Goal: Transaction & Acquisition: Purchase product/service

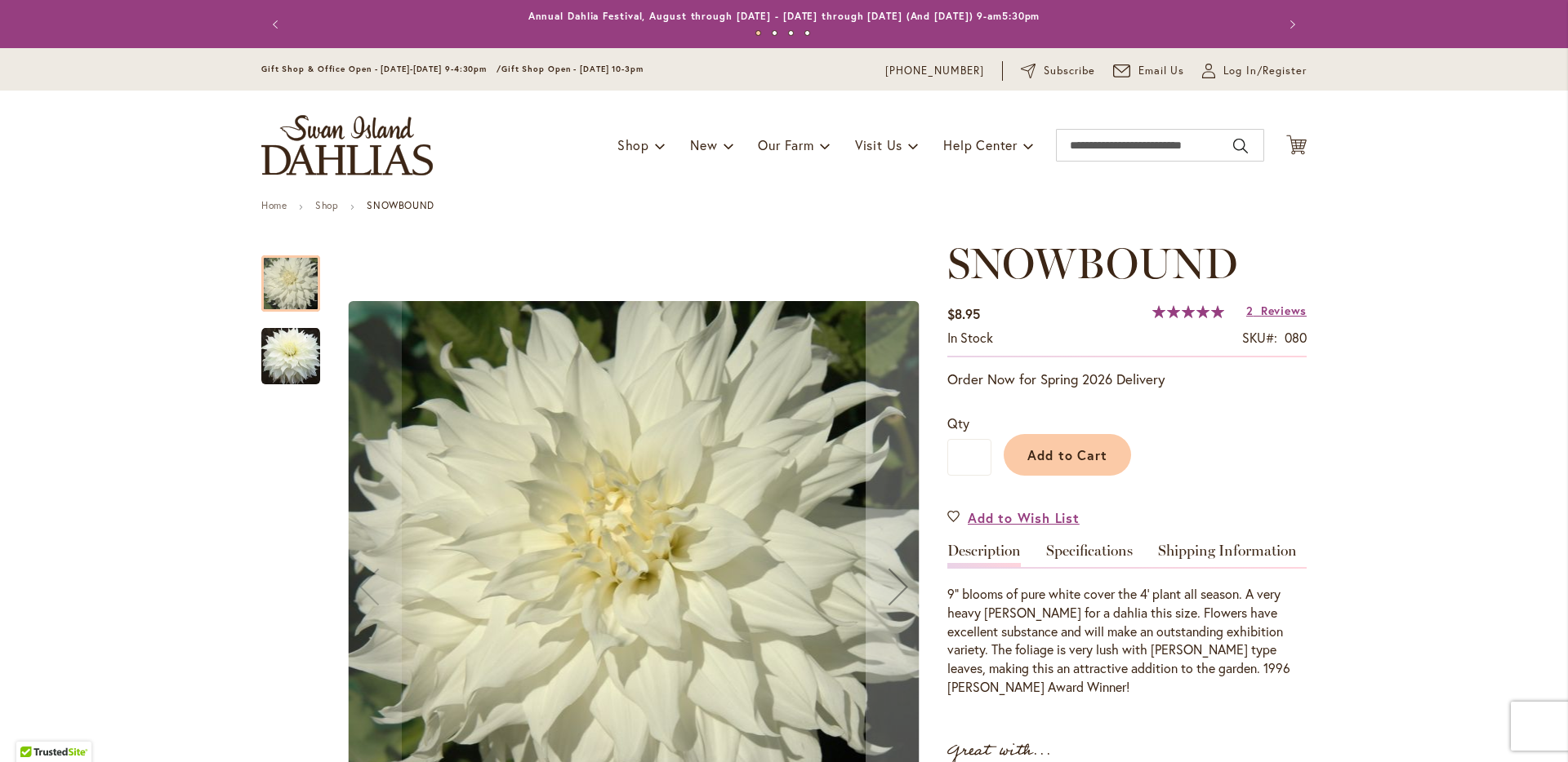
click at [281, 281] on div at bounding box center [291, 284] width 59 height 57
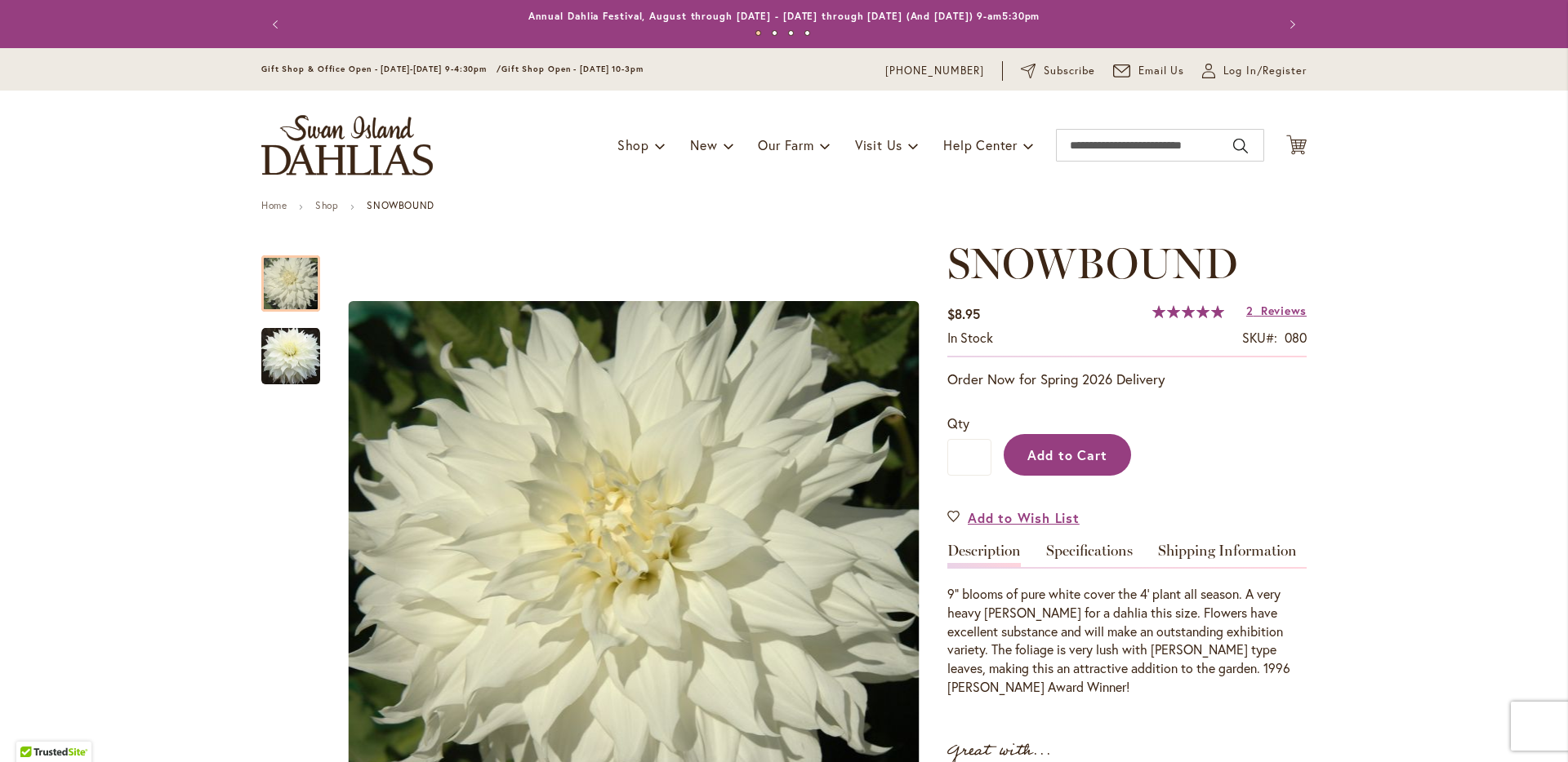
click at [1054, 451] on span "Add to Cart" at bounding box center [1068, 455] width 81 height 18
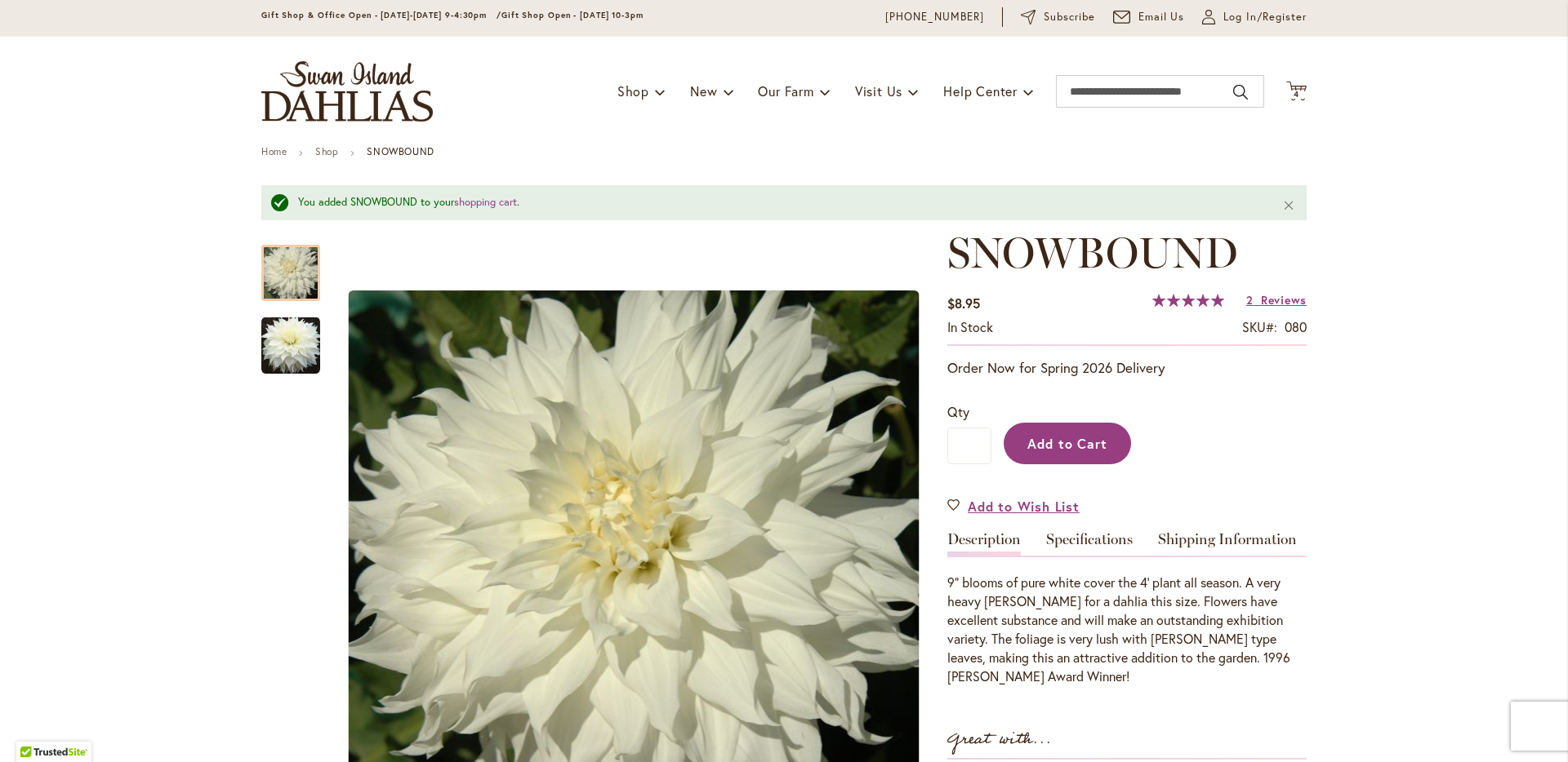
click at [1094, 440] on span "Add to Cart" at bounding box center [1068, 444] width 81 height 18
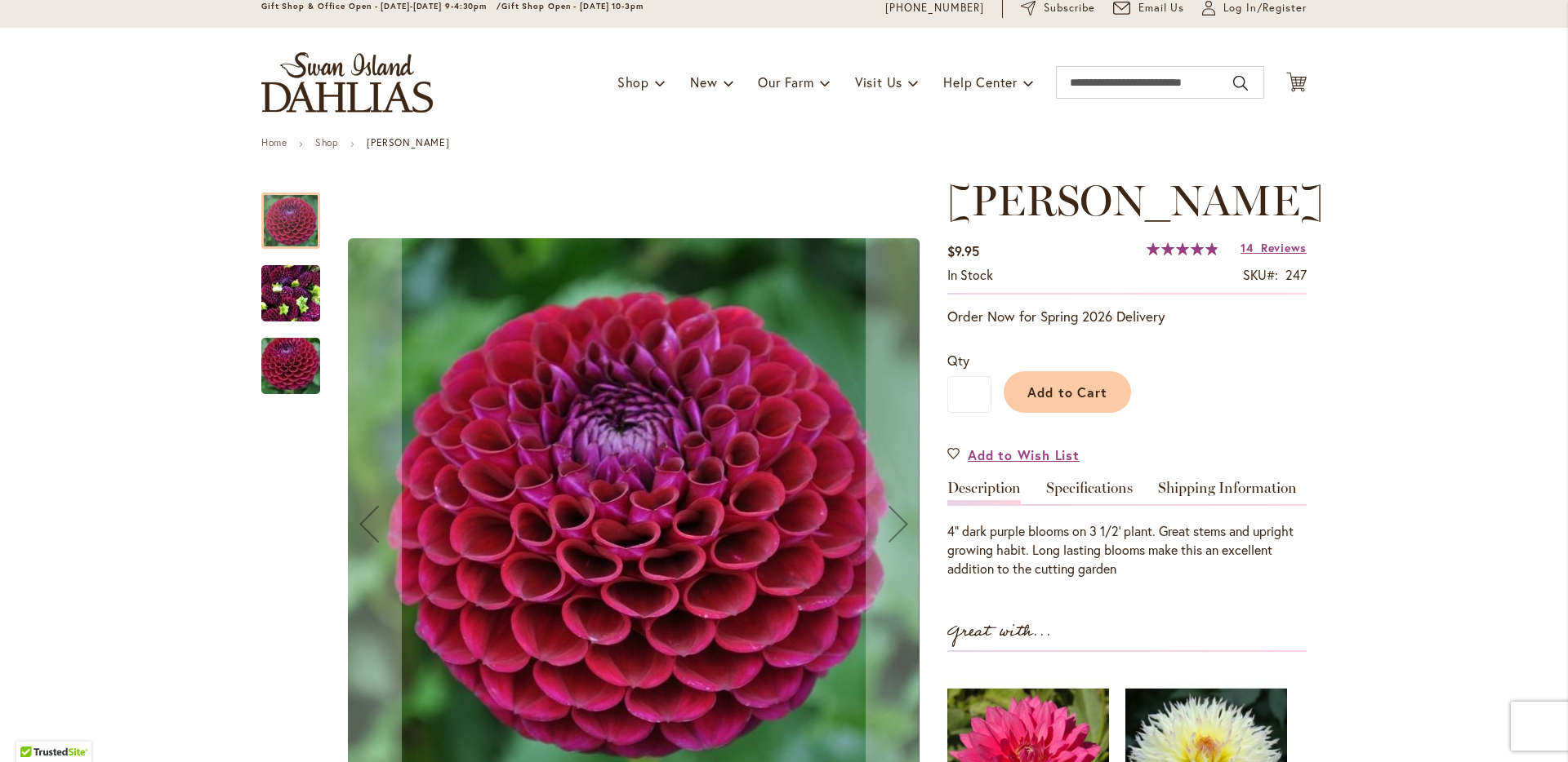
scroll to position [175, 0]
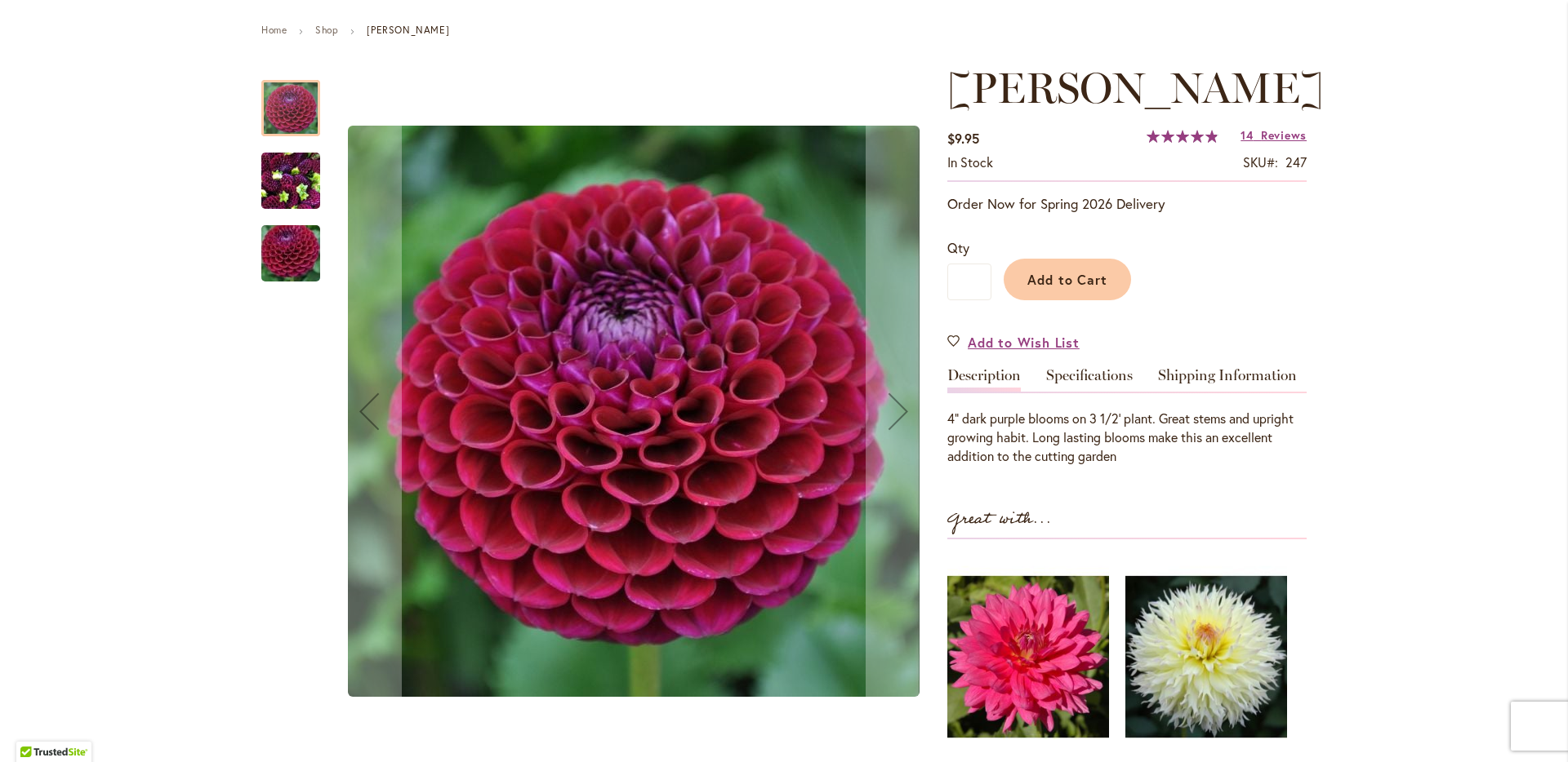
click at [282, 175] on img "IVANETTI" at bounding box center [291, 181] width 59 height 78
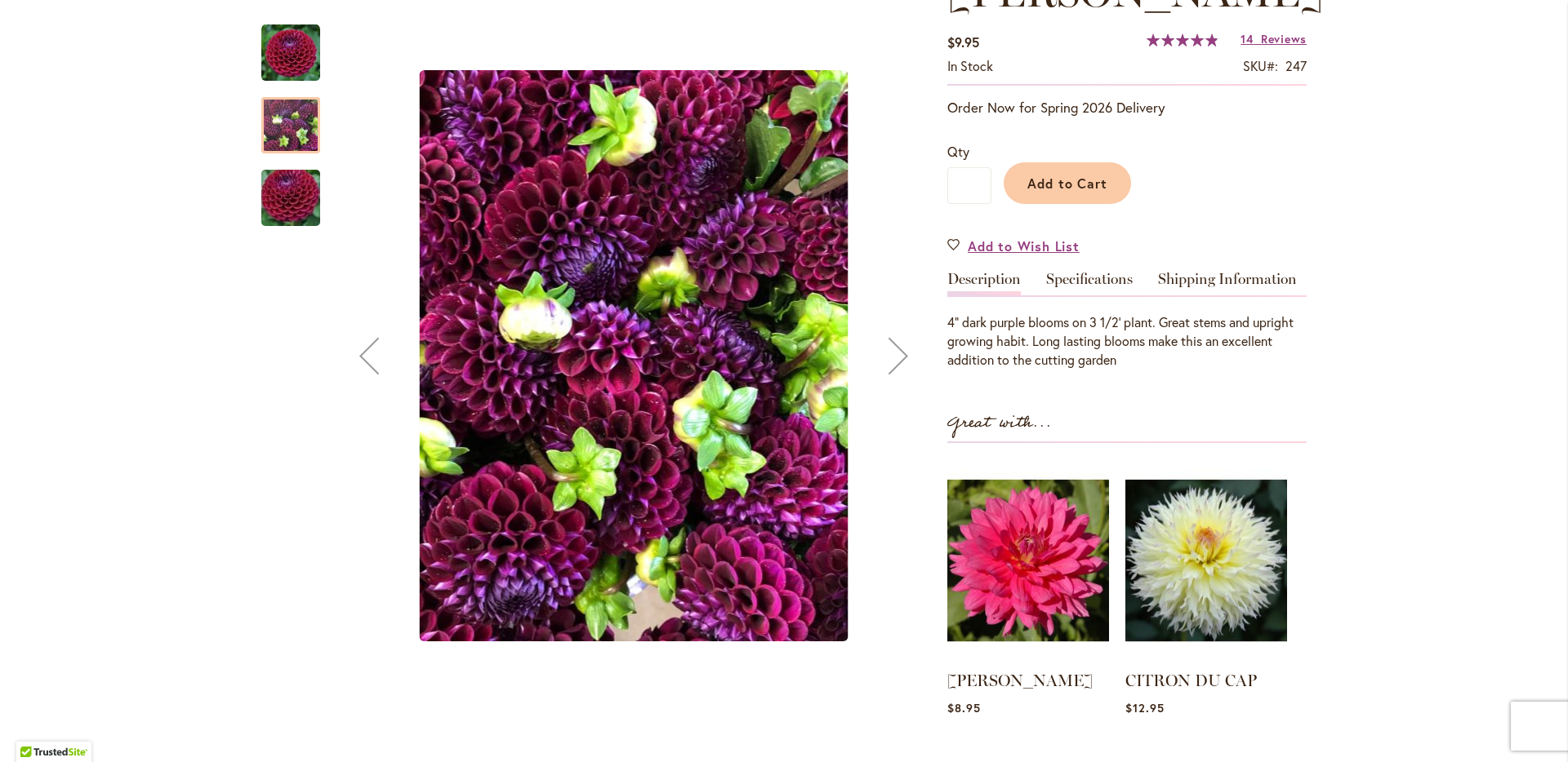
scroll to position [279, 0]
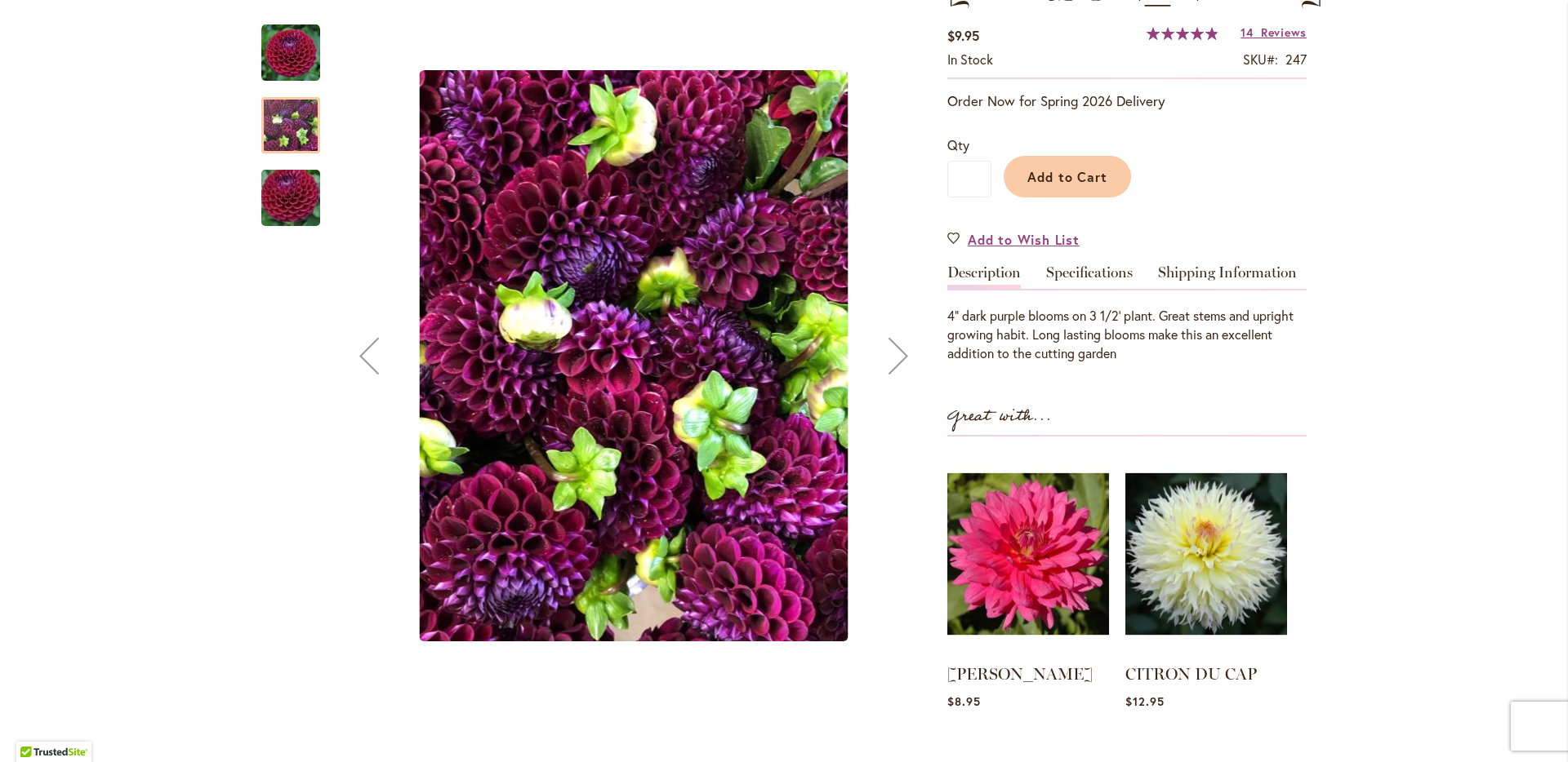
click at [286, 196] on img "IVANETTI" at bounding box center [291, 199] width 117 height 78
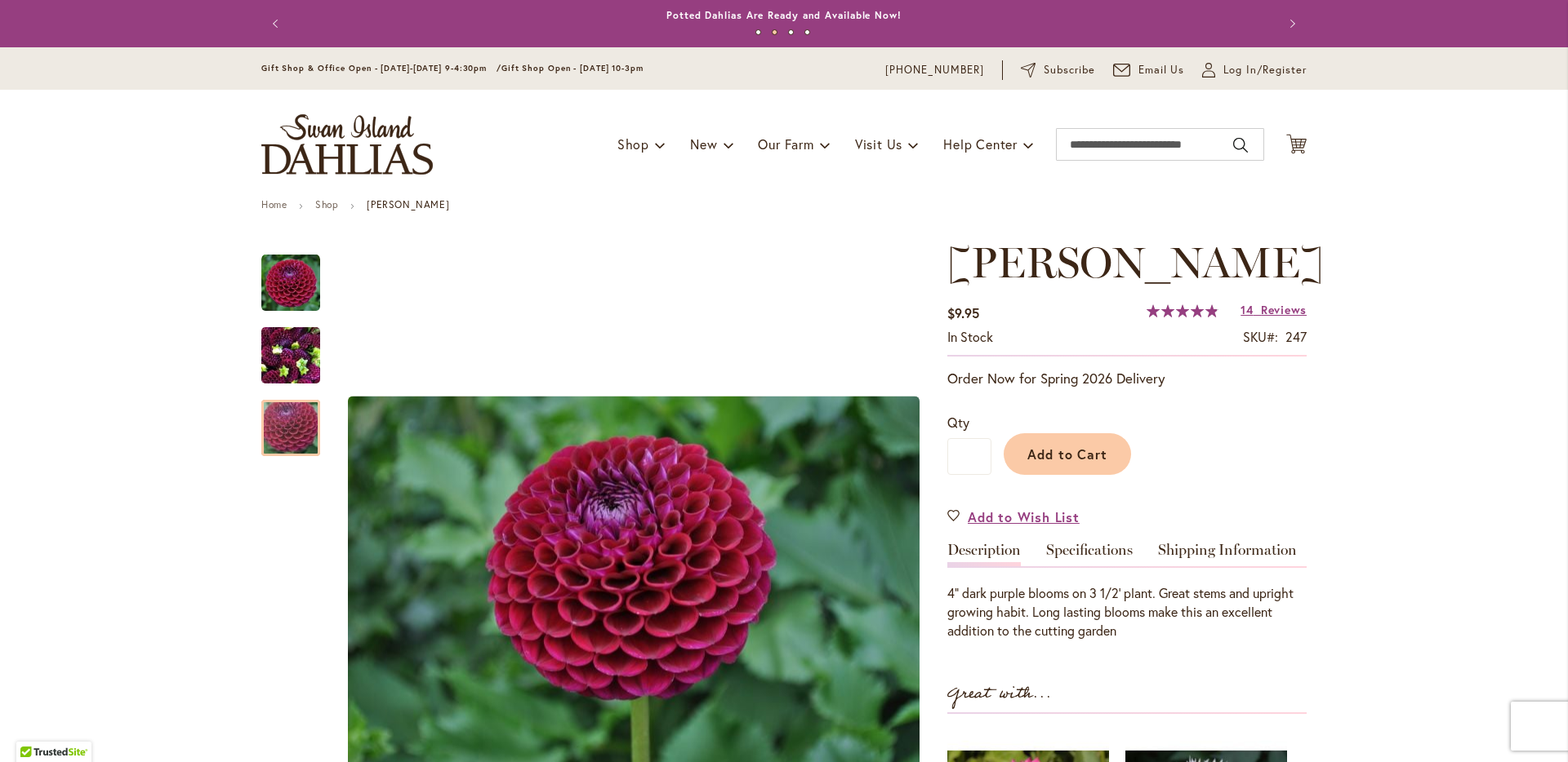
scroll to position [0, 0]
click at [1059, 447] on span "Add to Cart" at bounding box center [1068, 455] width 81 height 18
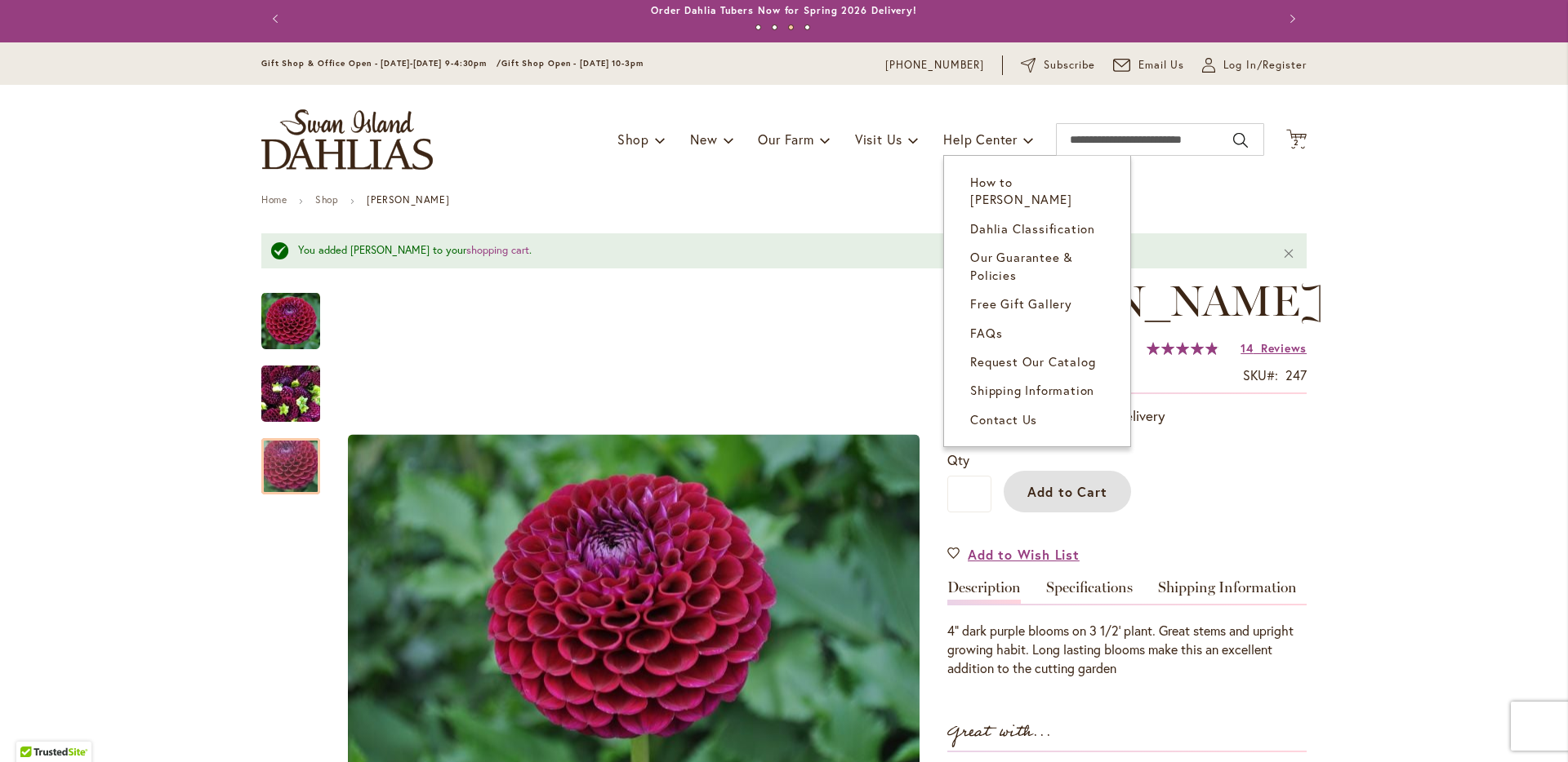
scroll to position [38, 0]
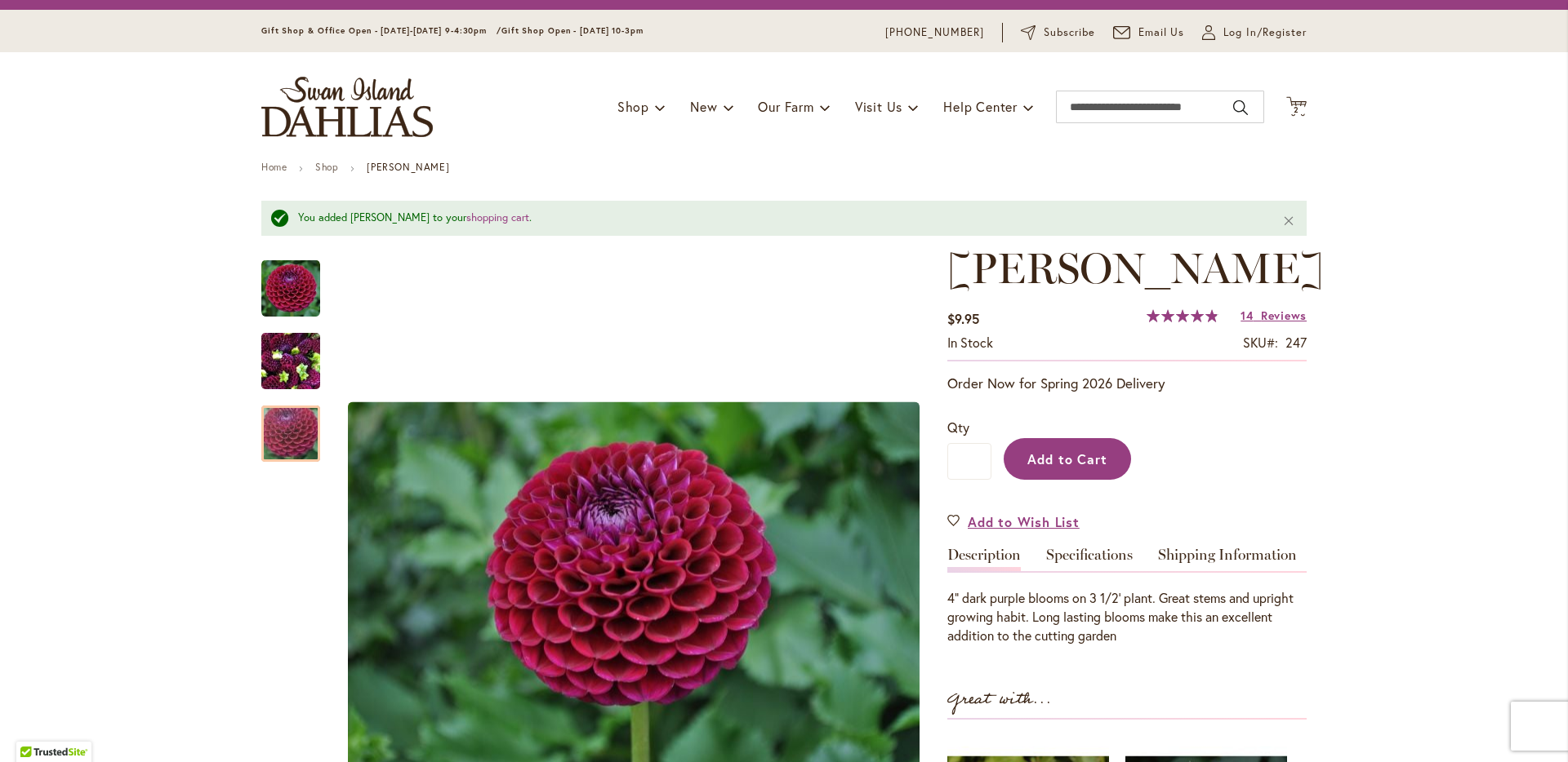
click at [1062, 460] on span "Add to Cart" at bounding box center [1068, 460] width 81 height 18
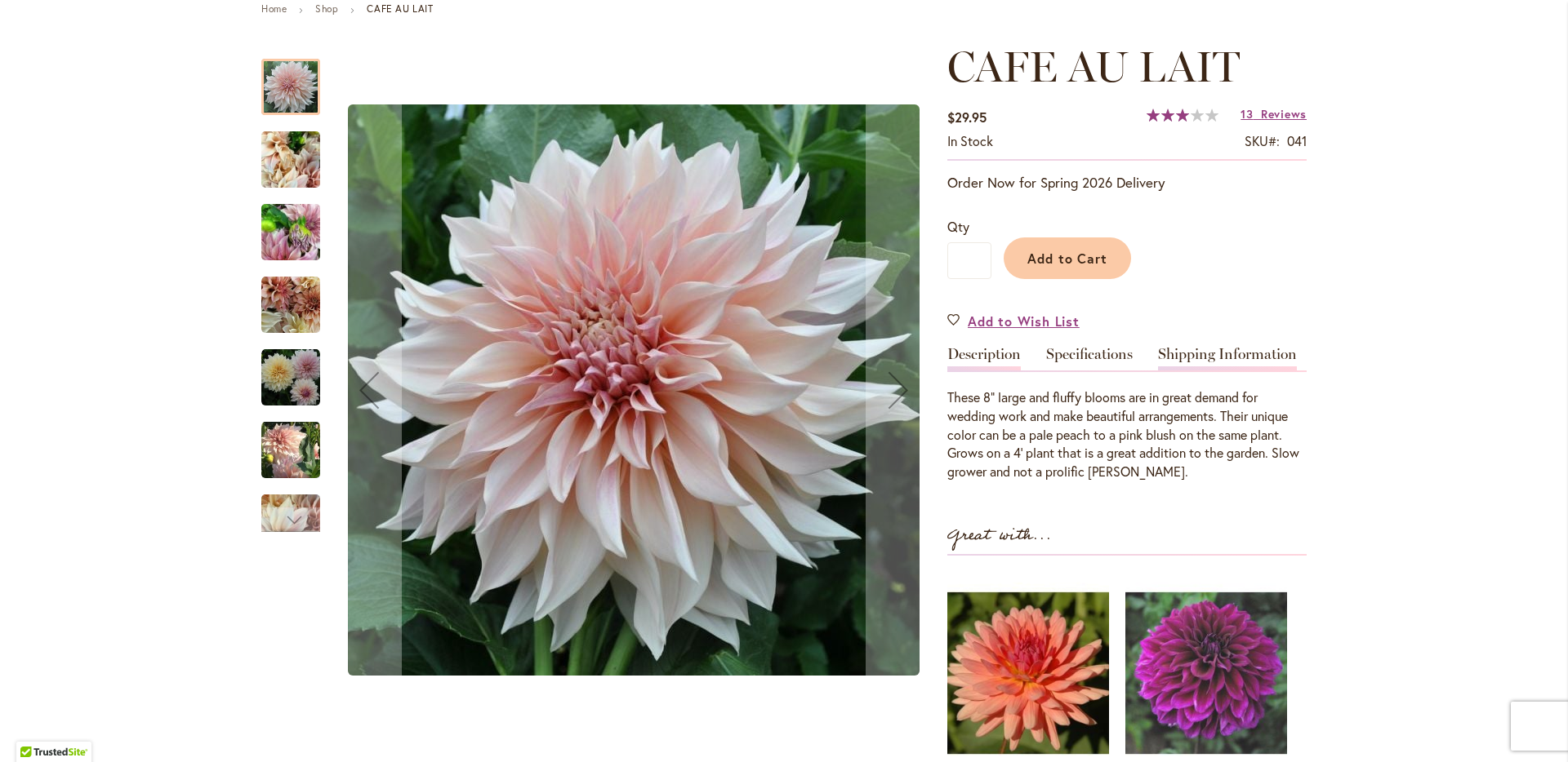
scroll to position [199, 0]
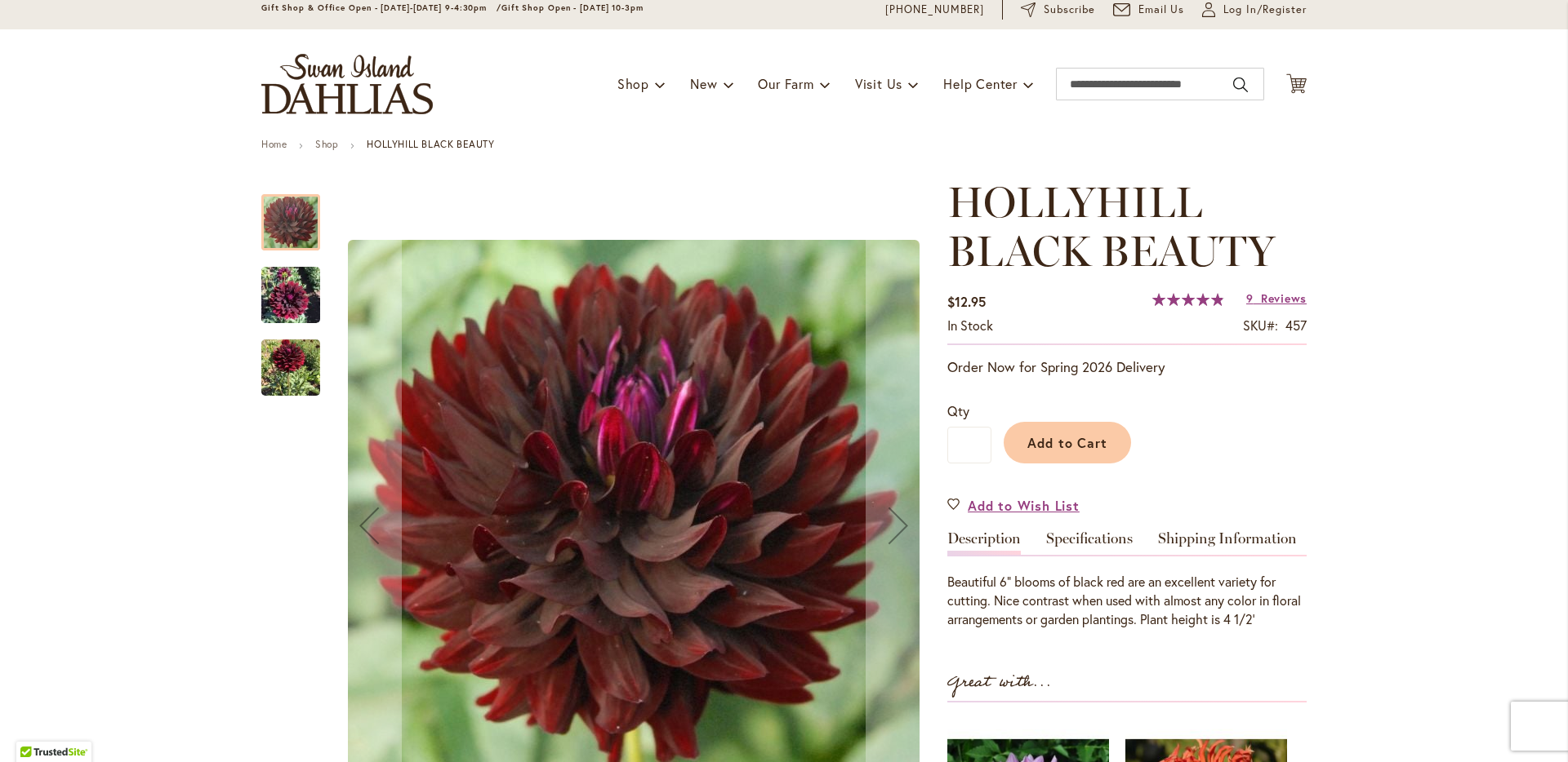
scroll to position [112, 0]
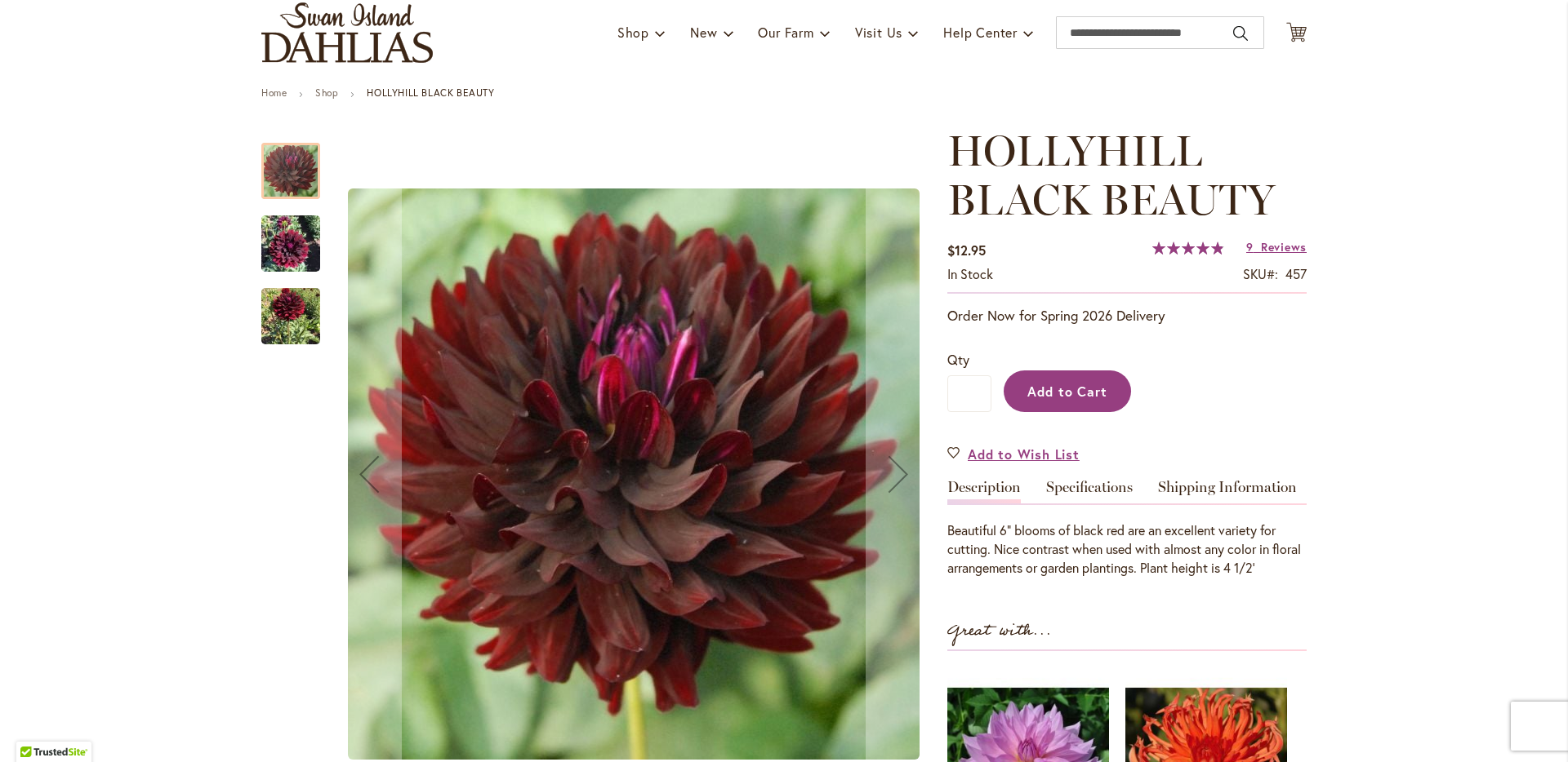
click at [1096, 392] on span "Add to Cart" at bounding box center [1068, 391] width 81 height 18
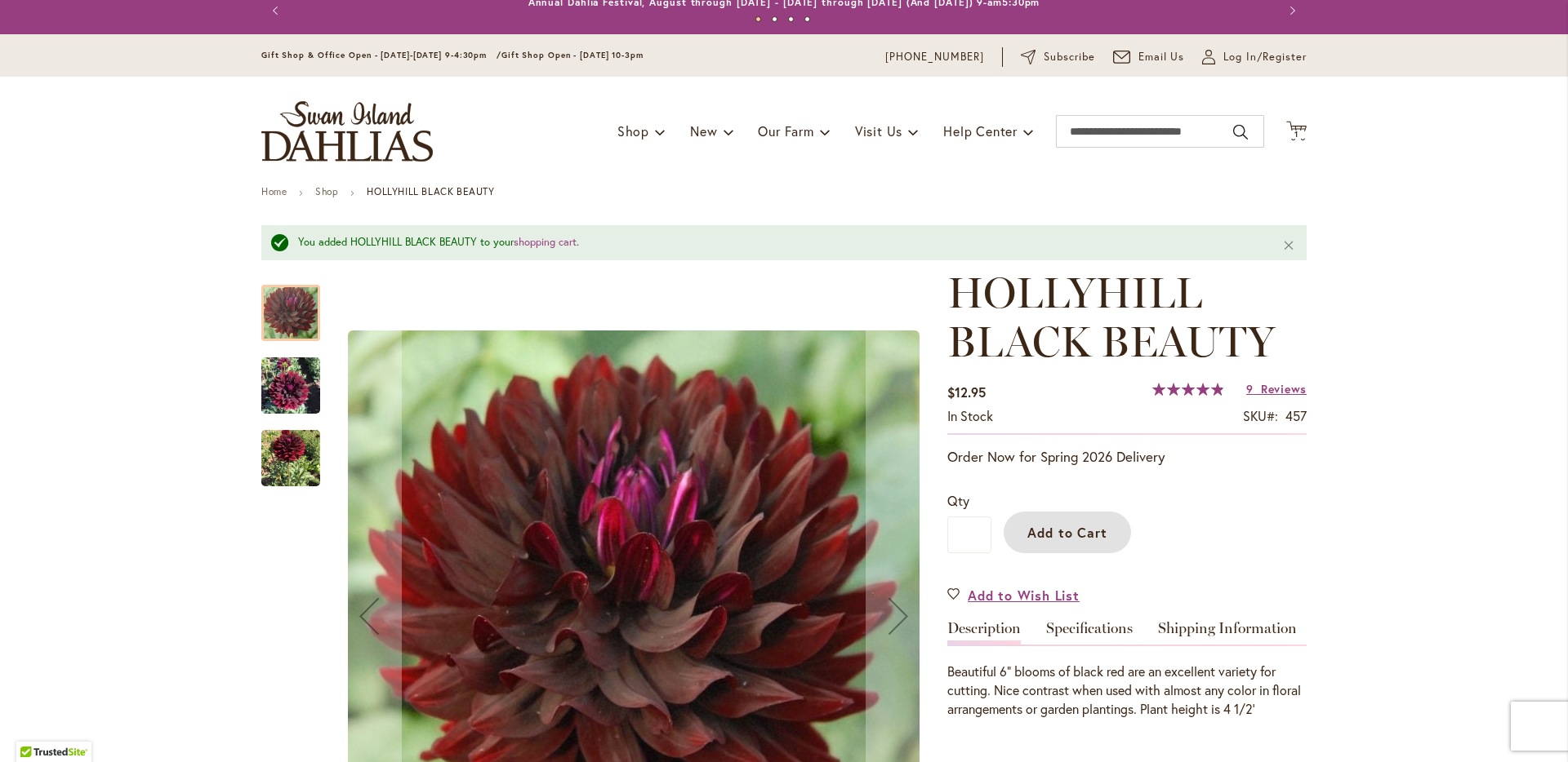
scroll to position [0, 0]
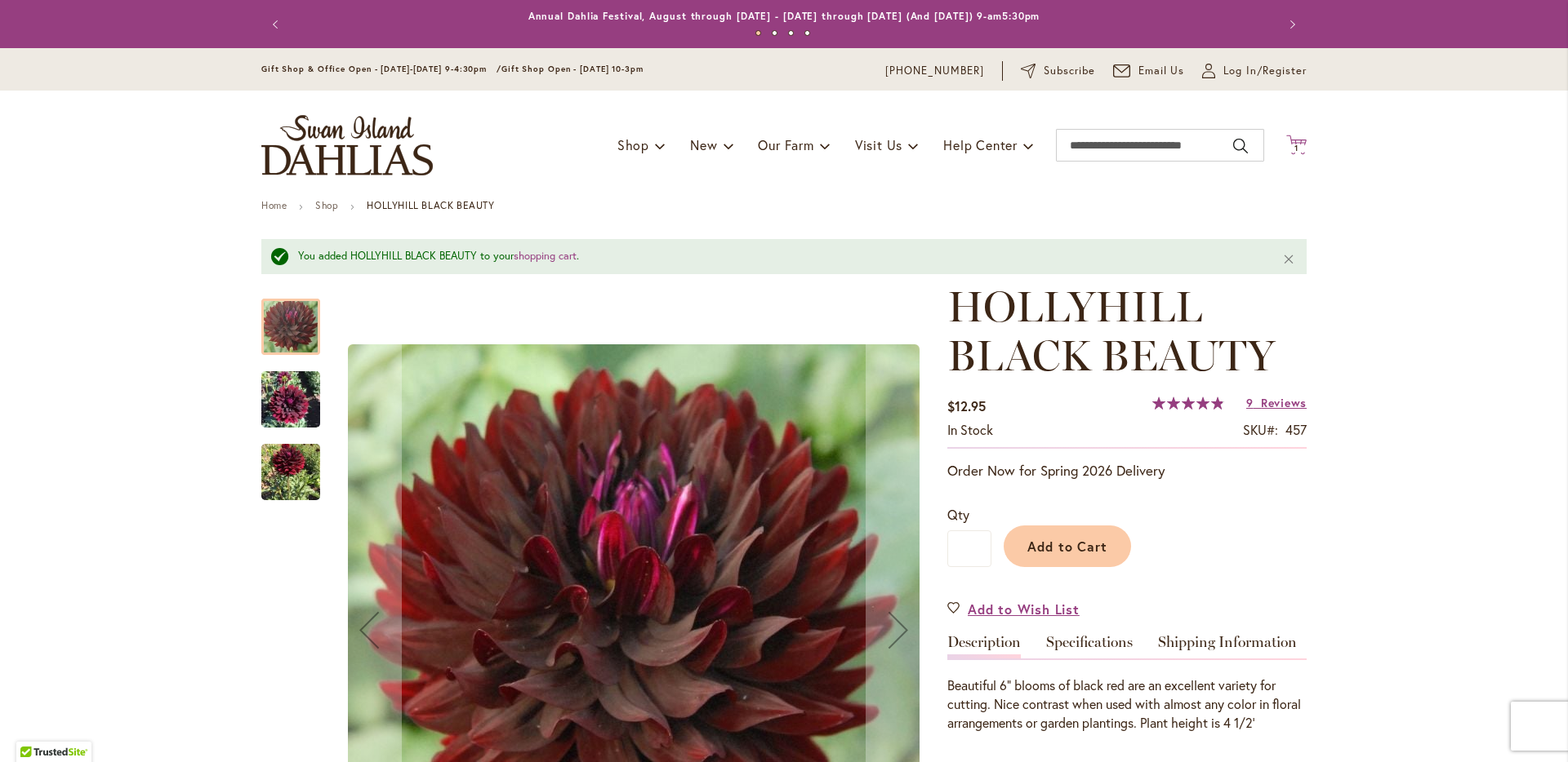
click at [1291, 141] on icon "Cart .cls-1 { fill: #231f20; }" at bounding box center [1296, 145] width 21 height 21
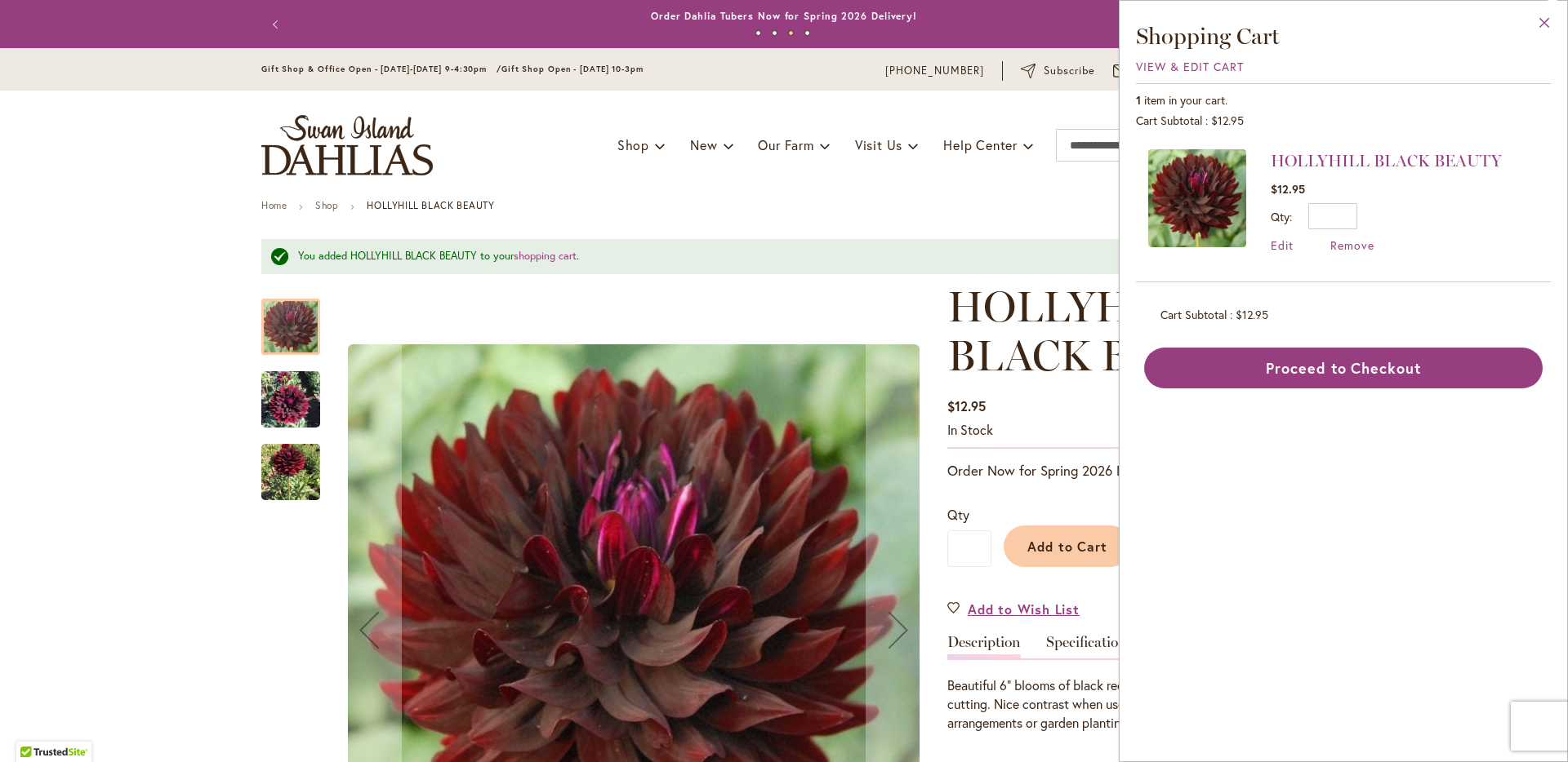
click at [1540, 21] on button "Close" at bounding box center [1545, 26] width 45 height 52
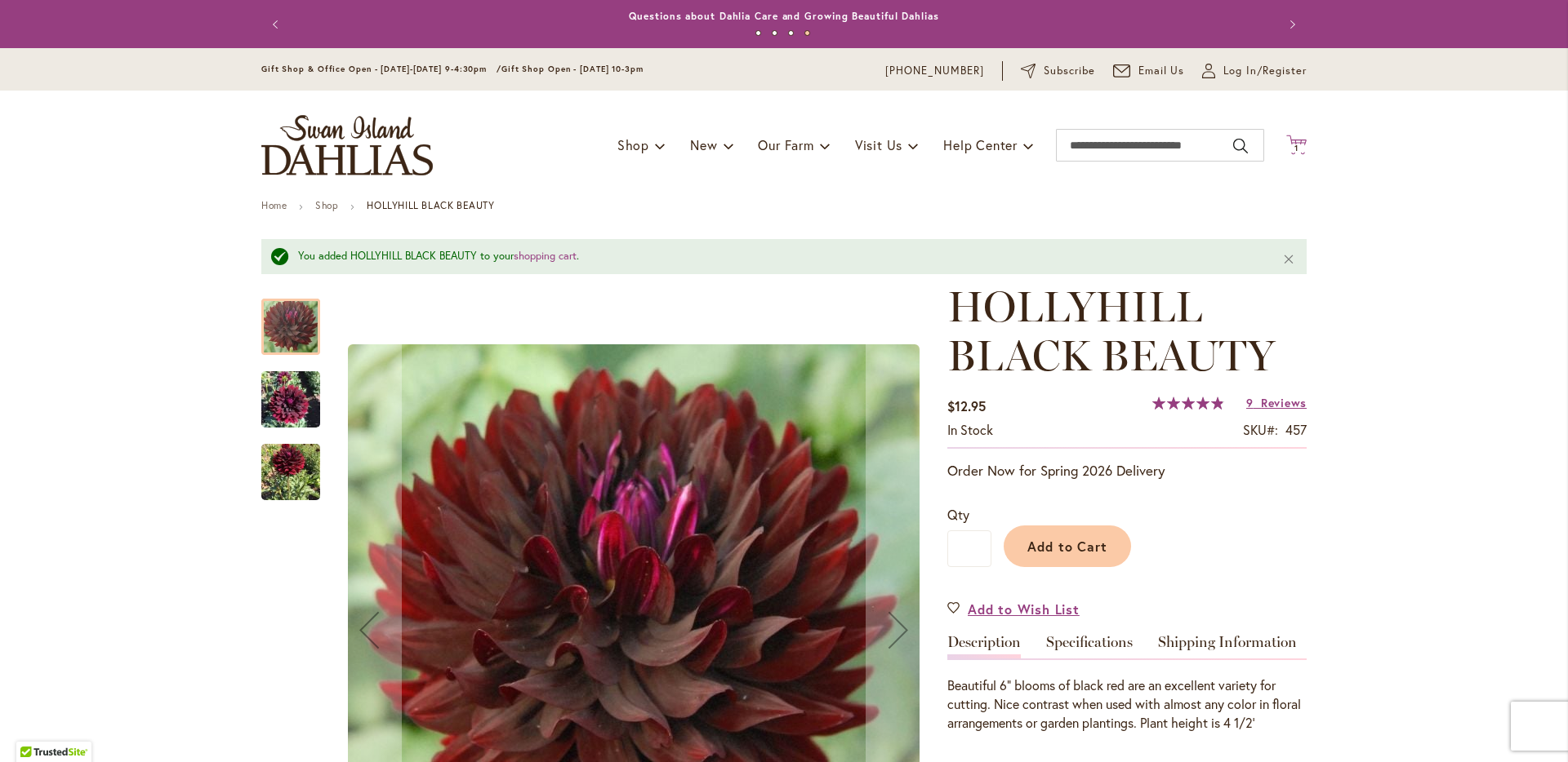
click at [1294, 146] on span "1 1 items" at bounding box center [1297, 149] width 17 height 8
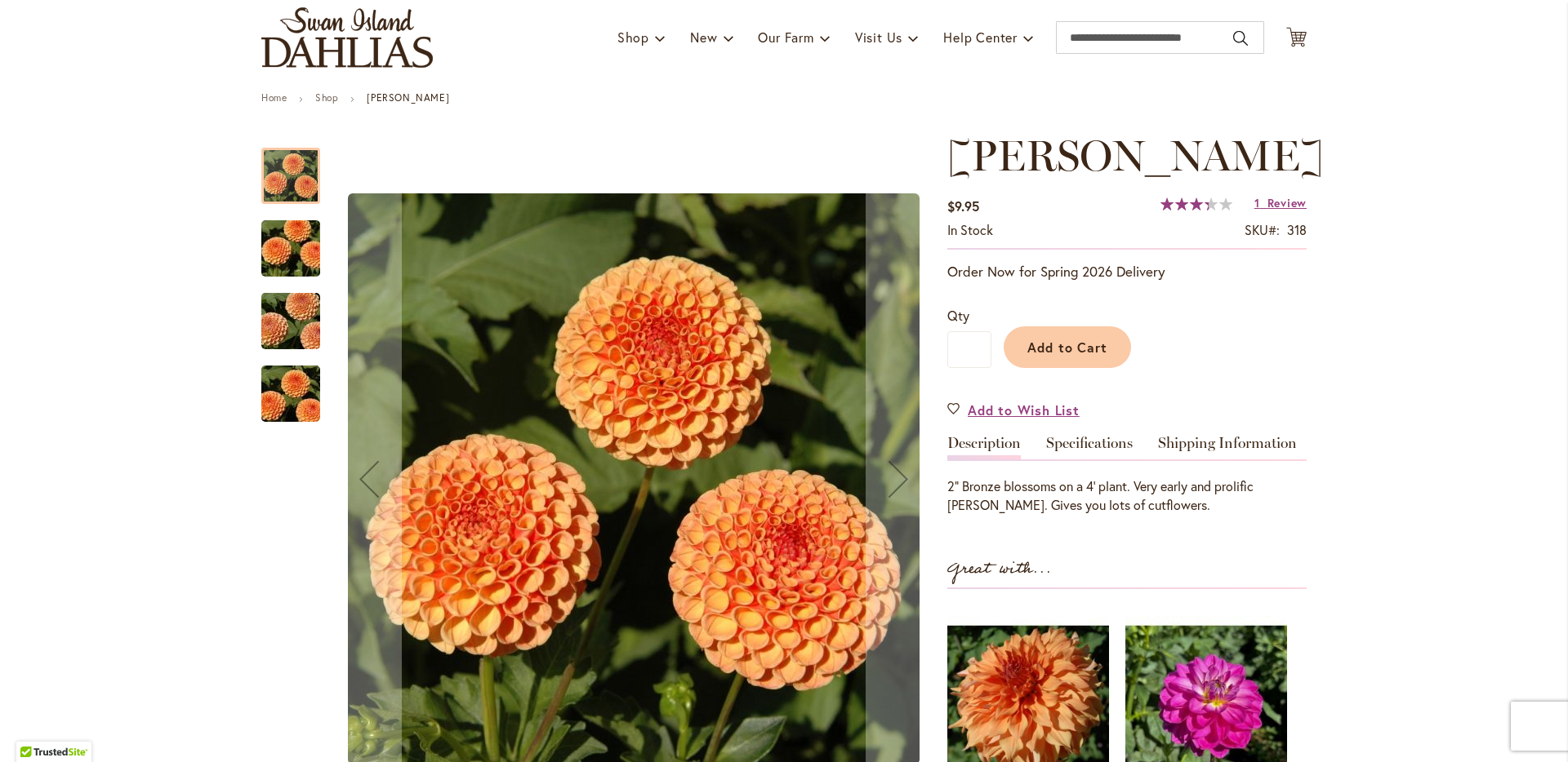
scroll to position [113, 0]
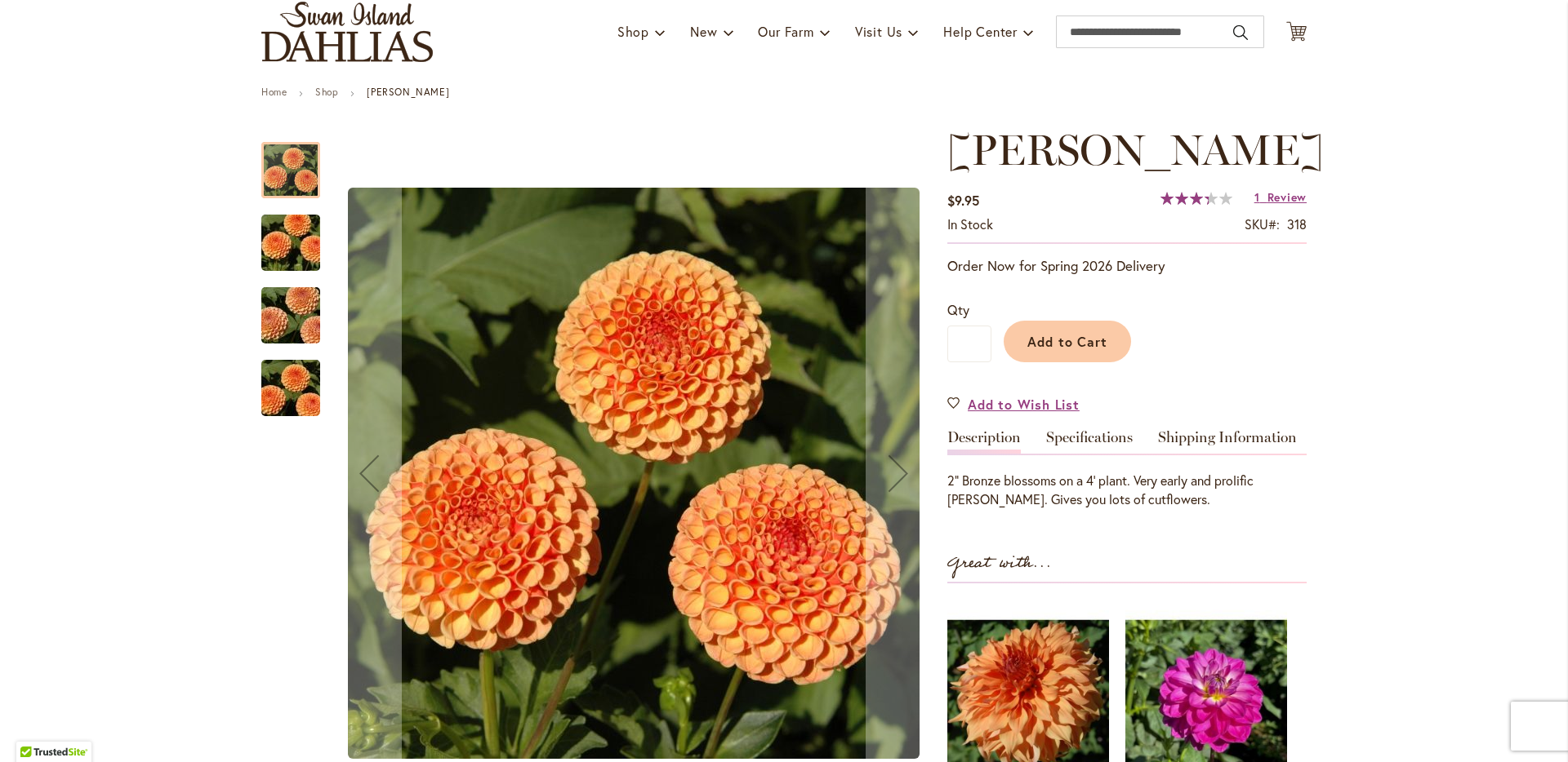
click at [272, 240] on img "AMBER QUEEN" at bounding box center [291, 244] width 117 height 78
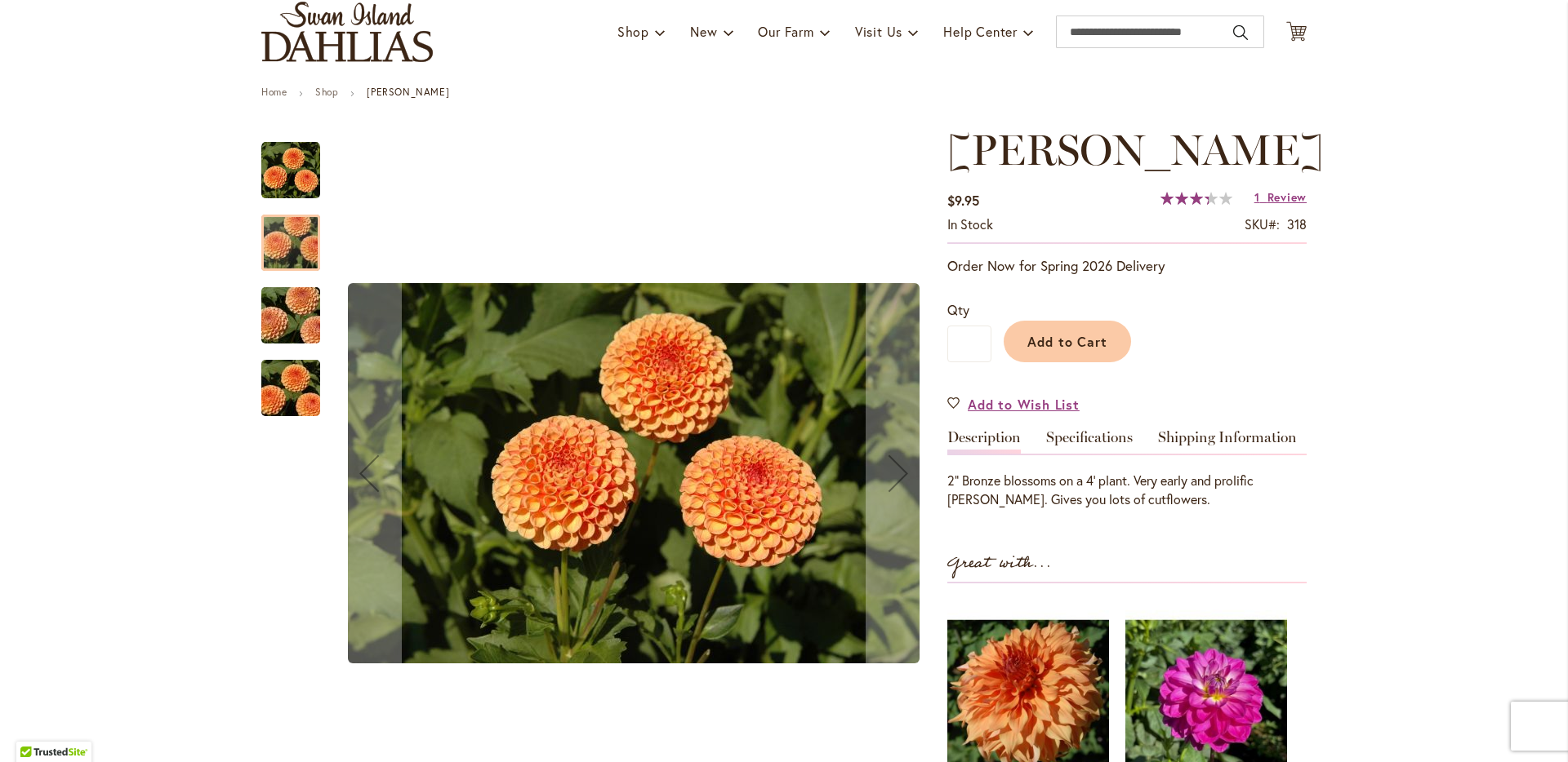
click at [269, 307] on img "AMBER QUEEN" at bounding box center [291, 316] width 117 height 78
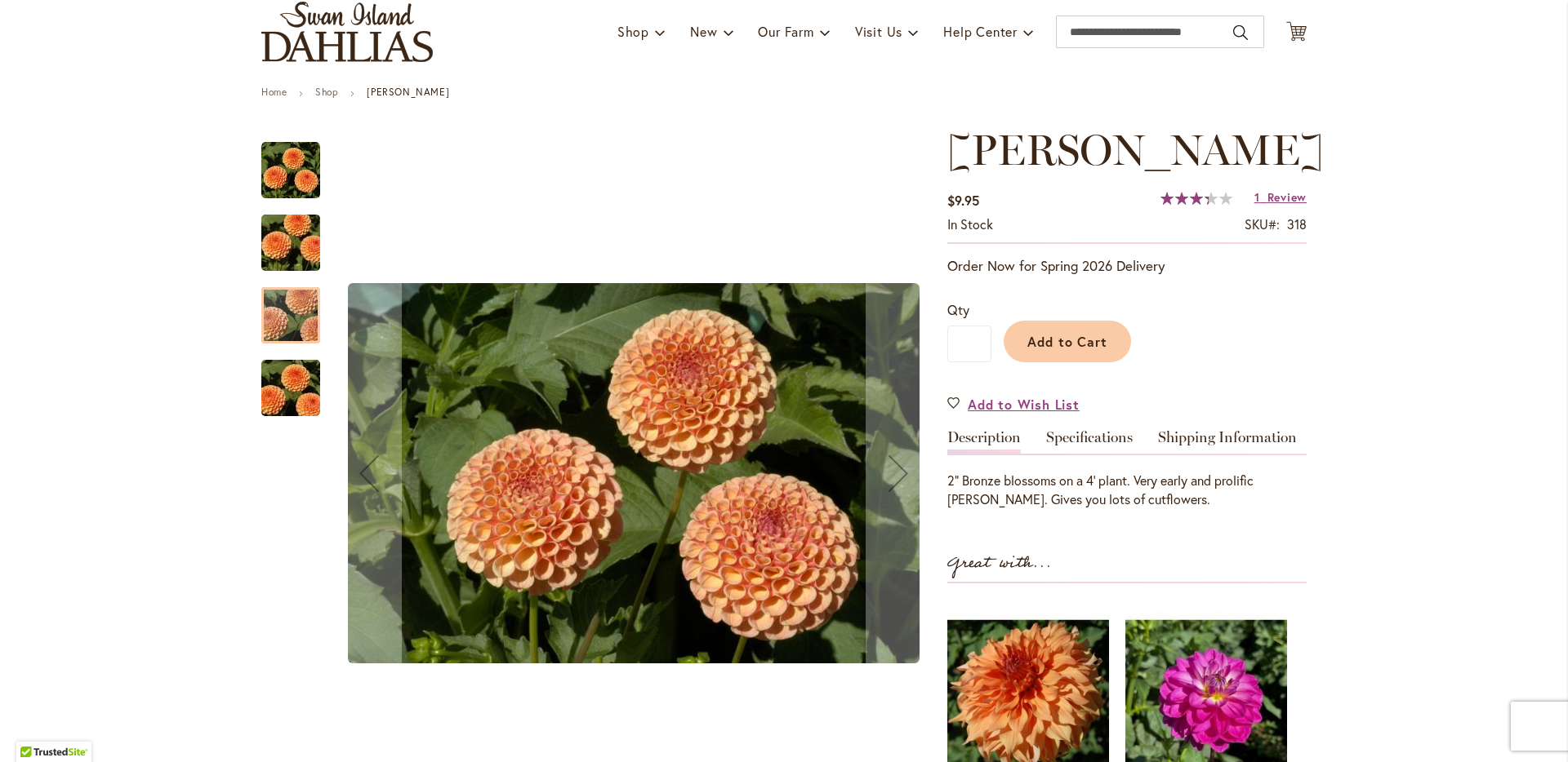
click at [280, 377] on img "AMBER QUEEN" at bounding box center [291, 388] width 117 height 78
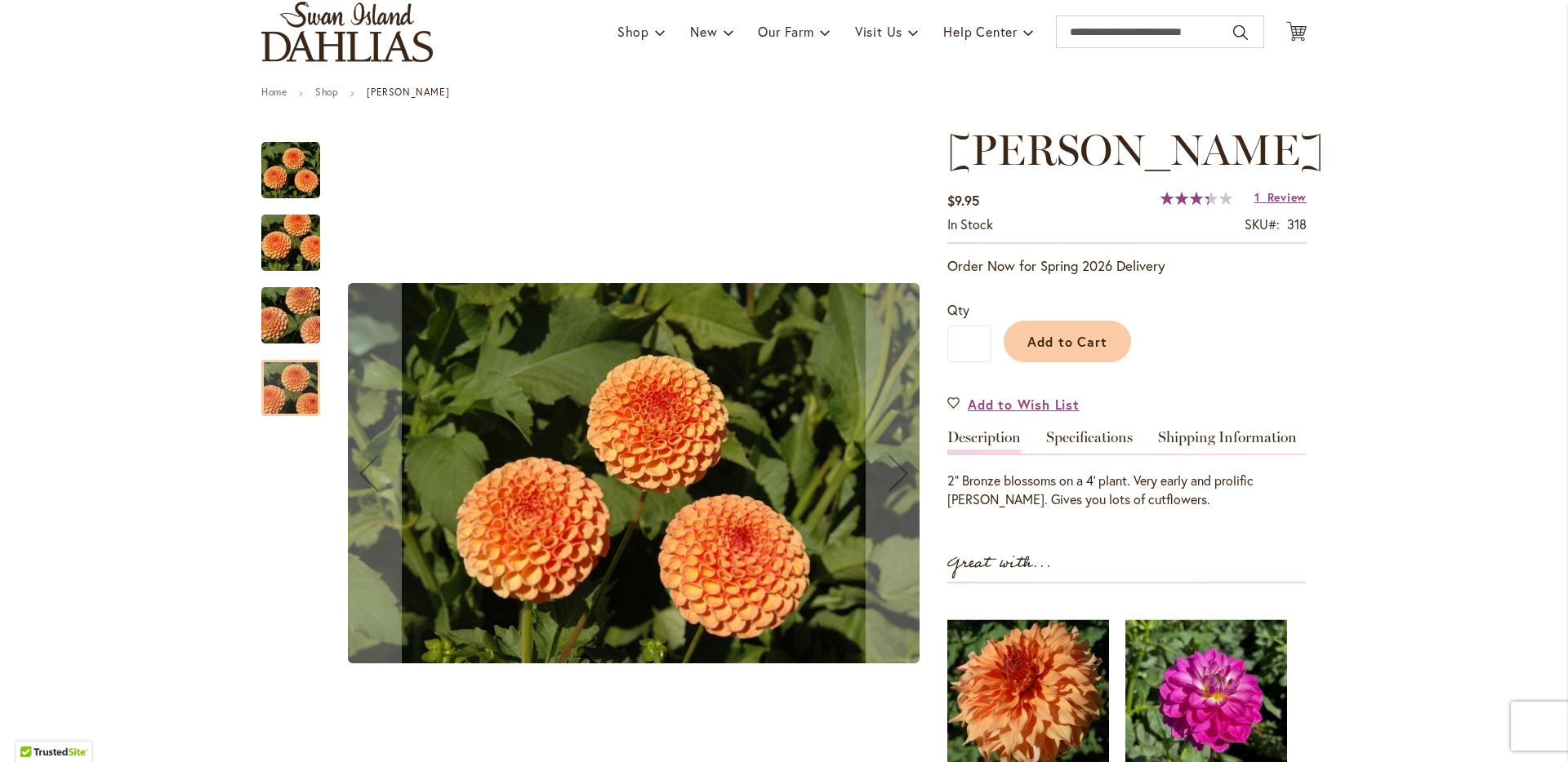
click at [294, 170] on img "AMBER QUEEN" at bounding box center [291, 170] width 59 height 59
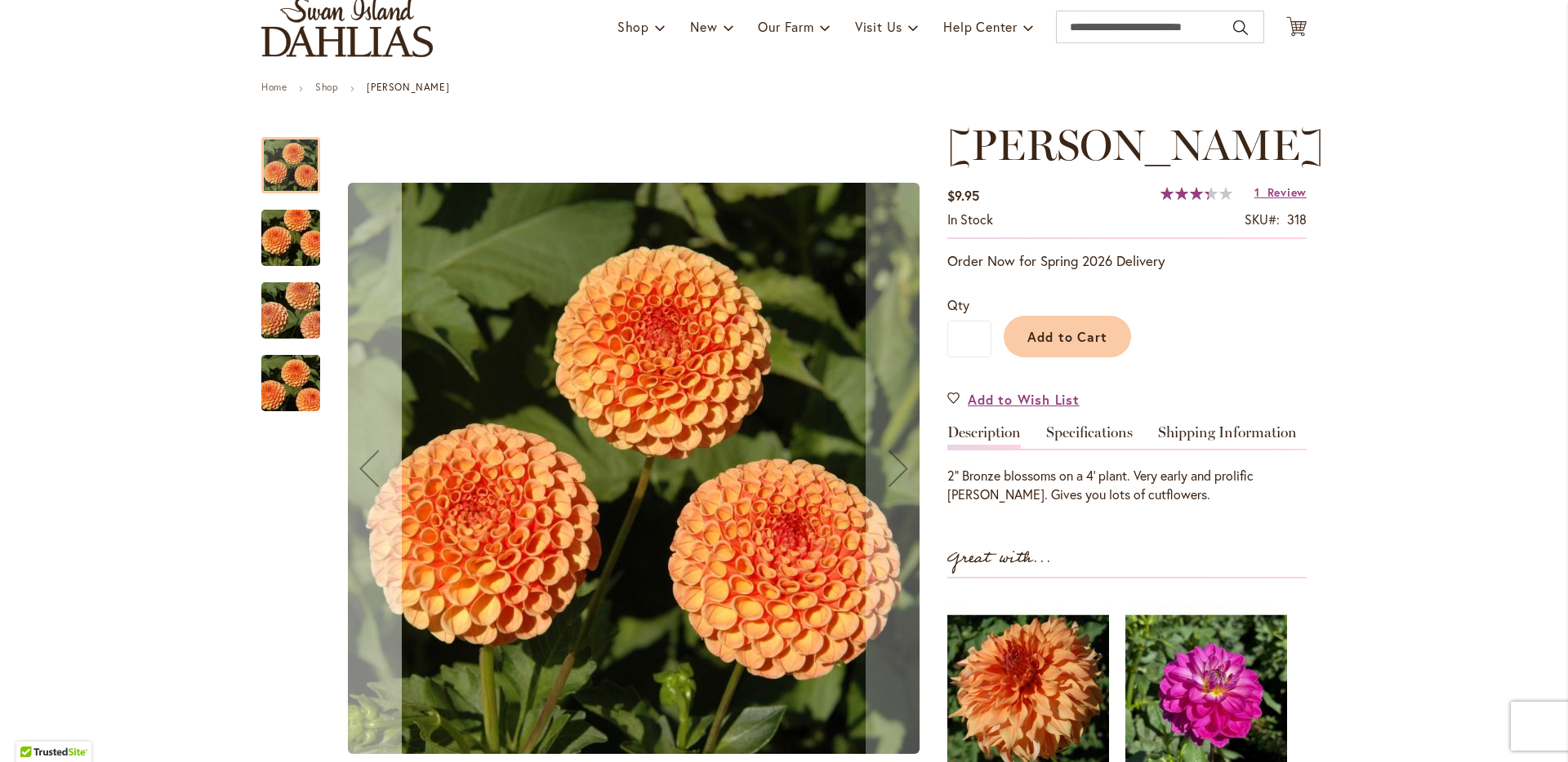
scroll to position [122, 0]
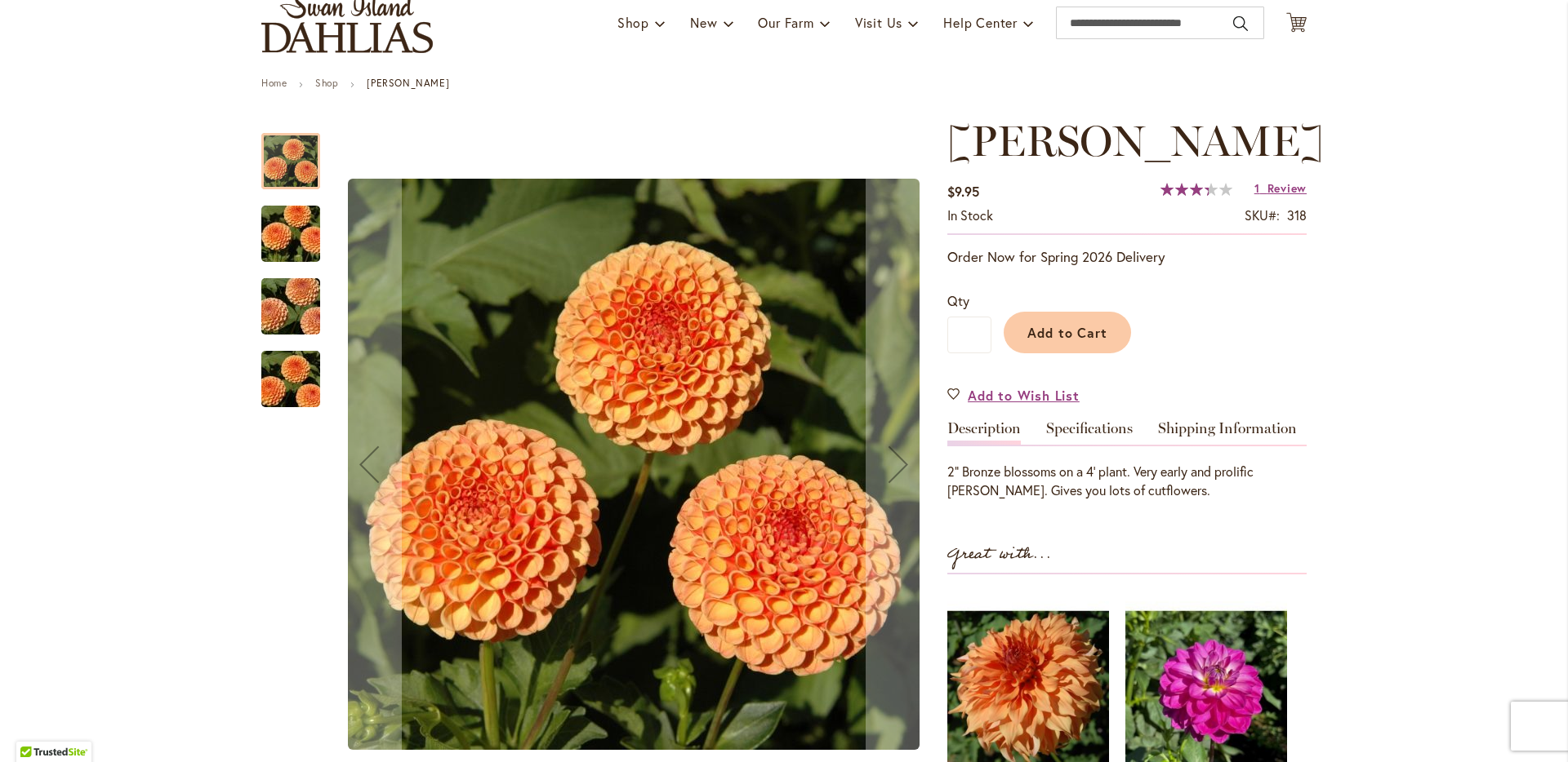
click at [270, 304] on img "AMBER QUEEN" at bounding box center [291, 307] width 117 height 78
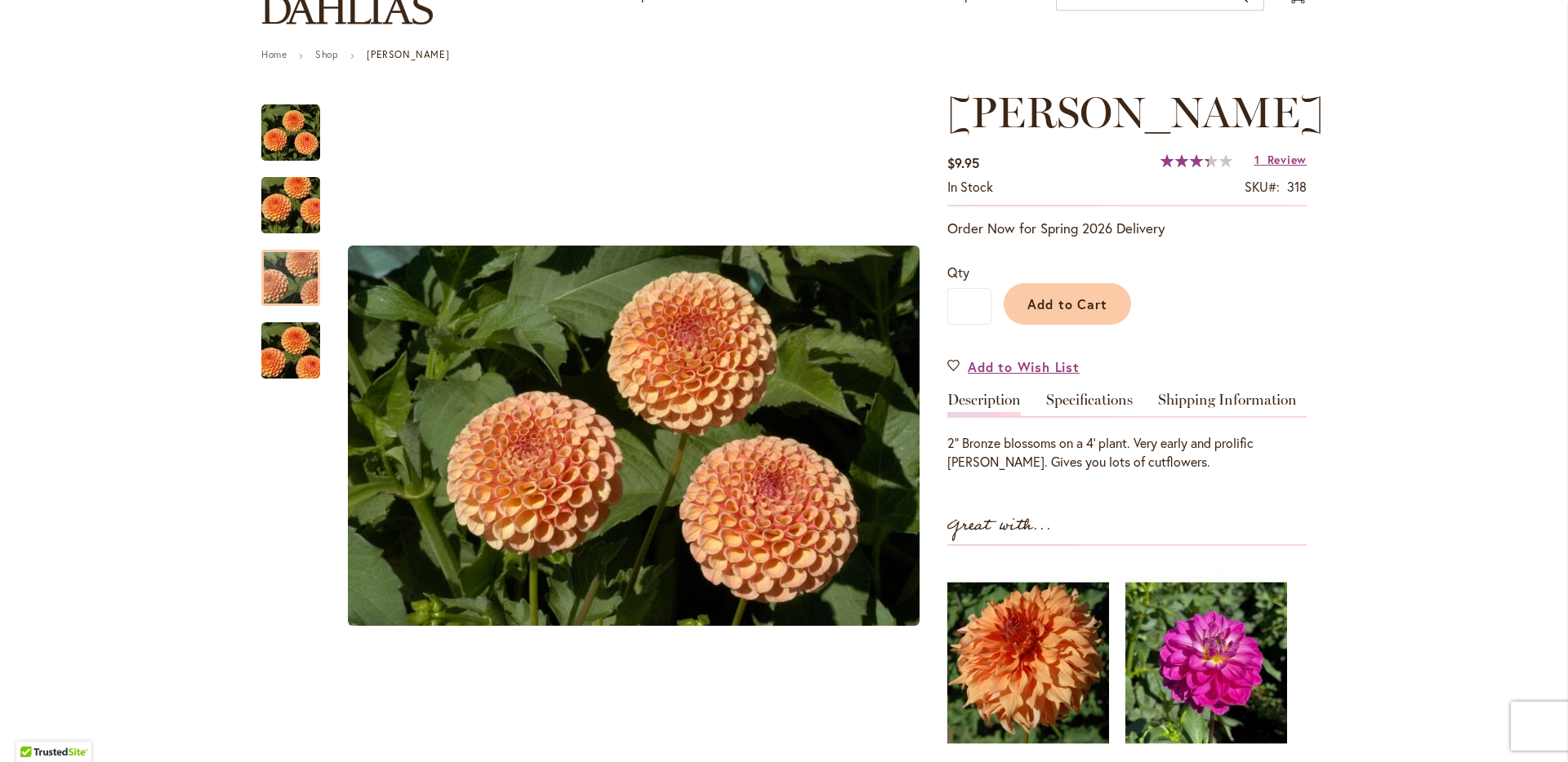
scroll to position [146, 0]
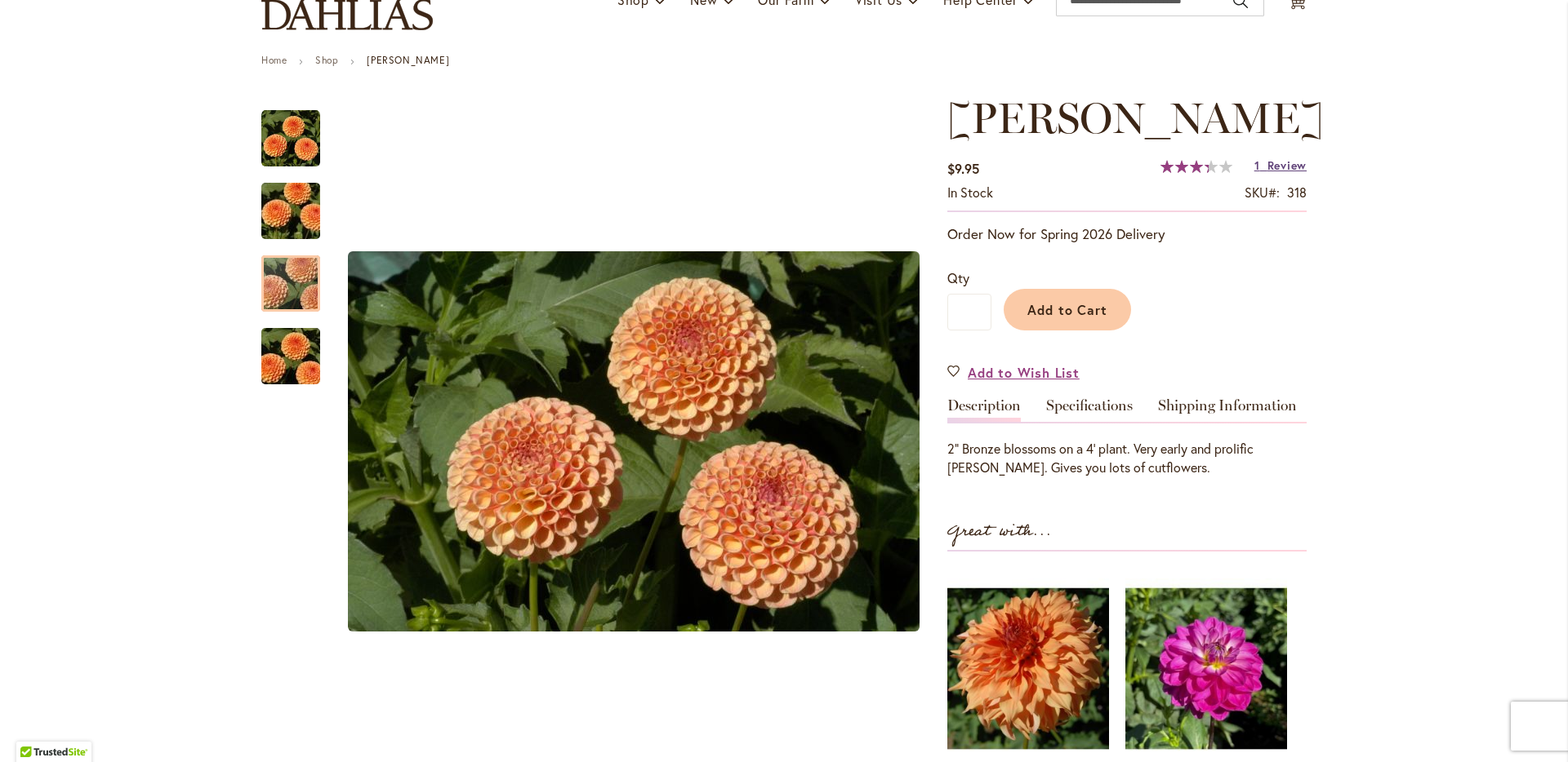
click at [1286, 162] on span "Review" at bounding box center [1287, 165] width 39 height 16
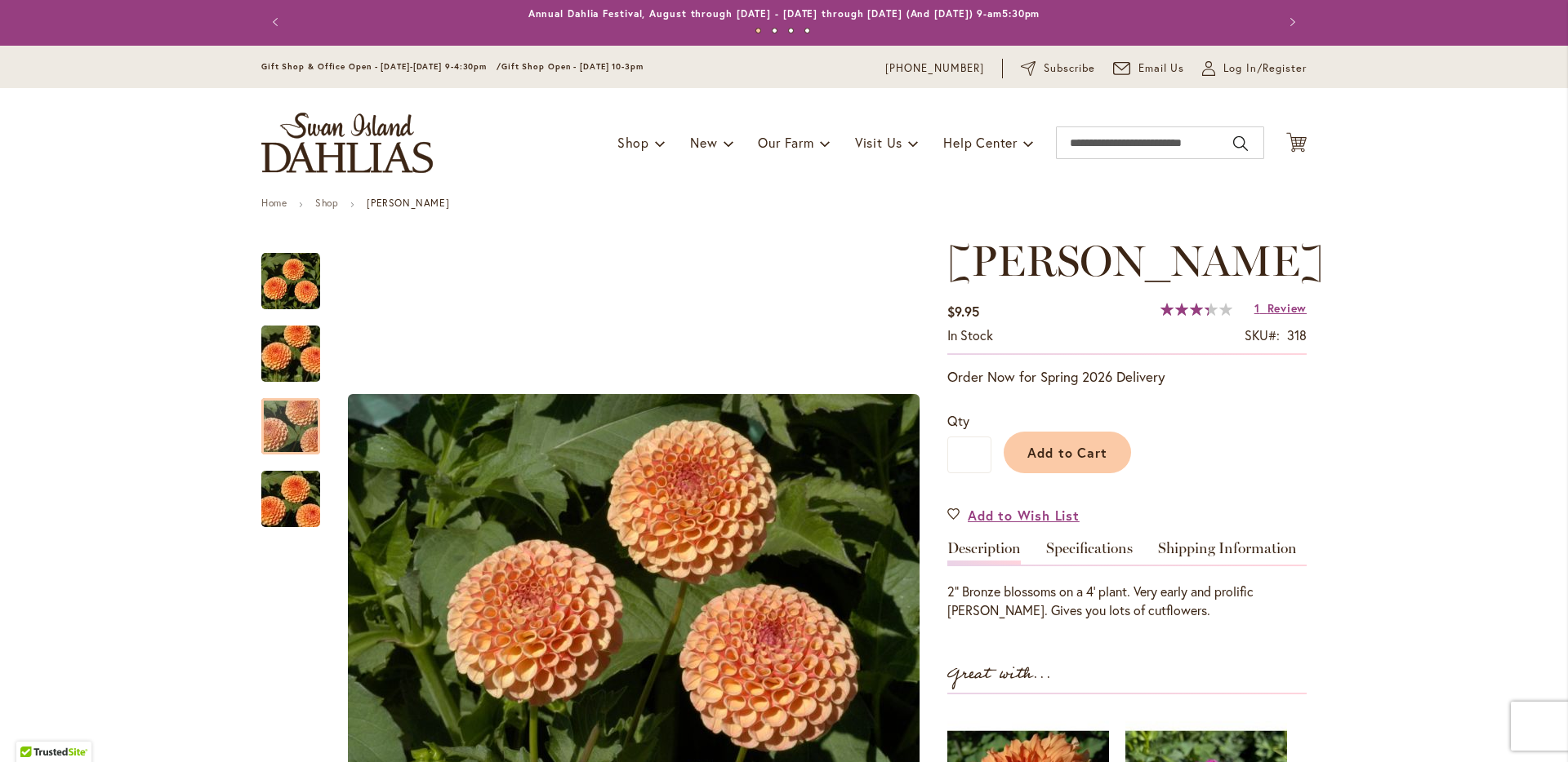
scroll to position [0, 0]
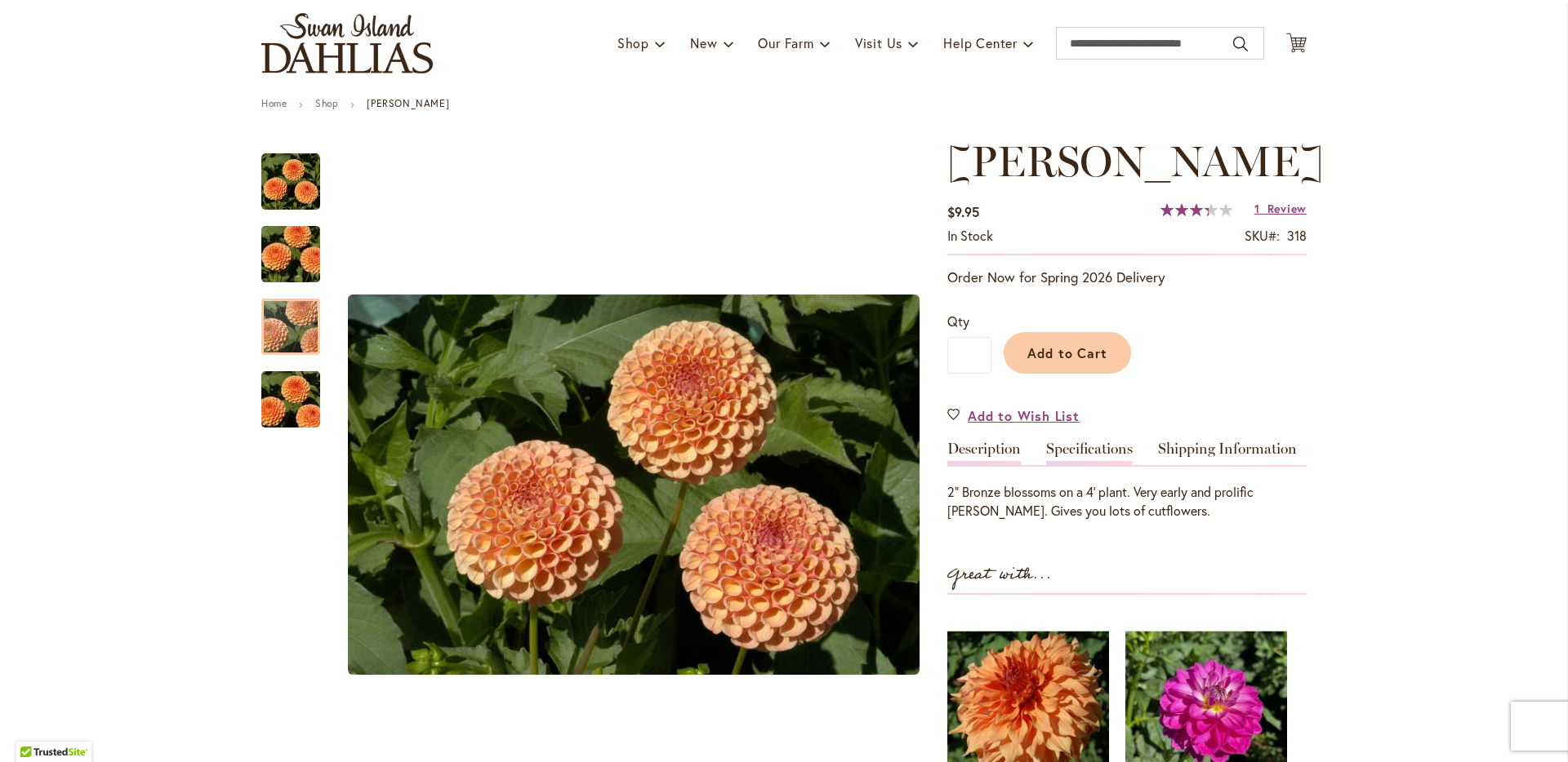
click at [1064, 458] on link "Specifications" at bounding box center [1089, 453] width 86 height 23
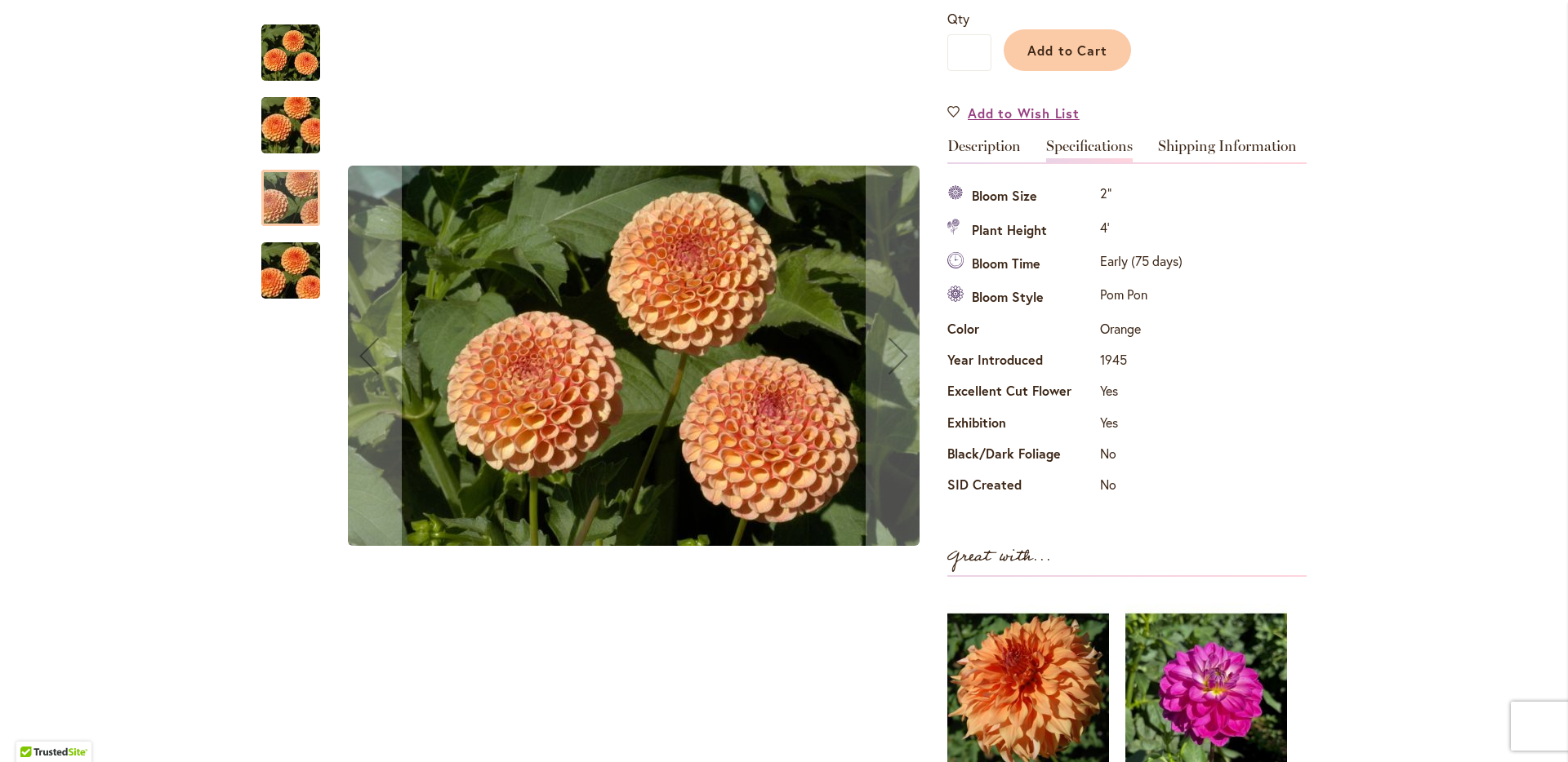
scroll to position [404, 0]
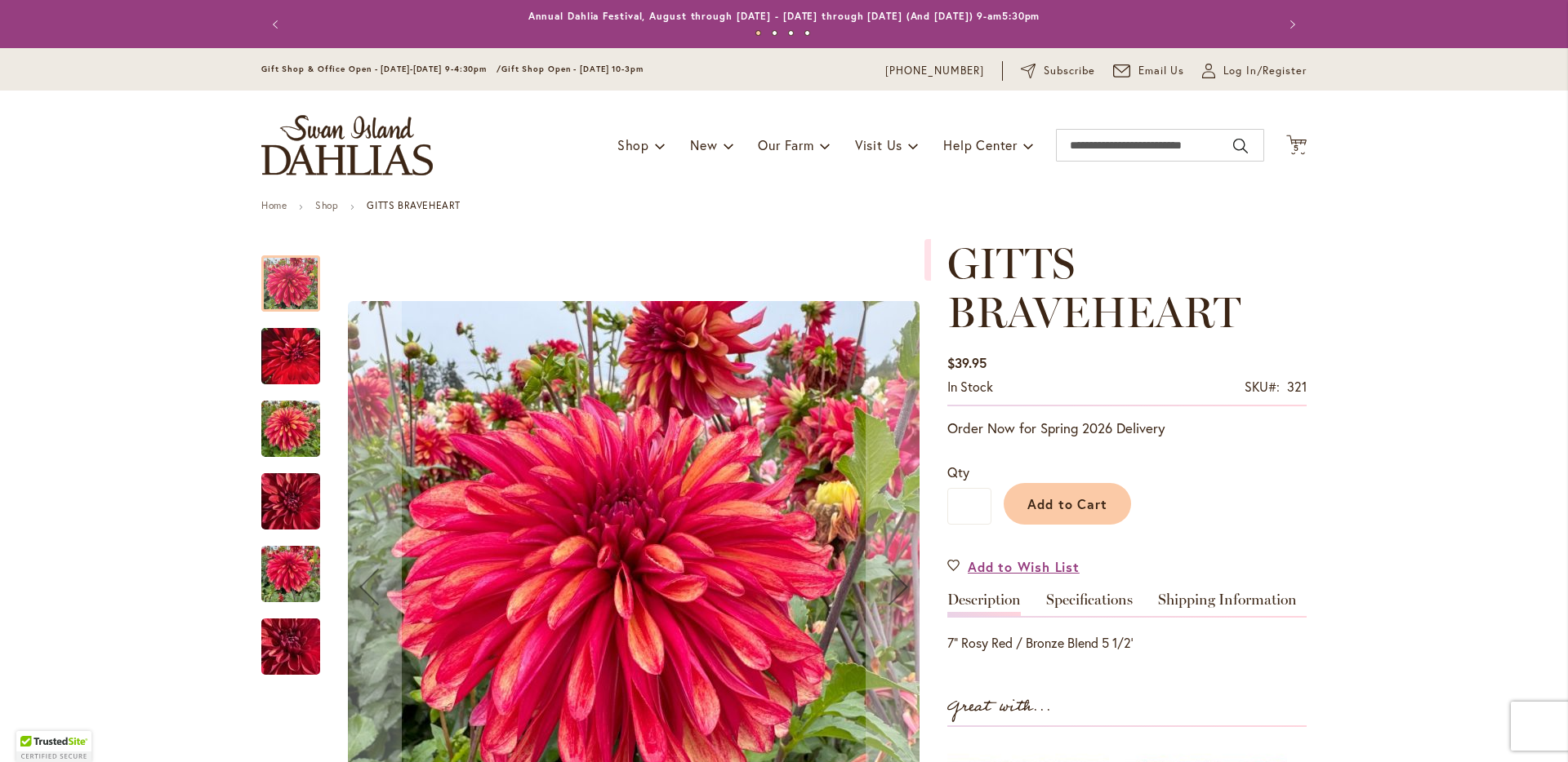
click at [279, 428] on img "GITTS BRAVEHEART" at bounding box center [291, 429] width 59 height 78
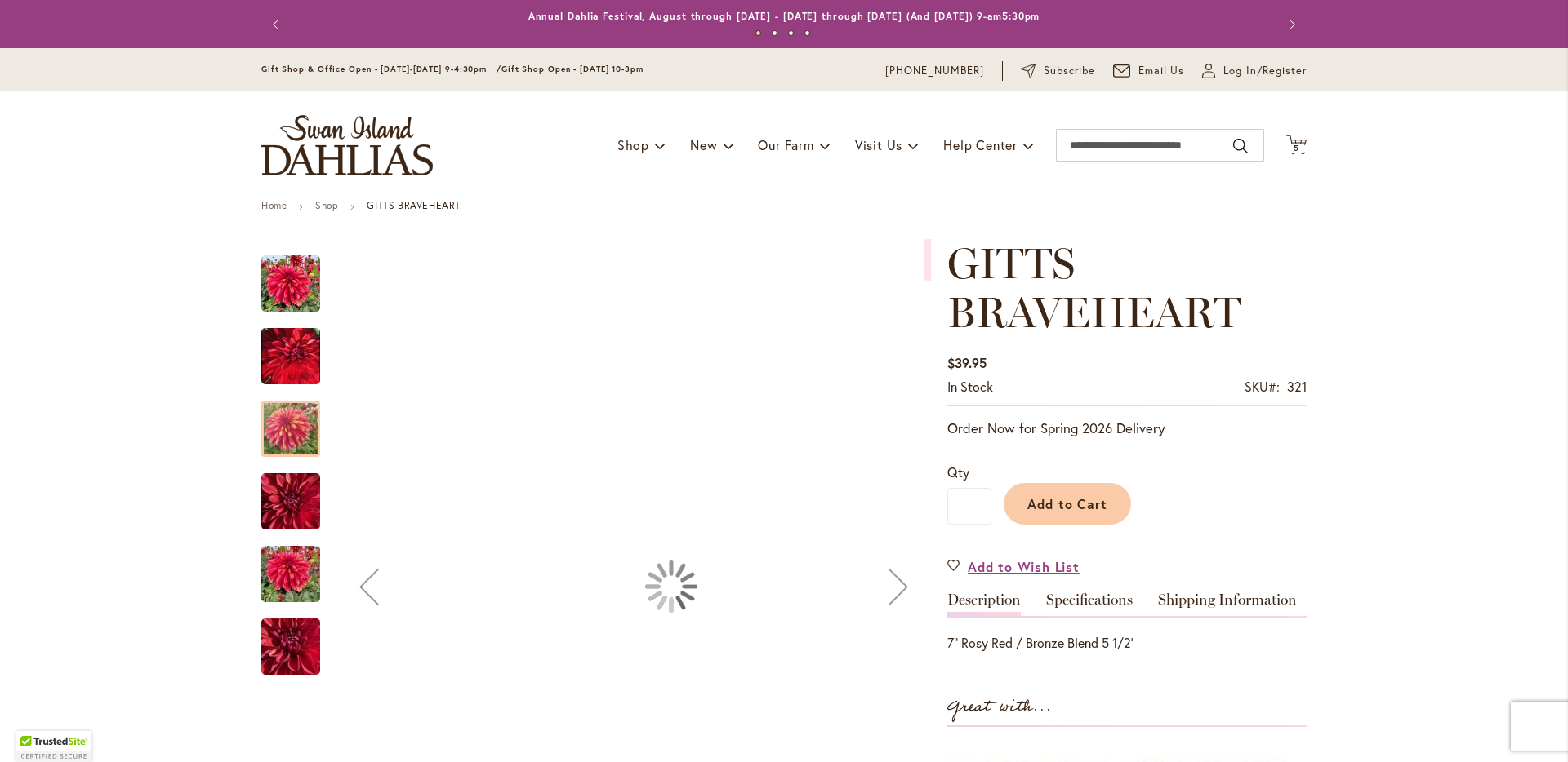
click at [274, 512] on img "GITTS BRAVEHEART" at bounding box center [291, 502] width 59 height 78
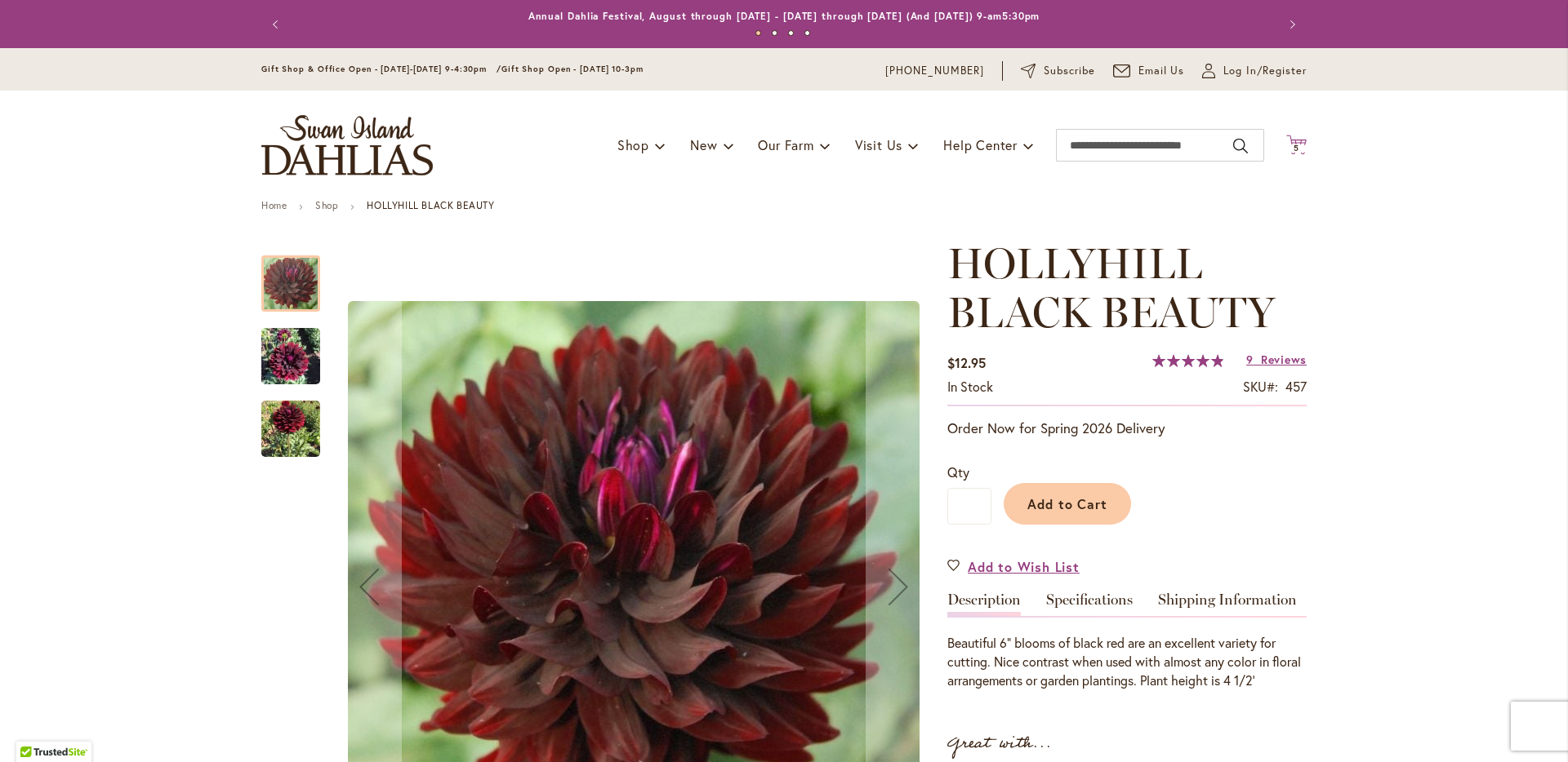
click at [1294, 145] on span "5" at bounding box center [1297, 148] width 6 height 11
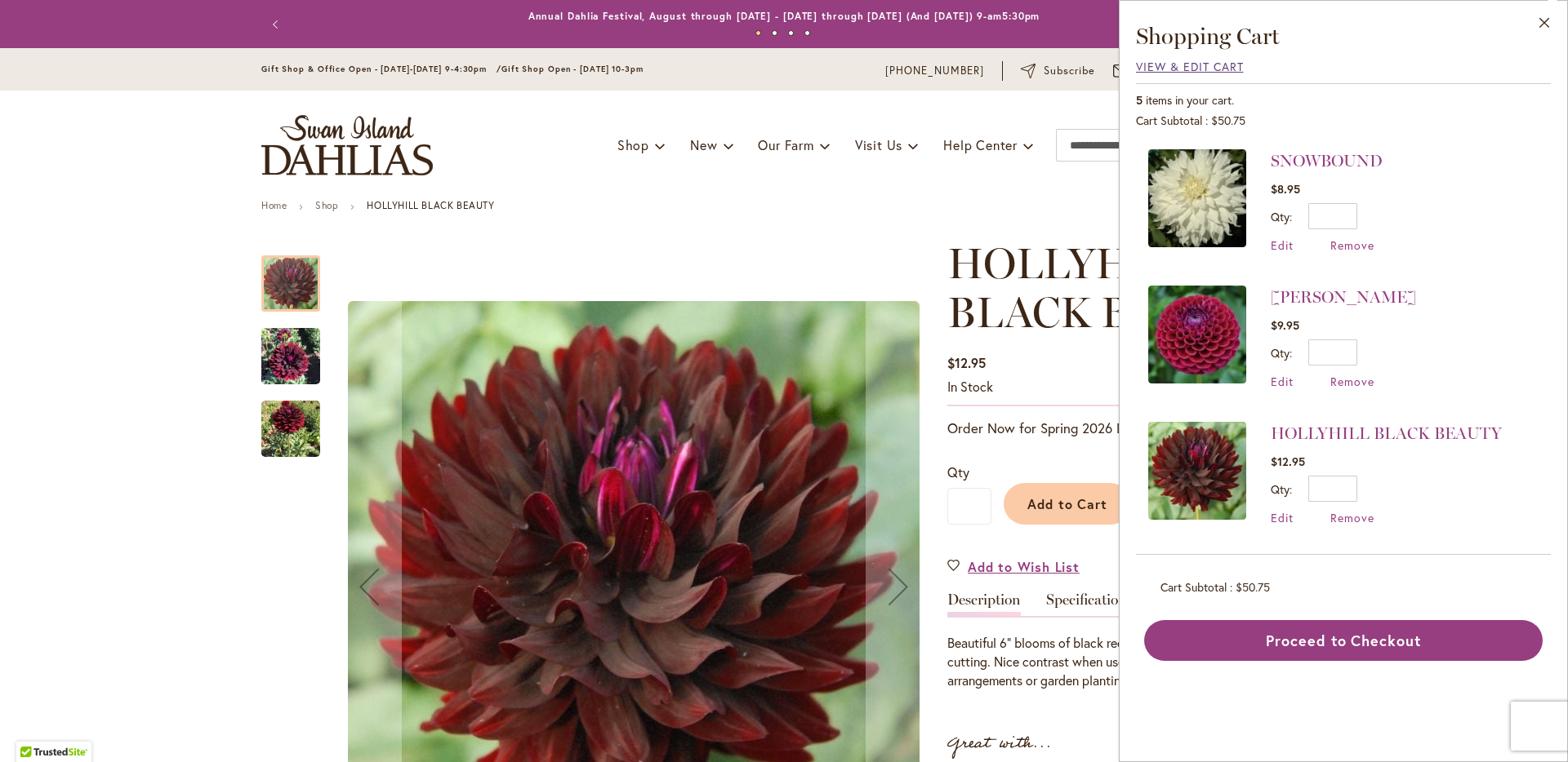
click at [1218, 64] on span "View & Edit Cart" at bounding box center [1190, 67] width 108 height 16
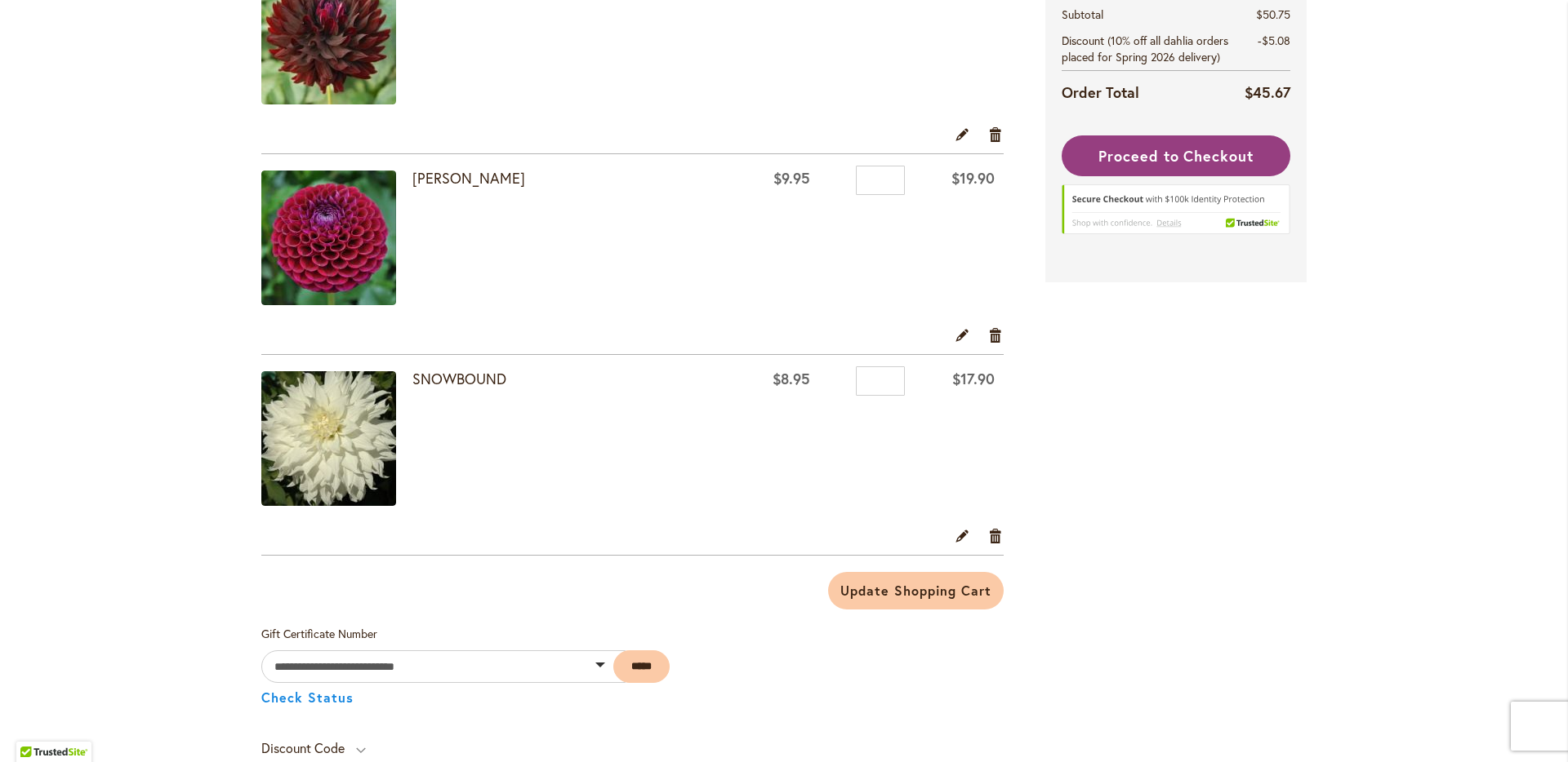
scroll to position [373, 0]
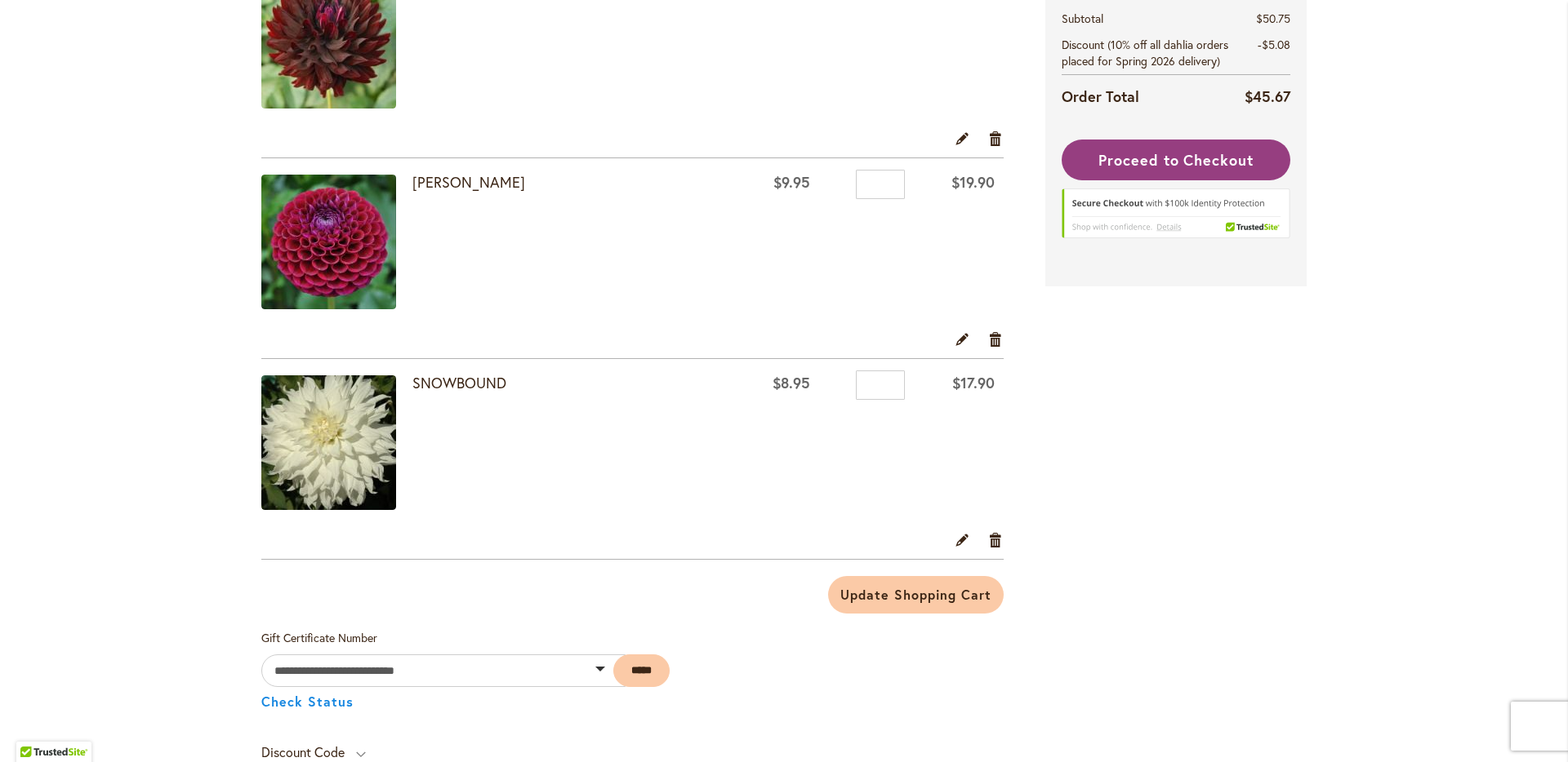
click at [535, 451] on div "SNOWBOUND" at bounding box center [569, 445] width 313 height 139
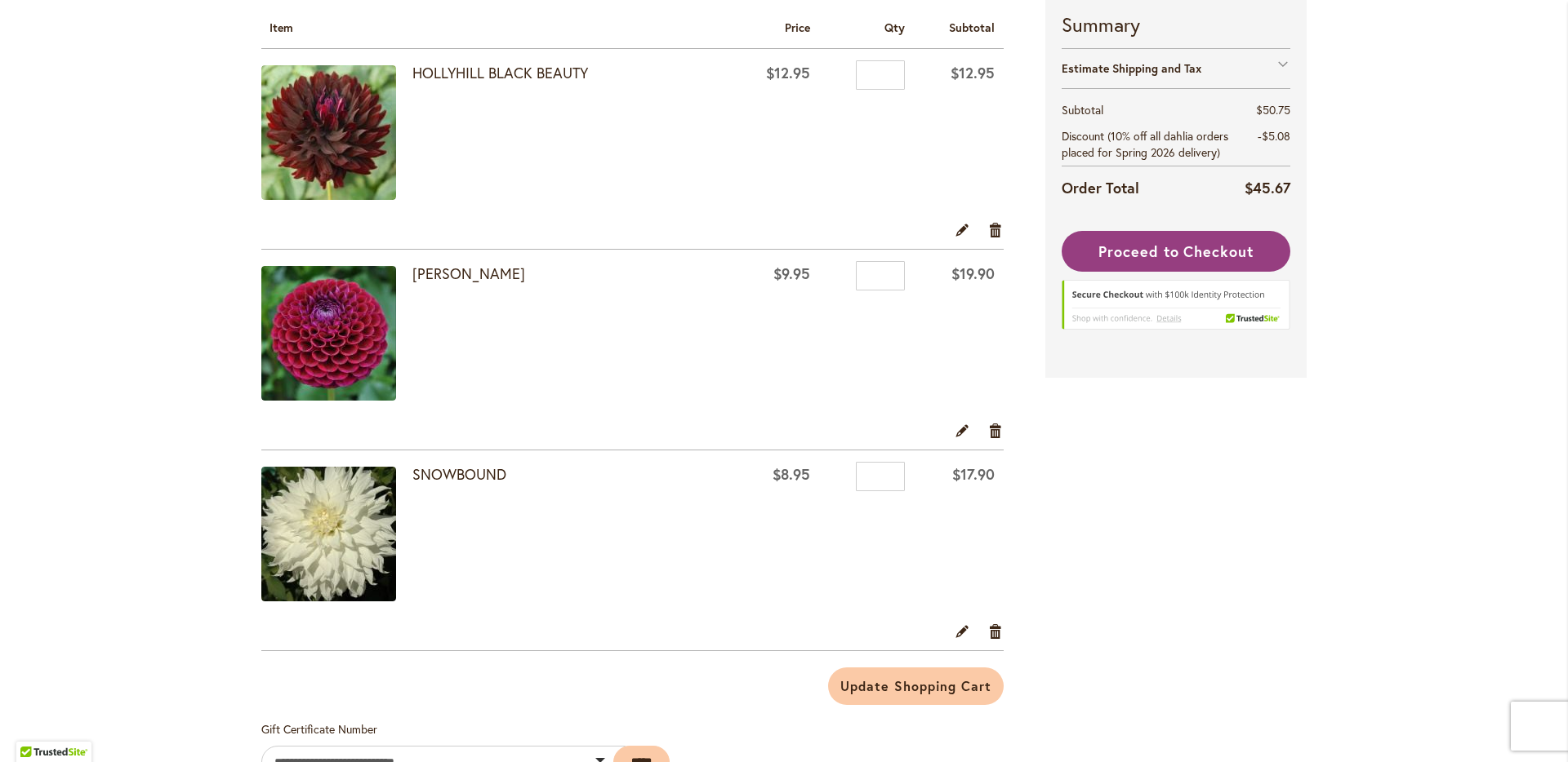
scroll to position [279, 0]
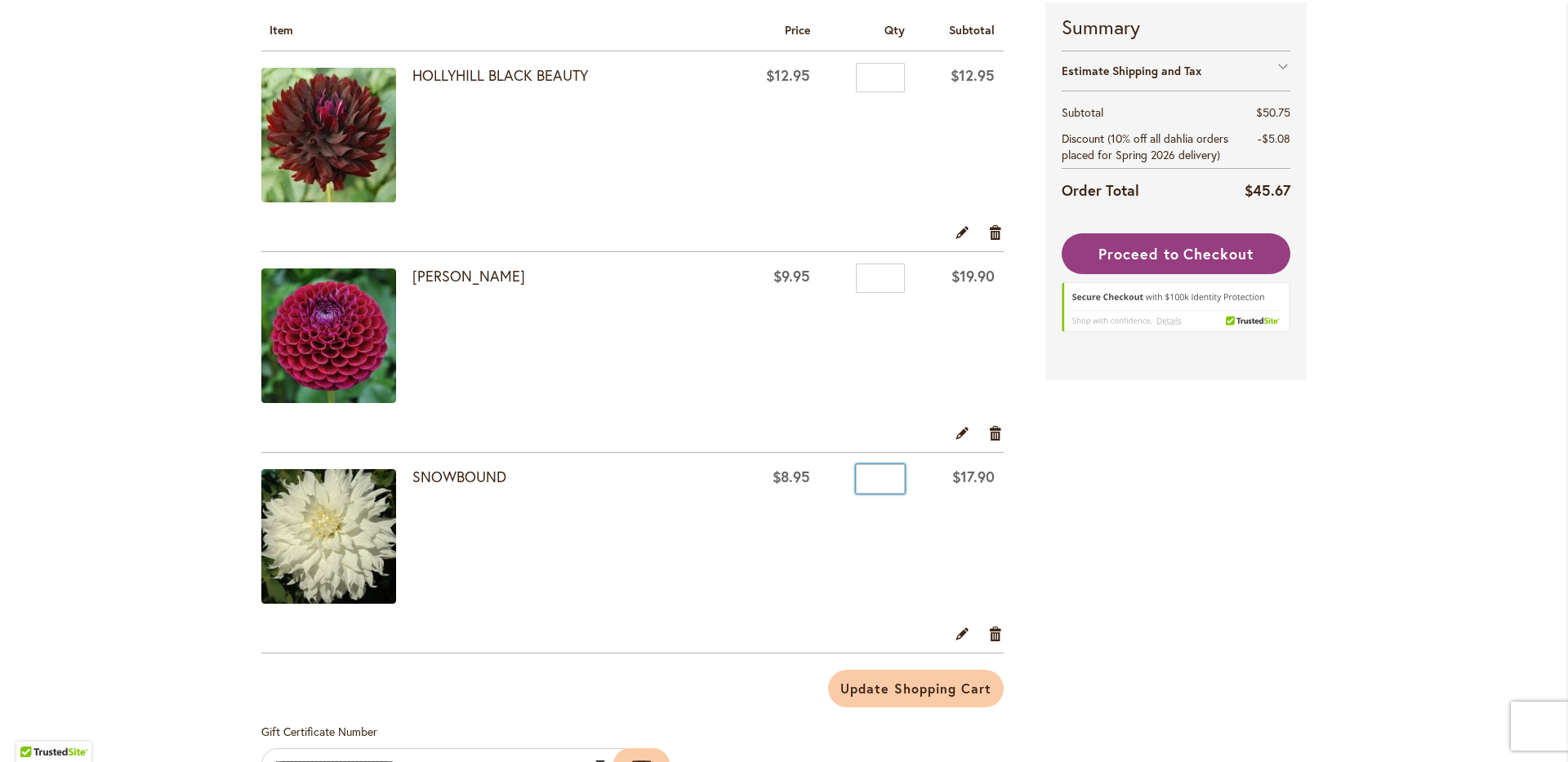
drag, startPoint x: 868, startPoint y: 475, endPoint x: 896, endPoint y: 477, distance: 28.1
click at [896, 477] on input "*" at bounding box center [881, 479] width 49 height 29
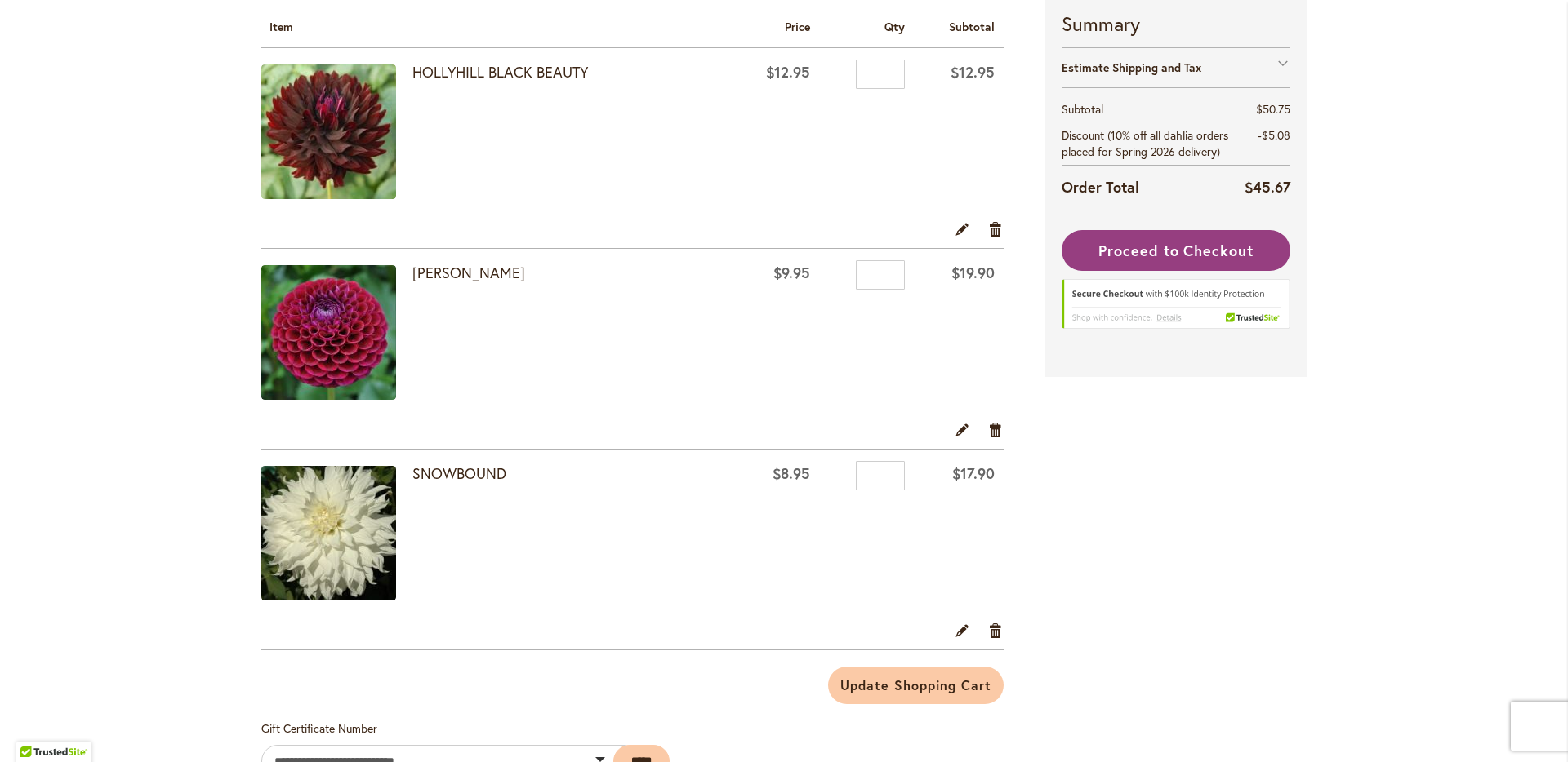
click at [685, 378] on div "[PERSON_NAME]" at bounding box center [569, 335] width 313 height 139
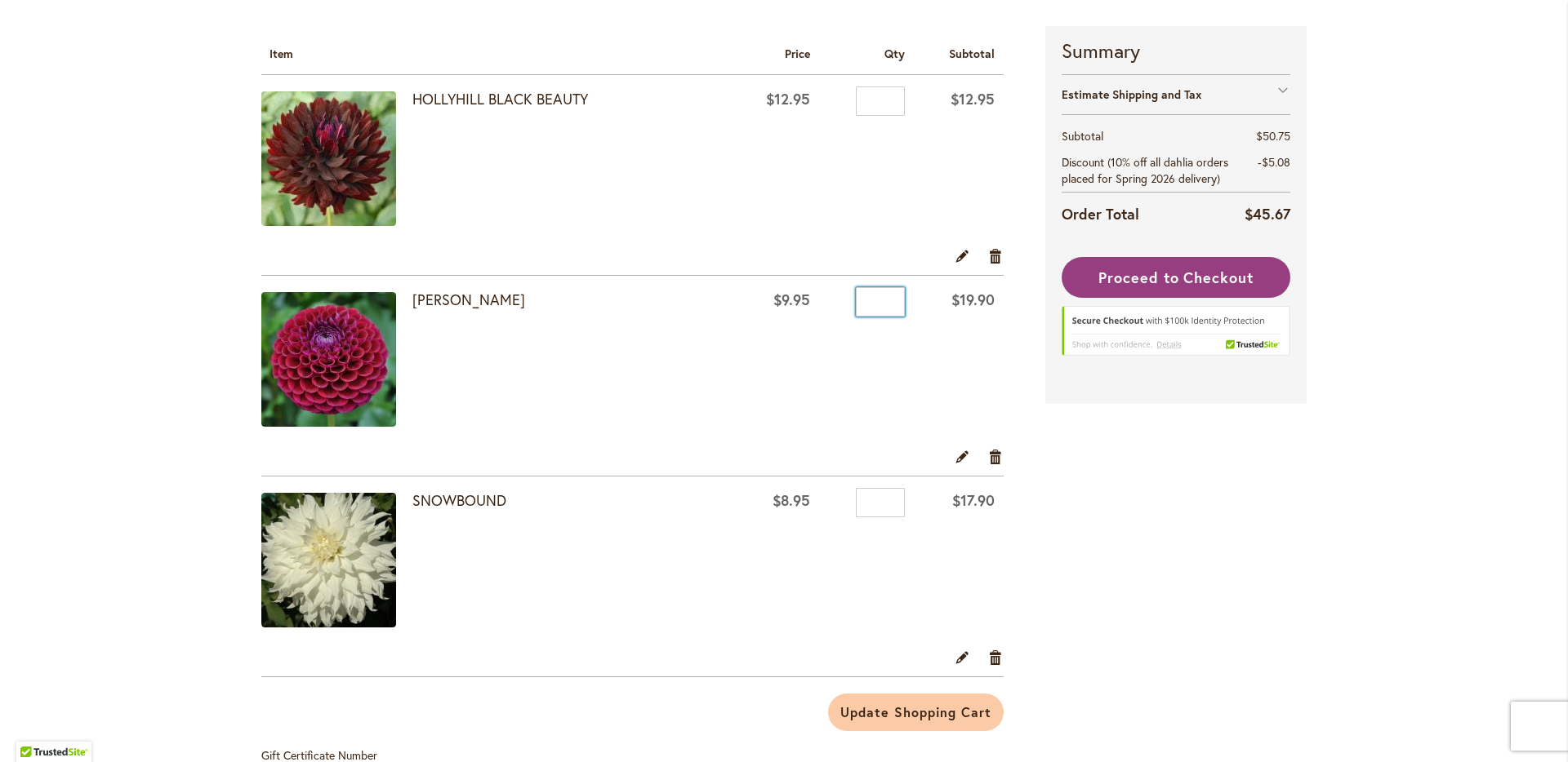
drag, startPoint x: 876, startPoint y: 306, endPoint x: 861, endPoint y: 301, distance: 15.8
click at [861, 301] on input "*" at bounding box center [881, 302] width 49 height 29
type input "*"
click at [886, 178] on td "Qty *" at bounding box center [866, 160] width 95 height 171
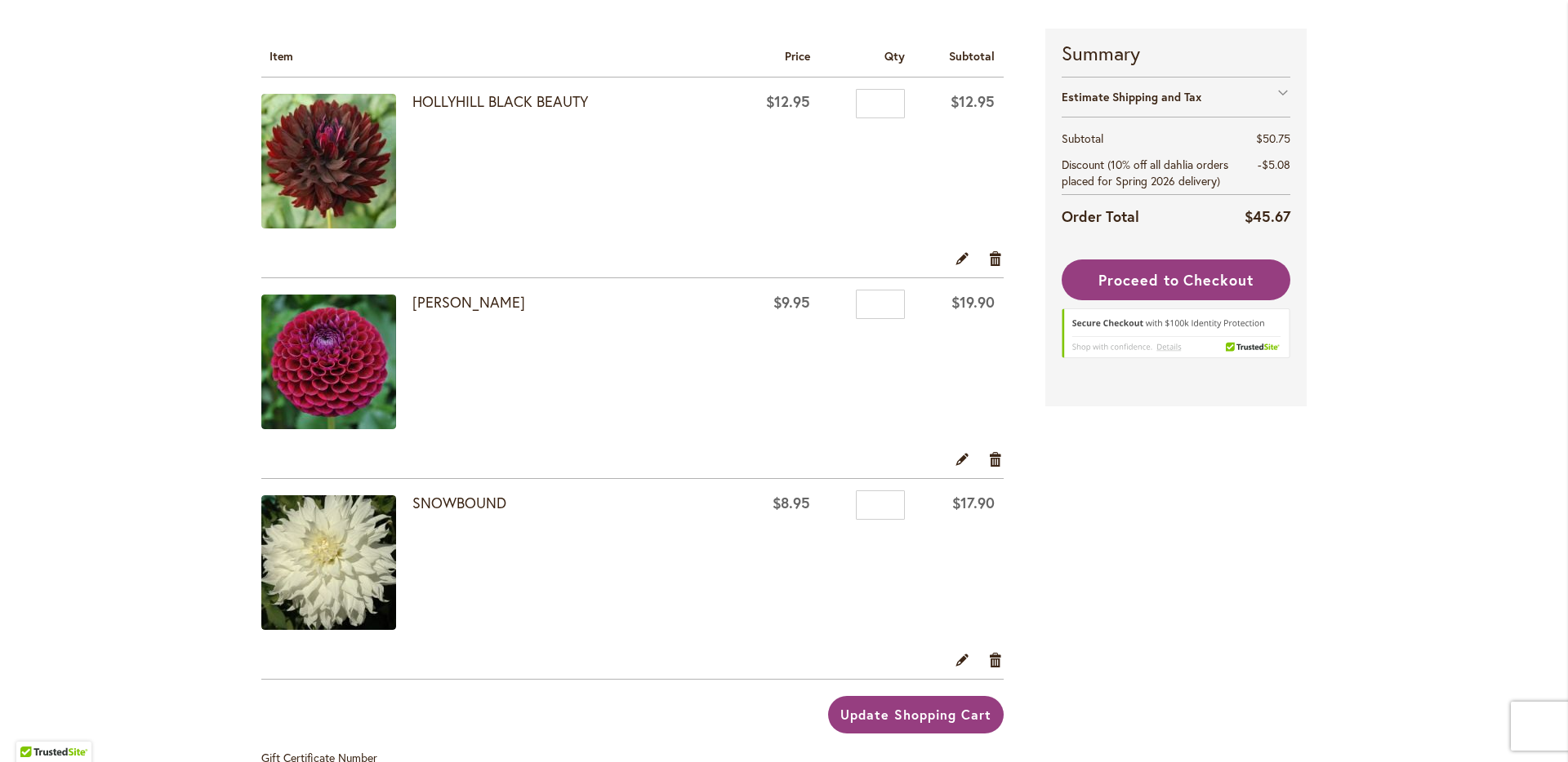
scroll to position [252, 0]
click at [944, 709] on span "Update Shopping Cart" at bounding box center [916, 716] width 151 height 18
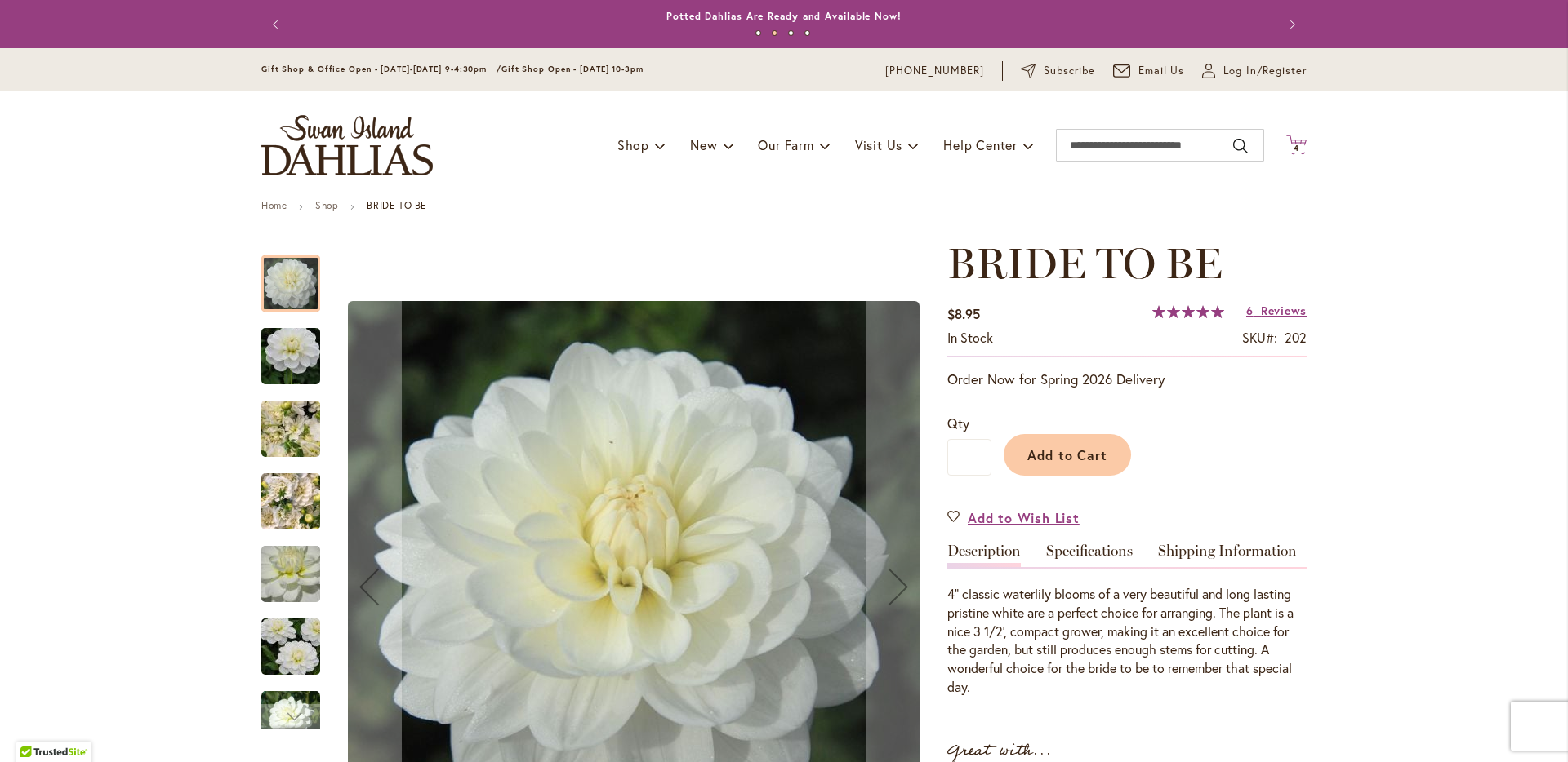
click at [1295, 145] on span "4 4 items" at bounding box center [1297, 149] width 17 height 8
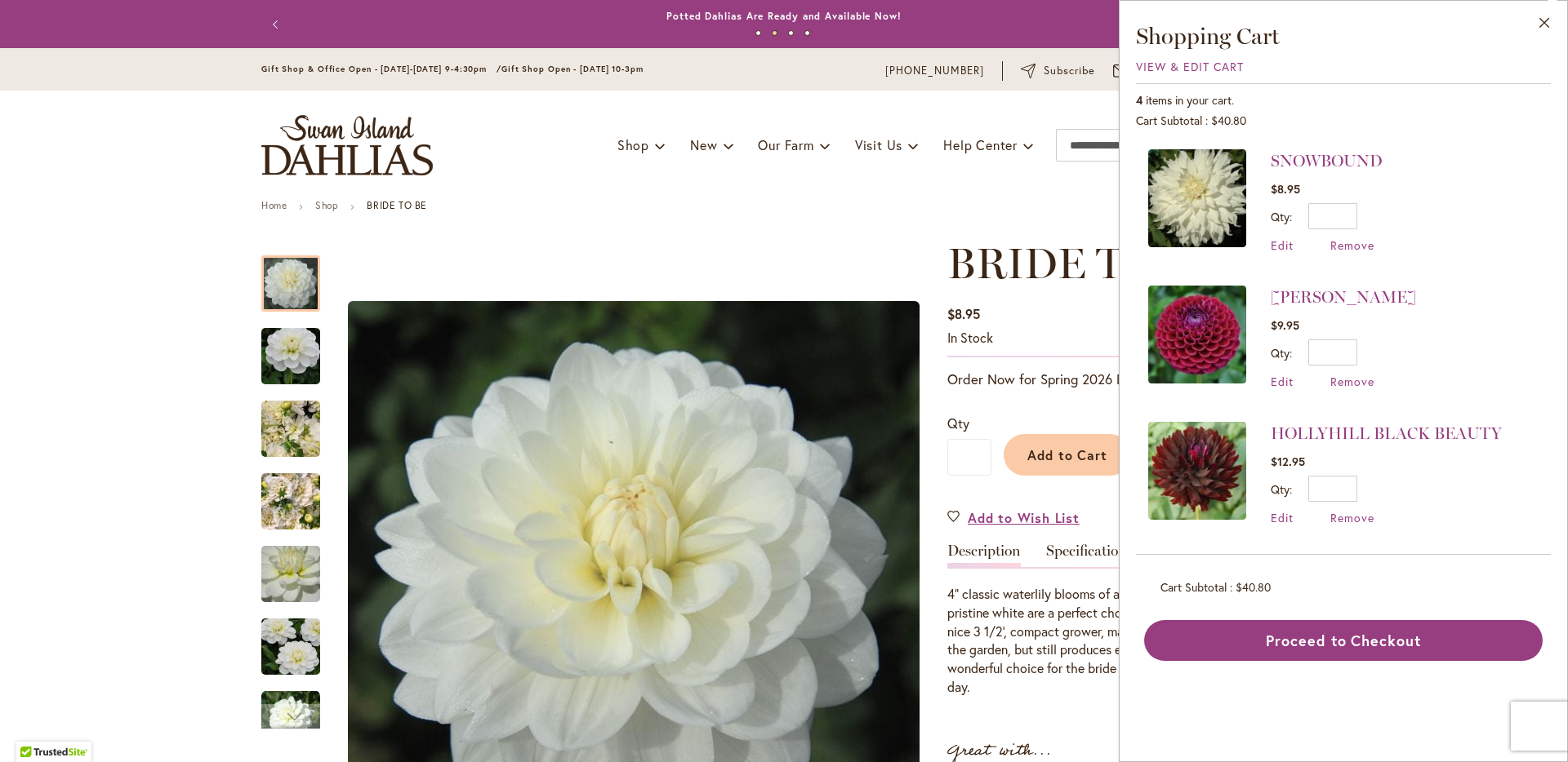
click at [757, 190] on div "Toggle Nav Shop Dahlia Tubers Collections Fresh Cut Dahlias Gardening Supplies …" at bounding box center [784, 146] width 1079 height 110
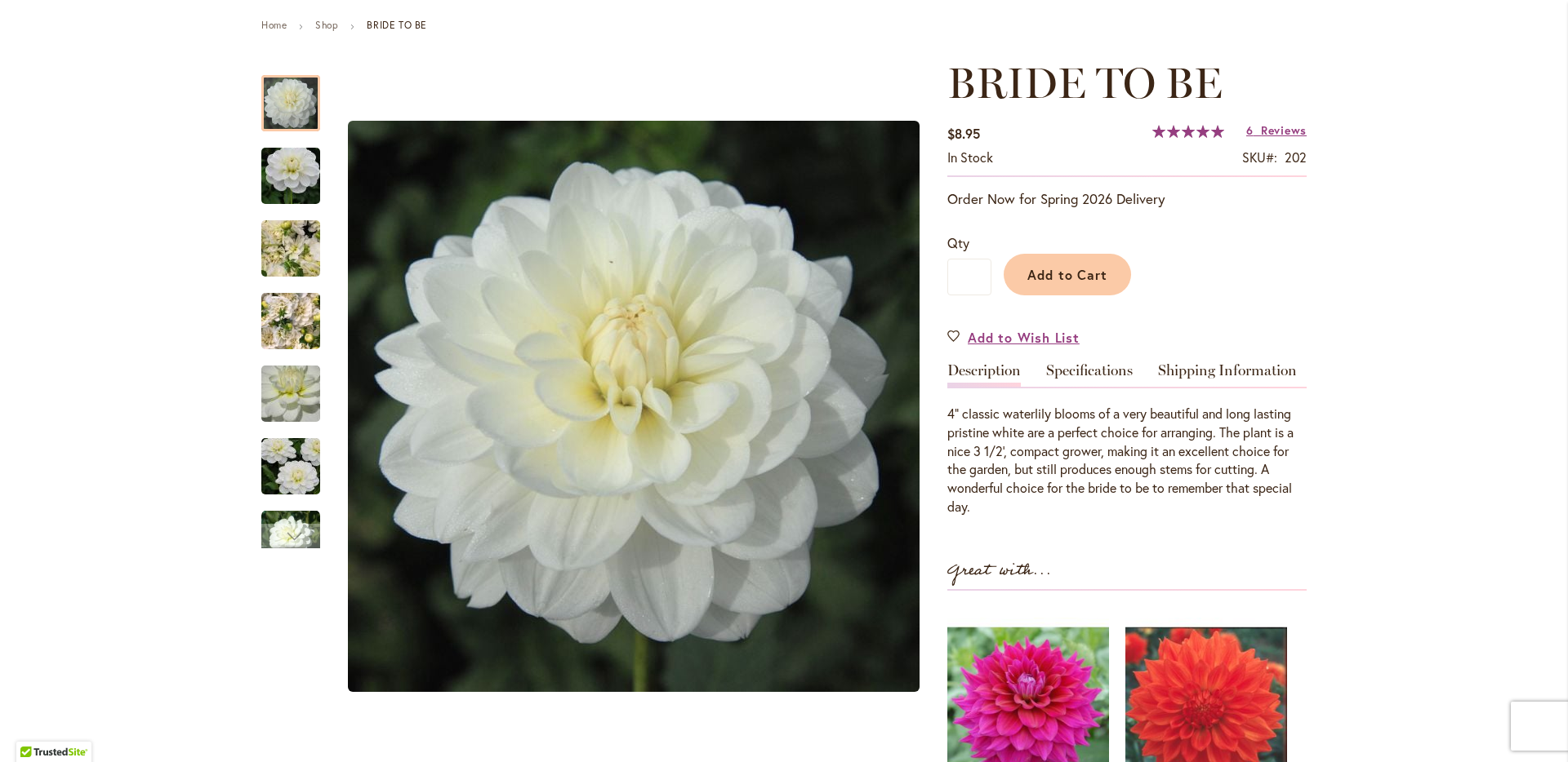
scroll to position [244, 0]
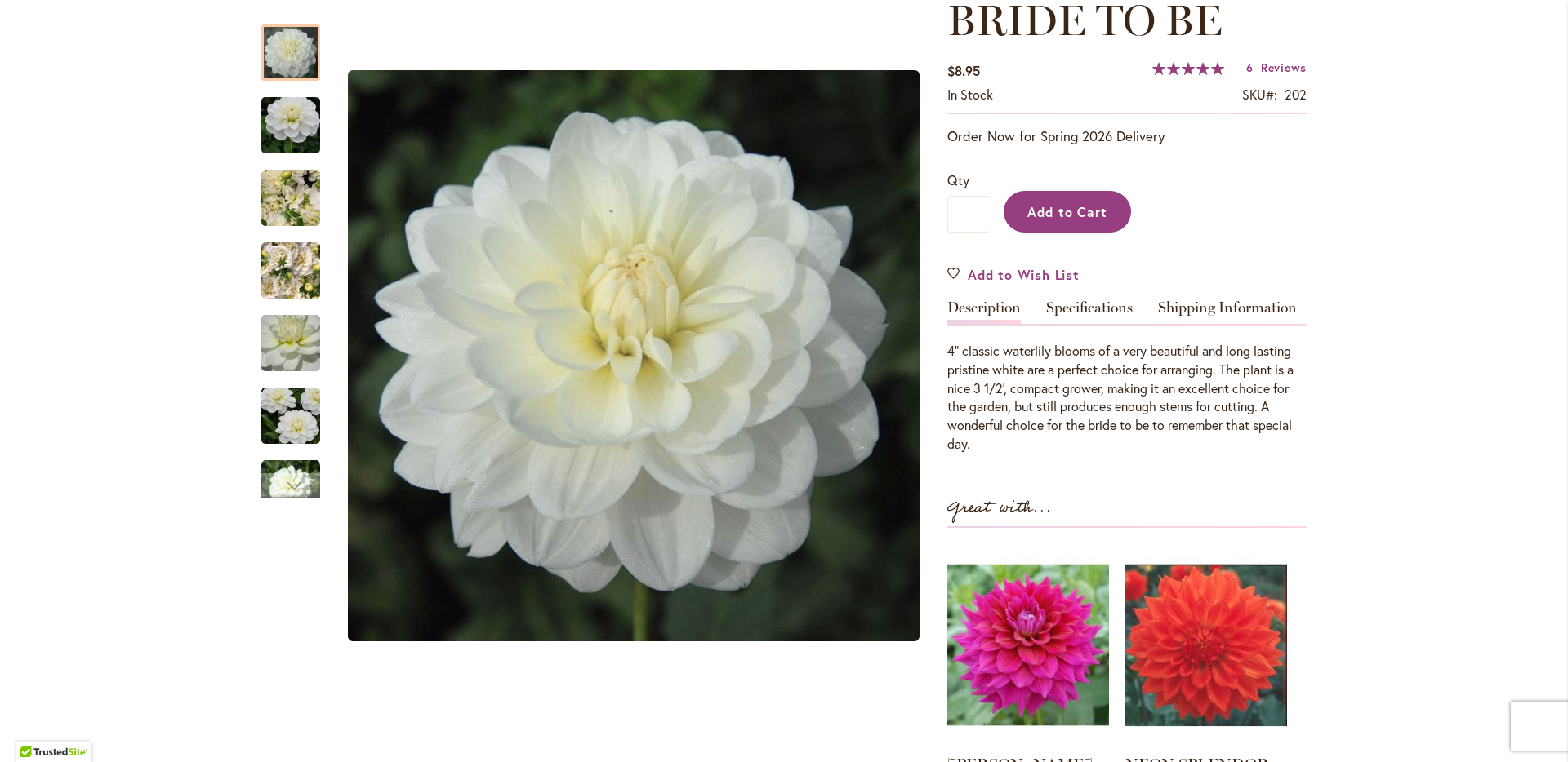
click at [1075, 209] on span "Add to Cart" at bounding box center [1068, 212] width 81 height 18
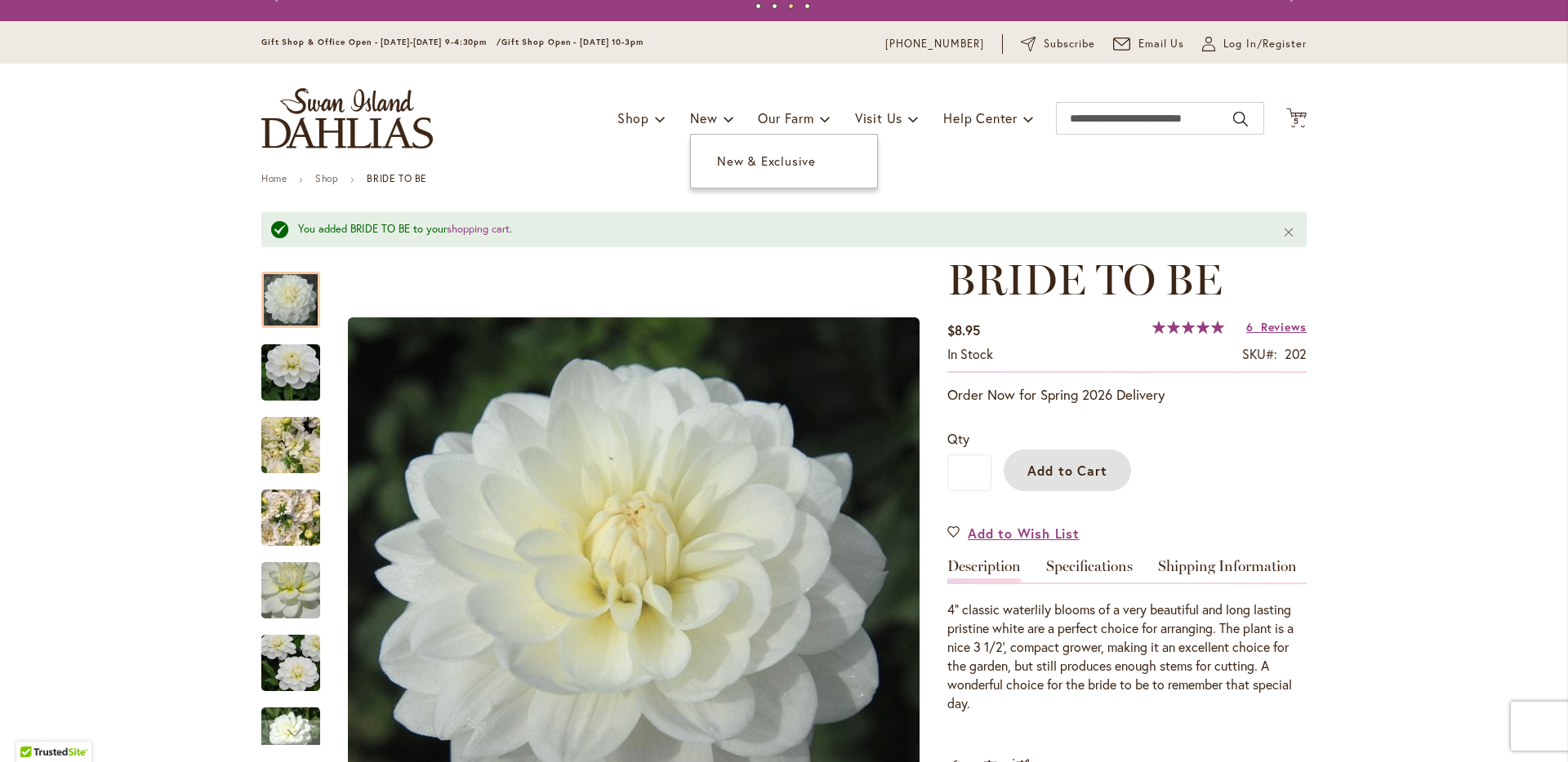
scroll to position [0, 0]
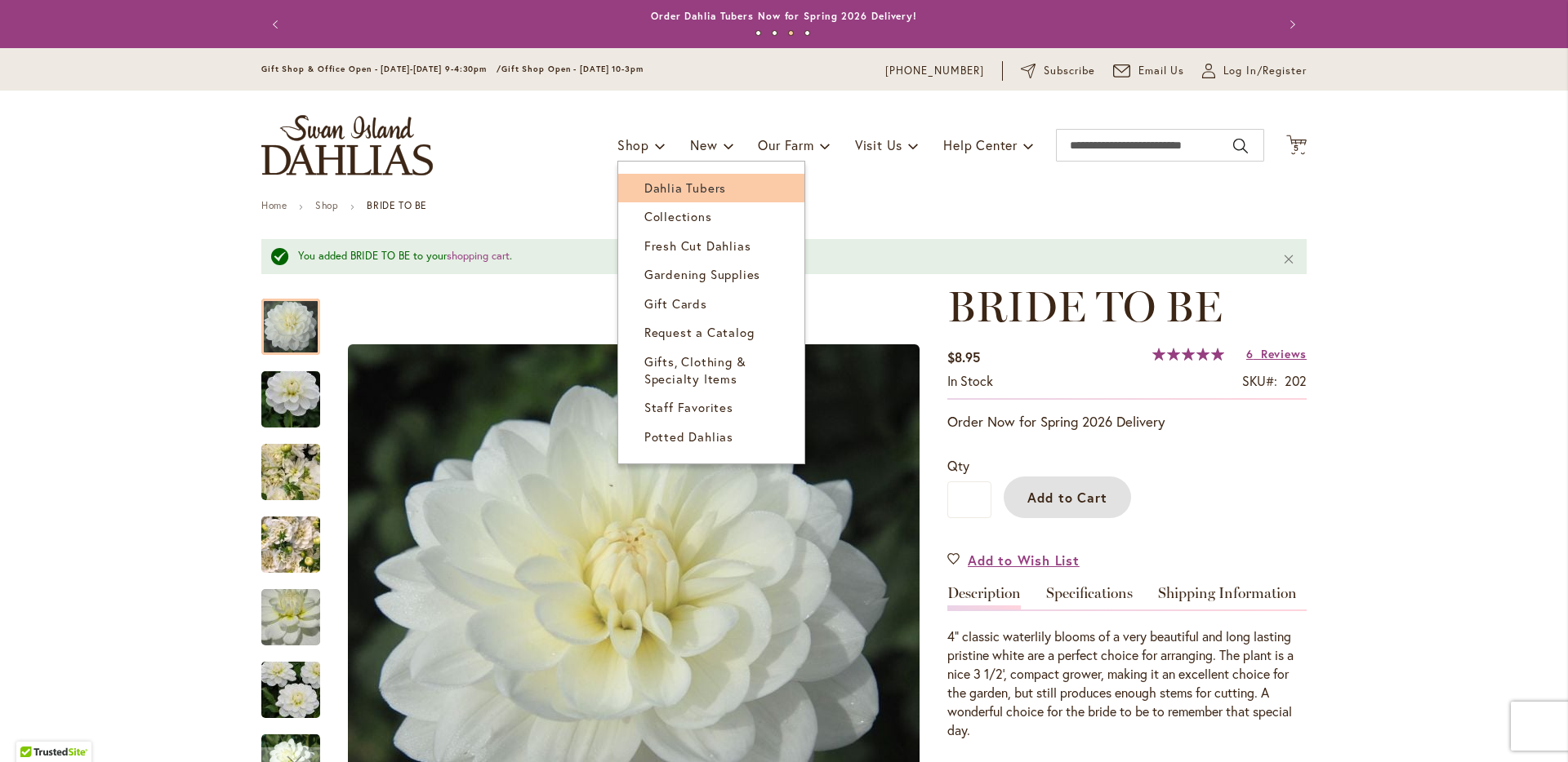
click at [664, 187] on span "Dahlia Tubers" at bounding box center [684, 188] width 81 height 17
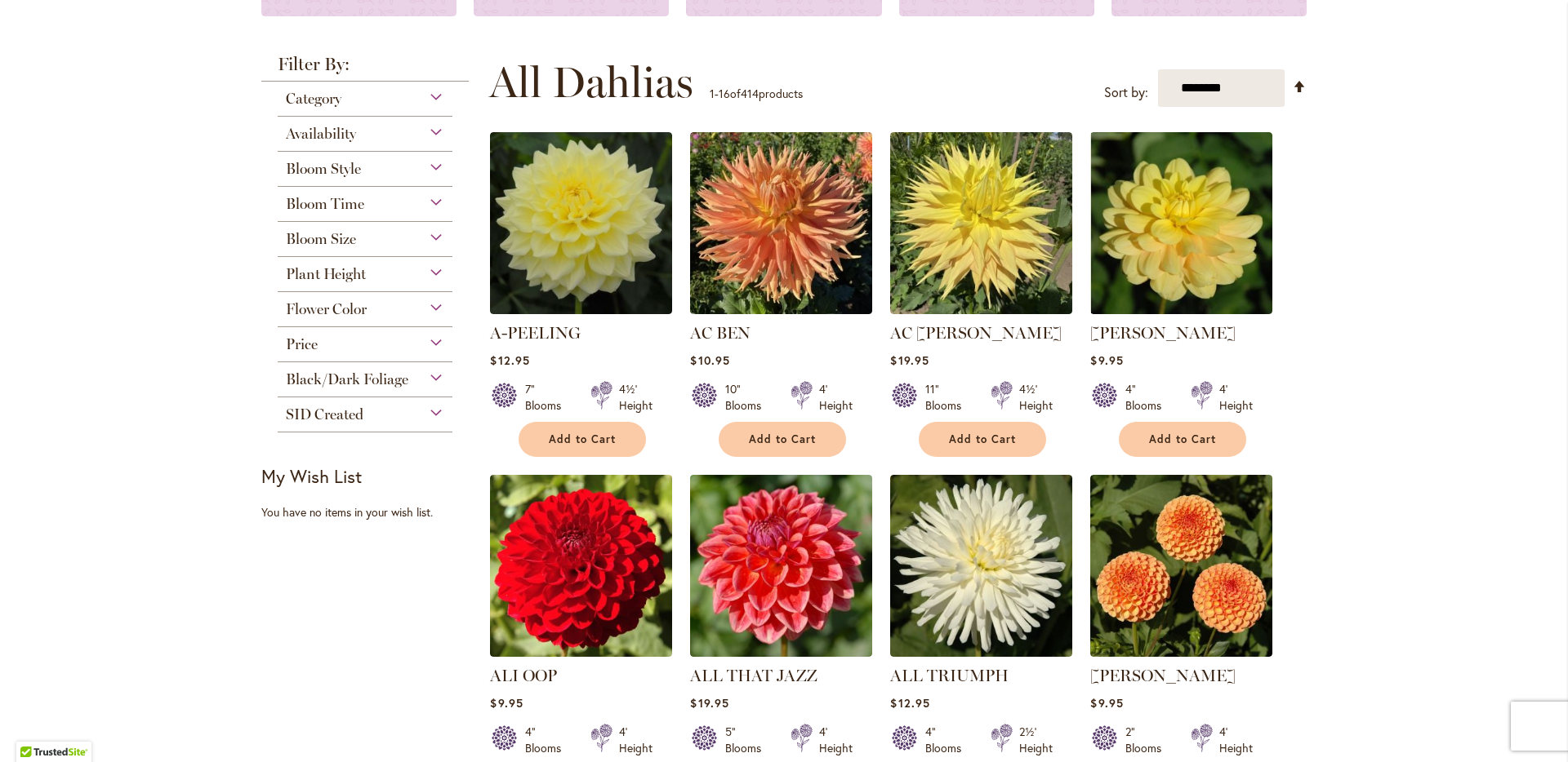
scroll to position [214, 0]
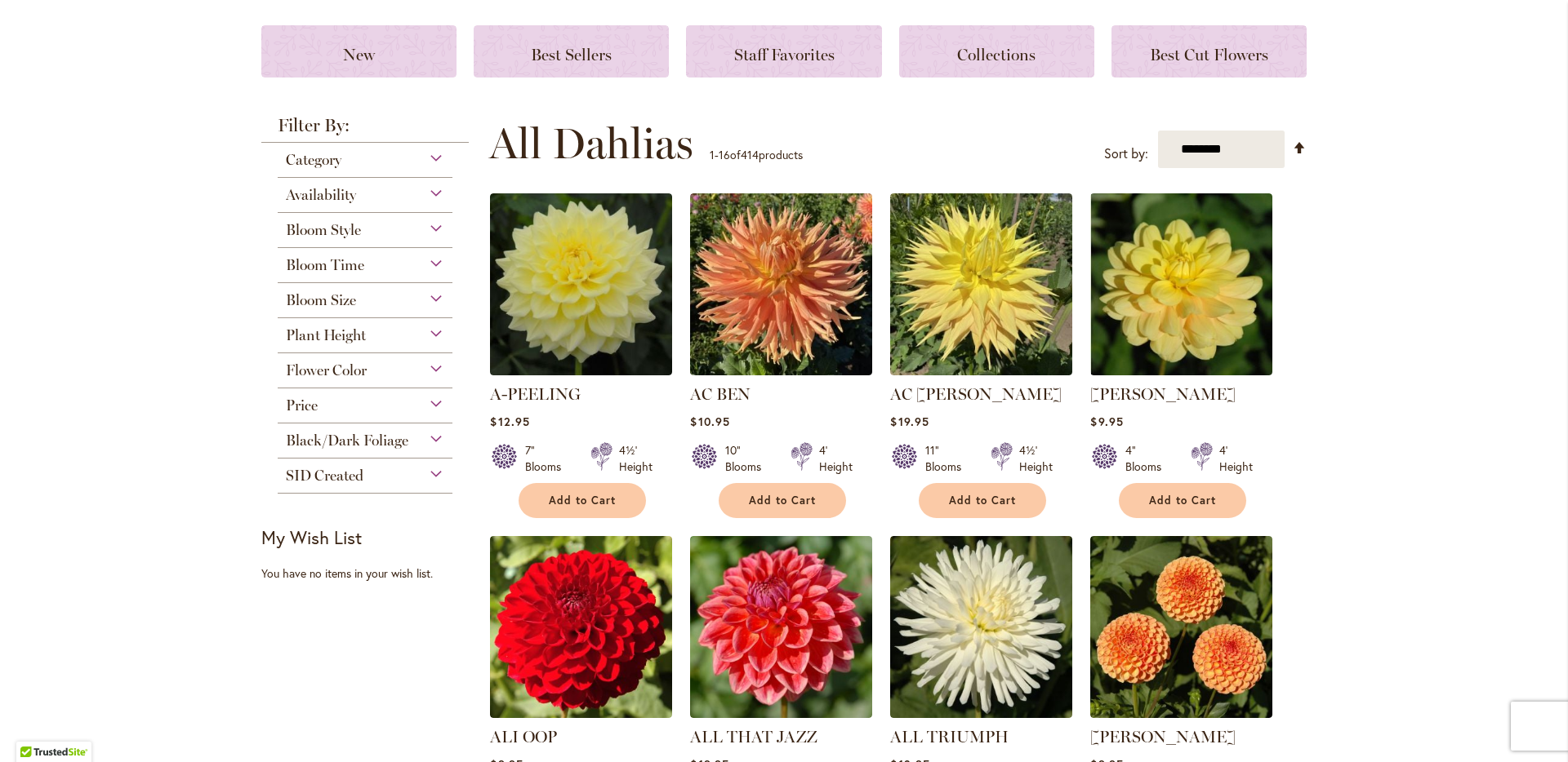
click at [358, 367] on span "Flower Color" at bounding box center [326, 371] width 81 height 18
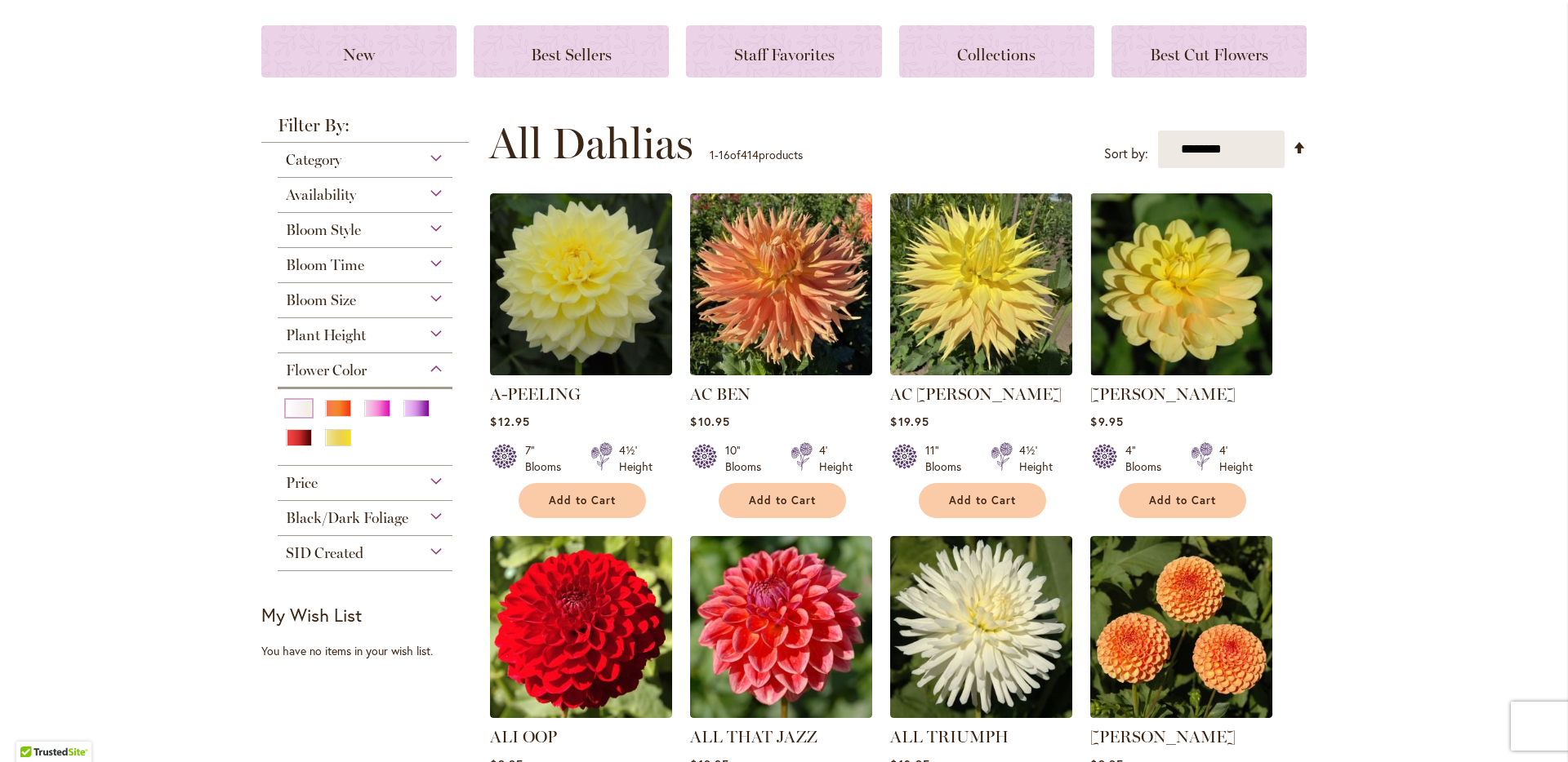
click at [290, 411] on div "White/Cream" at bounding box center [299, 409] width 26 height 18
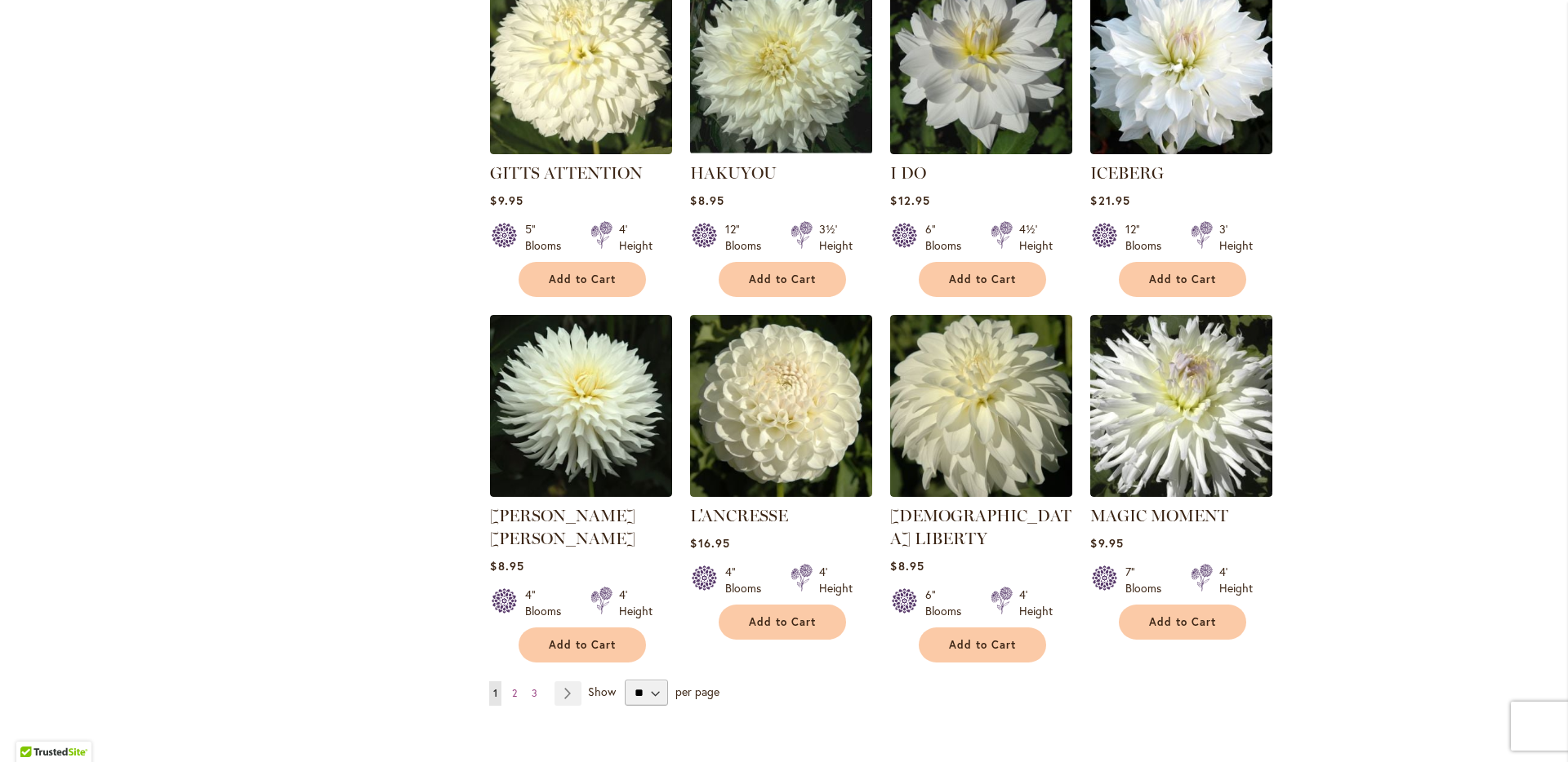
scroll to position [1158, 0]
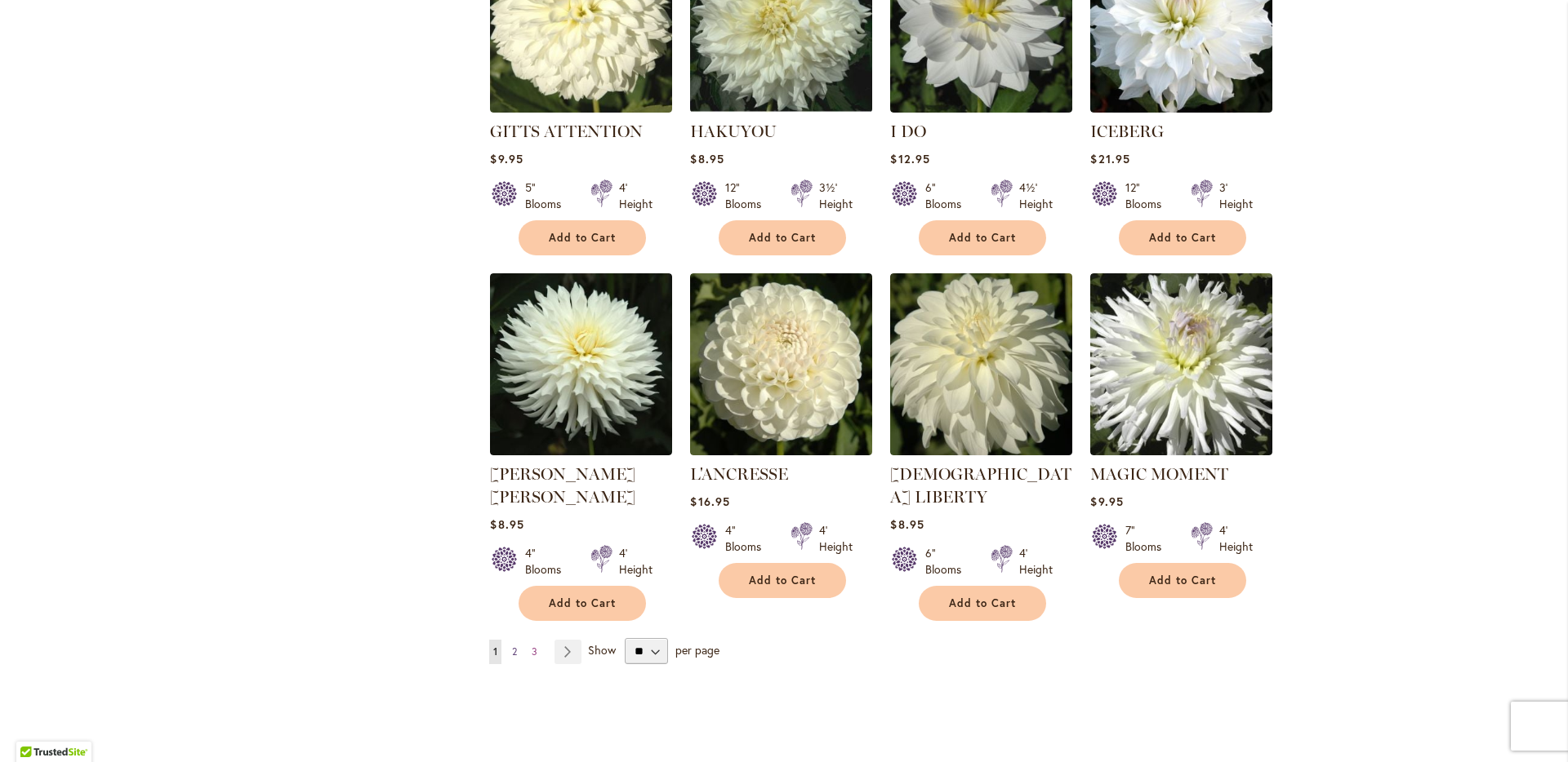
click at [512, 646] on span "2" at bounding box center [514, 651] width 5 height 13
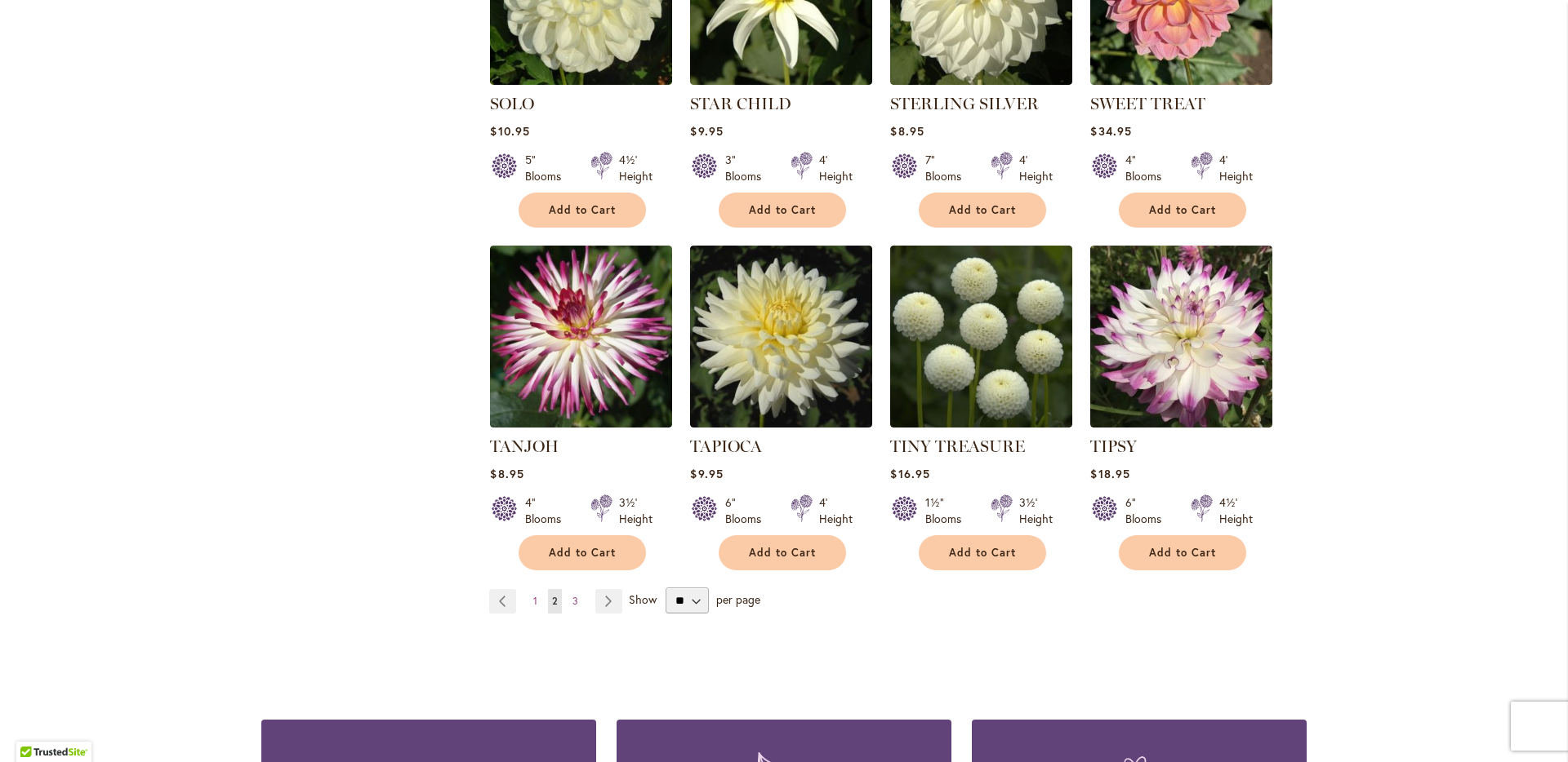
scroll to position [1188, 0]
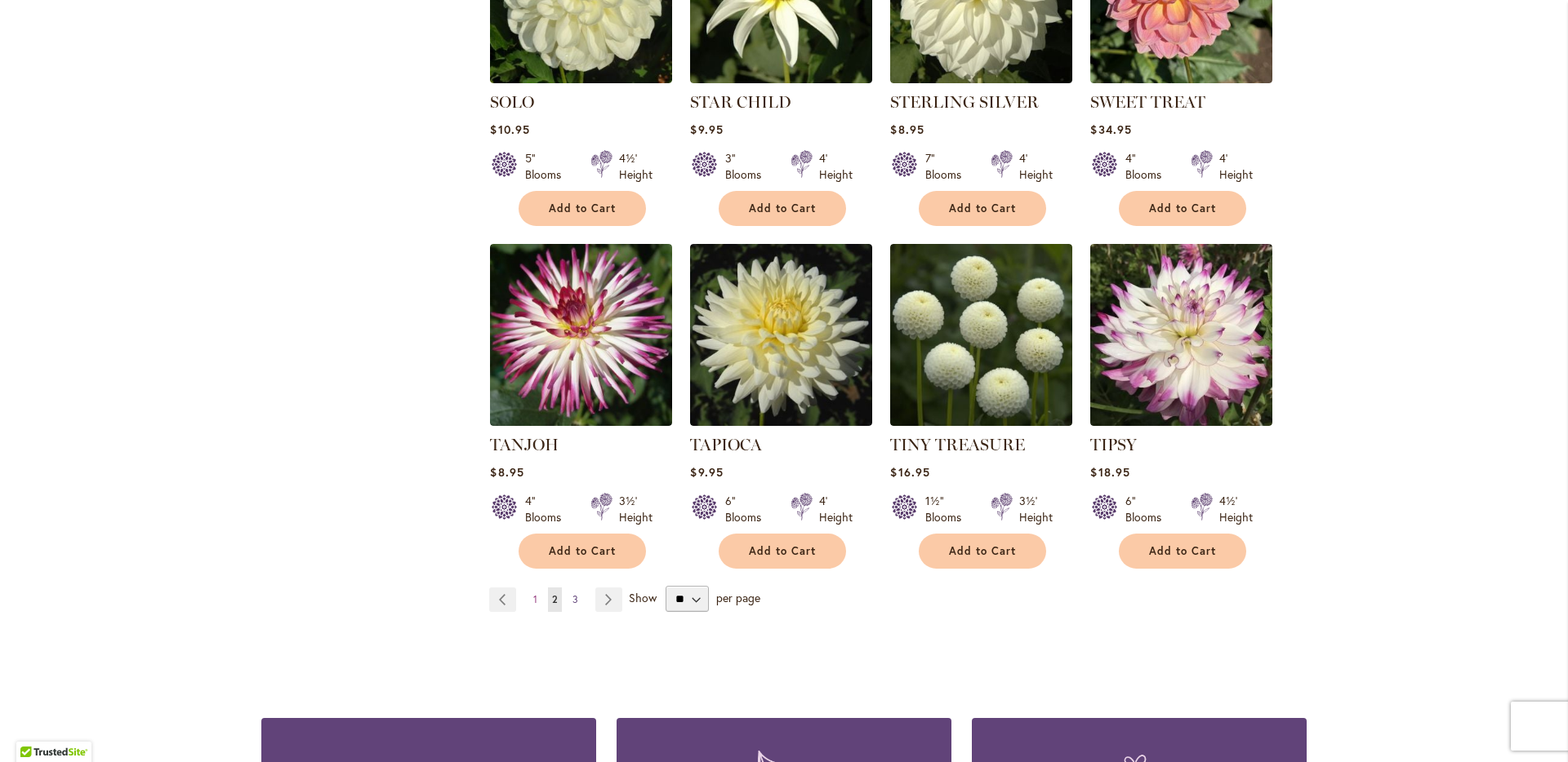
click at [569, 588] on link "Page 3" at bounding box center [576, 600] width 14 height 24
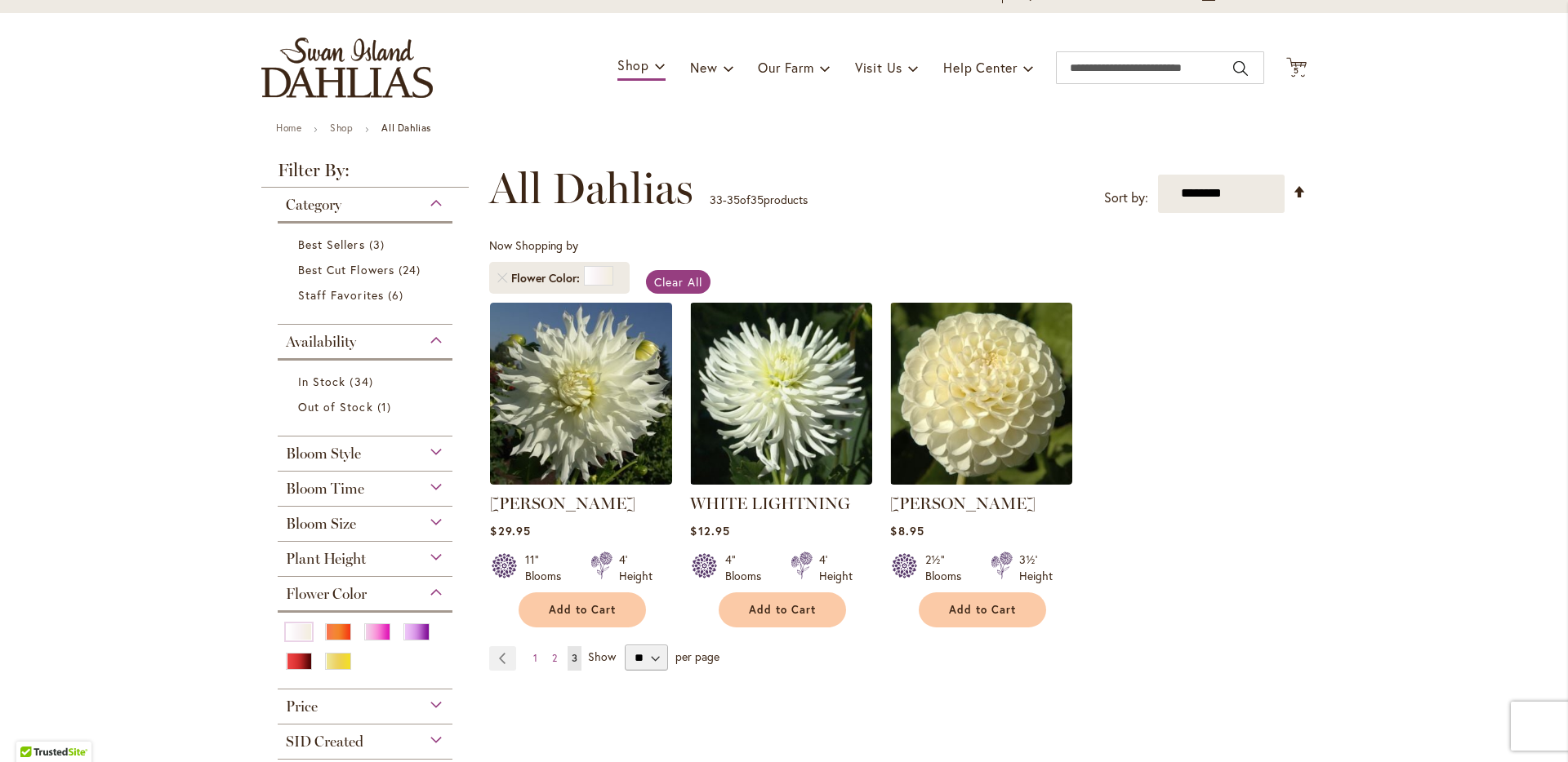
scroll to position [81, 0]
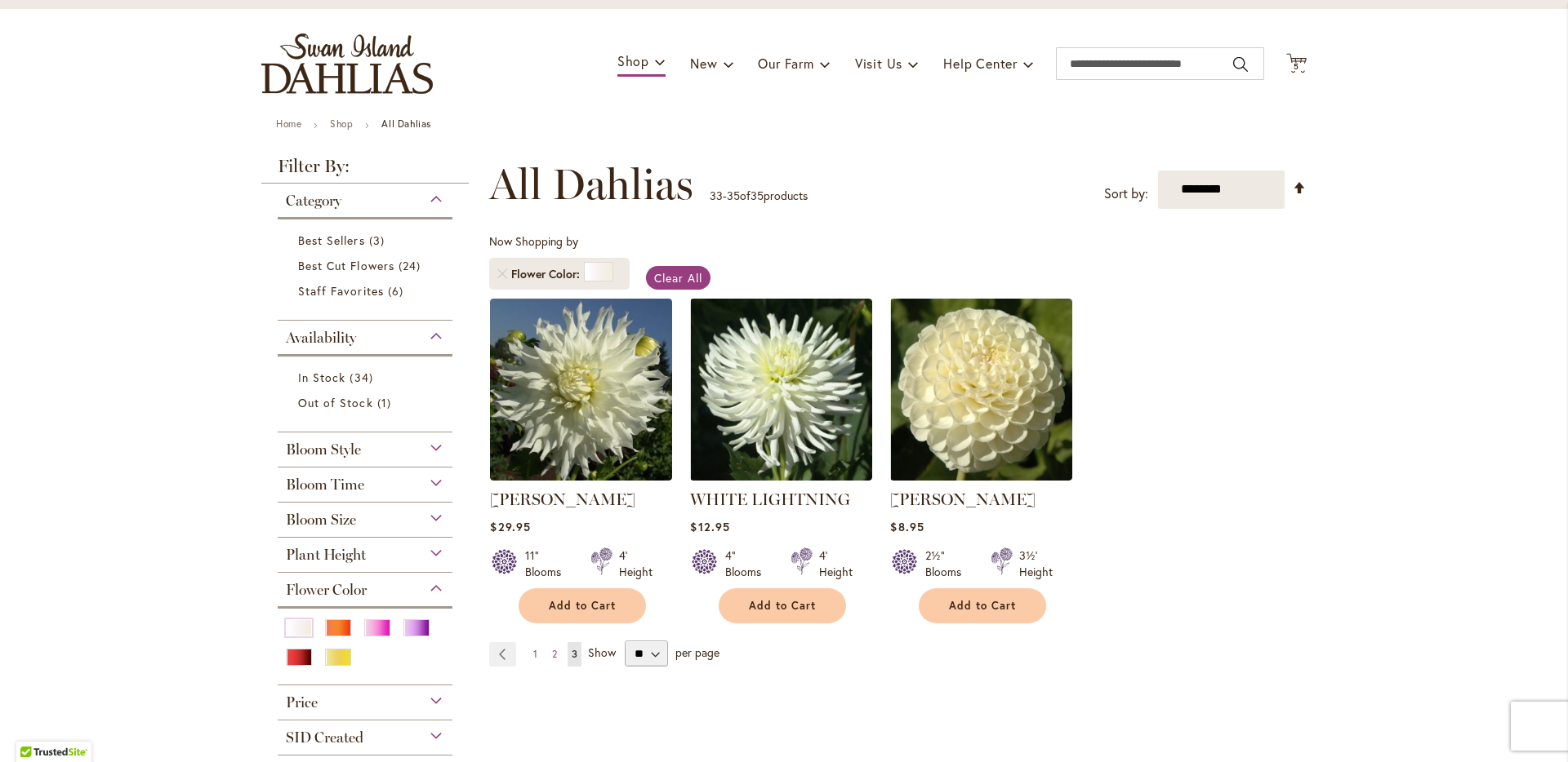
click at [368, 447] on div "Bloom Style" at bounding box center [365, 445] width 175 height 26
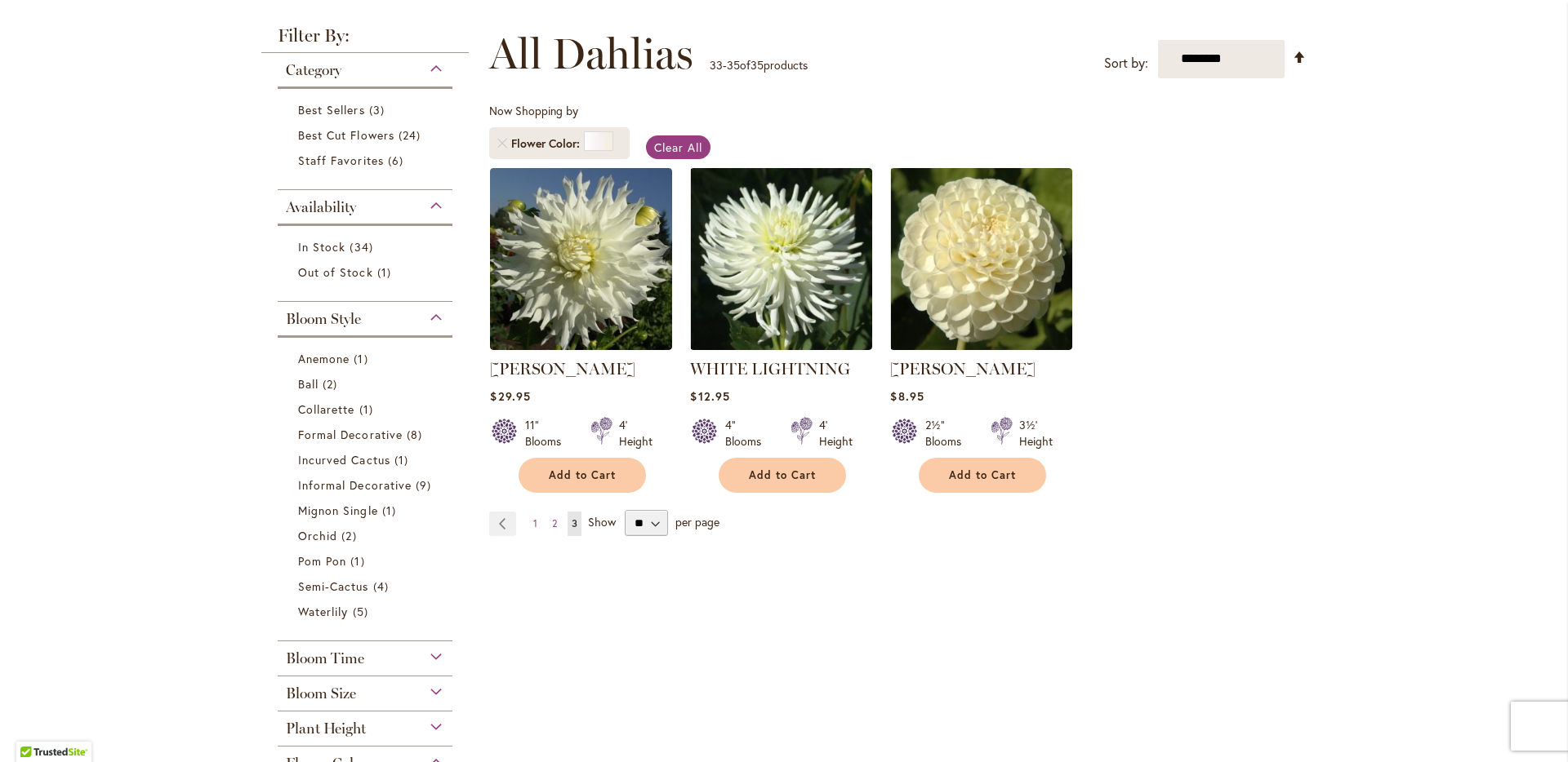
scroll to position [121, 0]
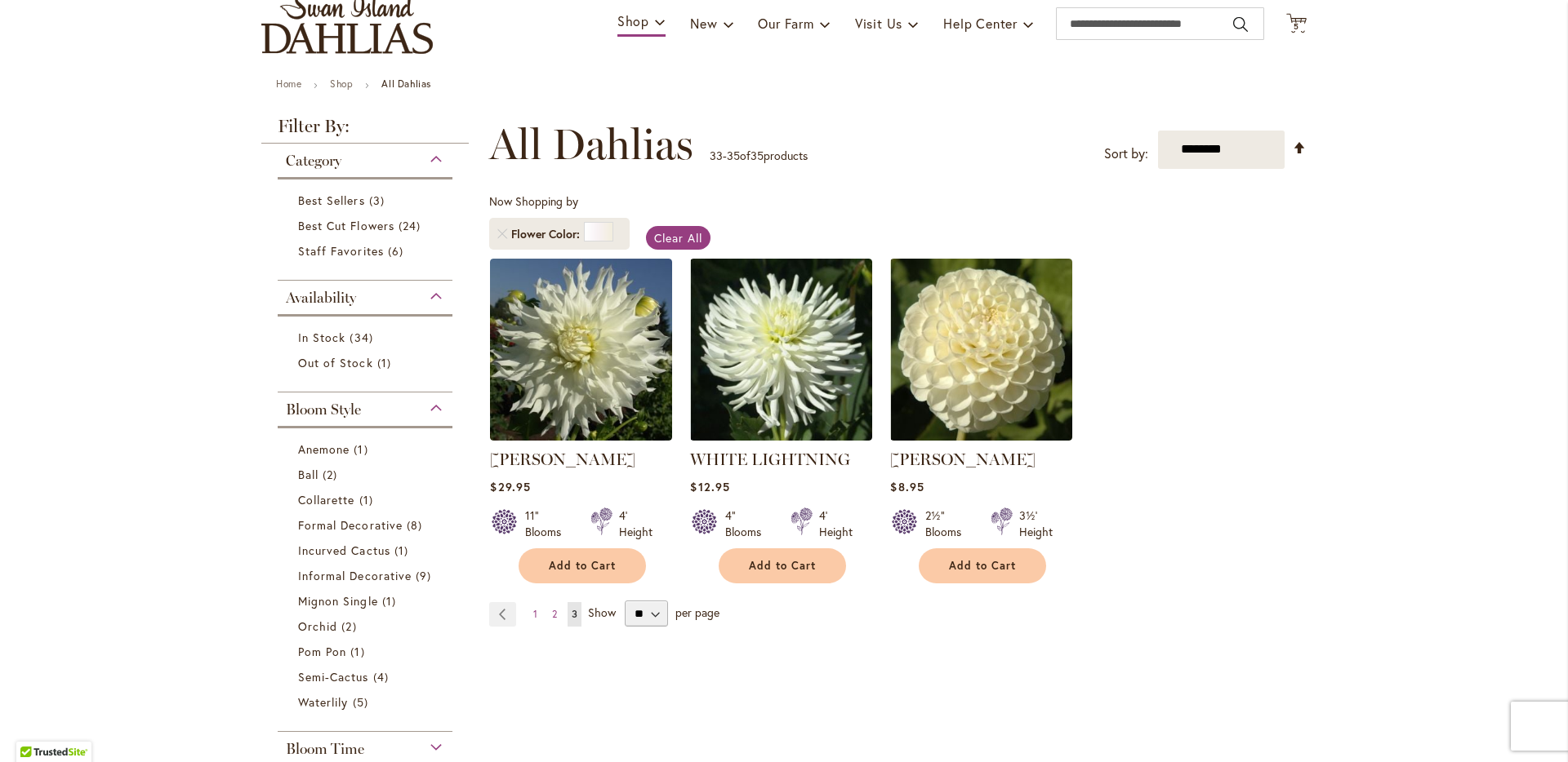
click at [568, 159] on span "All Dahlias" at bounding box center [591, 145] width 205 height 49
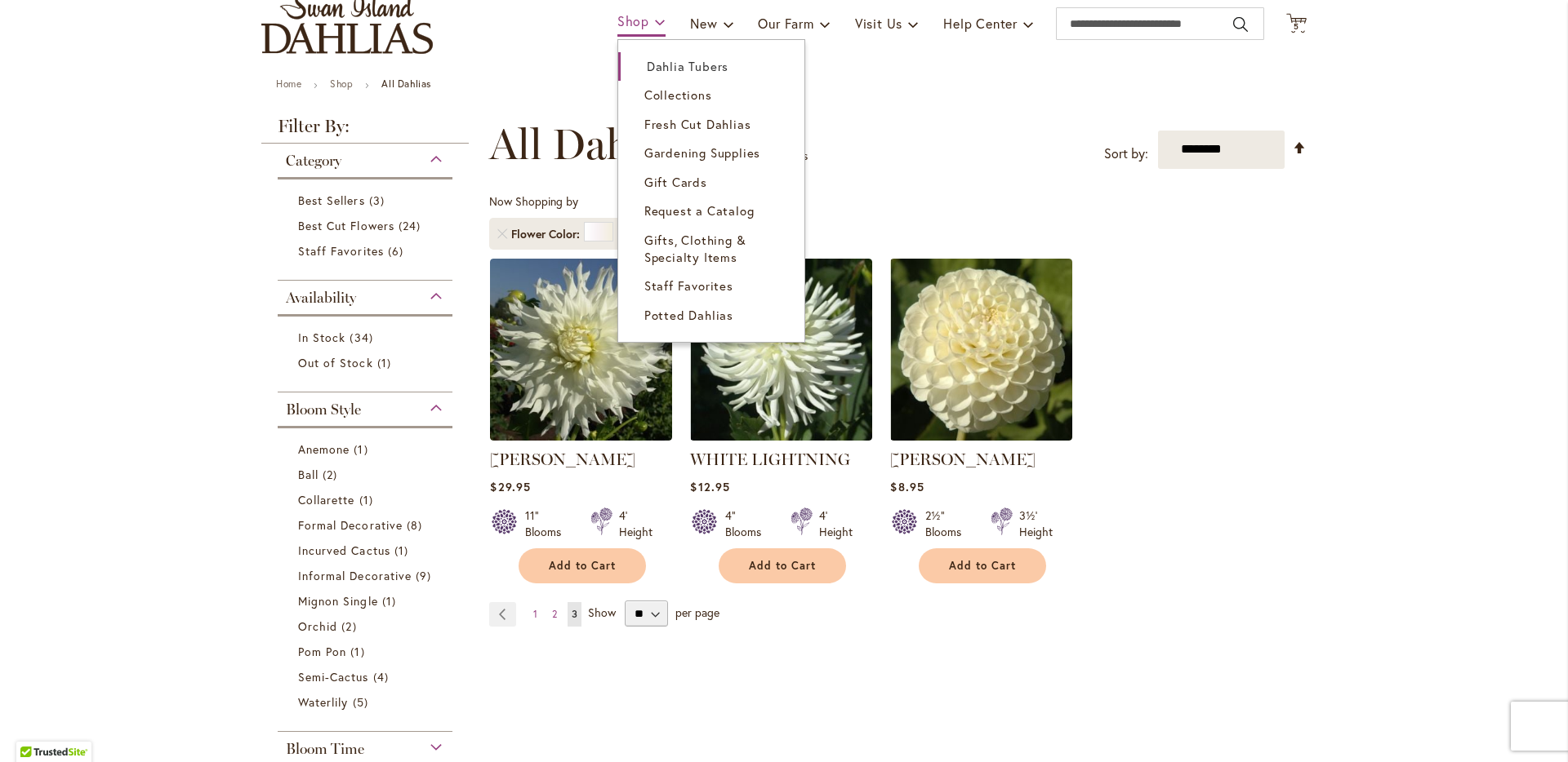
click at [623, 14] on span "Shop" at bounding box center [633, 22] width 32 height 18
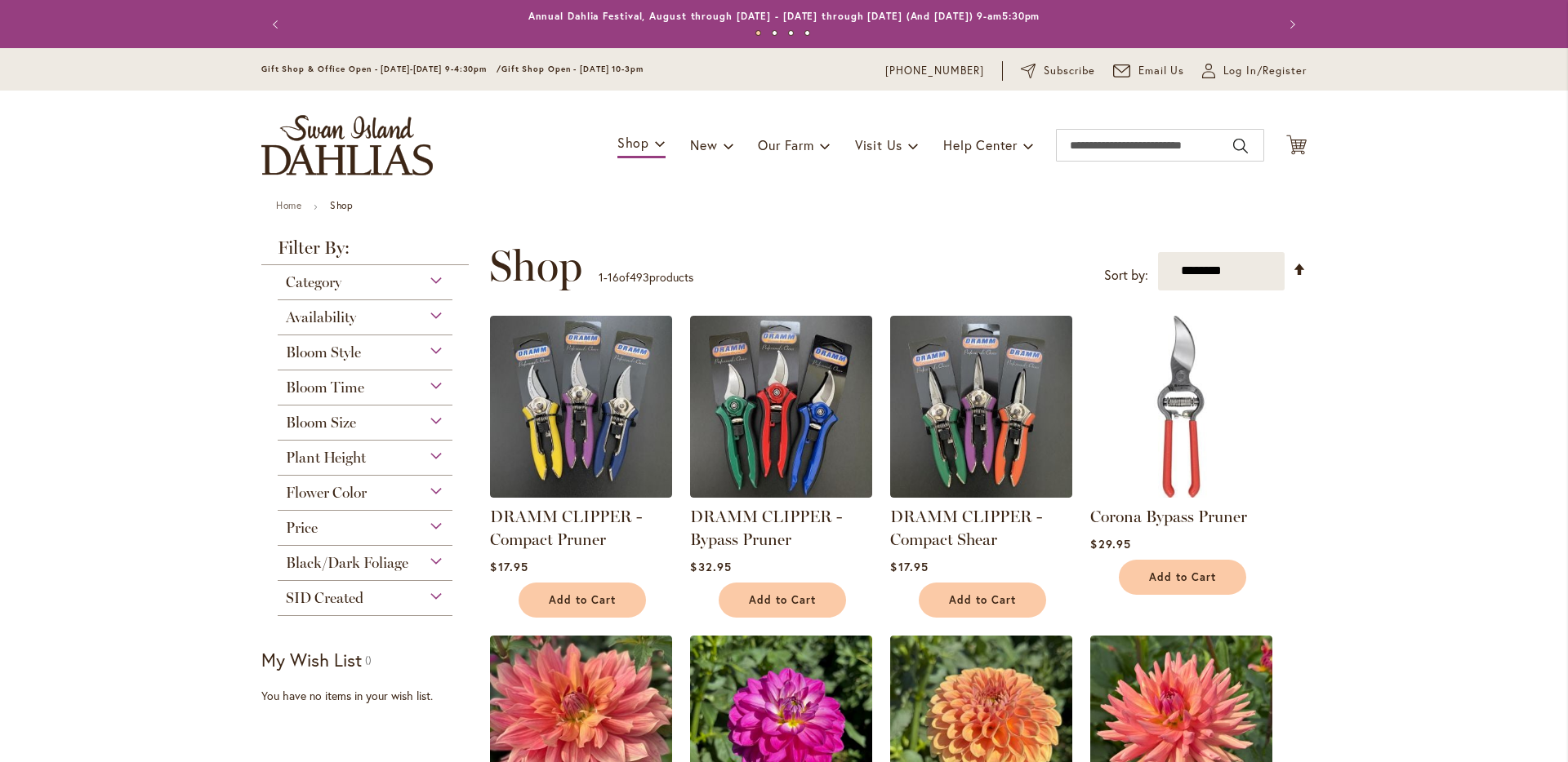
click at [669, 58] on header "Skip to Content Gift Shop & Office Open - [DATE]-[DATE] 9-4:30pm / Gift Shop Op…" at bounding box center [784, 123] width 1568 height 152
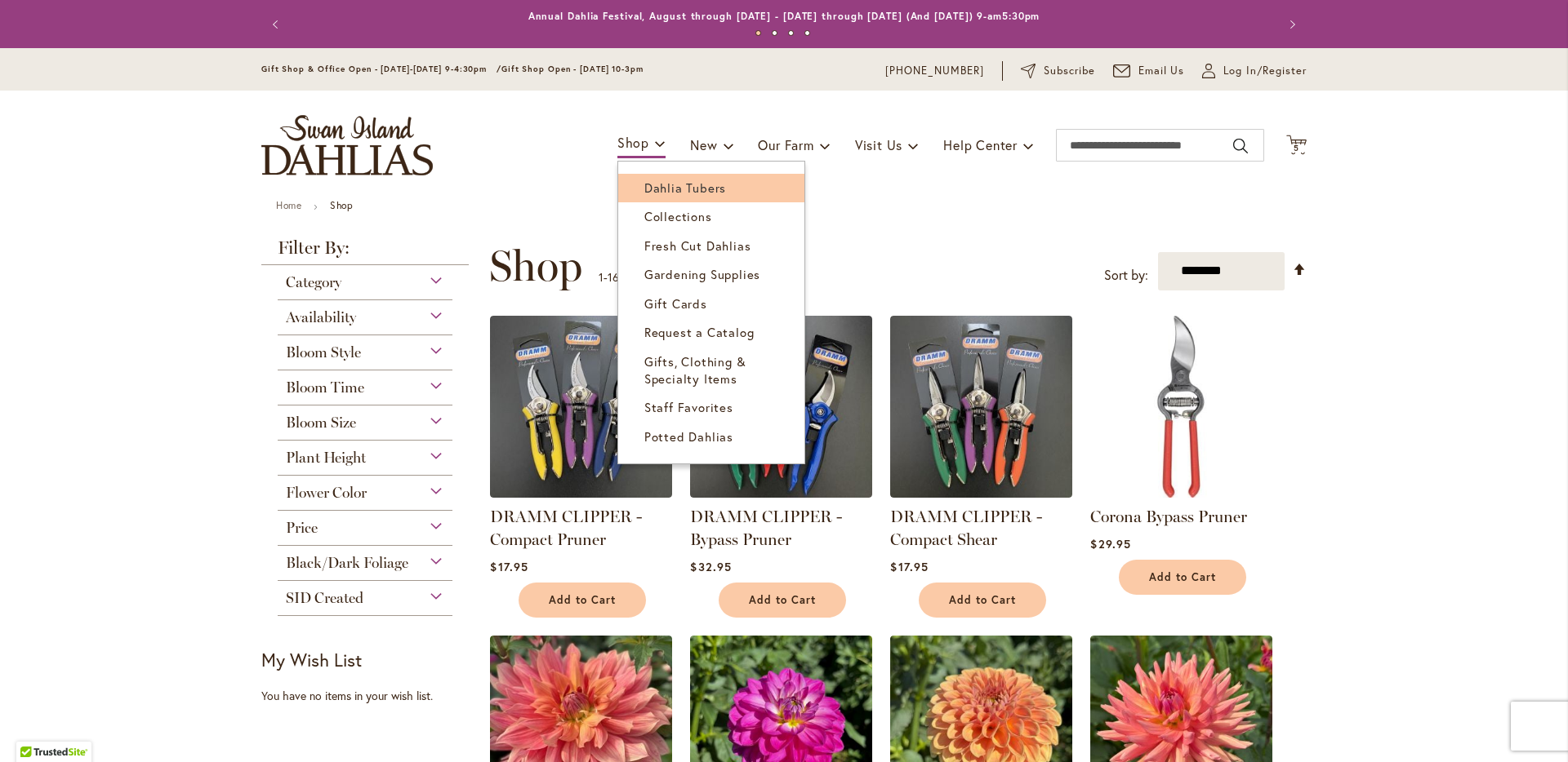
click at [650, 180] on span "Dahlia Tubers" at bounding box center [684, 188] width 81 height 17
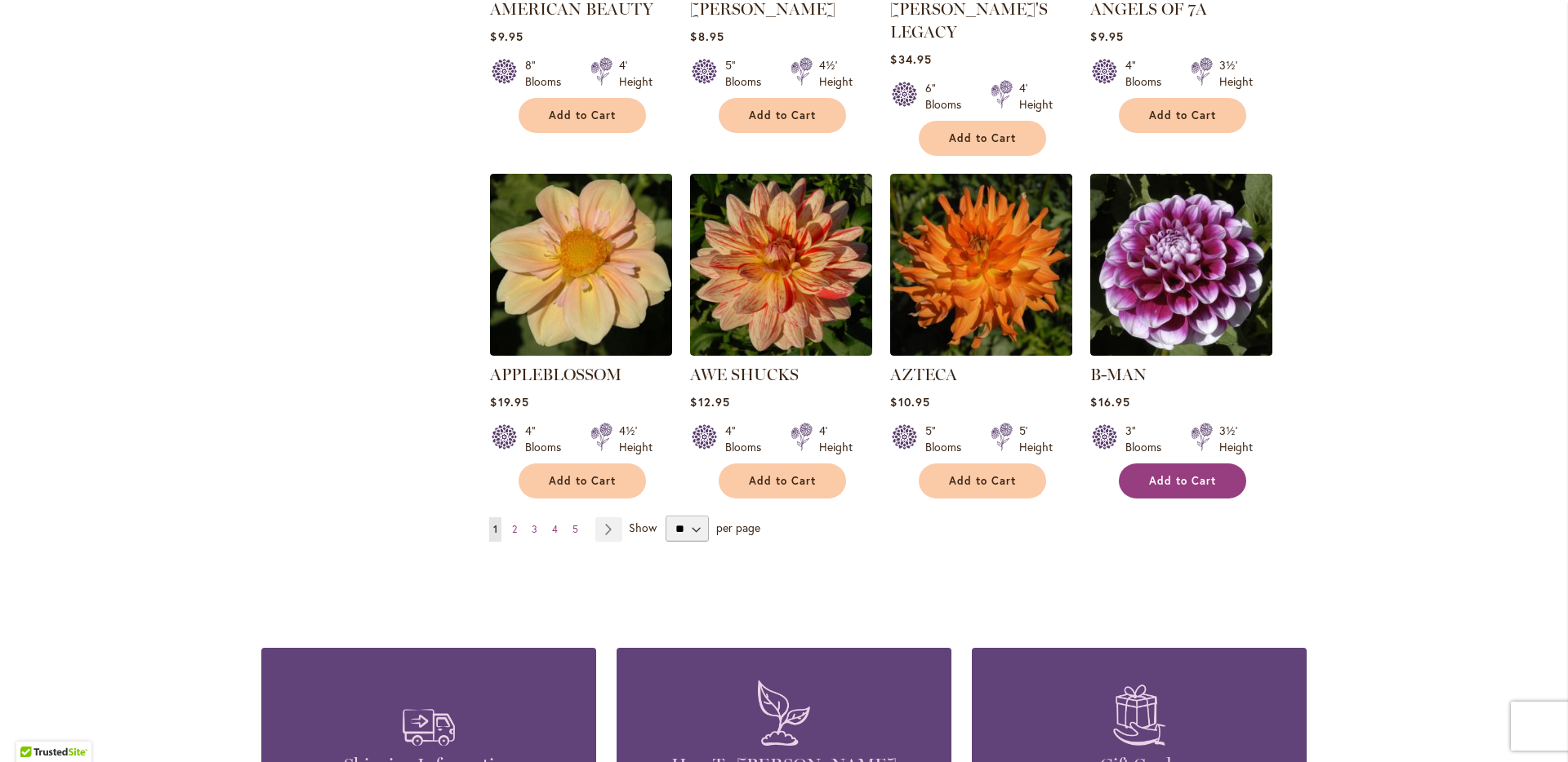
scroll to position [1287, 0]
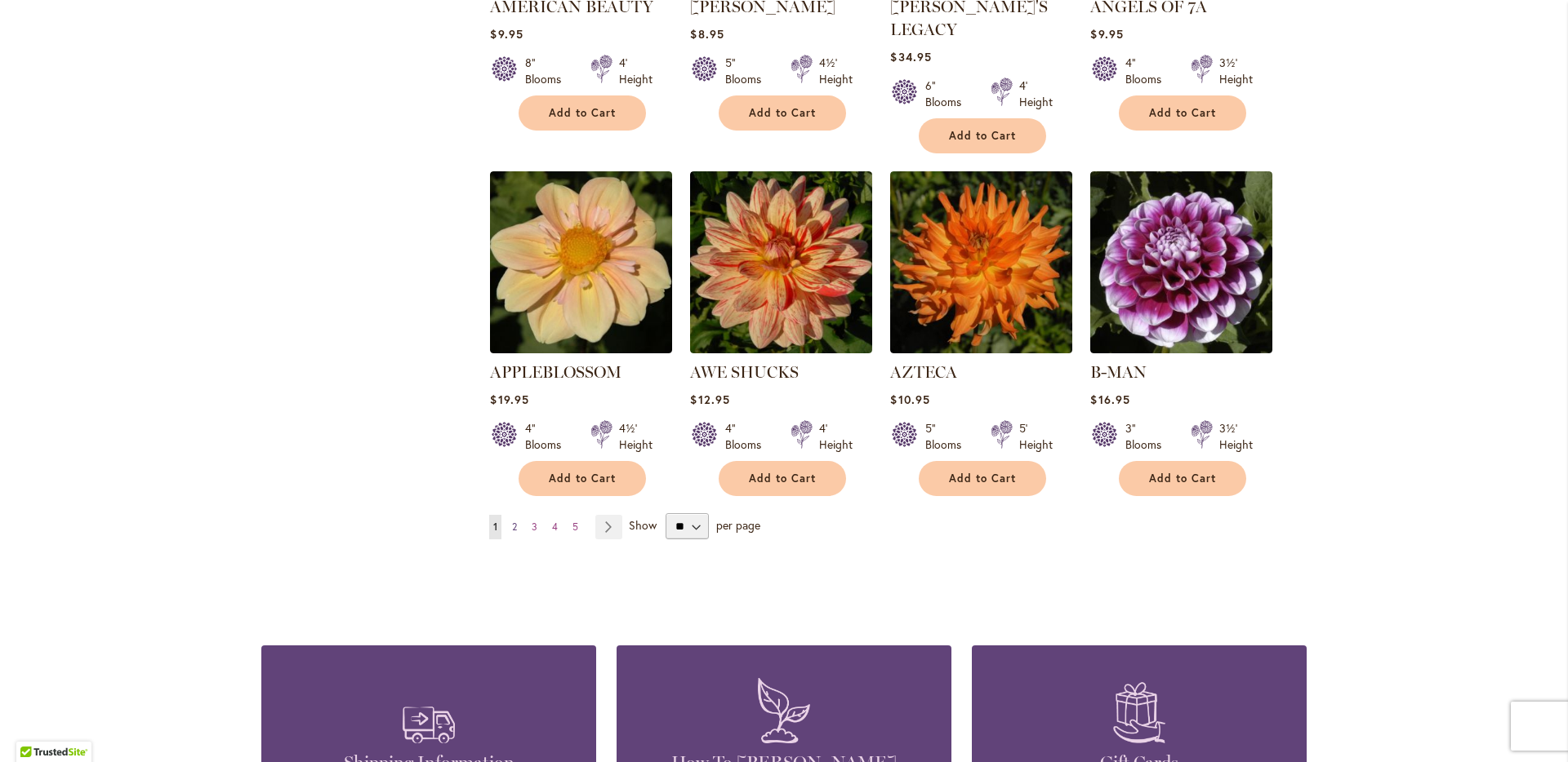
click at [512, 520] on span "2" at bounding box center [514, 526] width 5 height 13
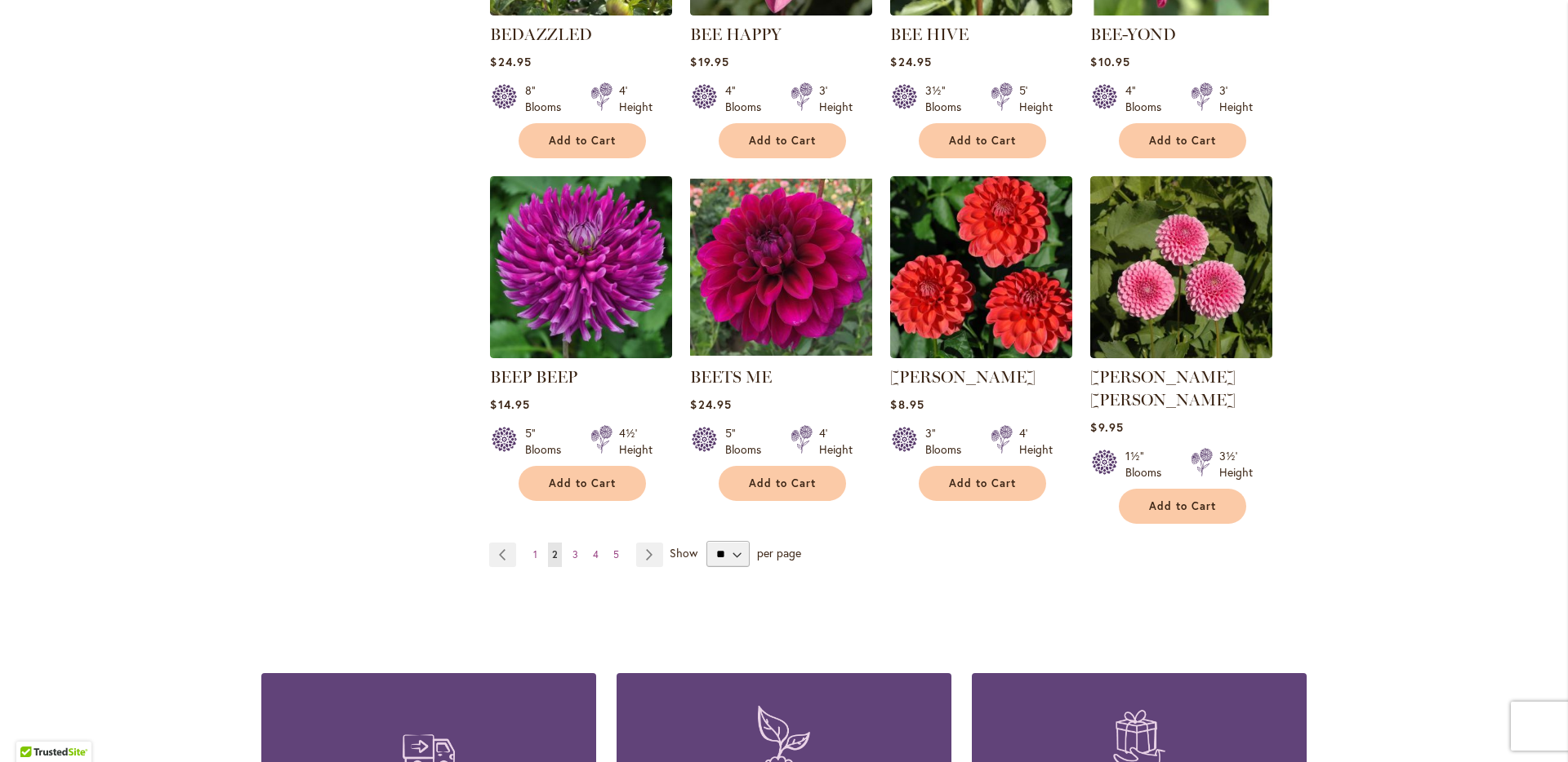
scroll to position [1260, 0]
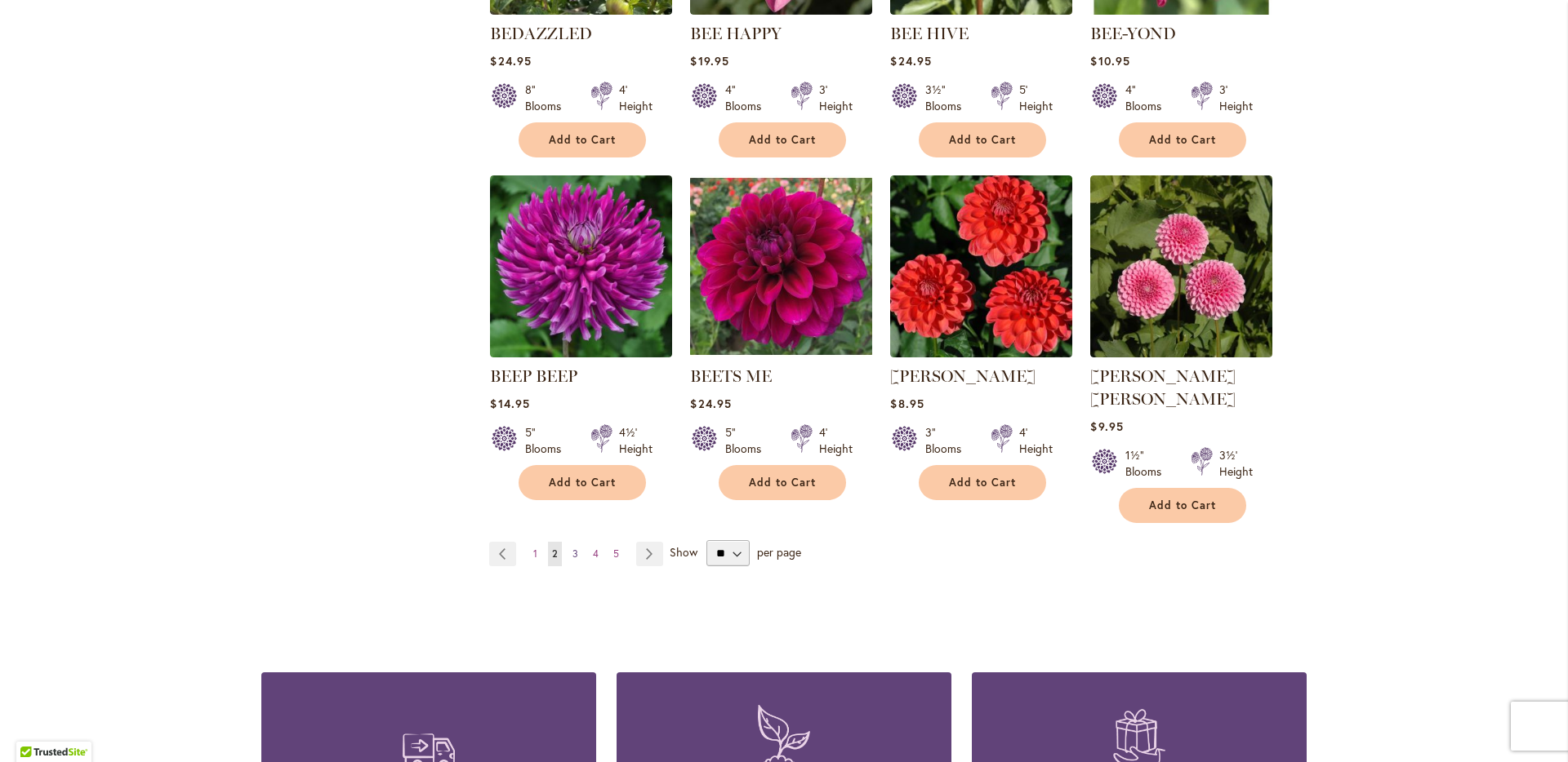
click at [573, 548] on span "3" at bounding box center [576, 554] width 6 height 13
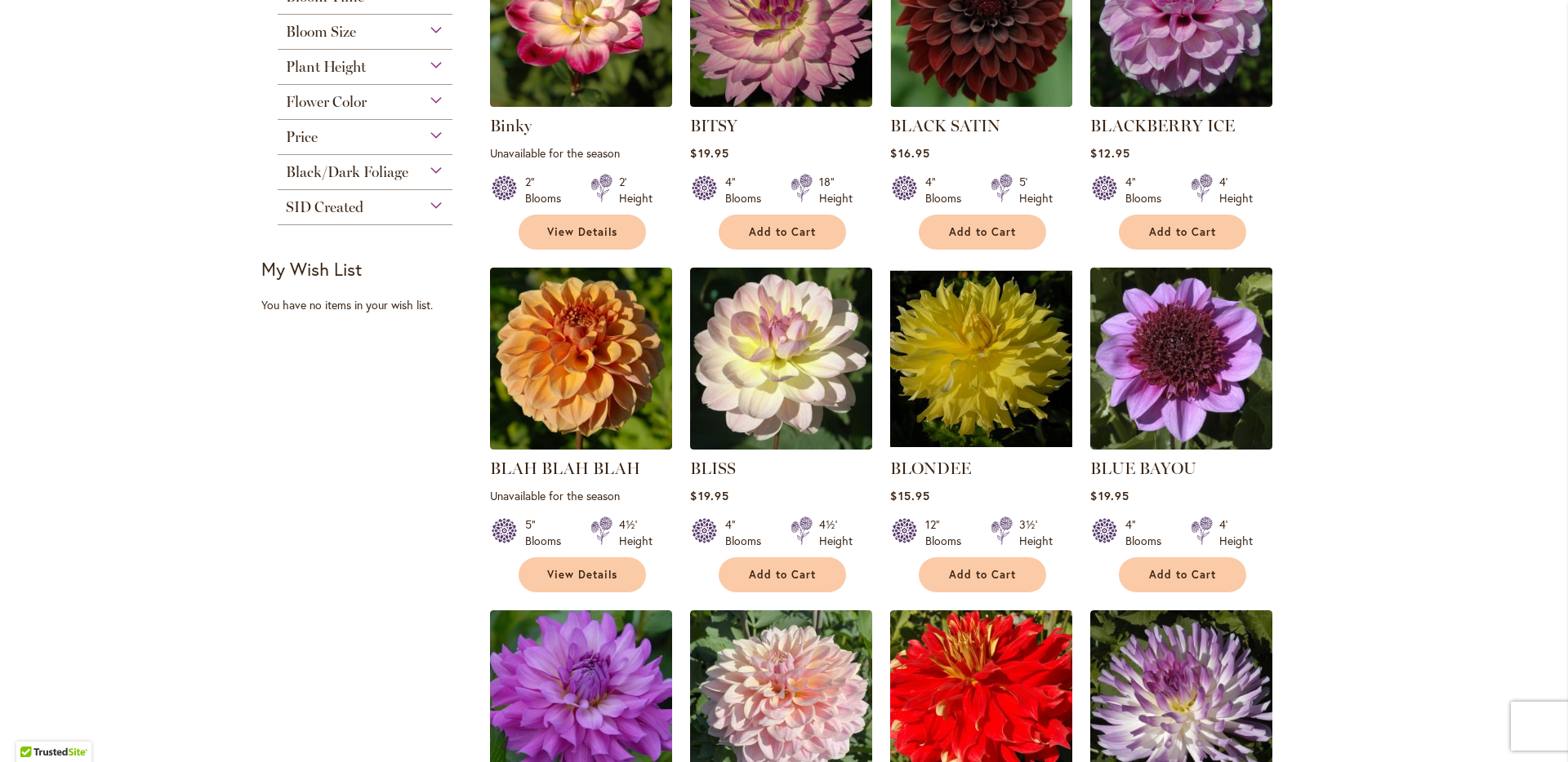
scroll to position [487, 0]
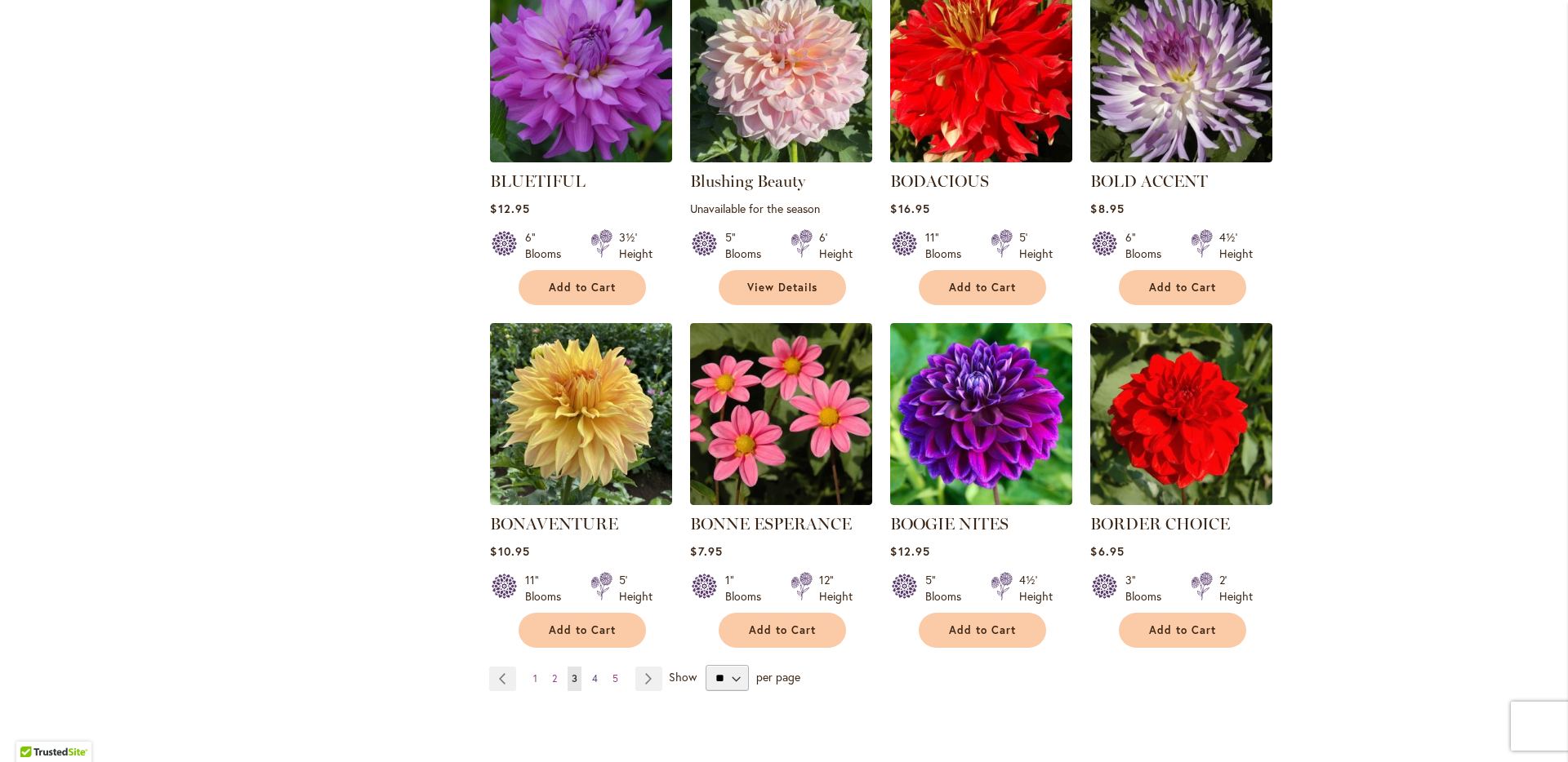
click at [588, 678] on link "Page 4" at bounding box center [595, 679] width 14 height 24
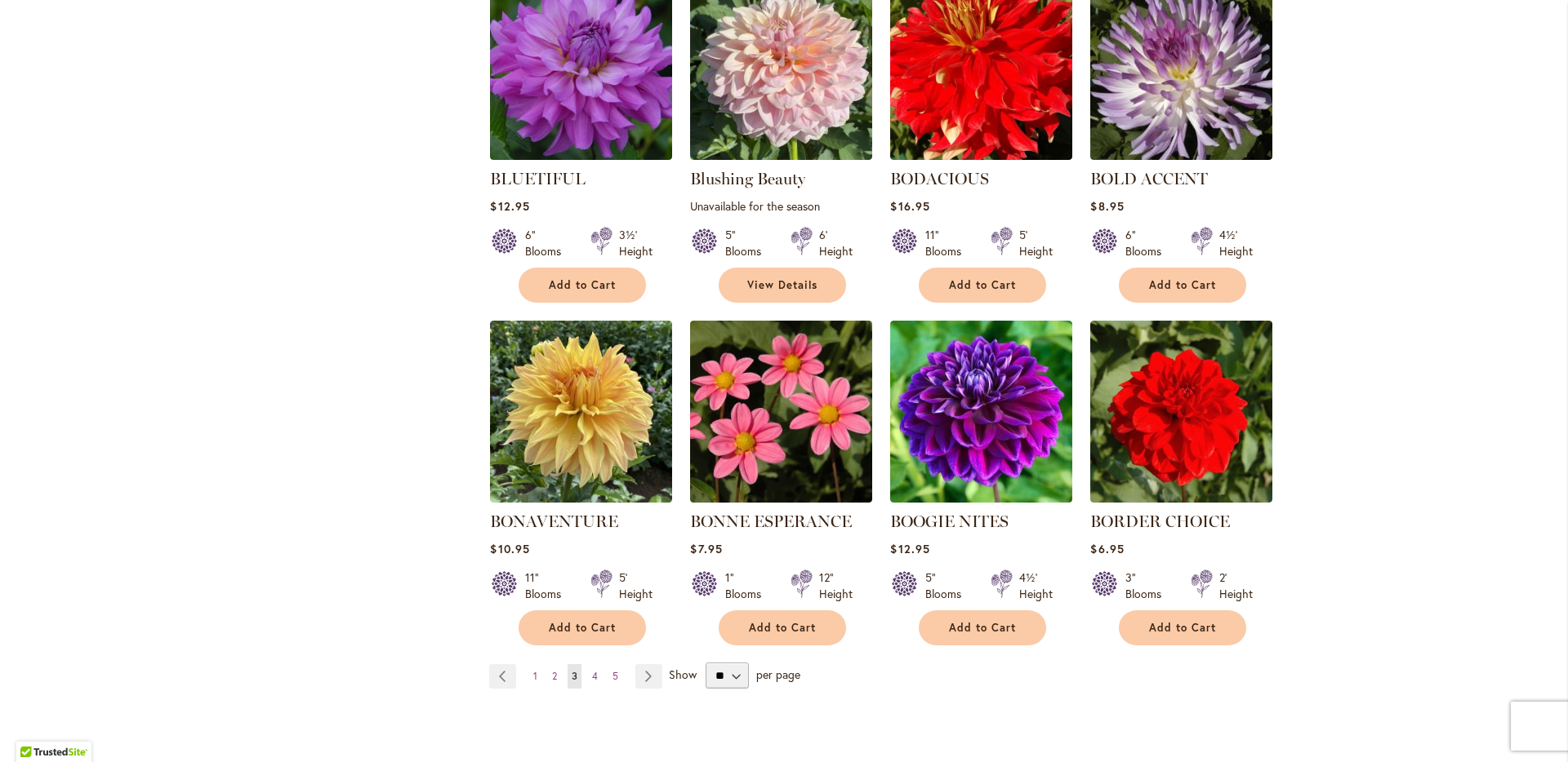
scroll to position [1117, 0]
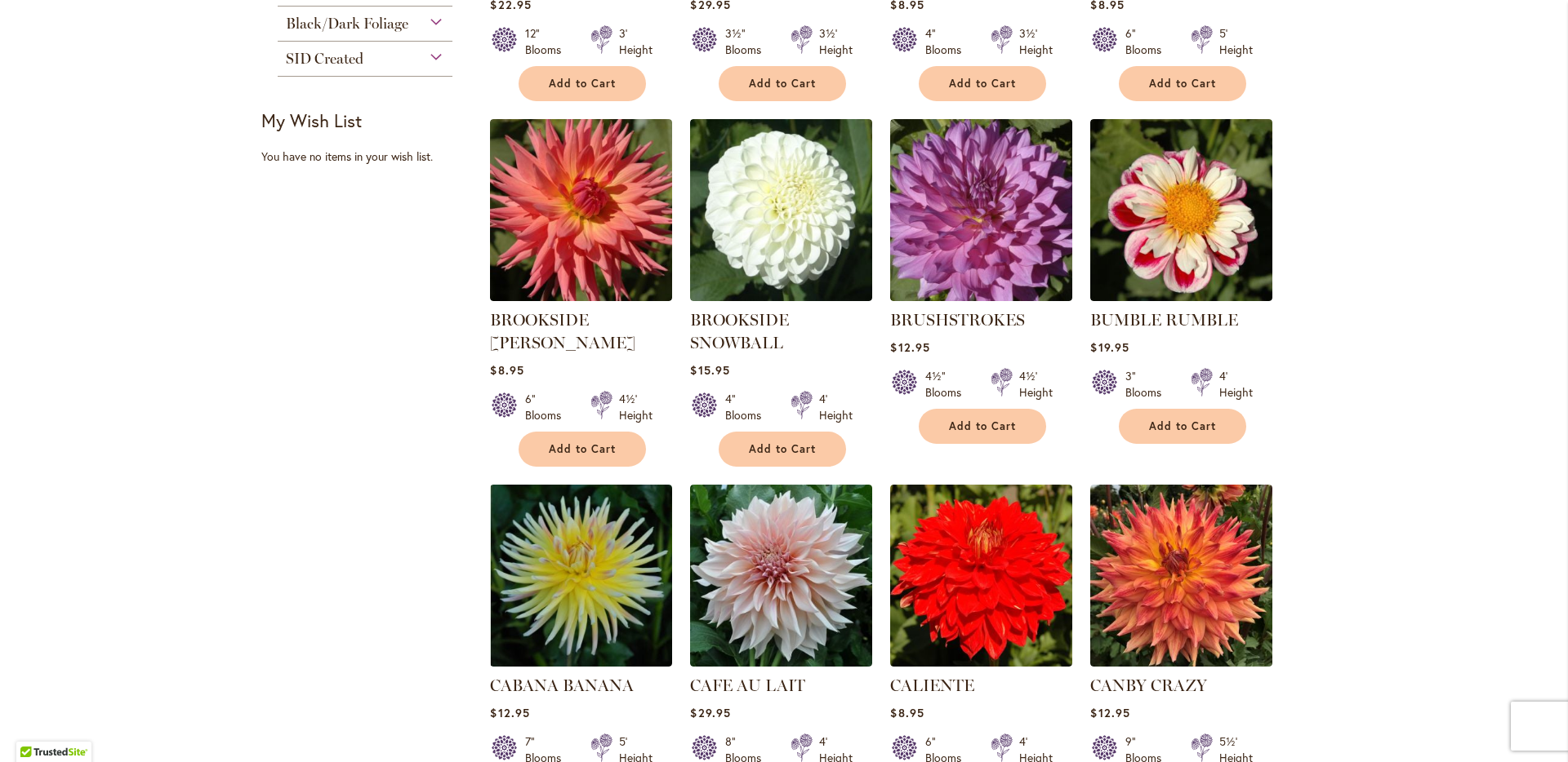
scroll to position [634, 0]
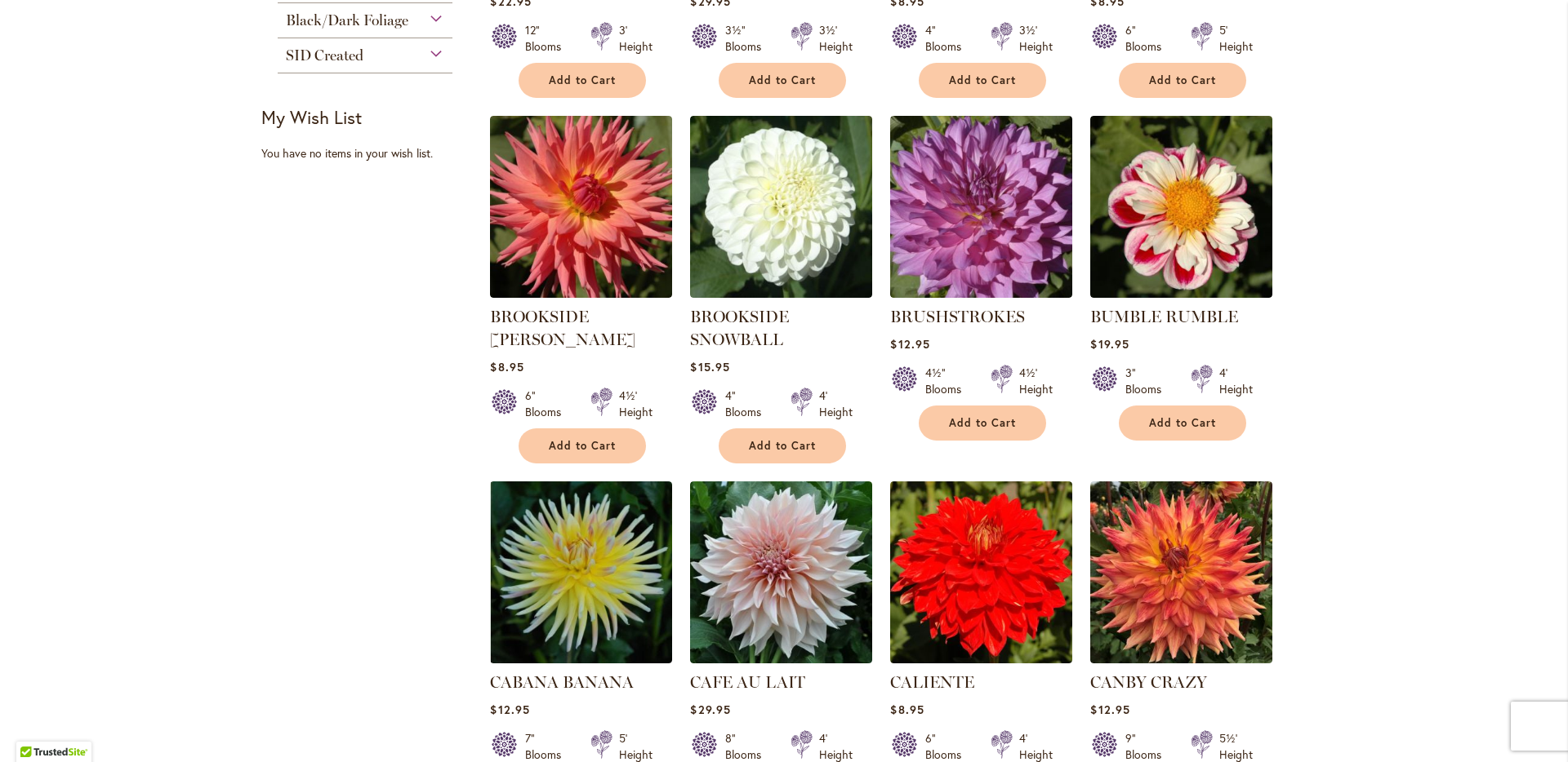
drag, startPoint x: 1241, startPoint y: 314, endPoint x: 1083, endPoint y: 323, distance: 158.3
click at [1083, 323] on ol "BRANDON MICHAEL Rating: 90% 2 Reviews $22.95 12" Blooms 3' Height" at bounding box center [898, 472] width 817 height 1401
copy link "BUMBLE RUMBLE"
click at [1384, 417] on div "Skip to Content Gift Shop & Office Open - Monday-Friday 9-4:30pm / Gift Shop Op…" at bounding box center [784, 729] width 1568 height 2629
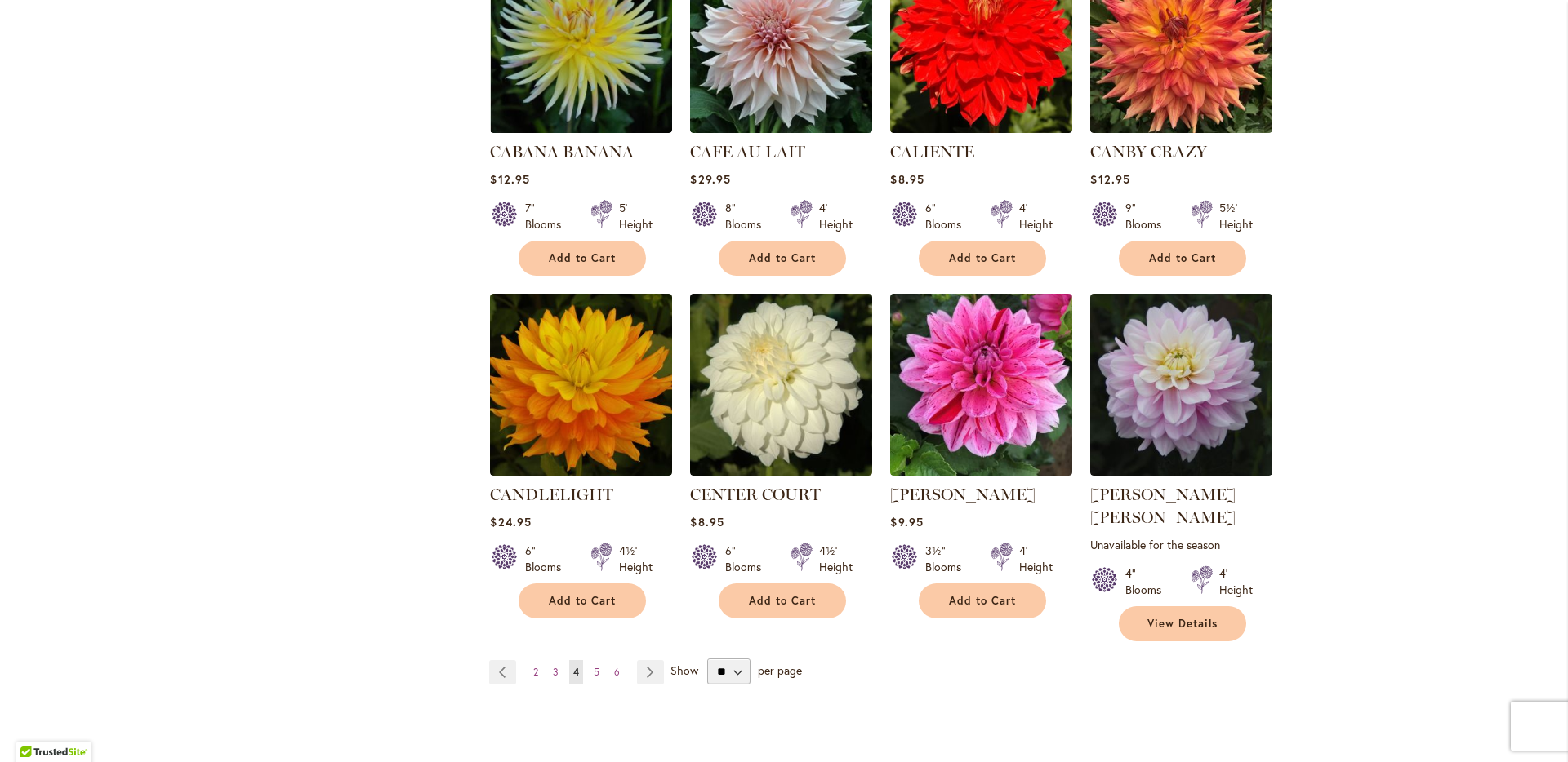
scroll to position [1190, 0]
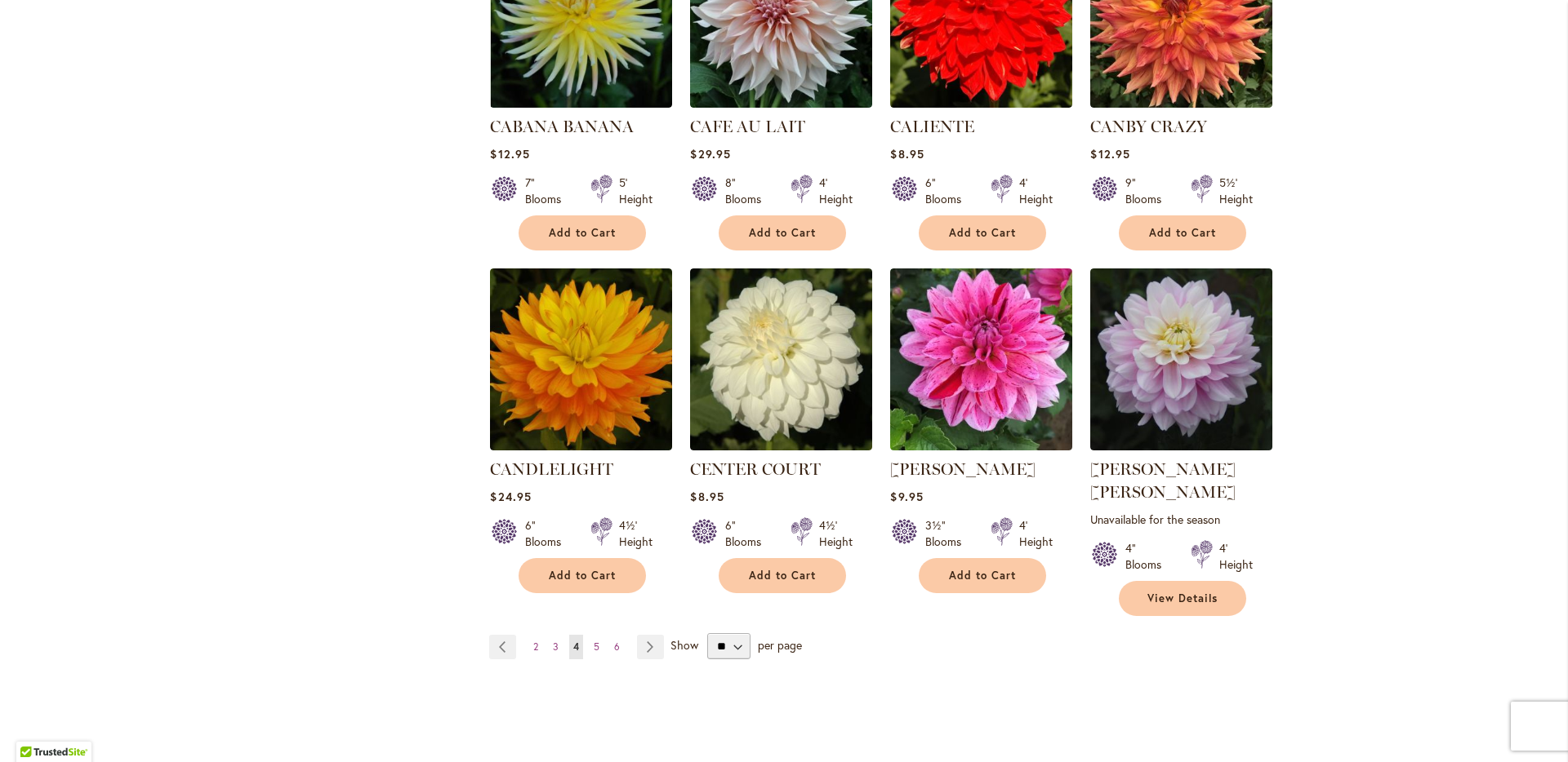
drag, startPoint x: 597, startPoint y: 655, endPoint x: 588, endPoint y: 641, distance: 16.6
click at [769, 224] on button "Add to Cart" at bounding box center [782, 233] width 127 height 35
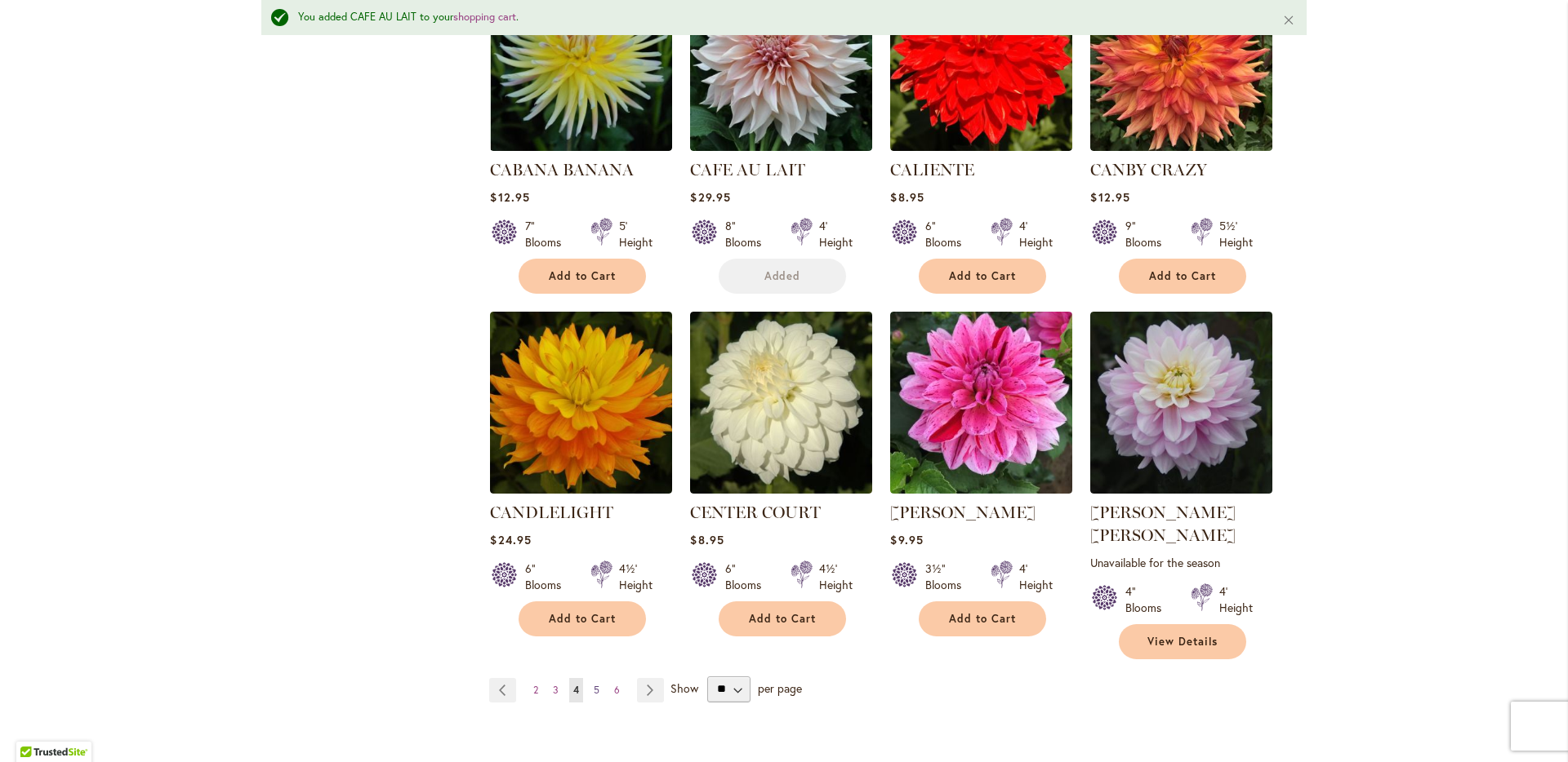
scroll to position [1233, 0]
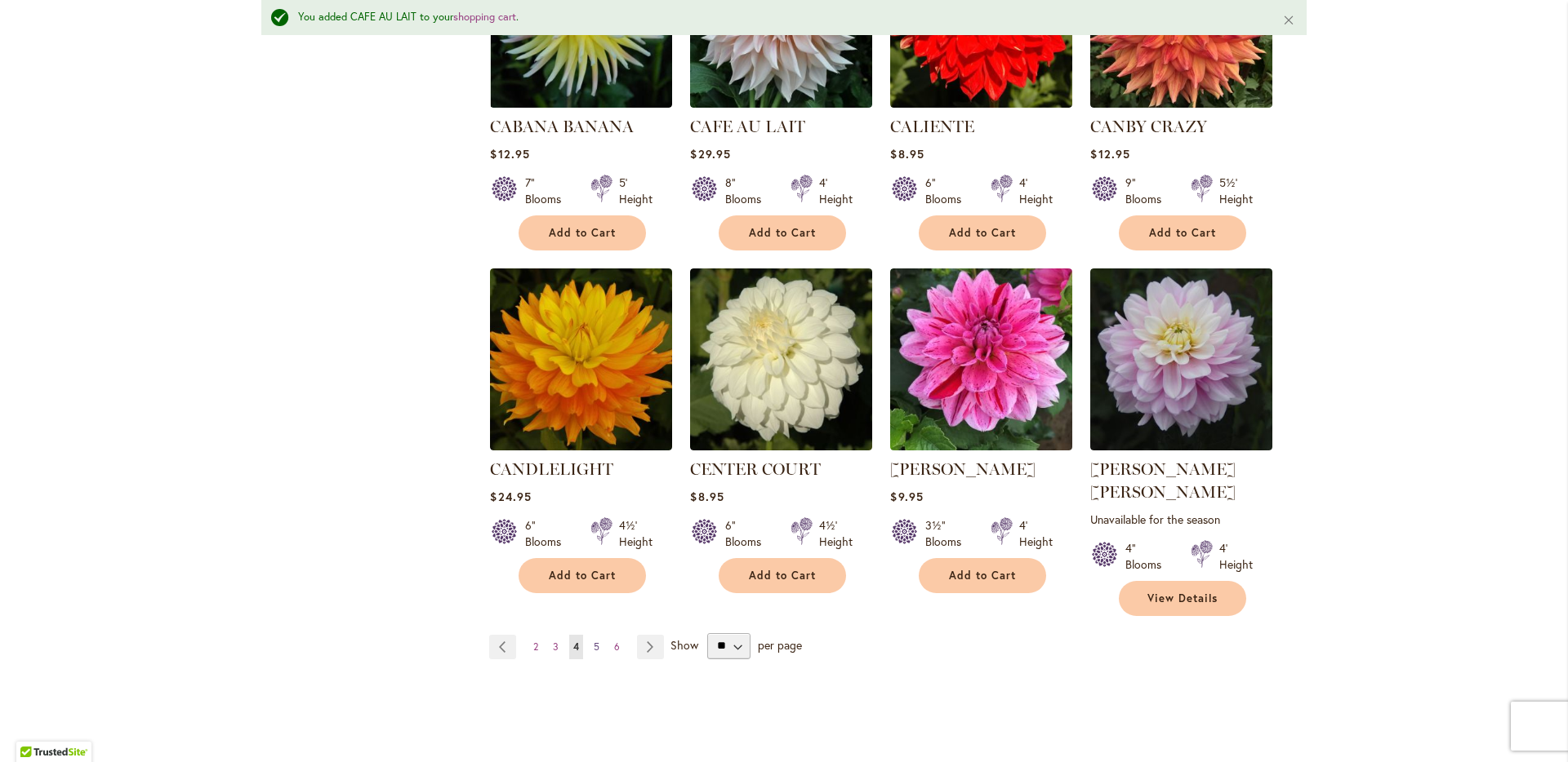
click at [590, 635] on link "Page 5" at bounding box center [597, 647] width 14 height 24
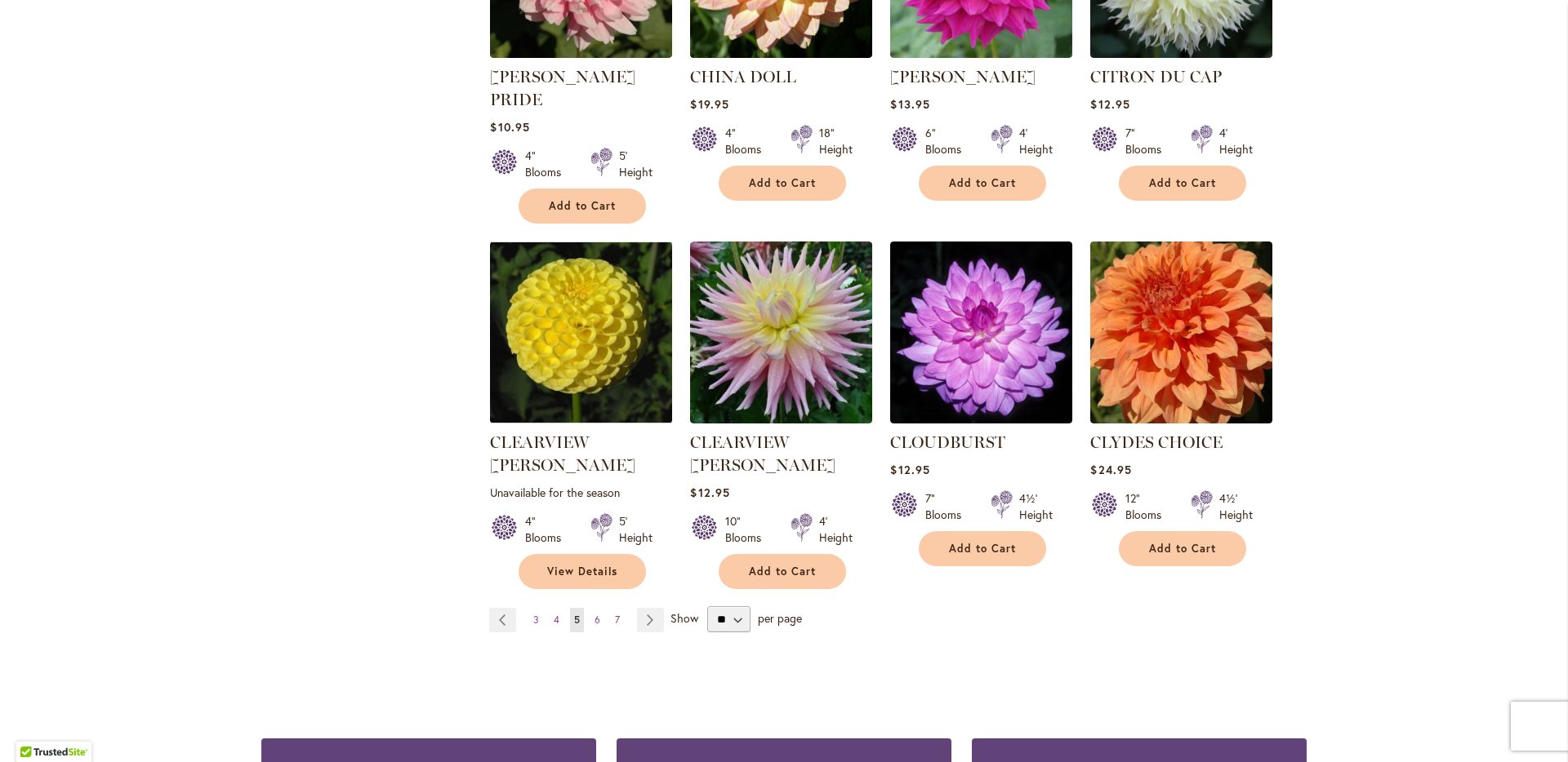
scroll to position [1241, 0]
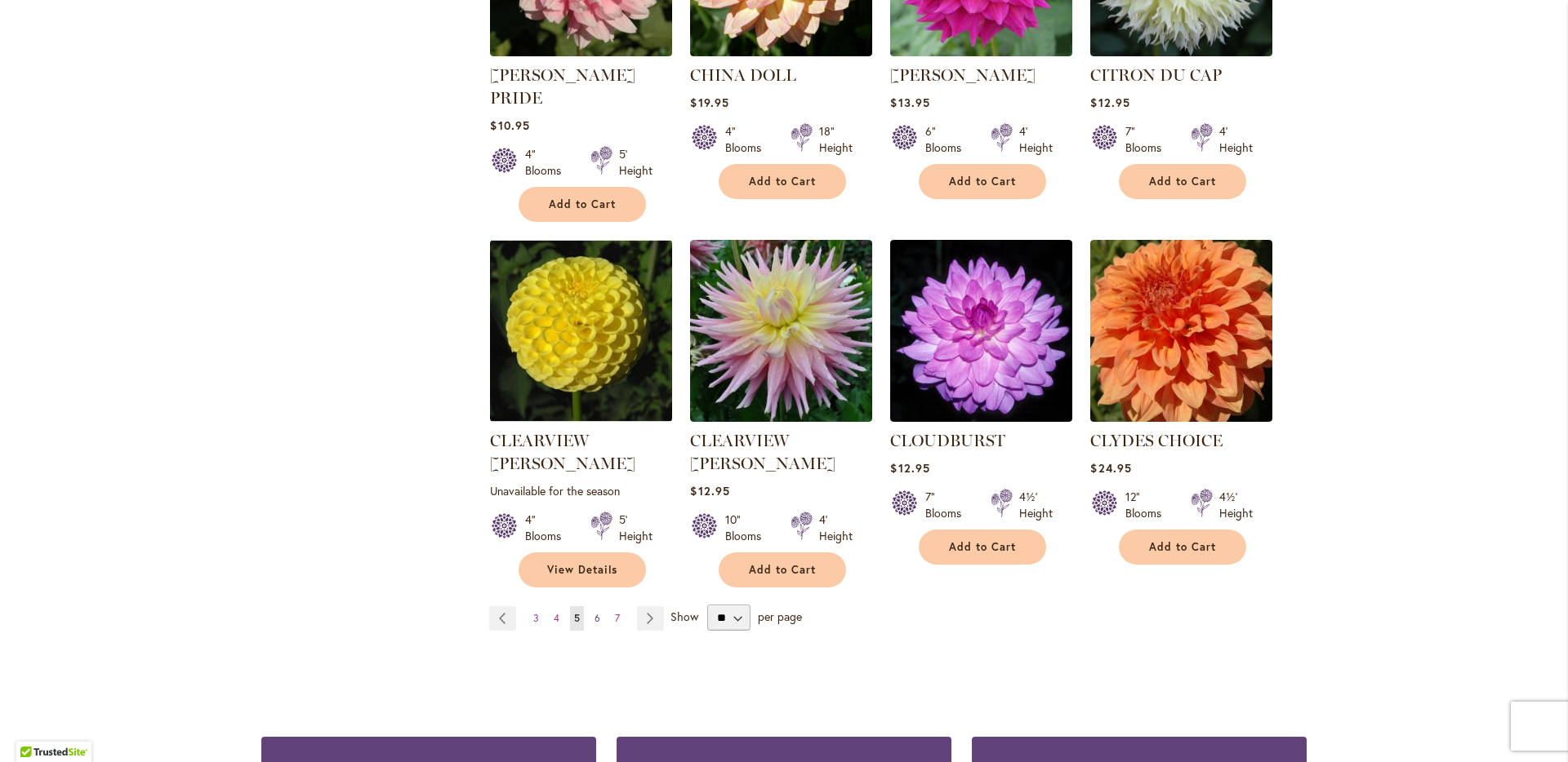
click at [595, 612] on span "6" at bounding box center [598, 618] width 6 height 13
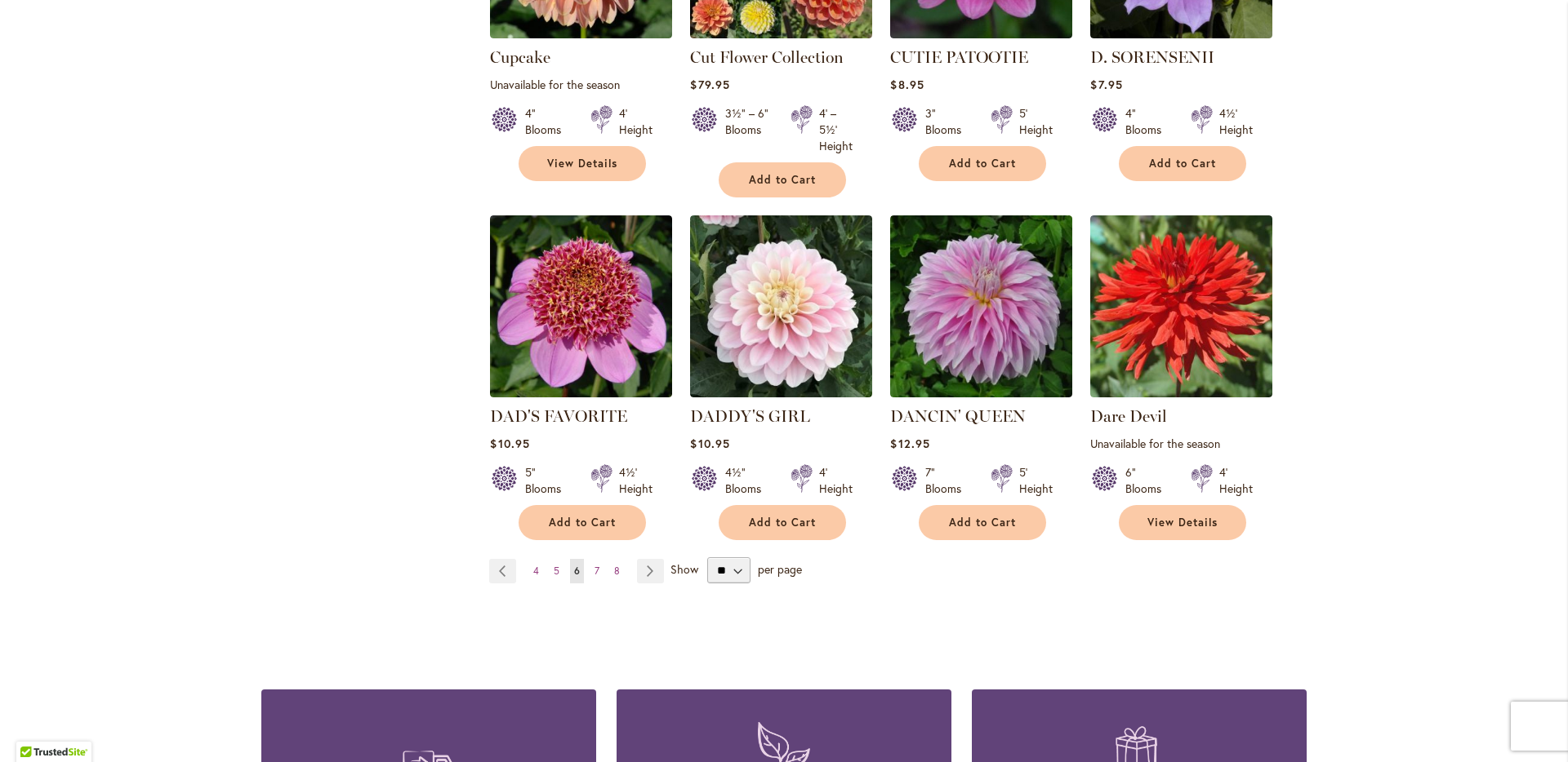
scroll to position [1319, 0]
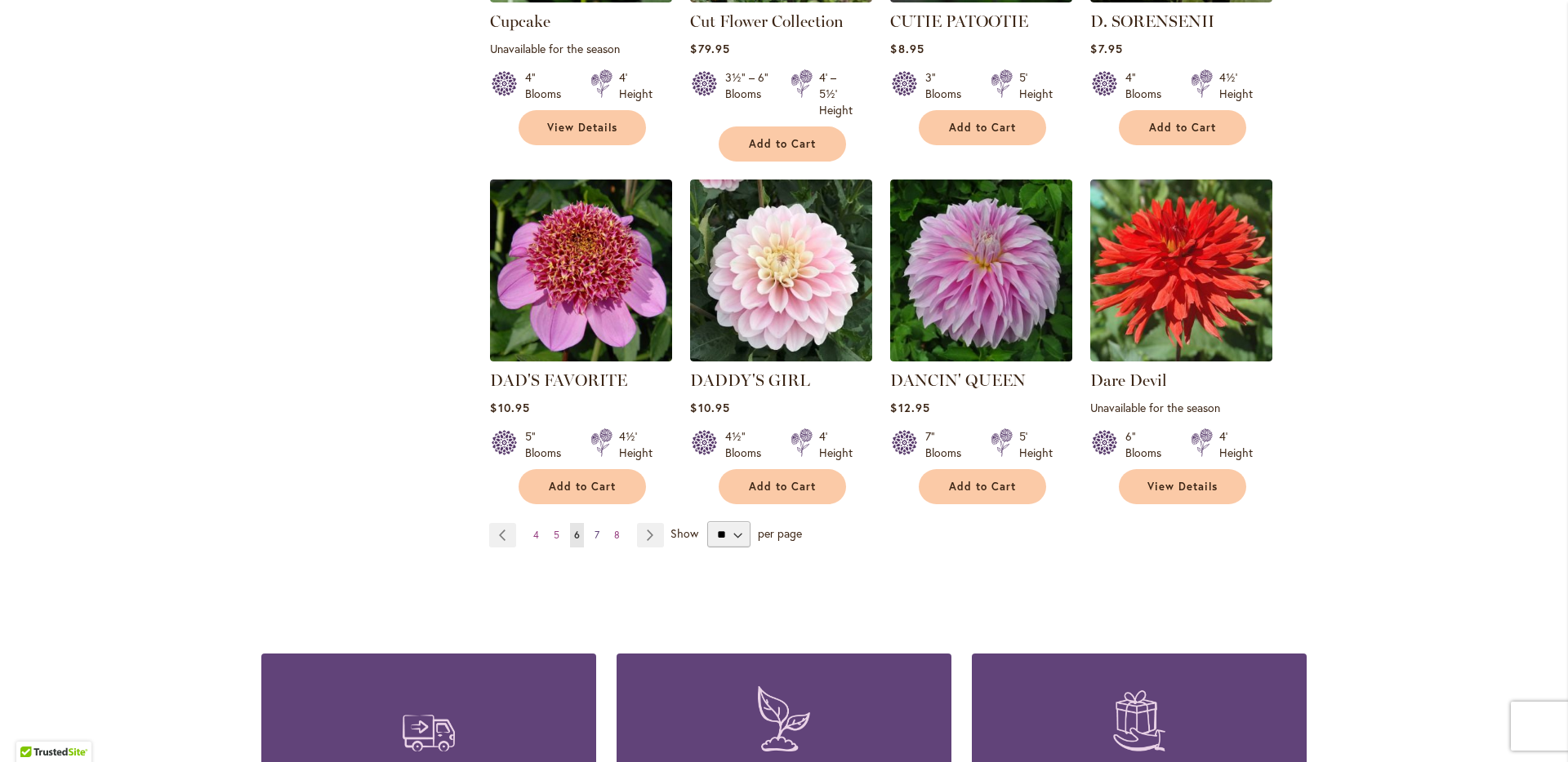
click at [595, 529] on span "7" at bounding box center [597, 535] width 5 height 13
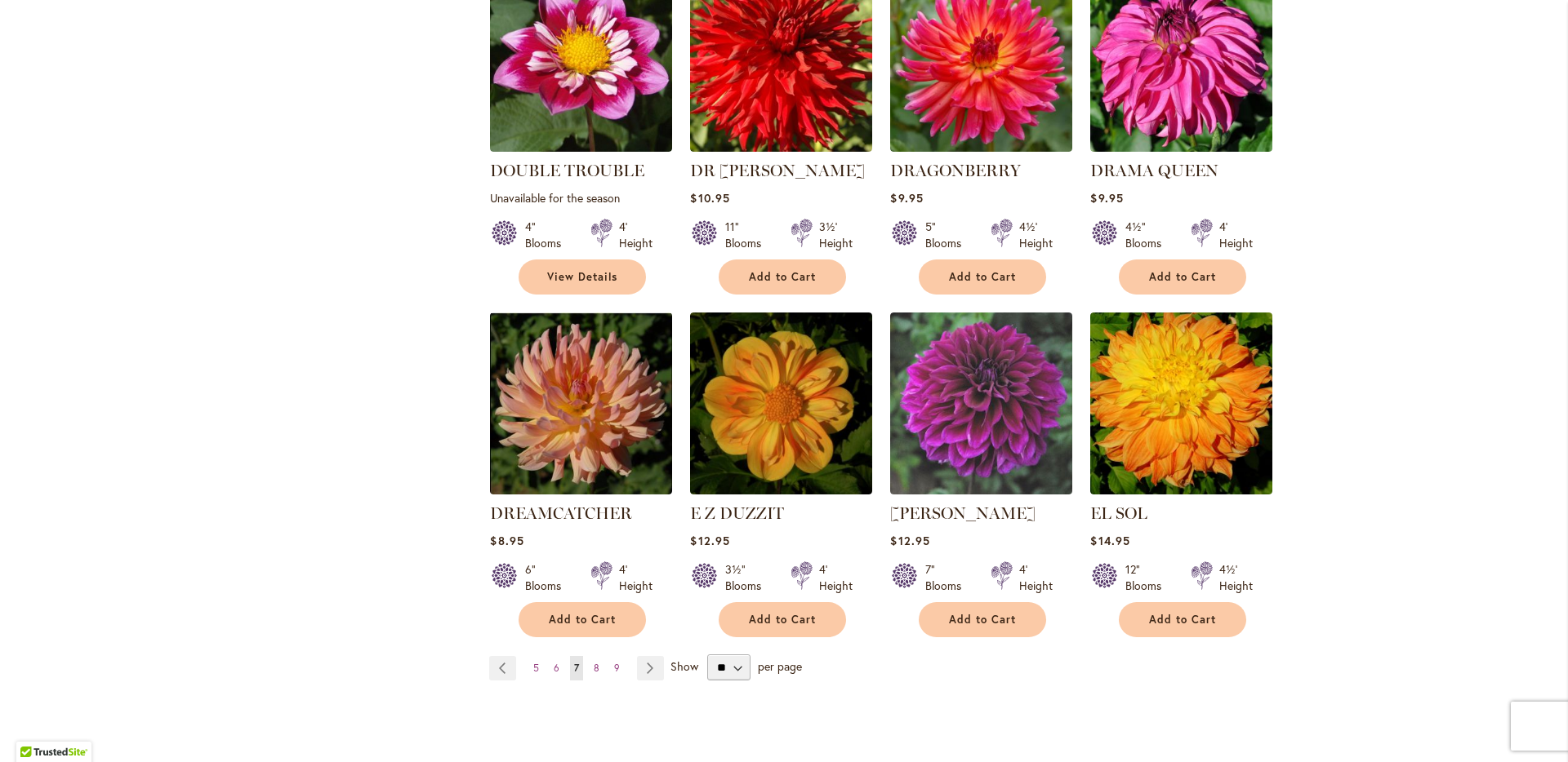
scroll to position [1206, 0]
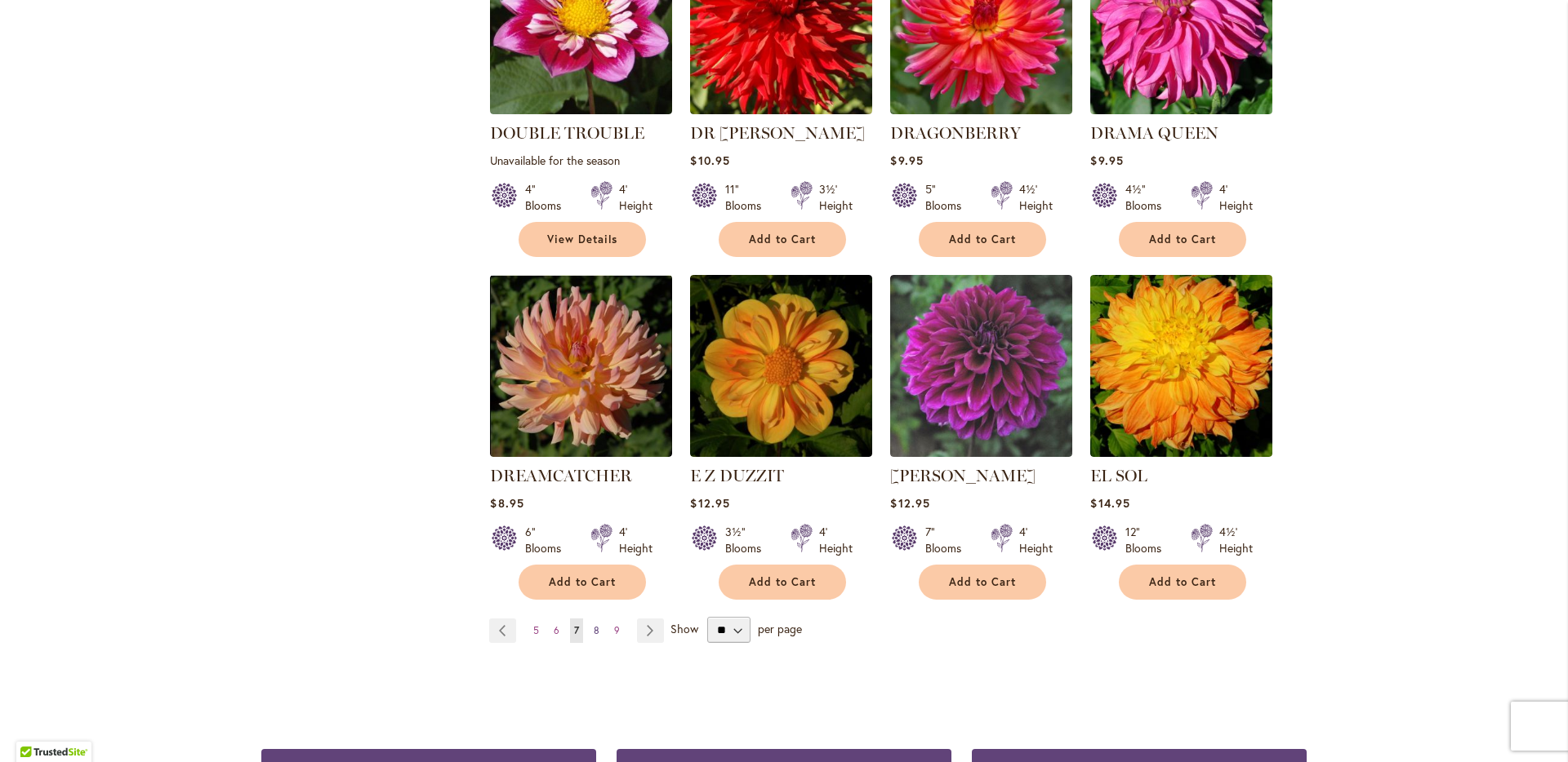
click at [594, 624] on span "8" at bounding box center [597, 630] width 6 height 13
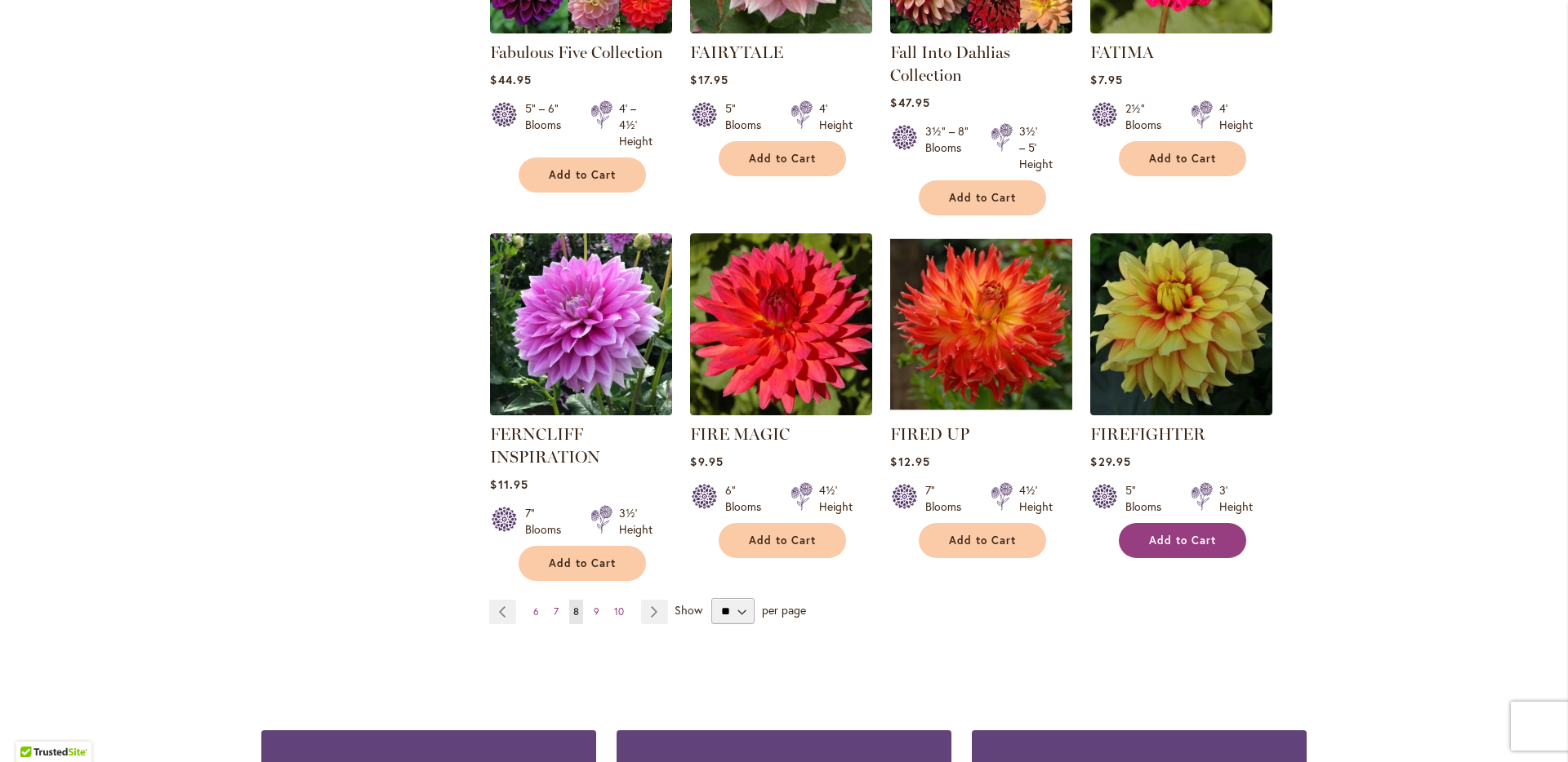
scroll to position [1255, 0]
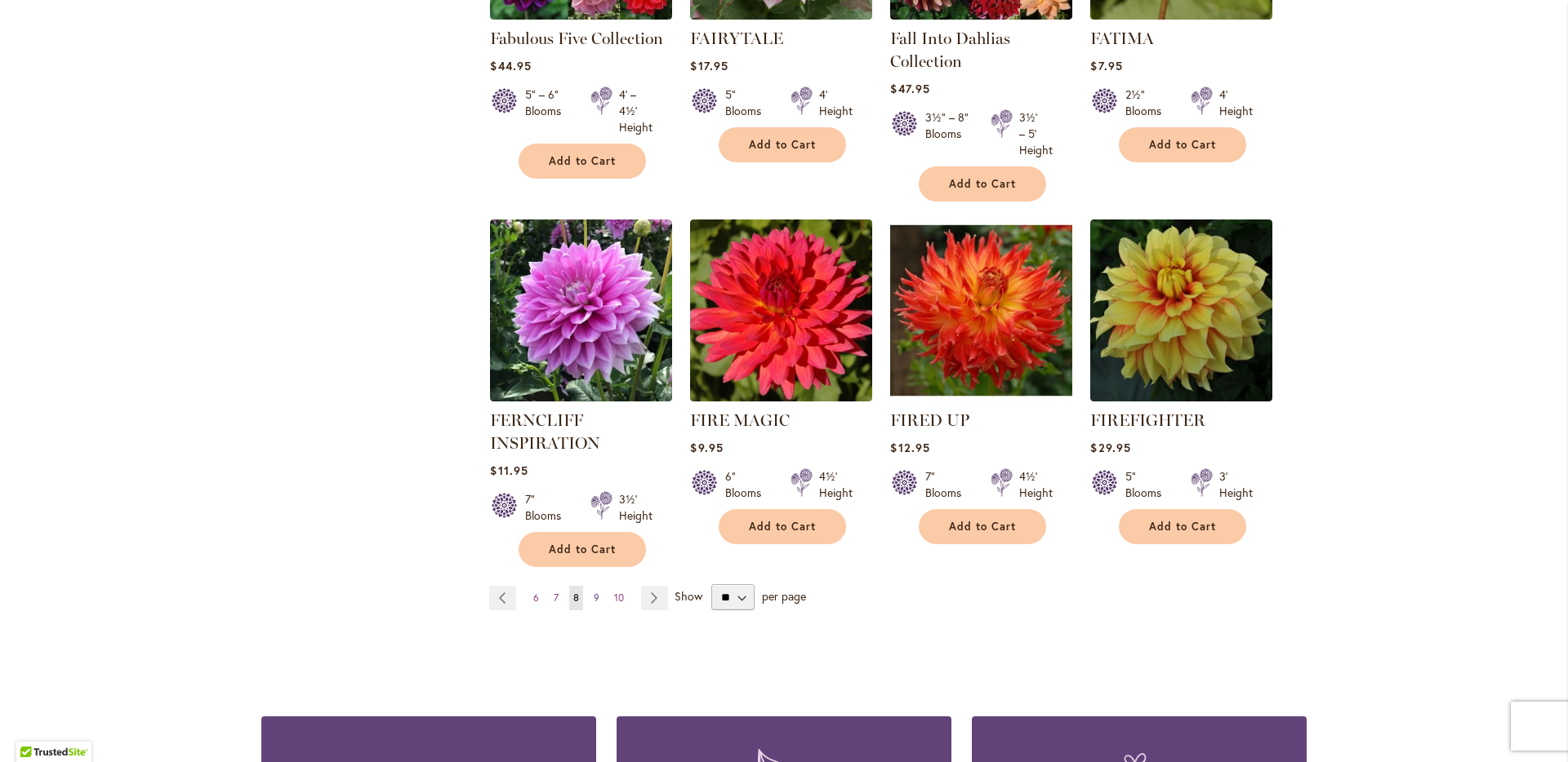
click at [594, 602] on span "9" at bounding box center [597, 598] width 6 height 13
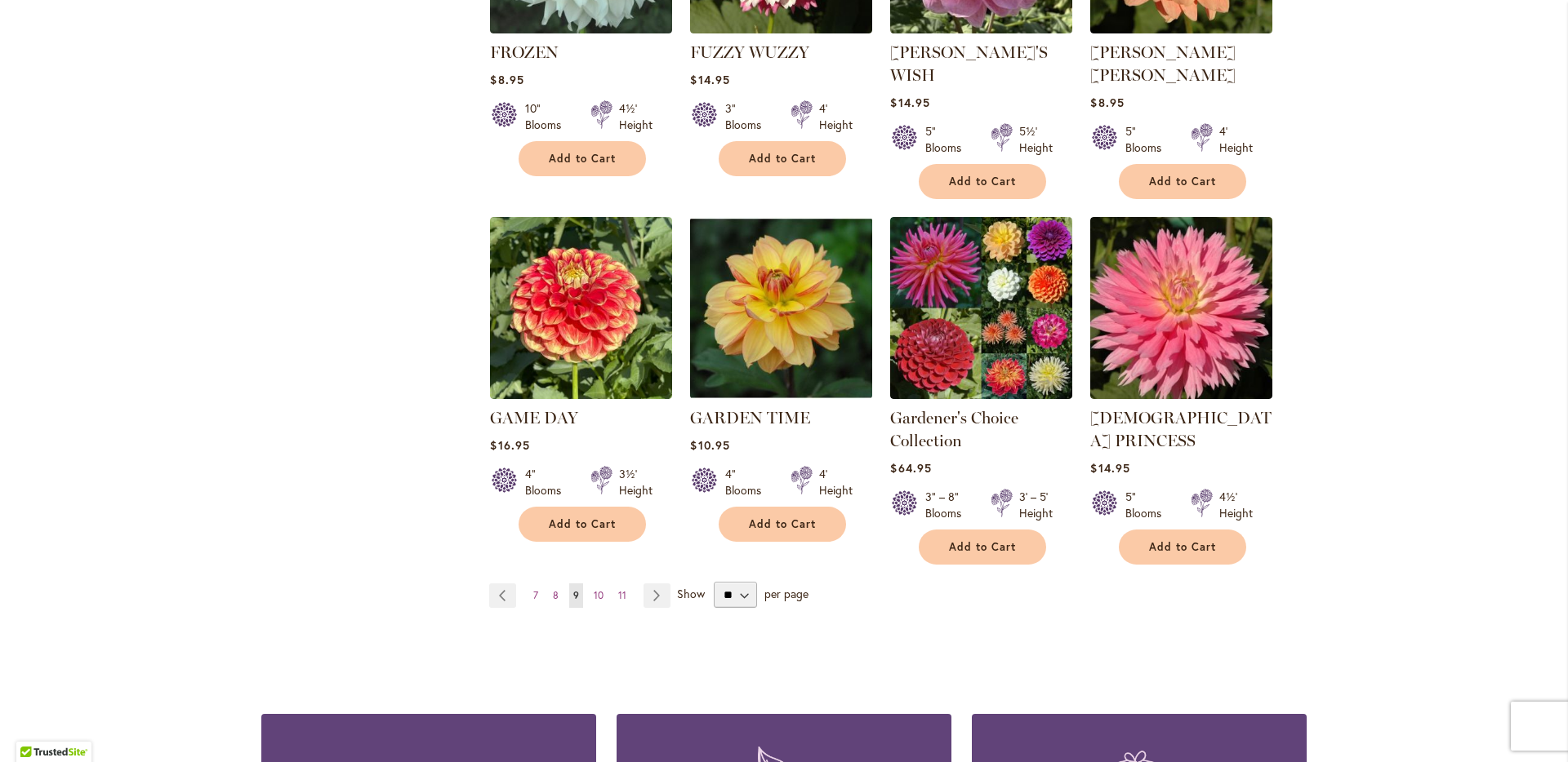
scroll to position [1288, 0]
click at [594, 589] on span "10" at bounding box center [599, 595] width 10 height 13
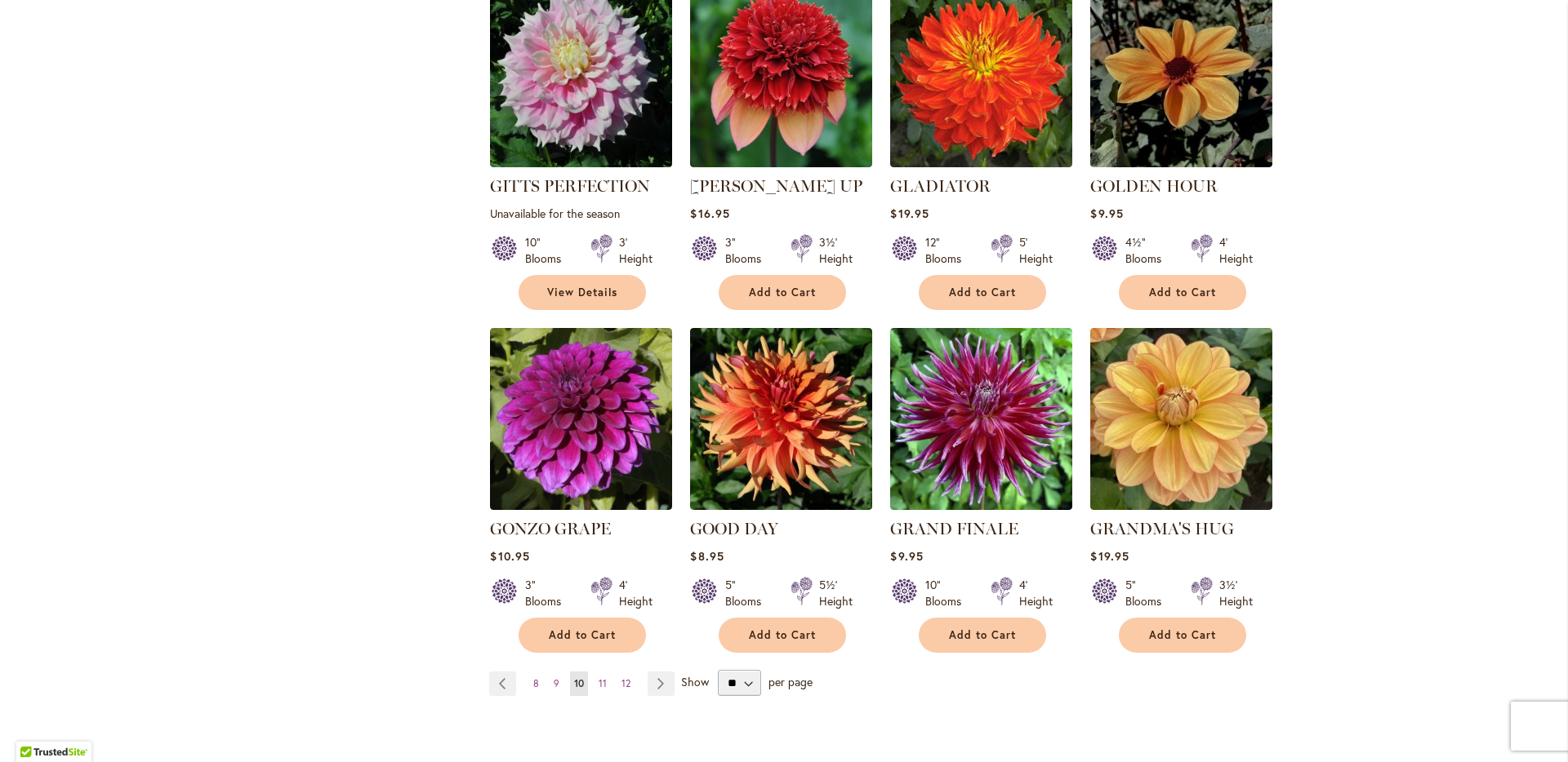
scroll to position [1130, 0]
click at [600, 673] on link "Page 11" at bounding box center [603, 685] width 17 height 24
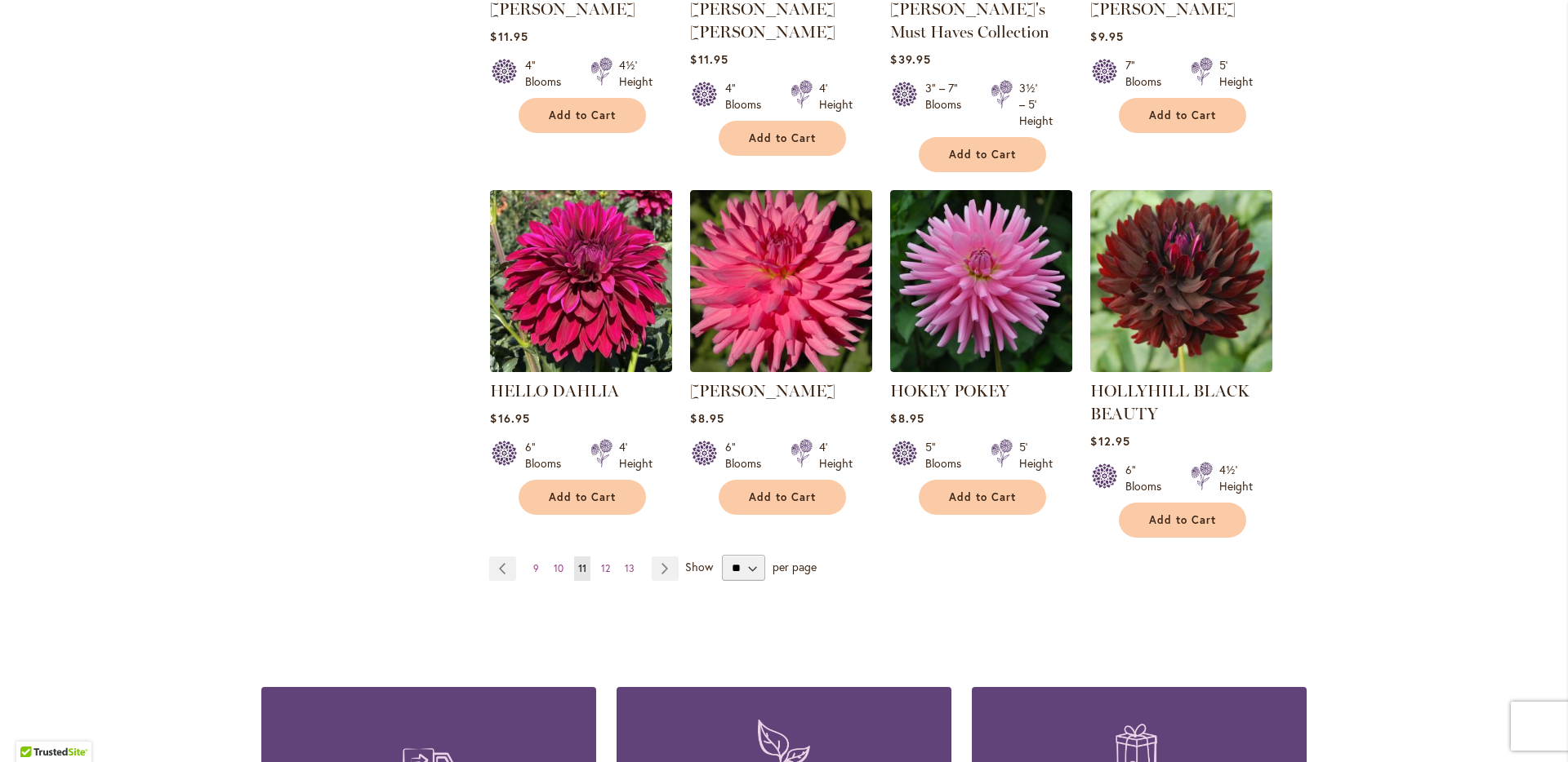
scroll to position [1310, 0]
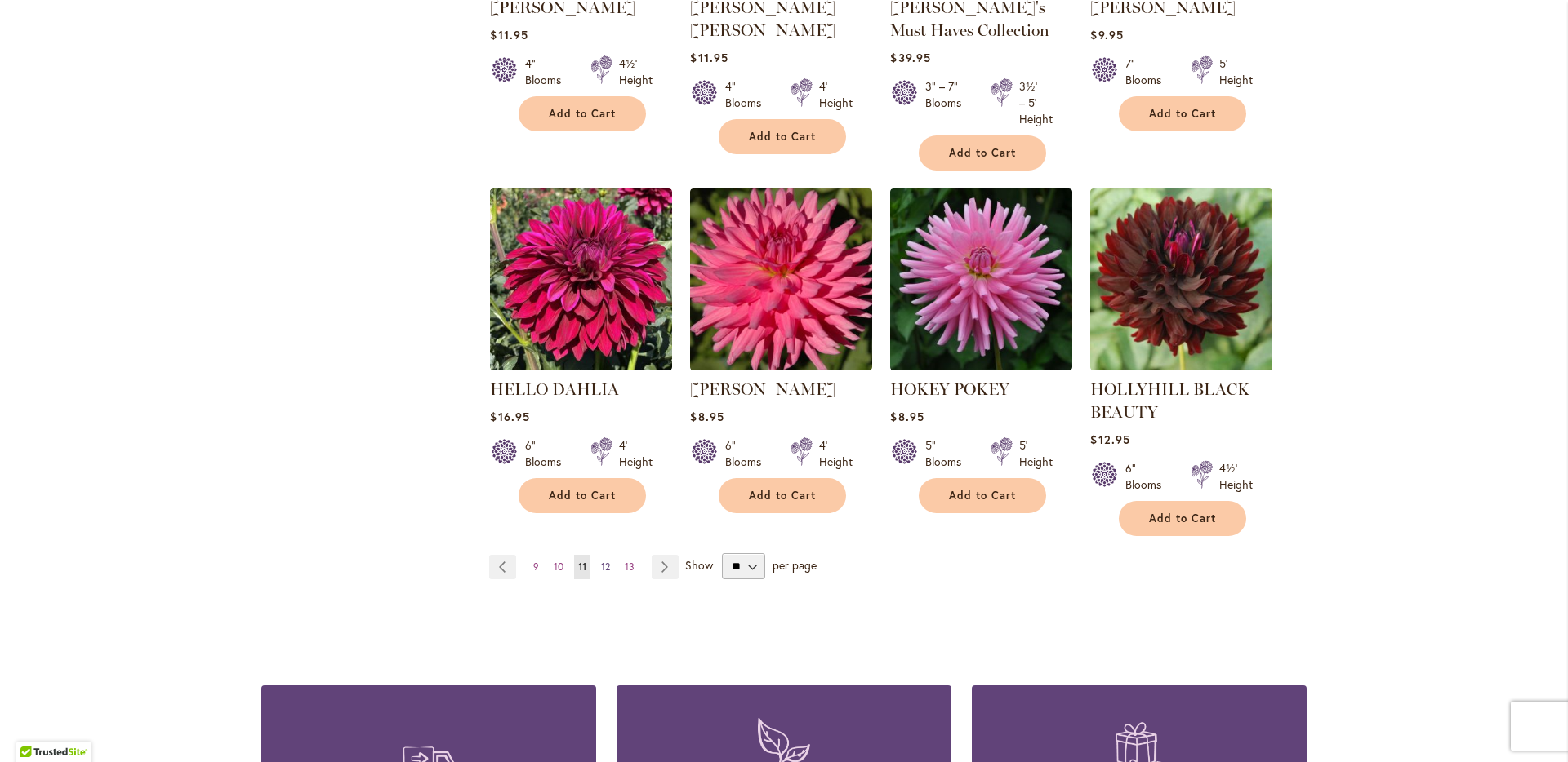
click at [607, 565] on link "Page 12" at bounding box center [606, 566] width 18 height 24
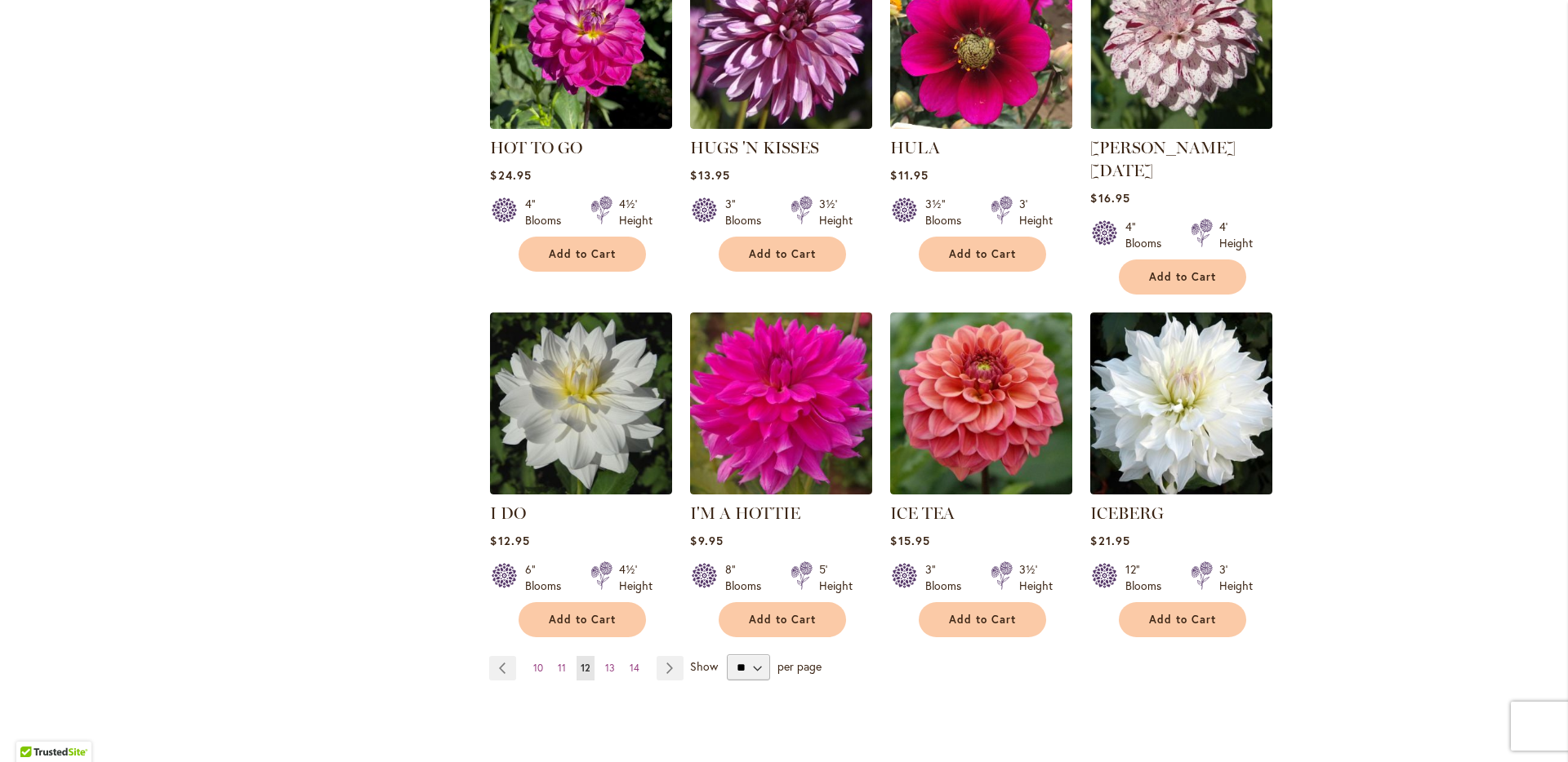
scroll to position [1279, 0]
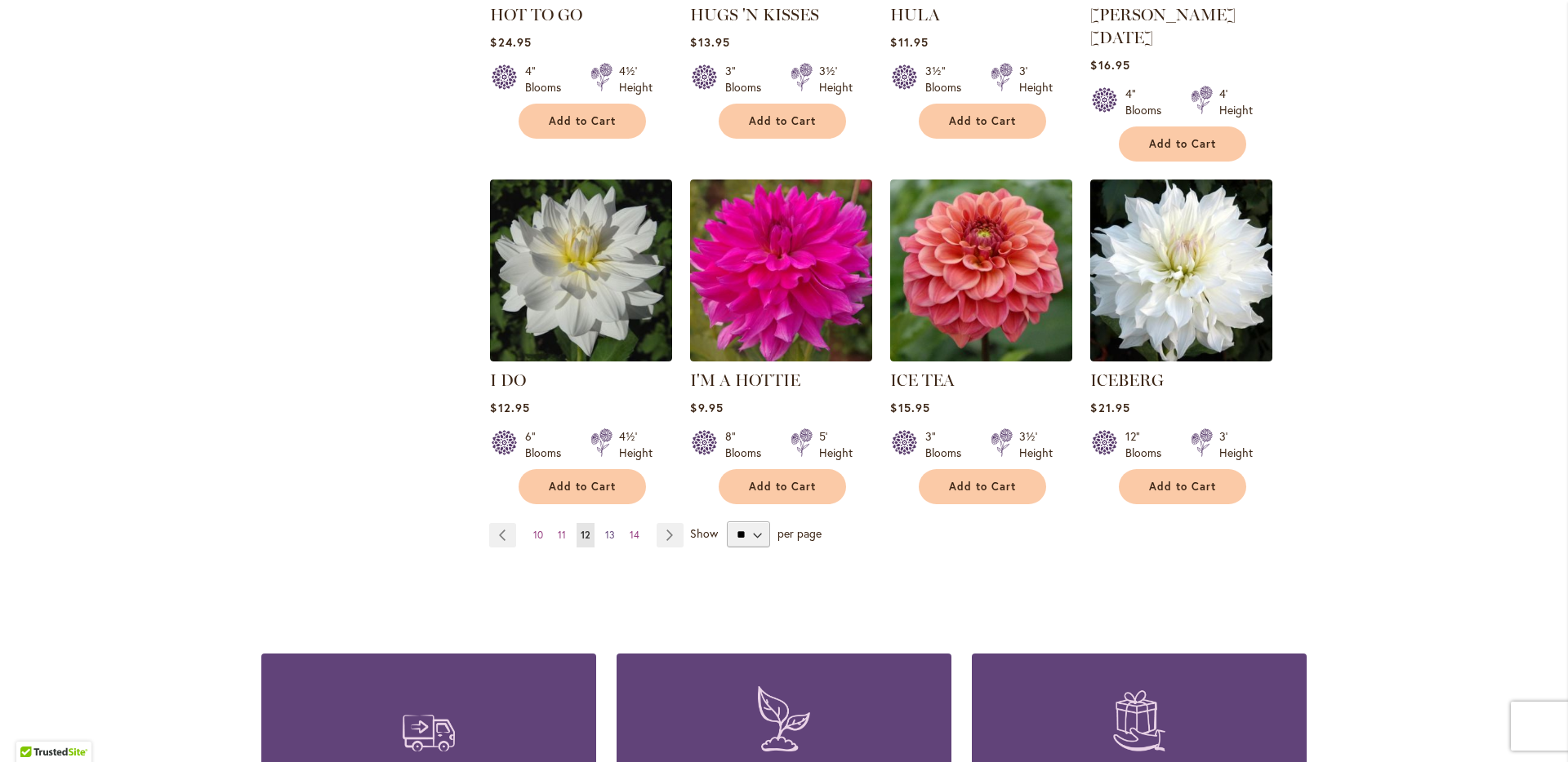
click at [601, 523] on link "Page 13" at bounding box center [610, 535] width 18 height 24
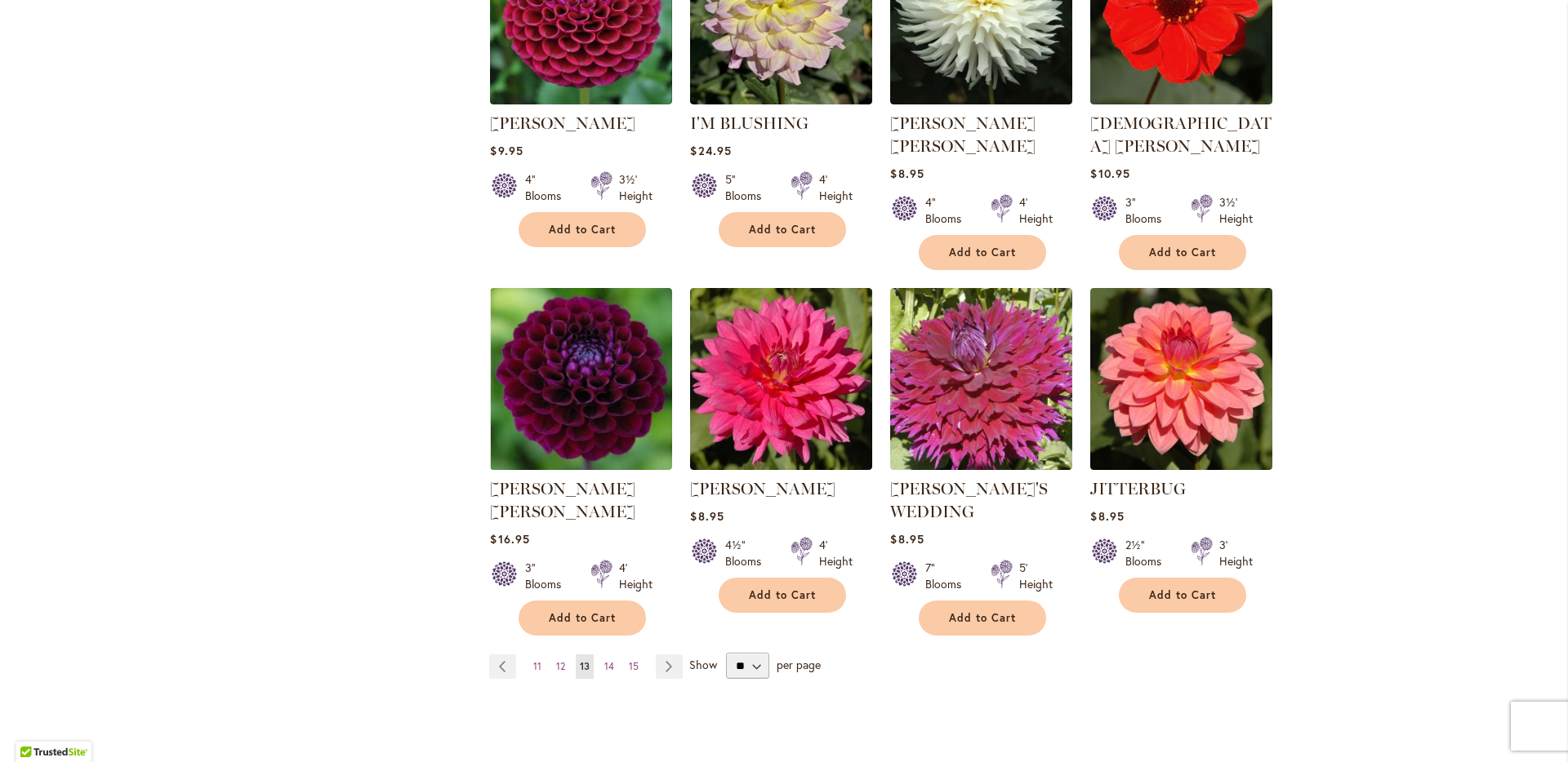
scroll to position [1201, 0]
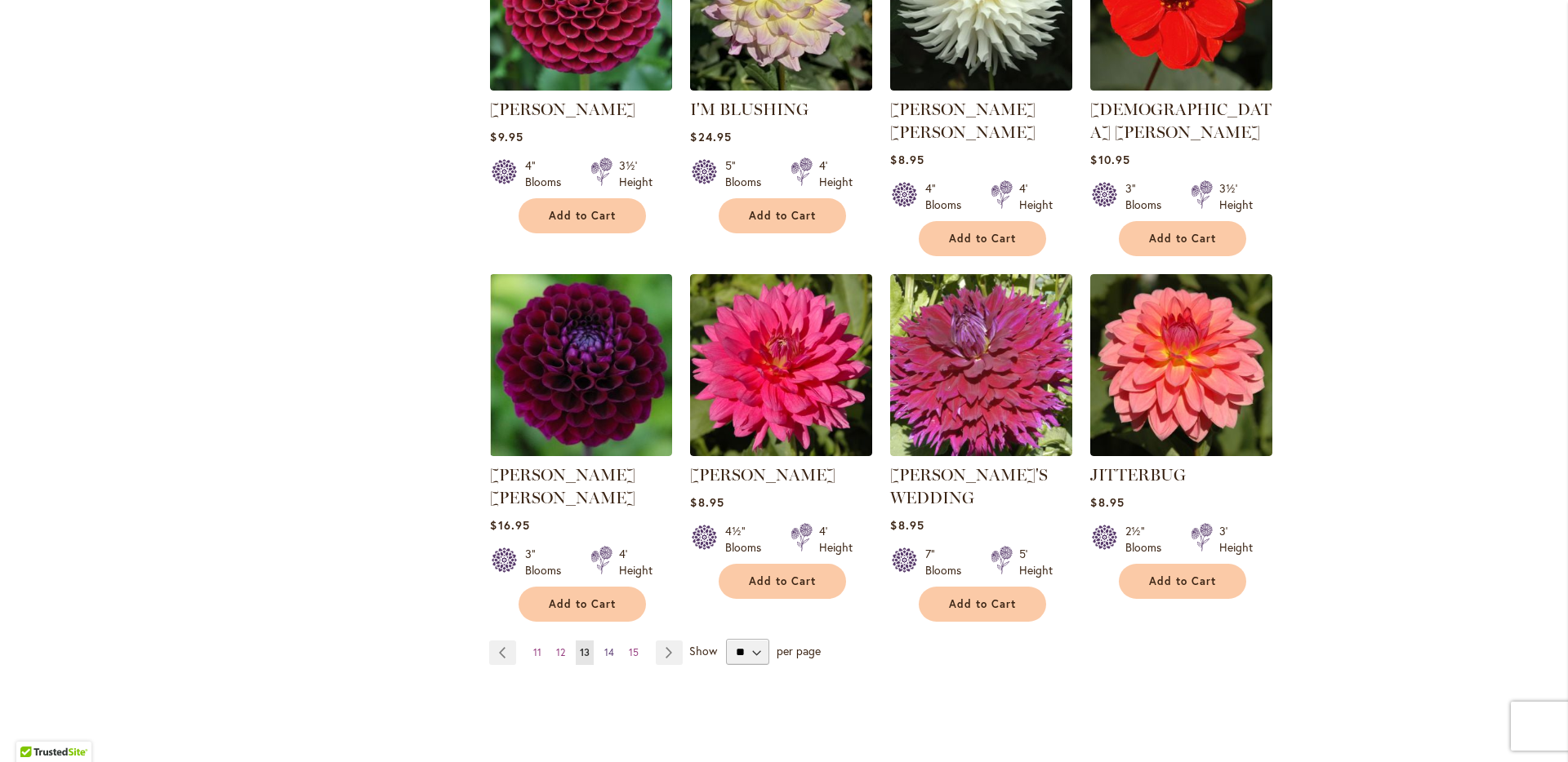
click at [605, 647] on span "14" at bounding box center [610, 652] width 10 height 13
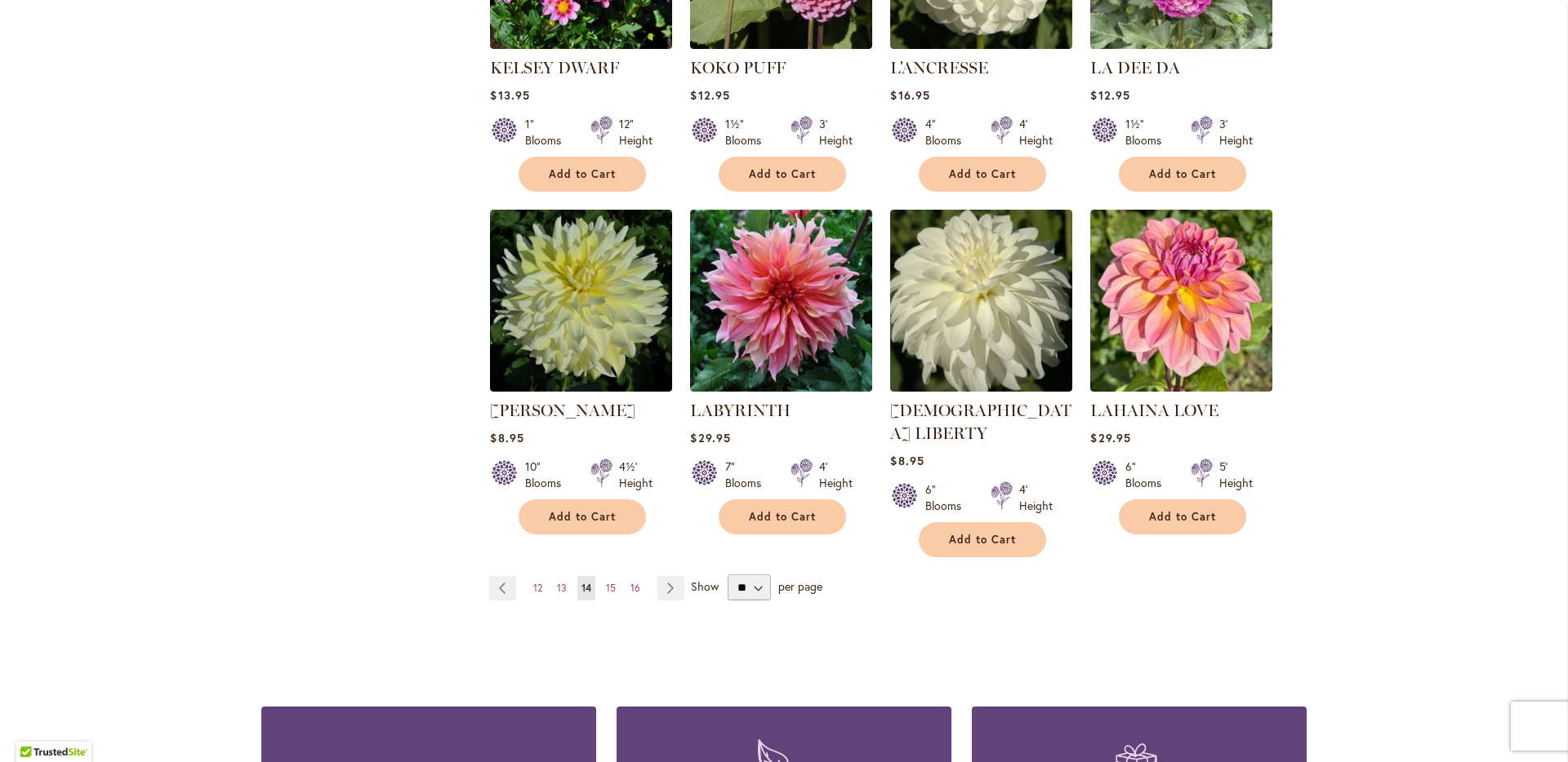
scroll to position [1272, 0]
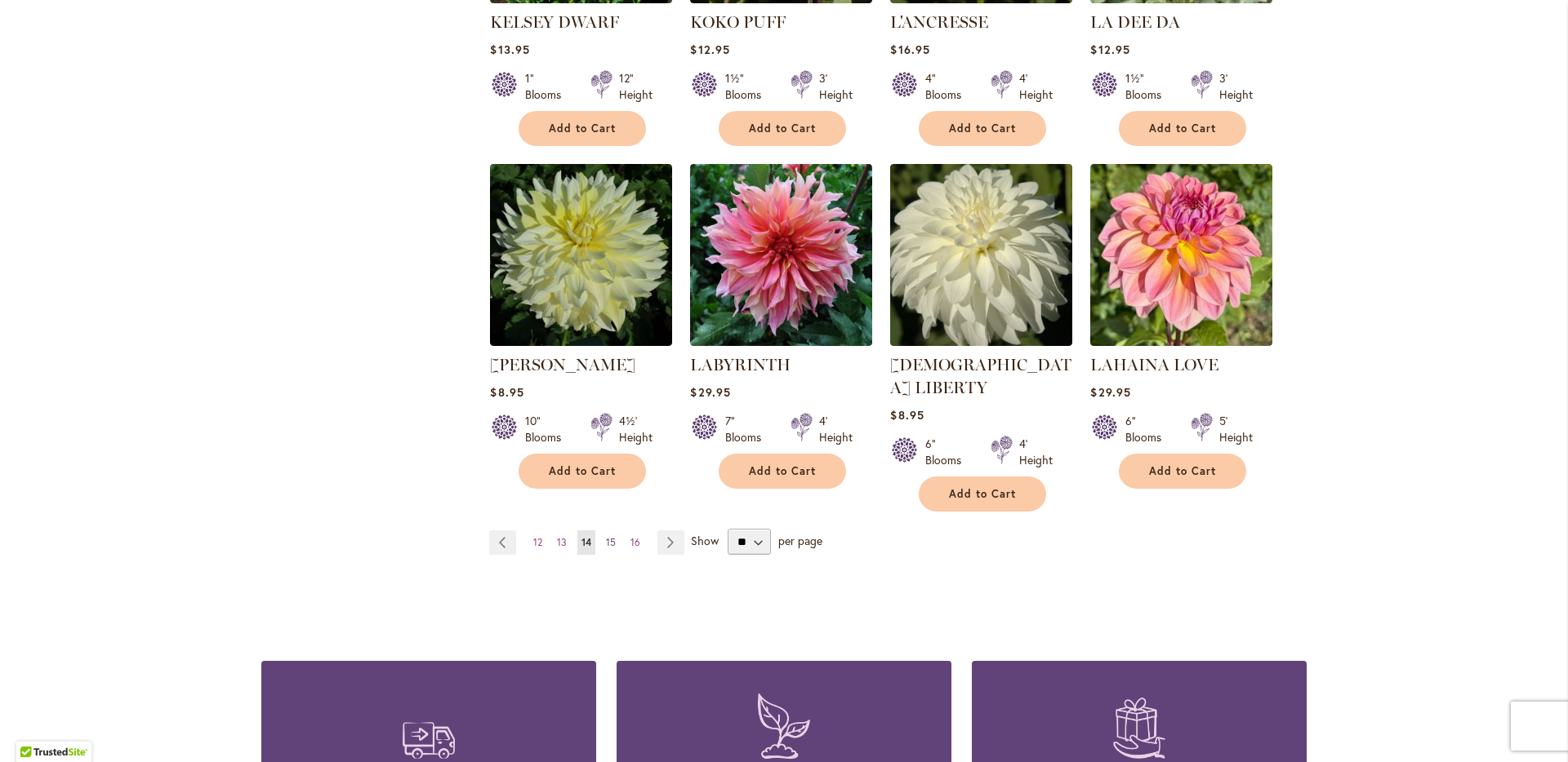
click at [606, 536] on span "15" at bounding box center [611, 542] width 10 height 13
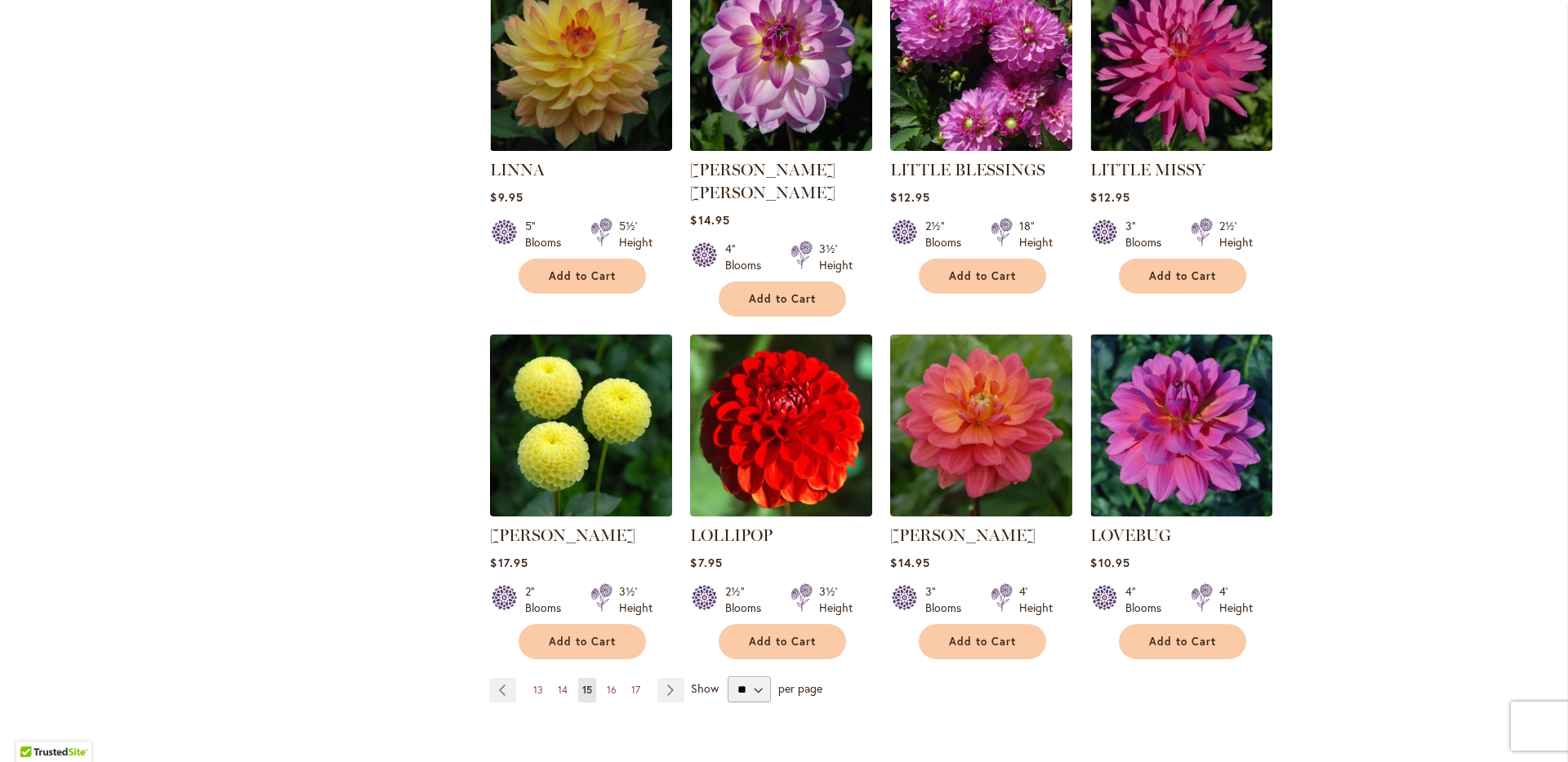
scroll to position [1177, 0]
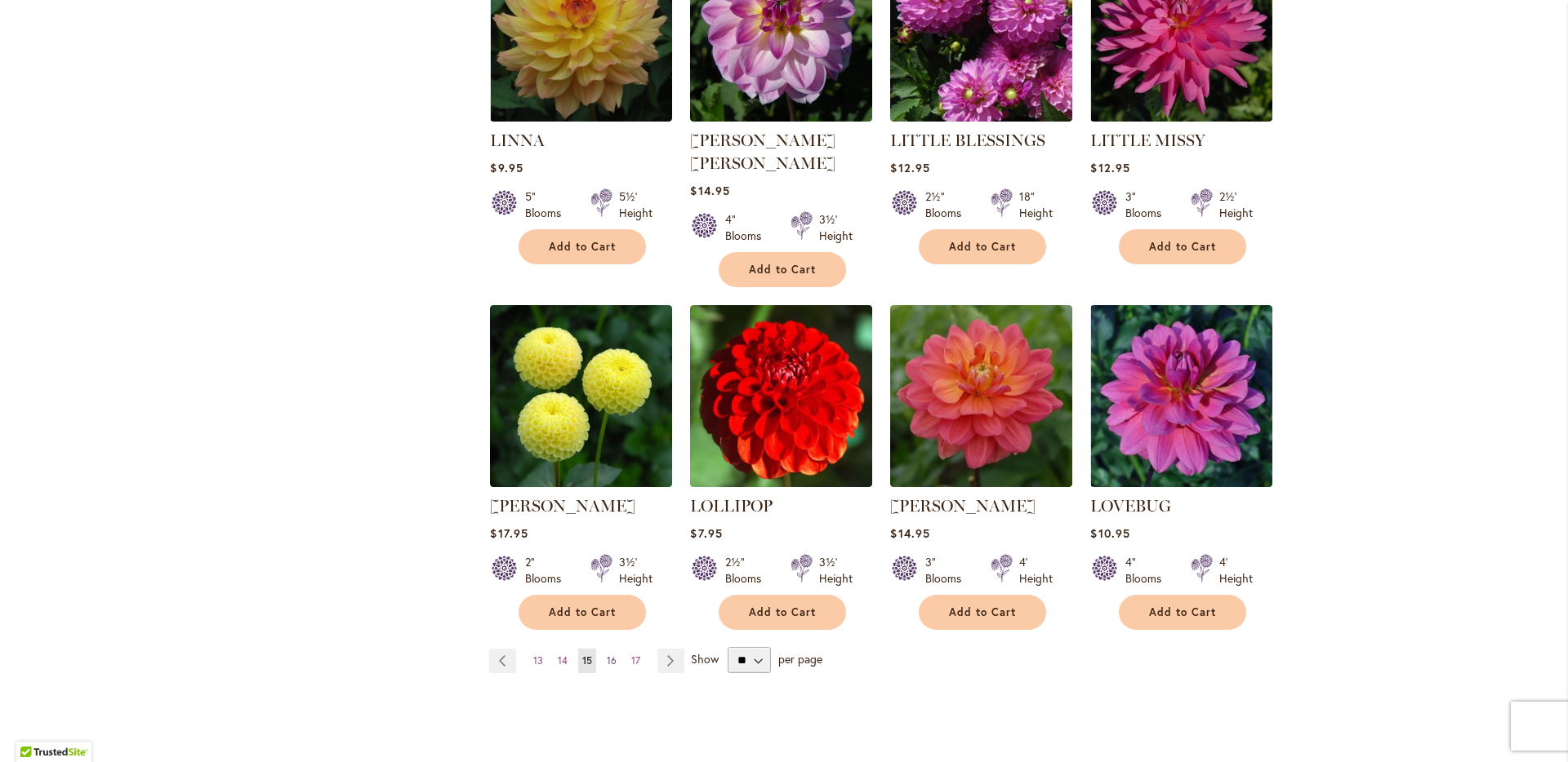
click at [610, 654] on span "16" at bounding box center [612, 660] width 10 height 13
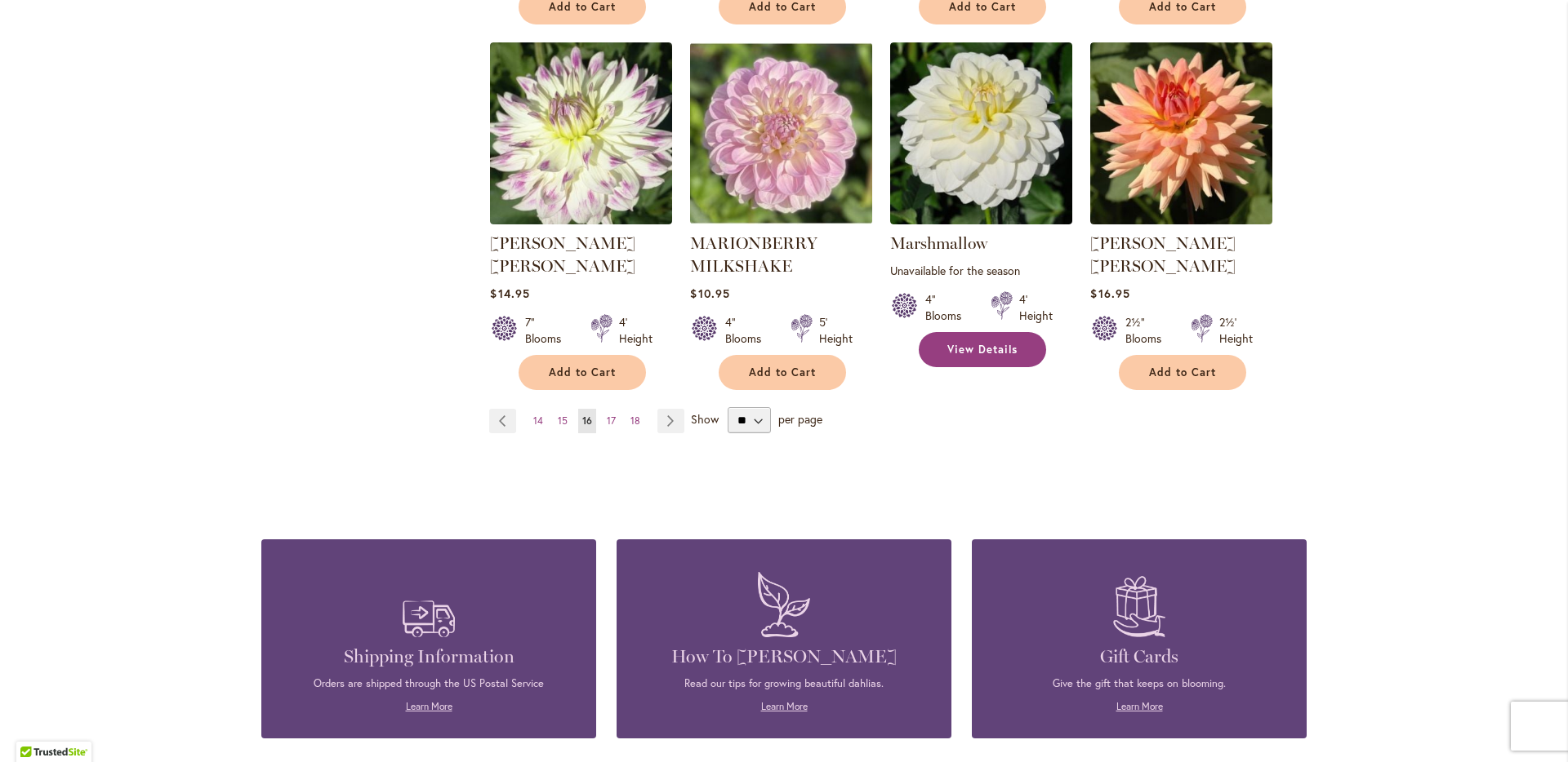
scroll to position [1415, 0]
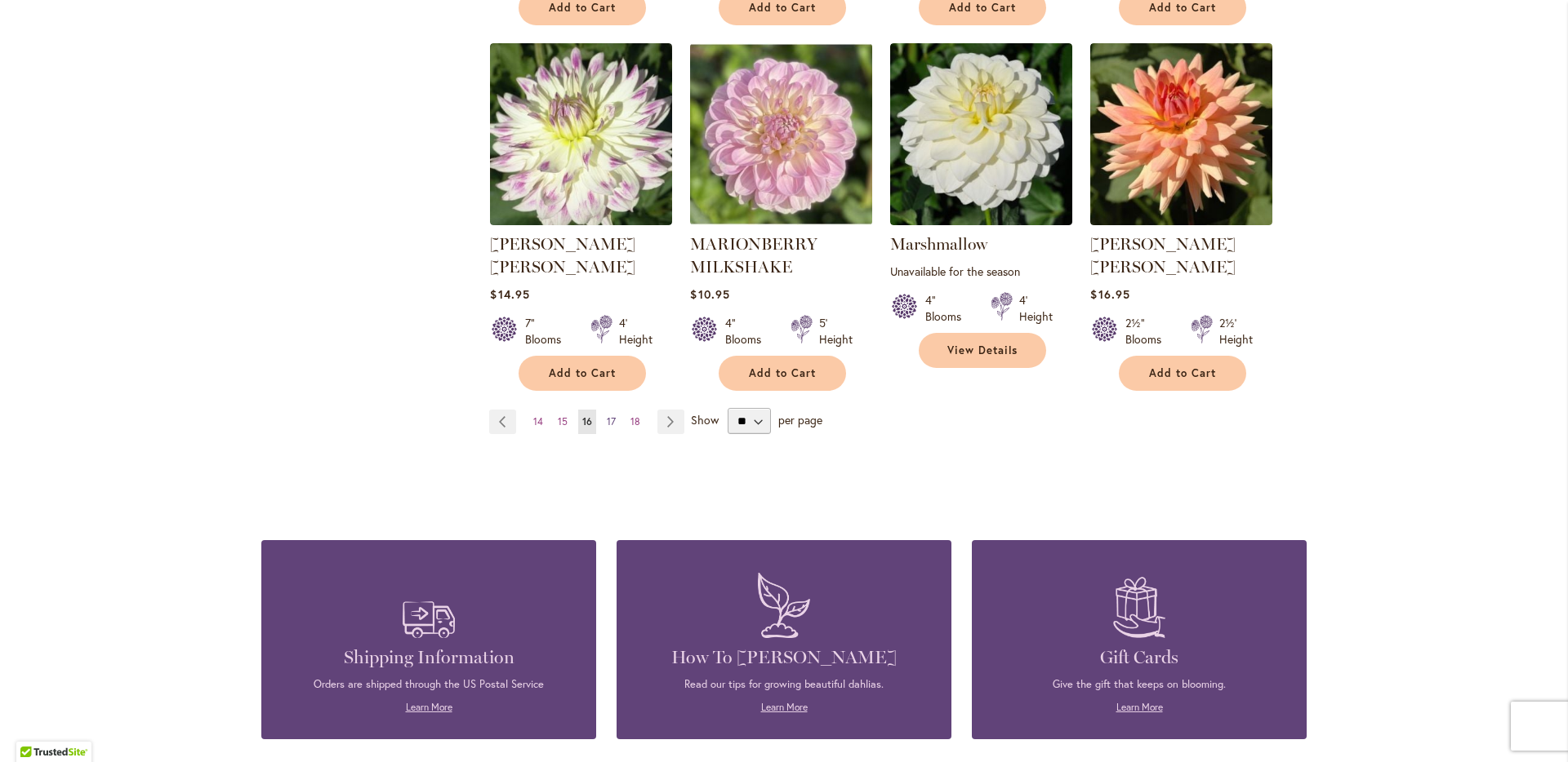
click at [610, 410] on link "Page 17" at bounding box center [612, 422] width 18 height 24
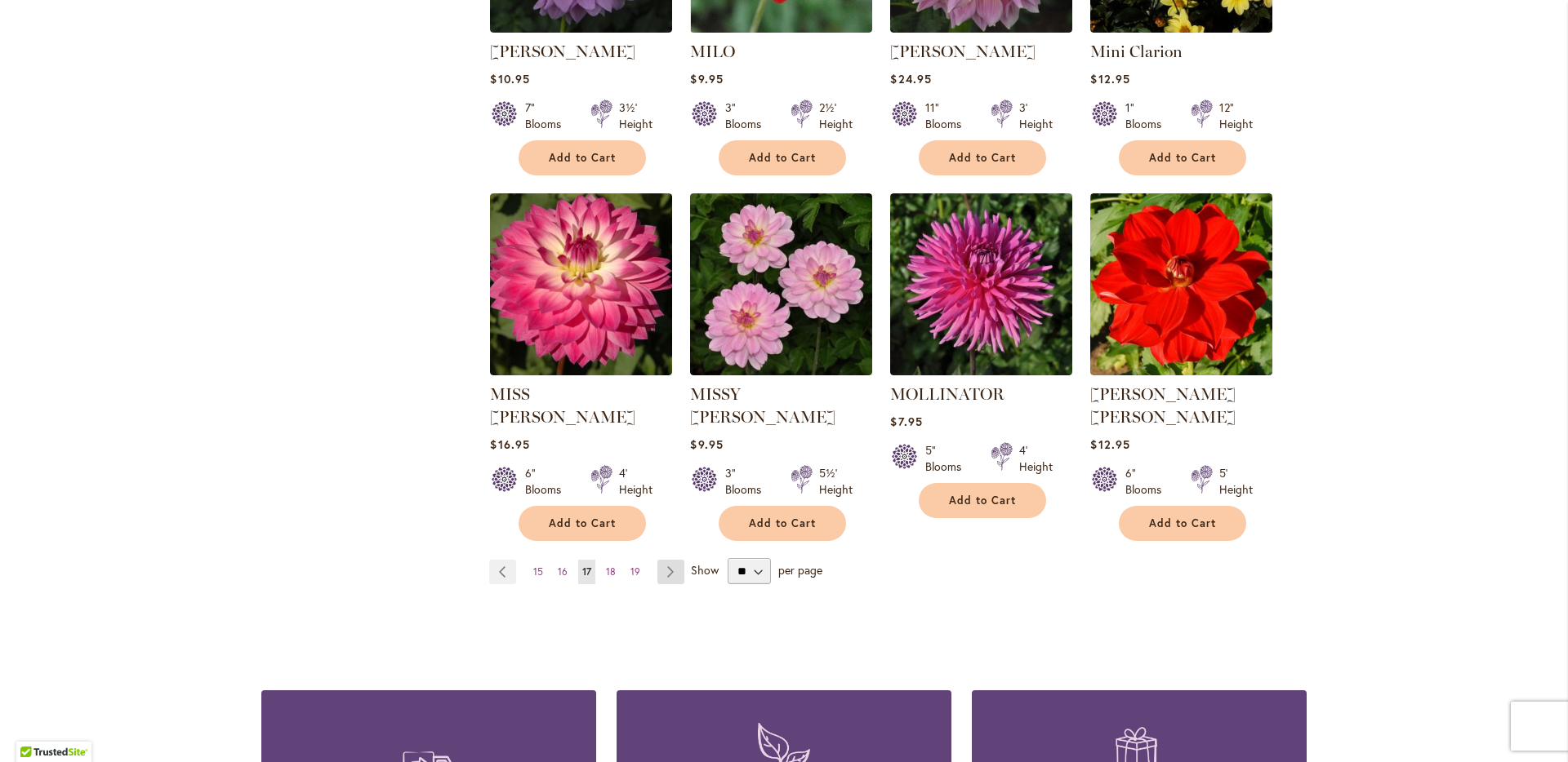
scroll to position [1243, 0]
click at [606, 564] on span "18" at bounding box center [611, 570] width 10 height 13
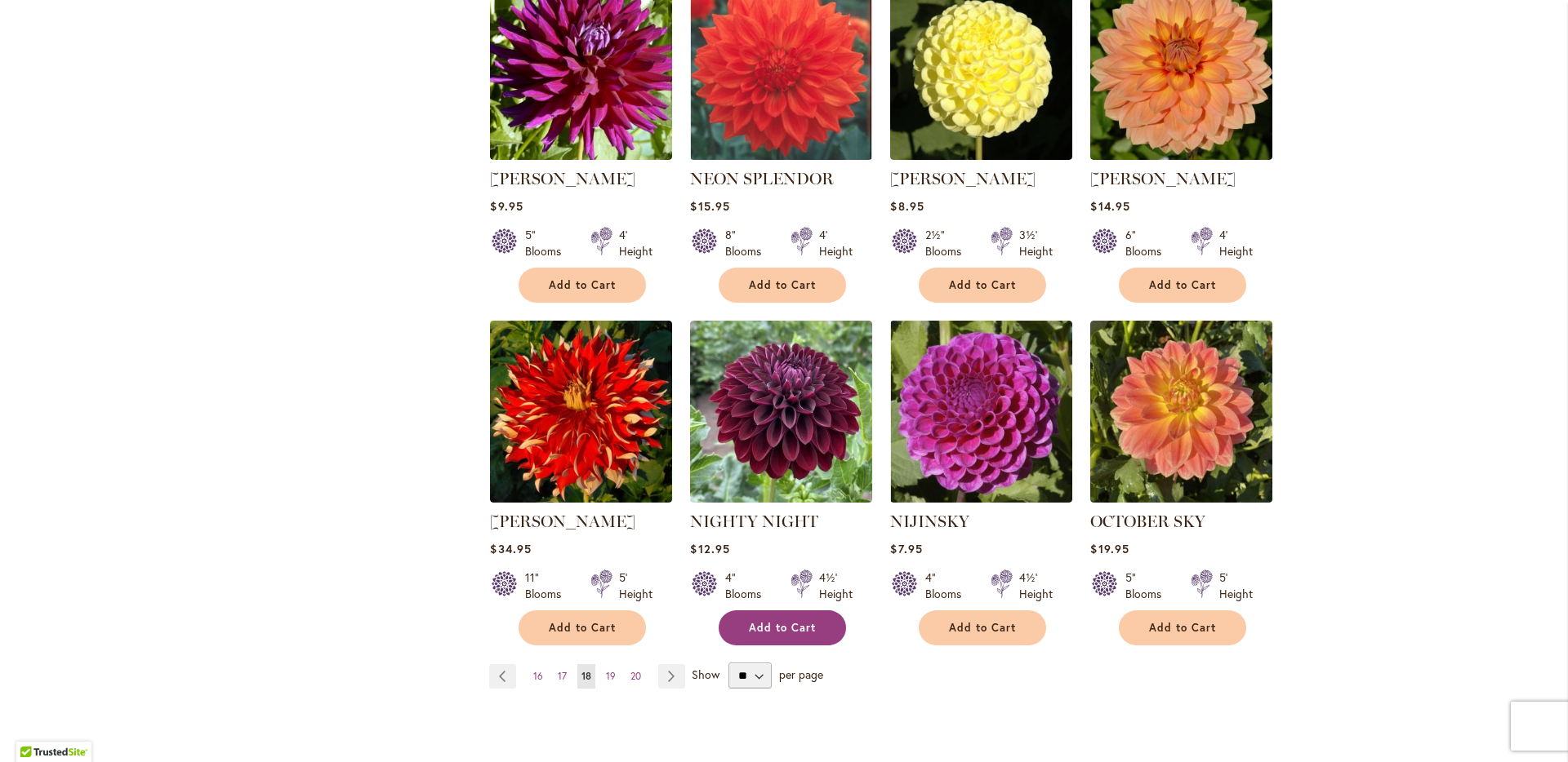
scroll to position [1164, 0]
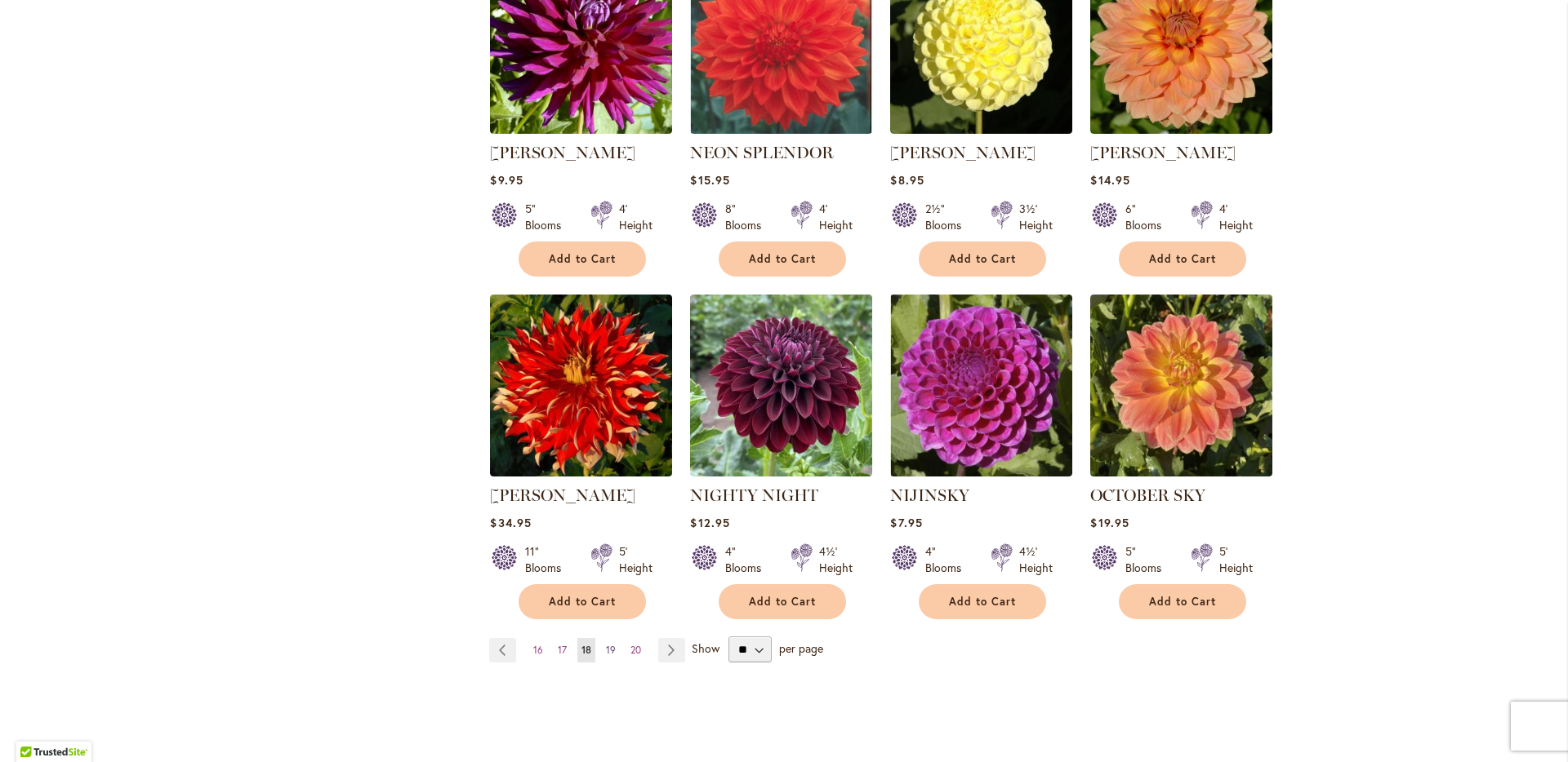
click at [606, 644] on span "19" at bounding box center [611, 650] width 10 height 13
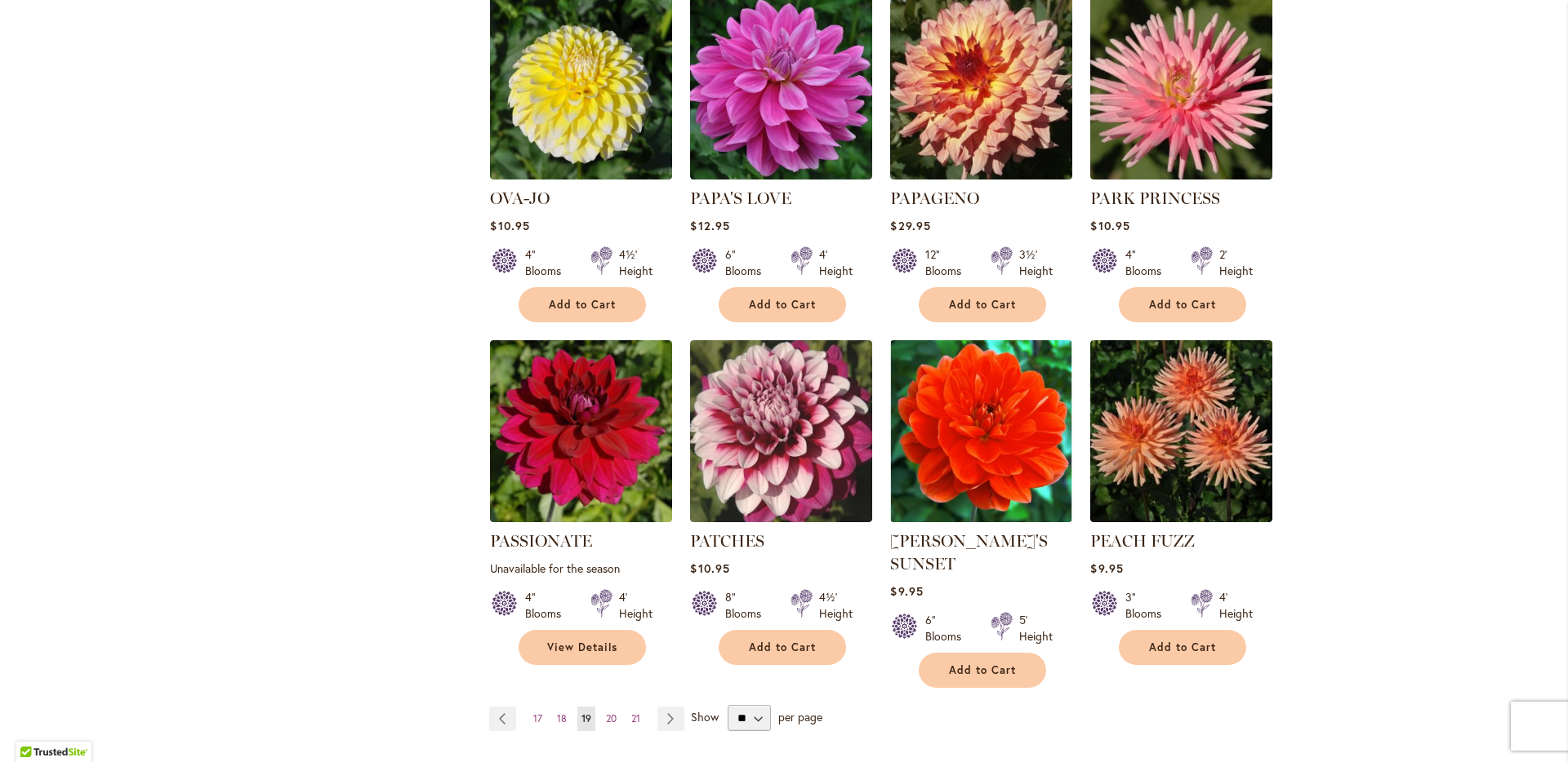
scroll to position [1120, 0]
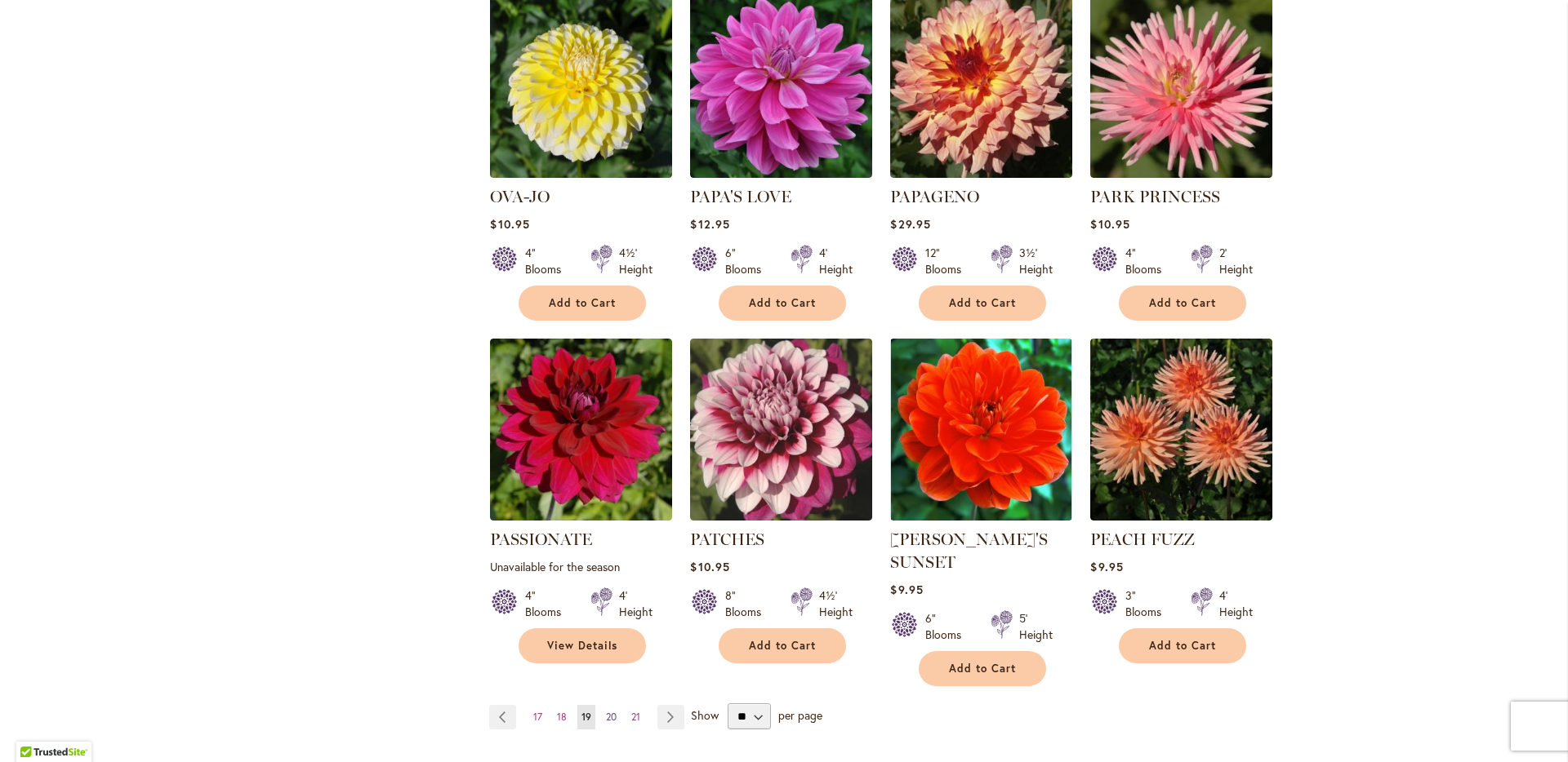
click at [606, 711] on span "20" at bounding box center [611, 717] width 11 height 13
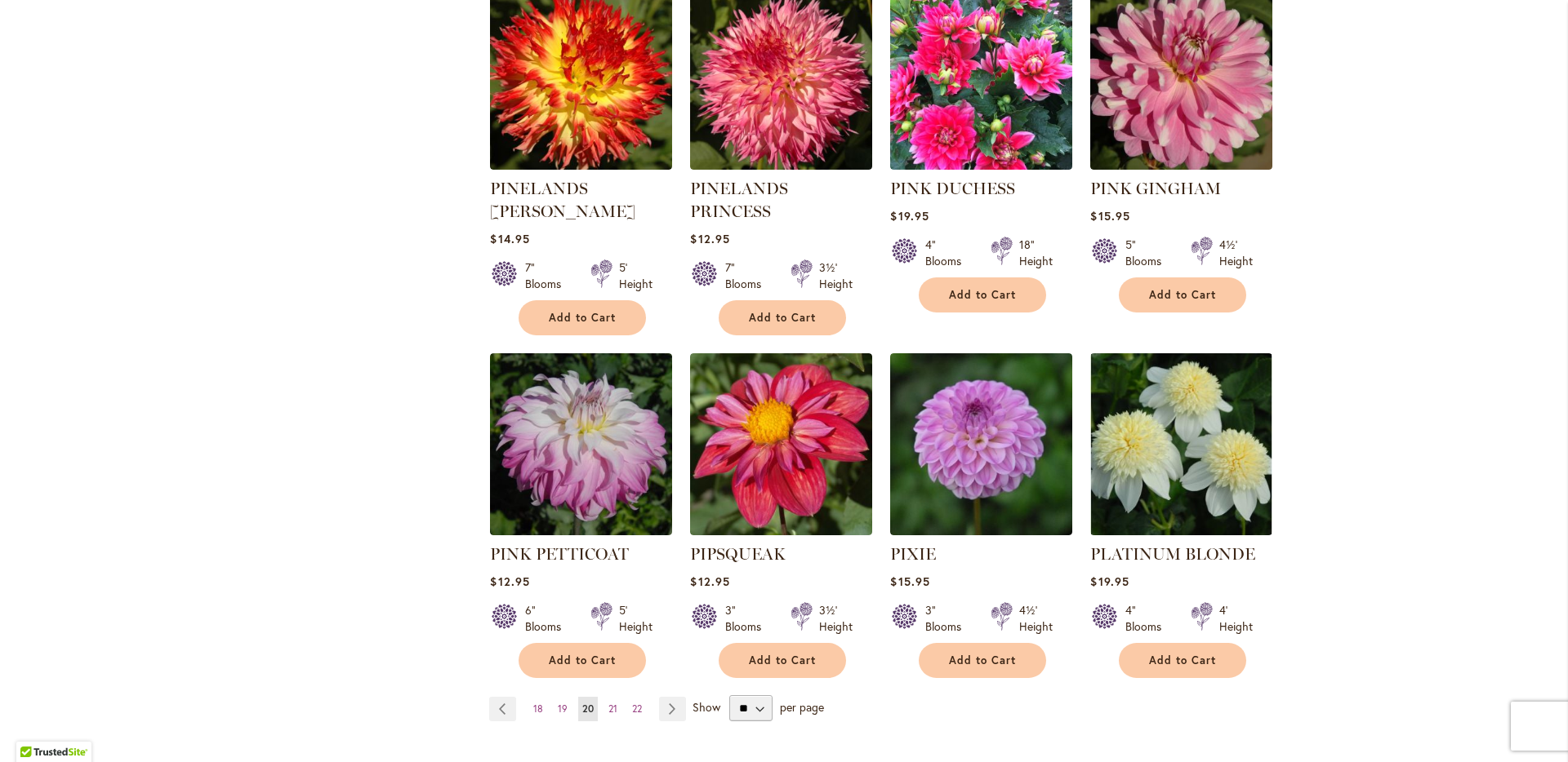
scroll to position [1179, 0]
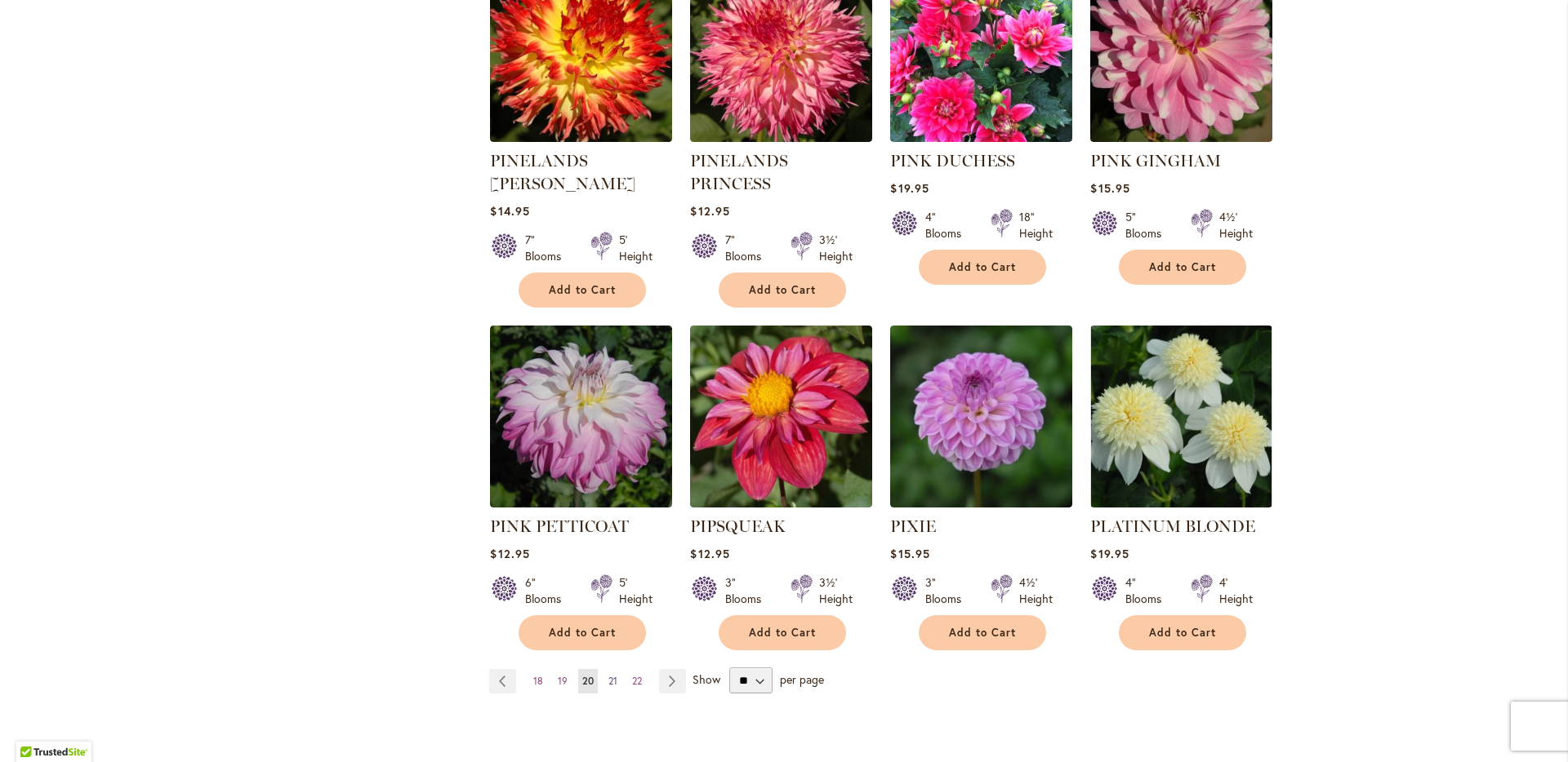
click at [609, 675] on span "21" at bounding box center [613, 681] width 9 height 13
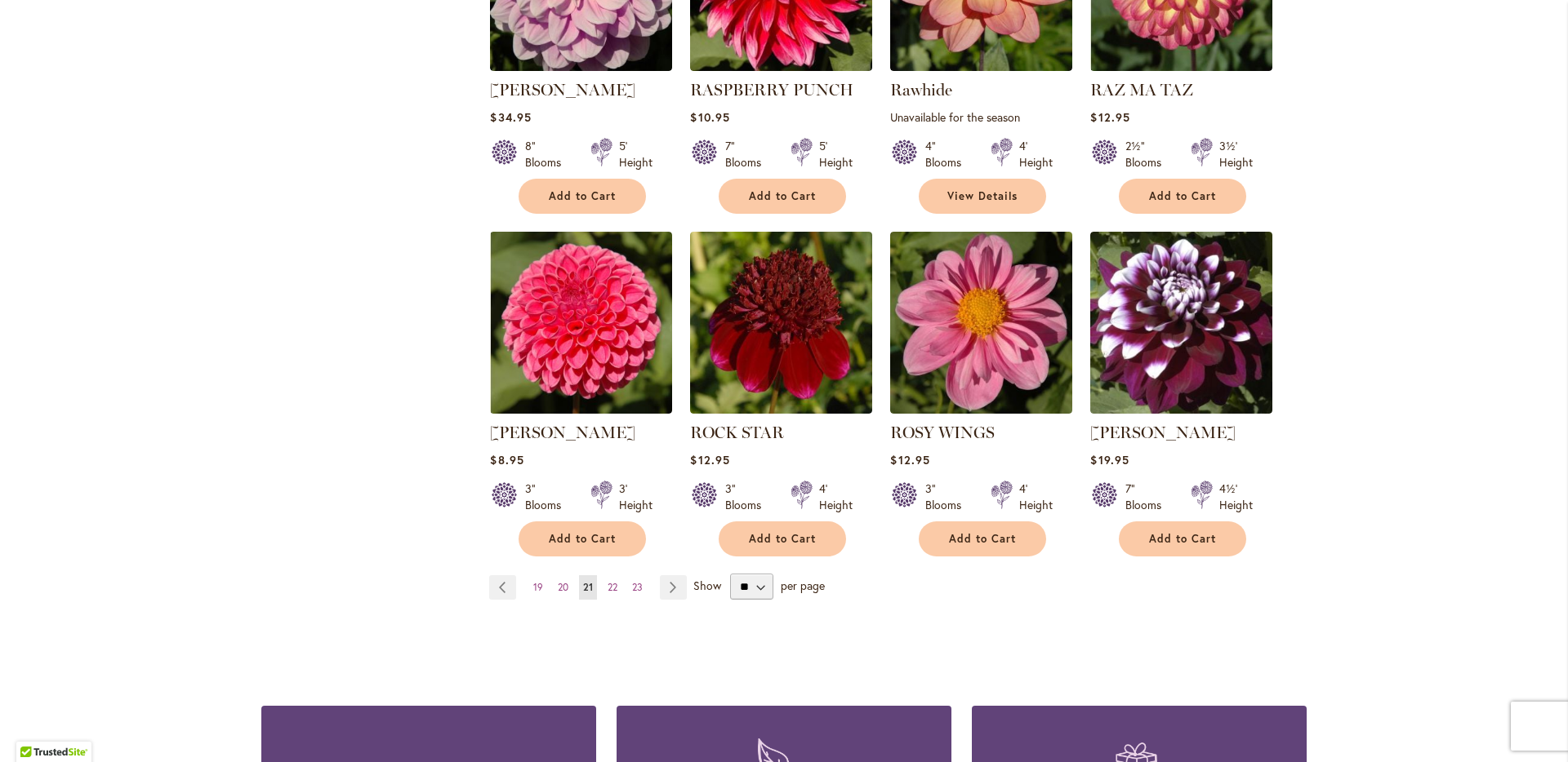
scroll to position [1241, 0]
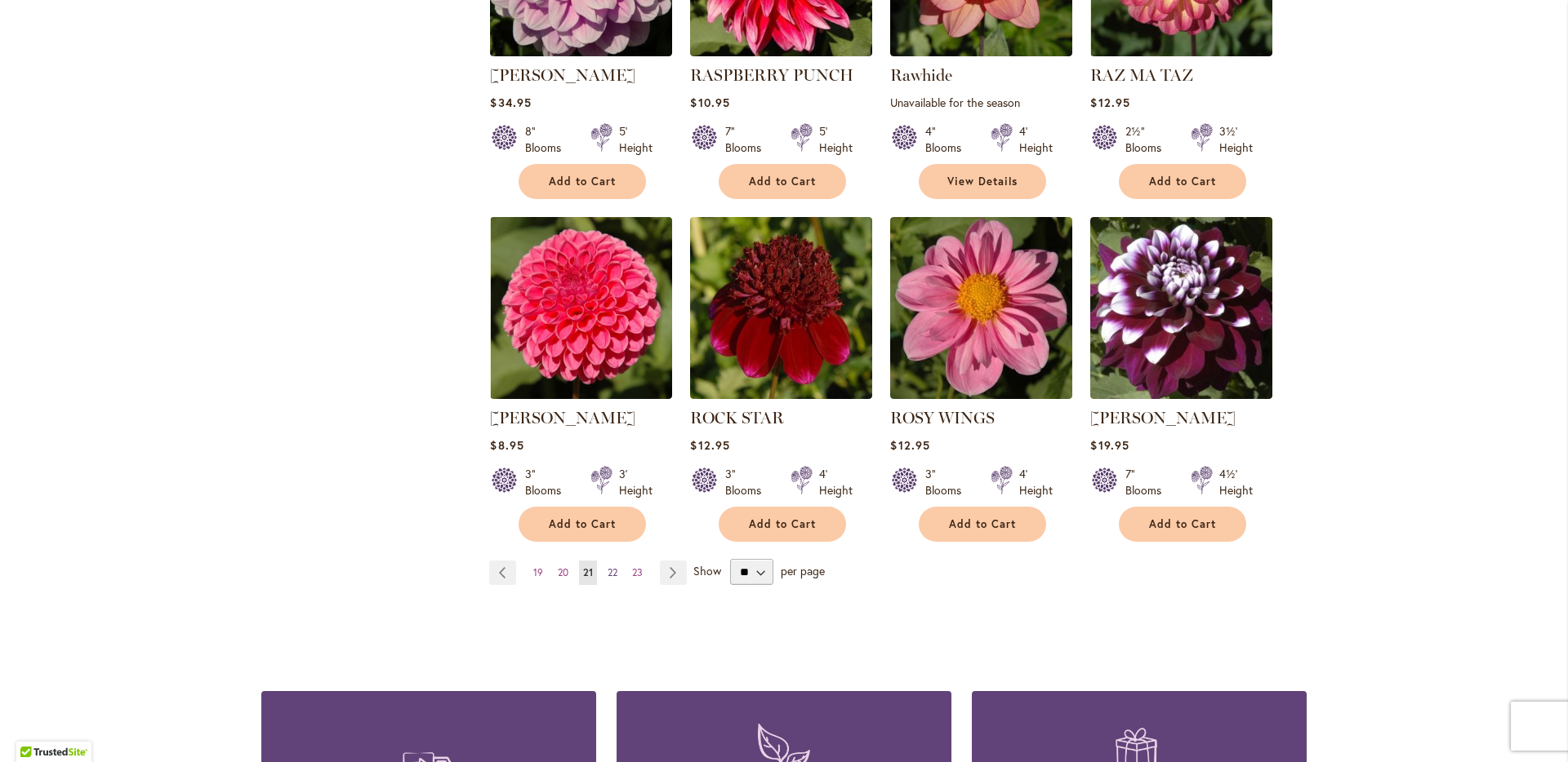
click at [609, 574] on span "22" at bounding box center [613, 572] width 10 height 13
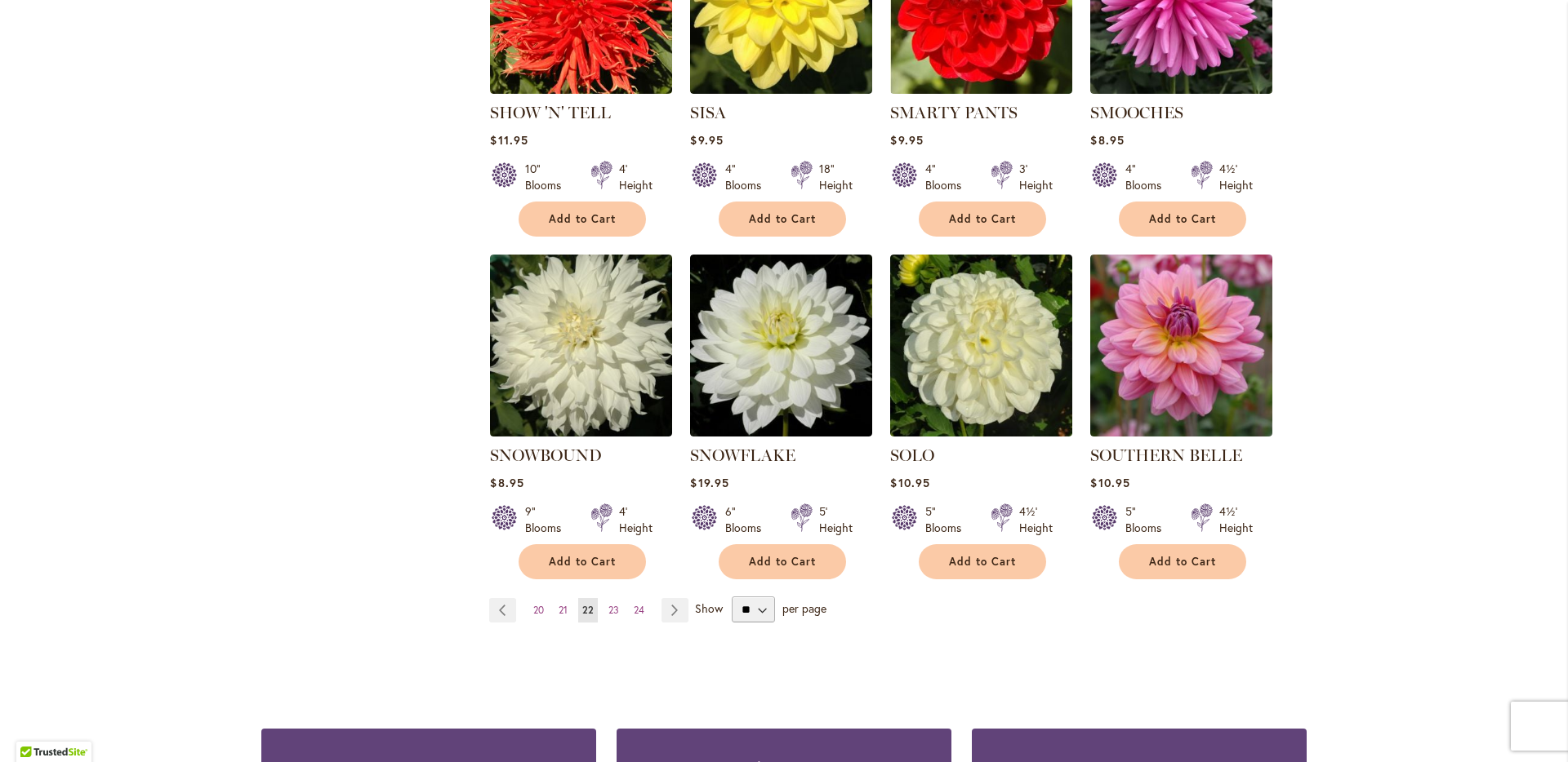
scroll to position [1203, 0]
click at [609, 605] on span "23" at bounding box center [614, 610] width 11 height 13
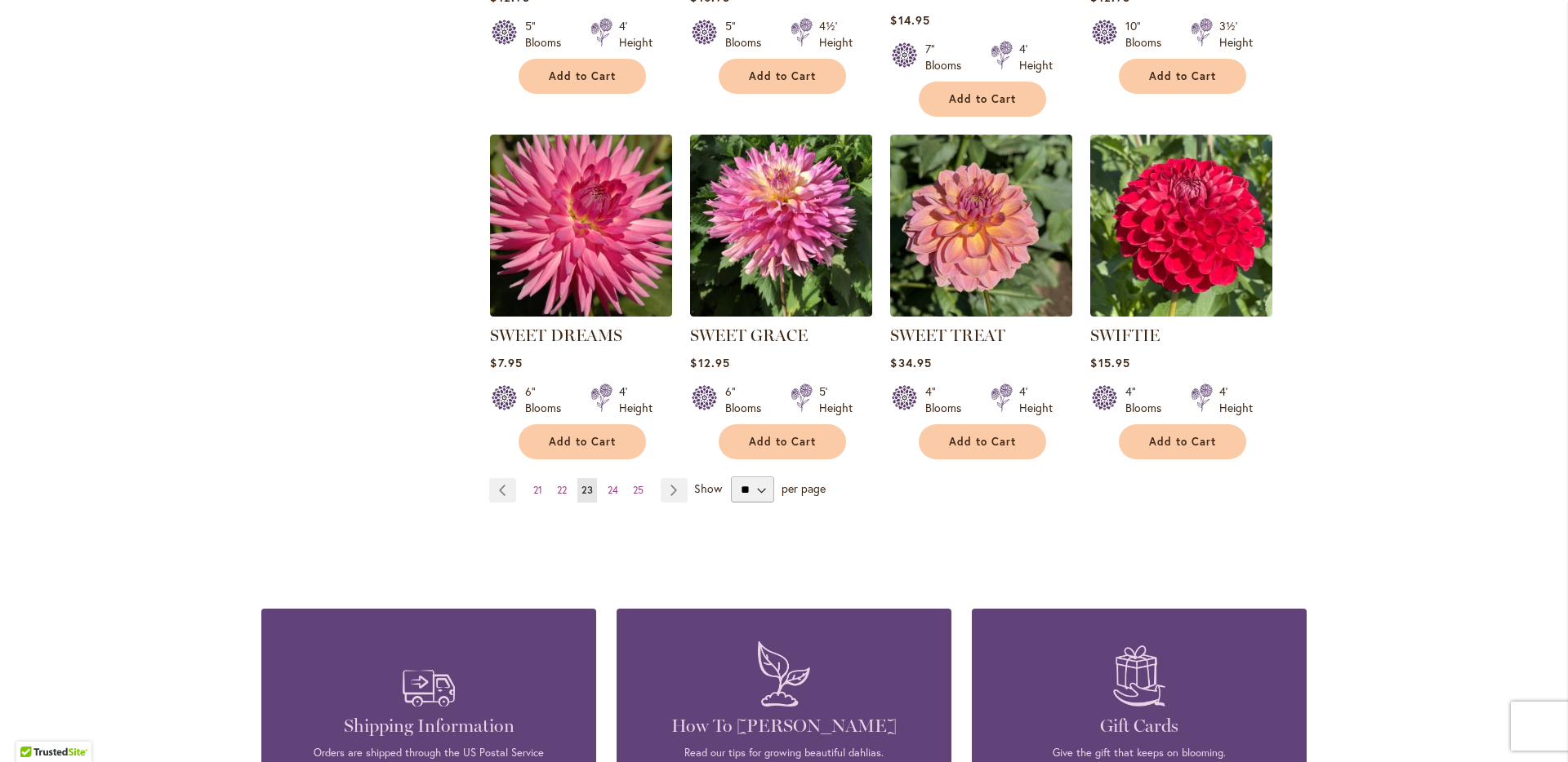
scroll to position [1327, 0]
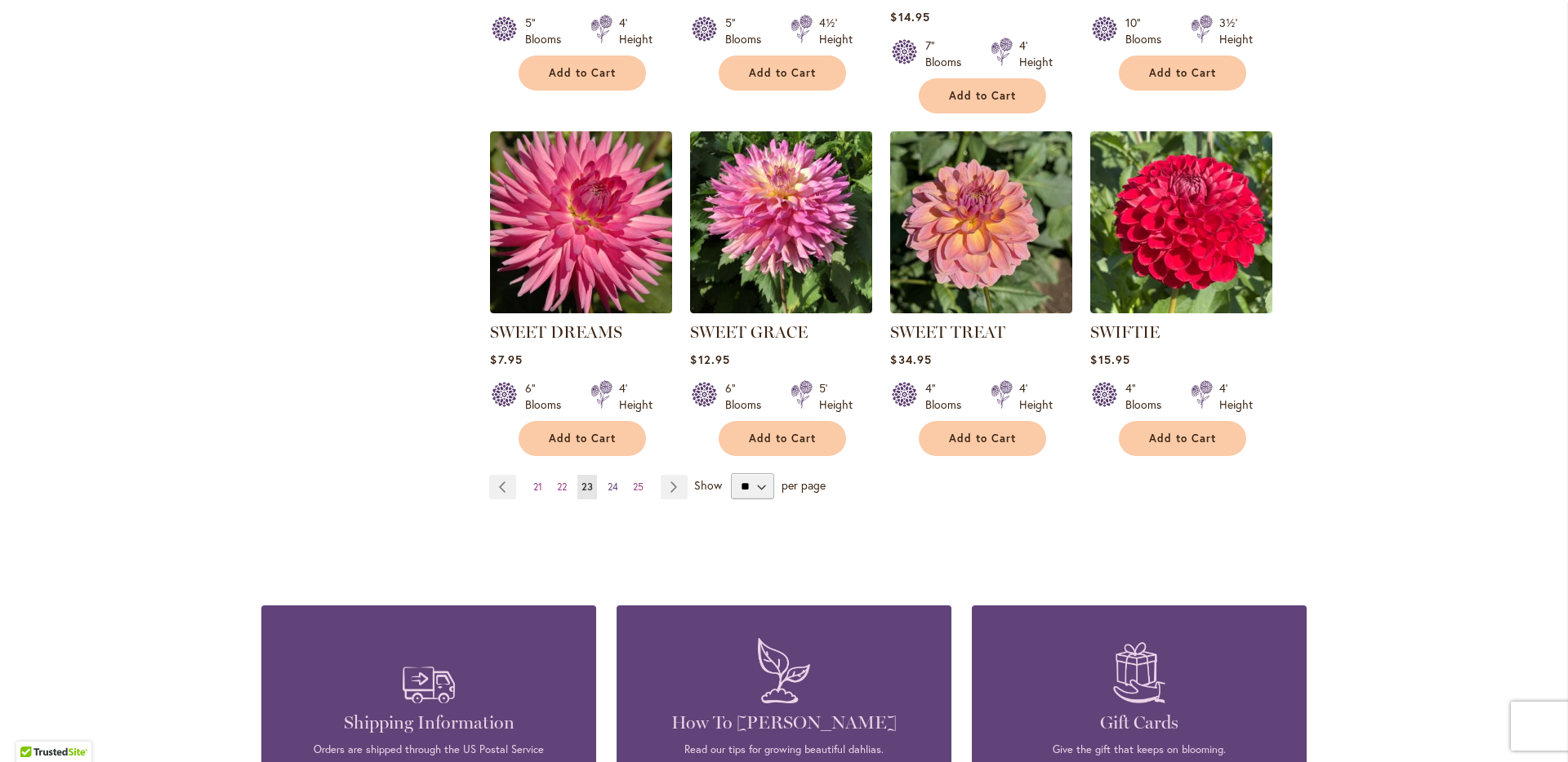
click at [605, 494] on link "Page 24" at bounding box center [613, 487] width 19 height 24
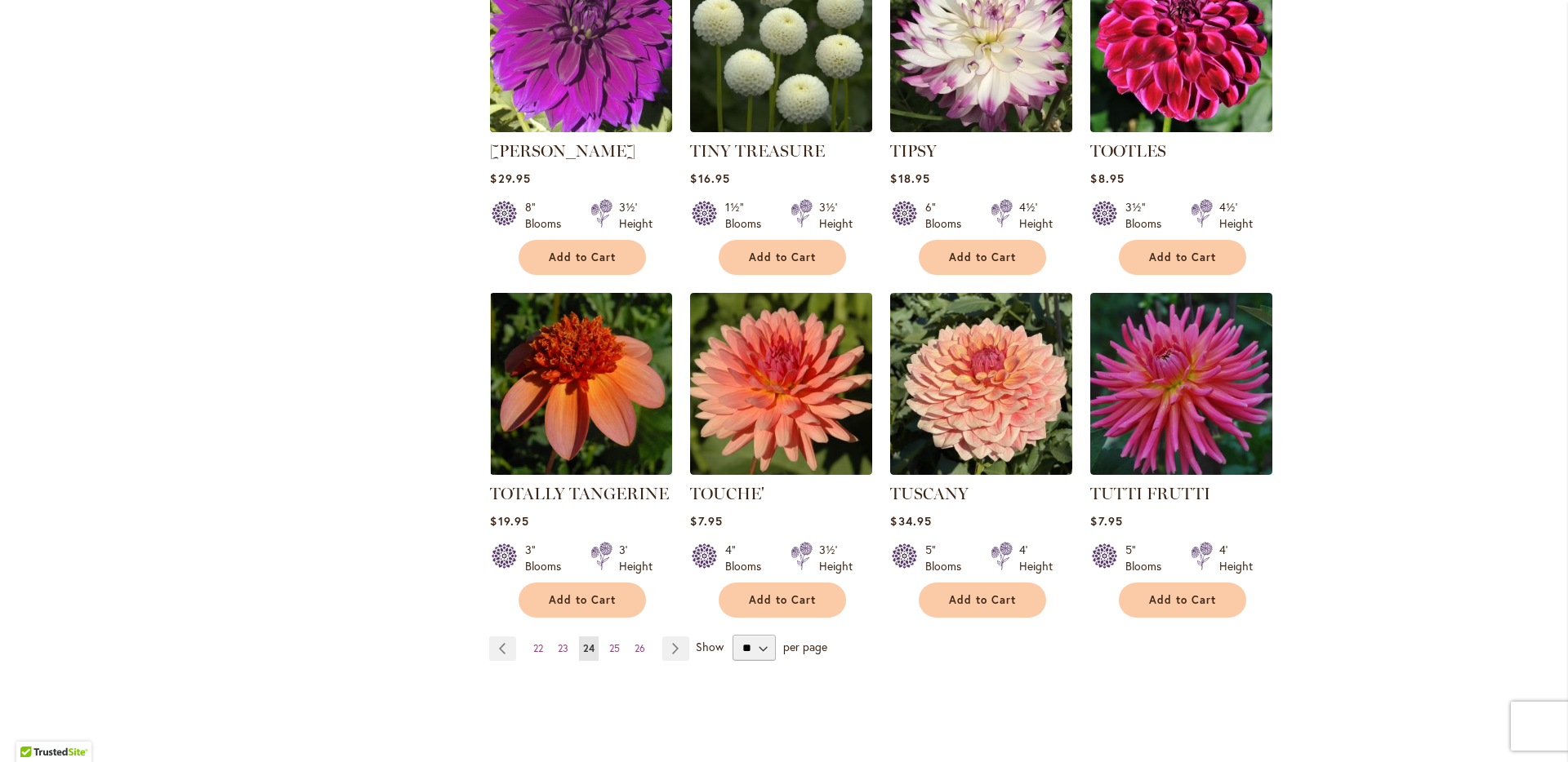
scroll to position [1274, 0]
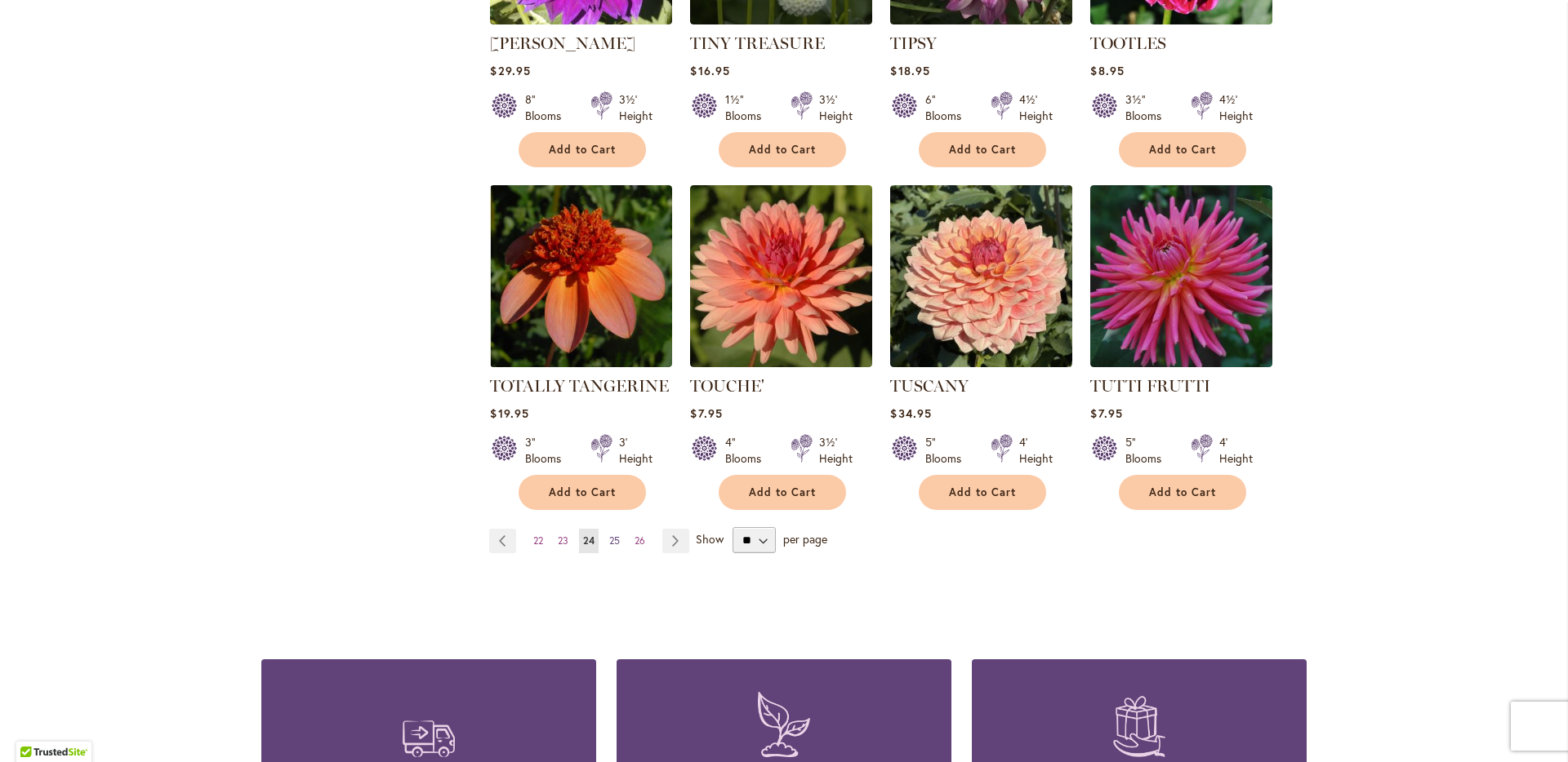
click at [612, 535] on span "25" at bounding box center [615, 541] width 11 height 13
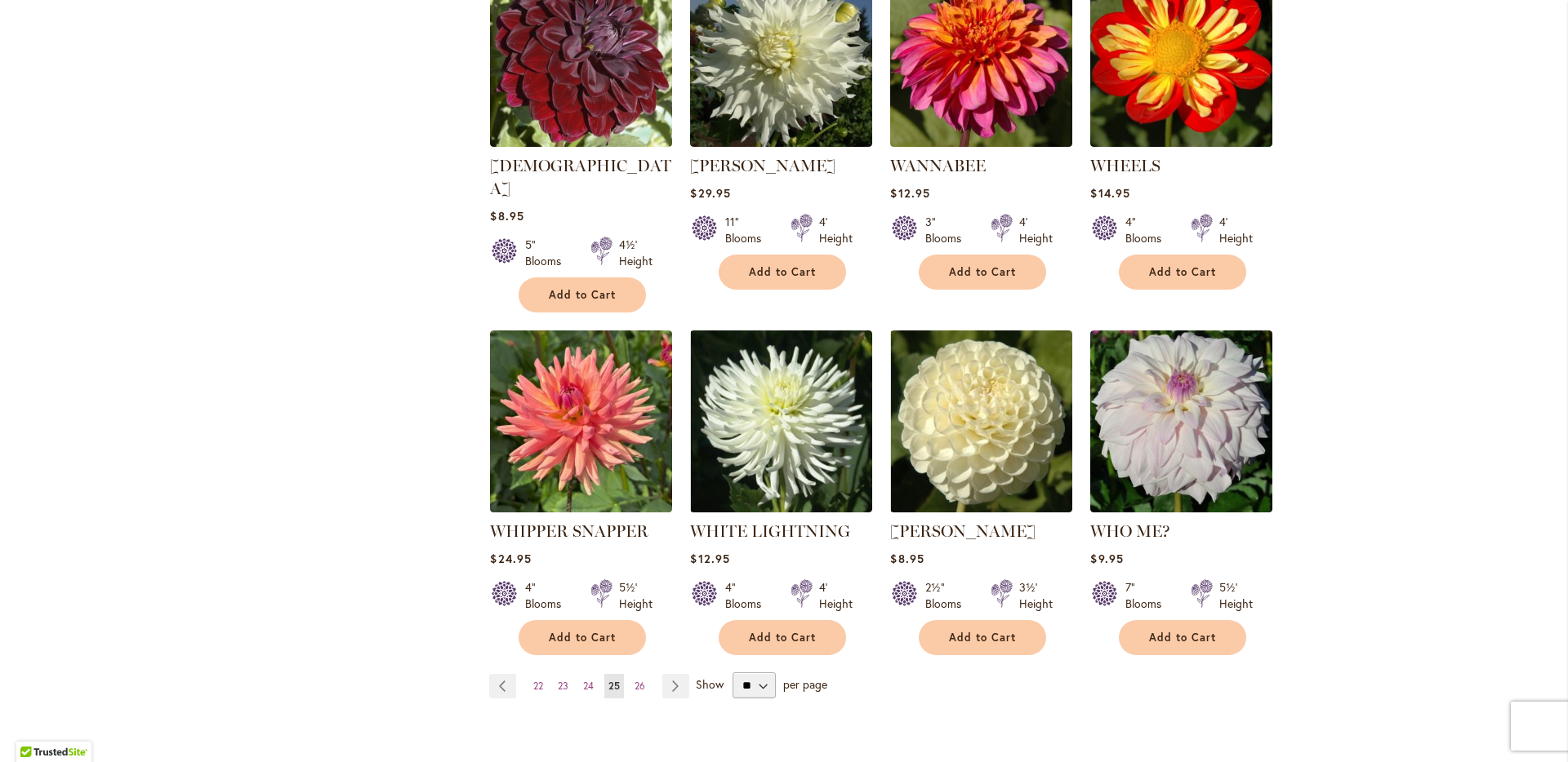
scroll to position [1133, 0]
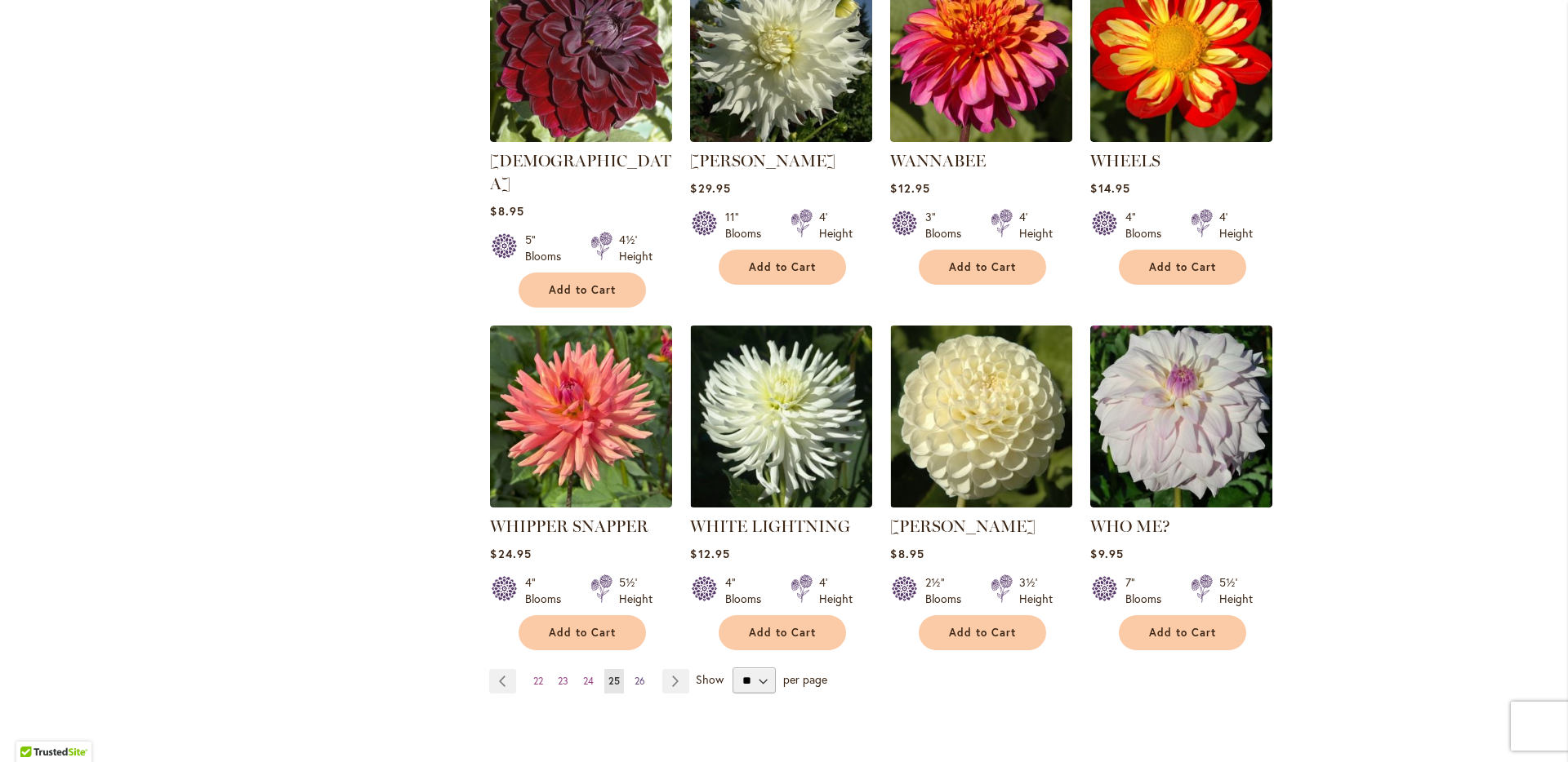
click at [634, 675] on span "26" at bounding box center [639, 681] width 11 height 13
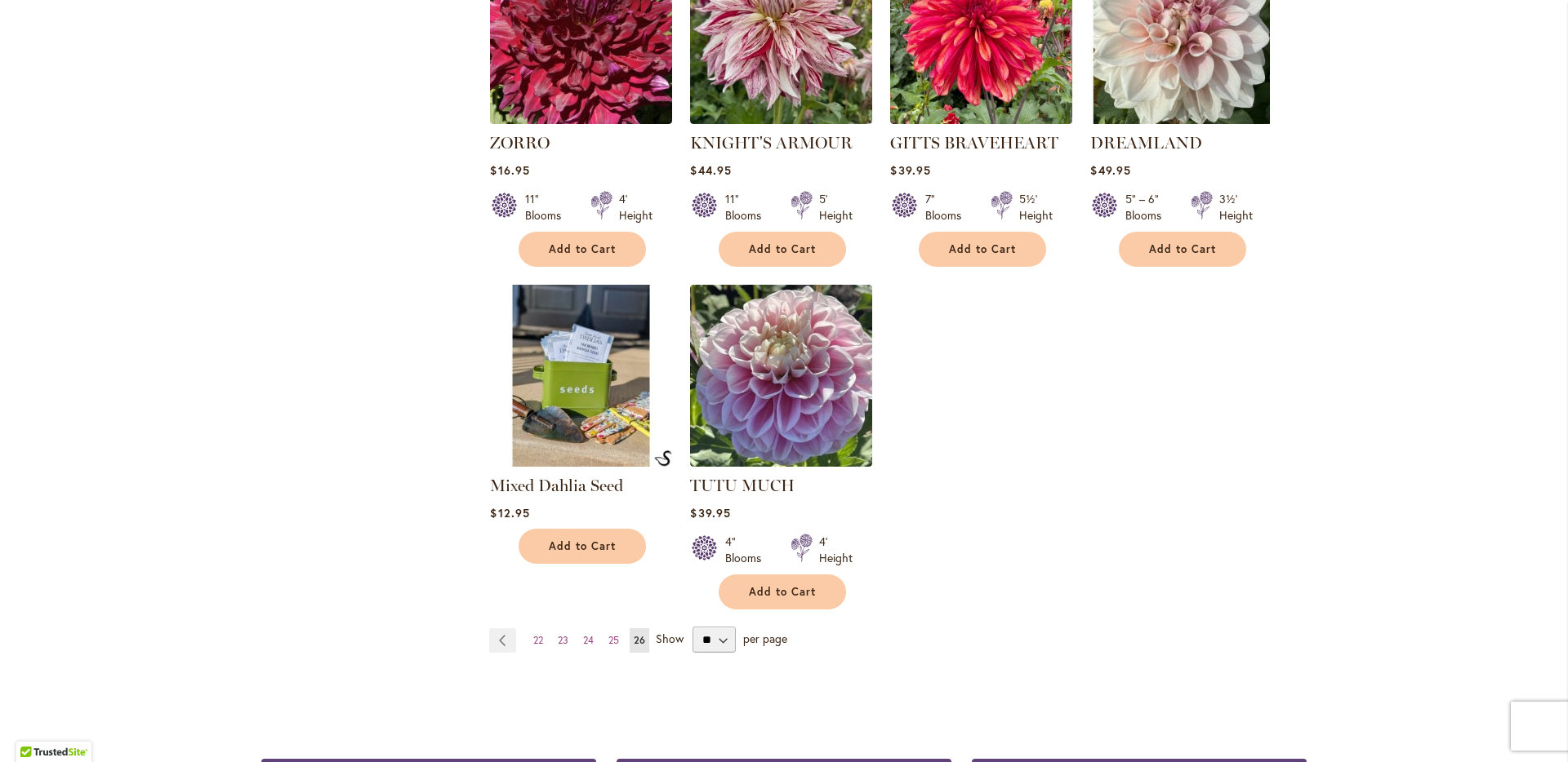
scroll to position [1172, 0]
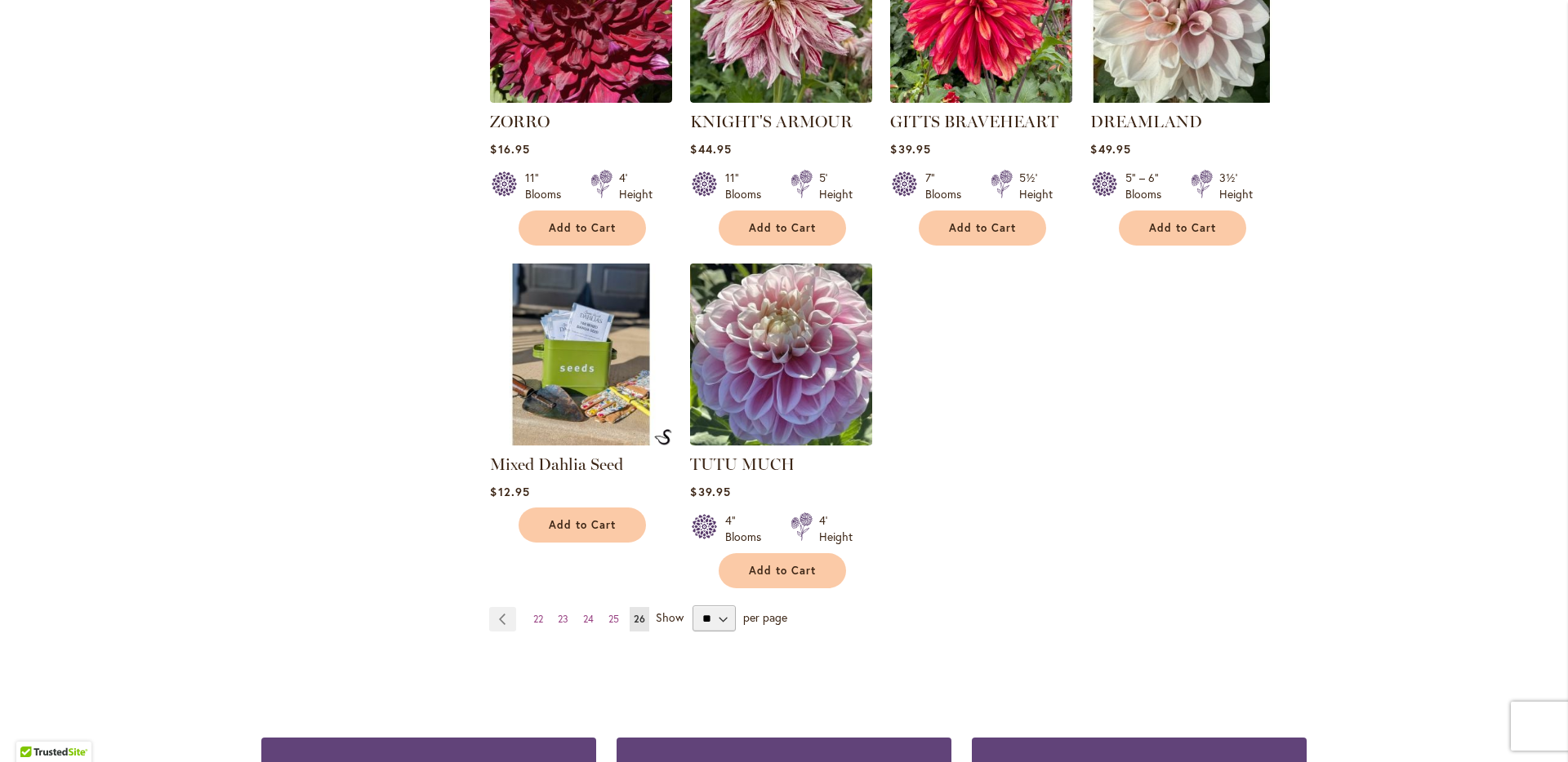
click at [787, 425] on img at bounding box center [781, 354] width 191 height 191
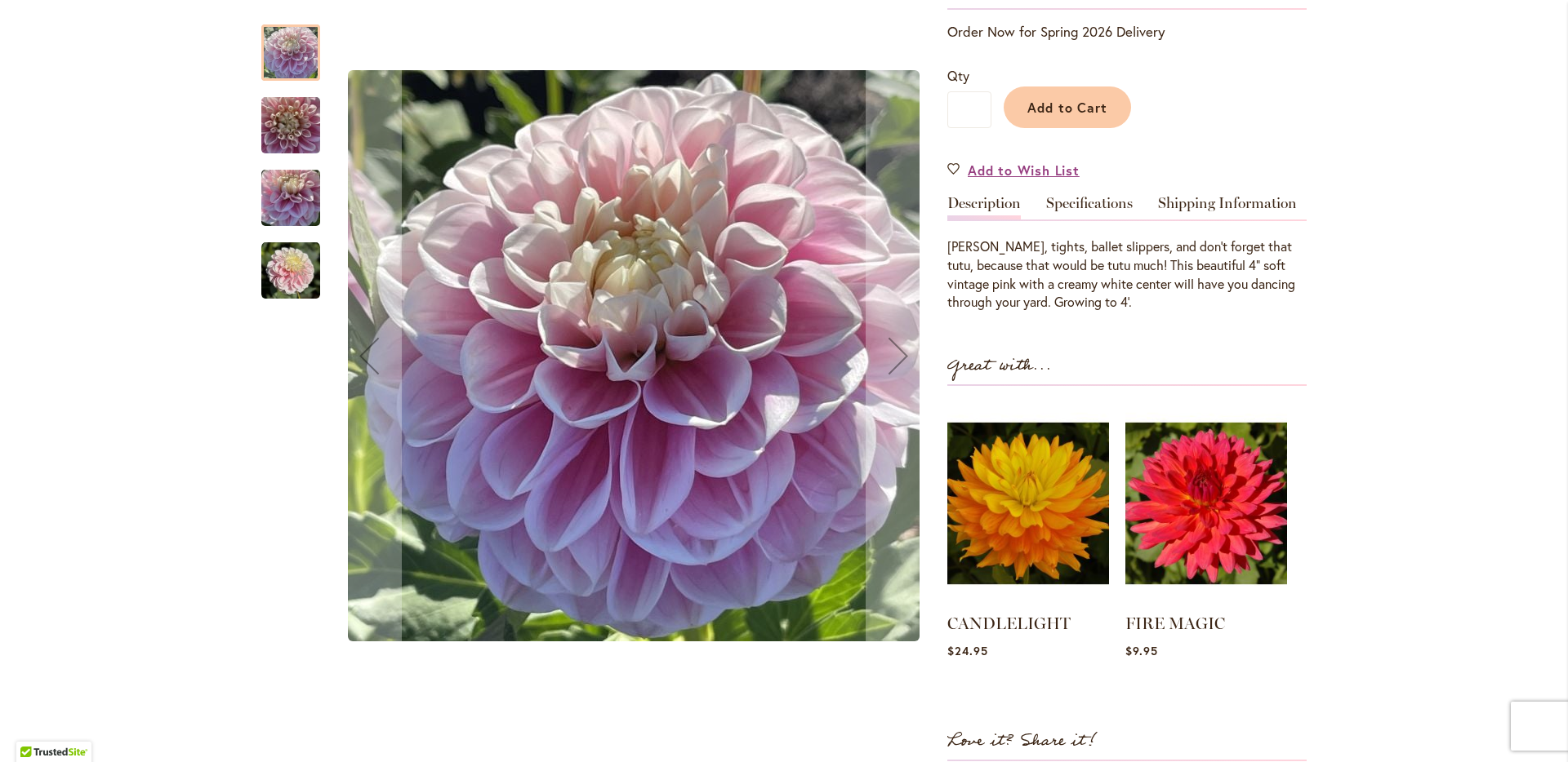
scroll to position [71, 0]
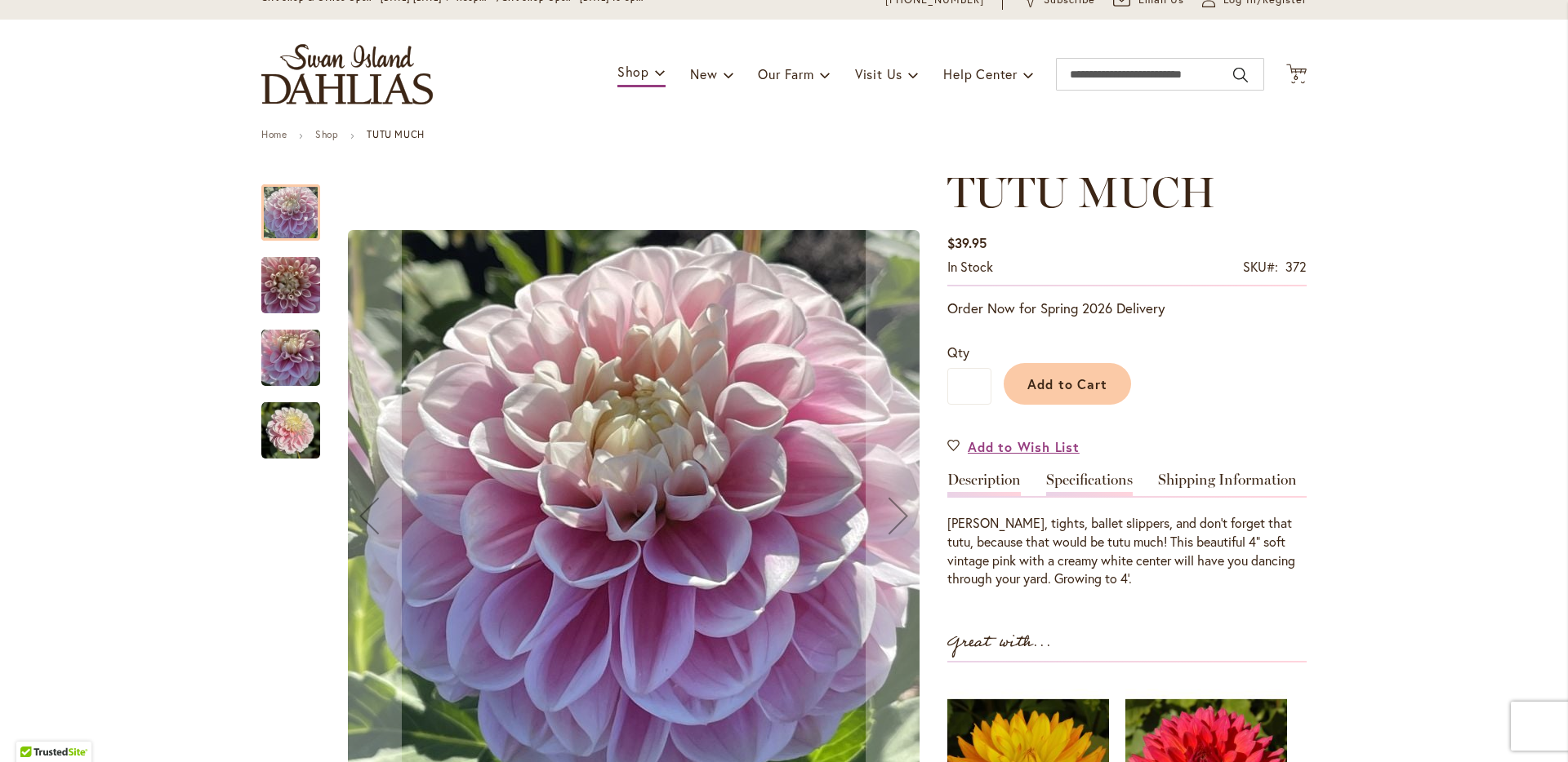
click at [1069, 474] on link "Specifications" at bounding box center [1089, 484] width 86 height 23
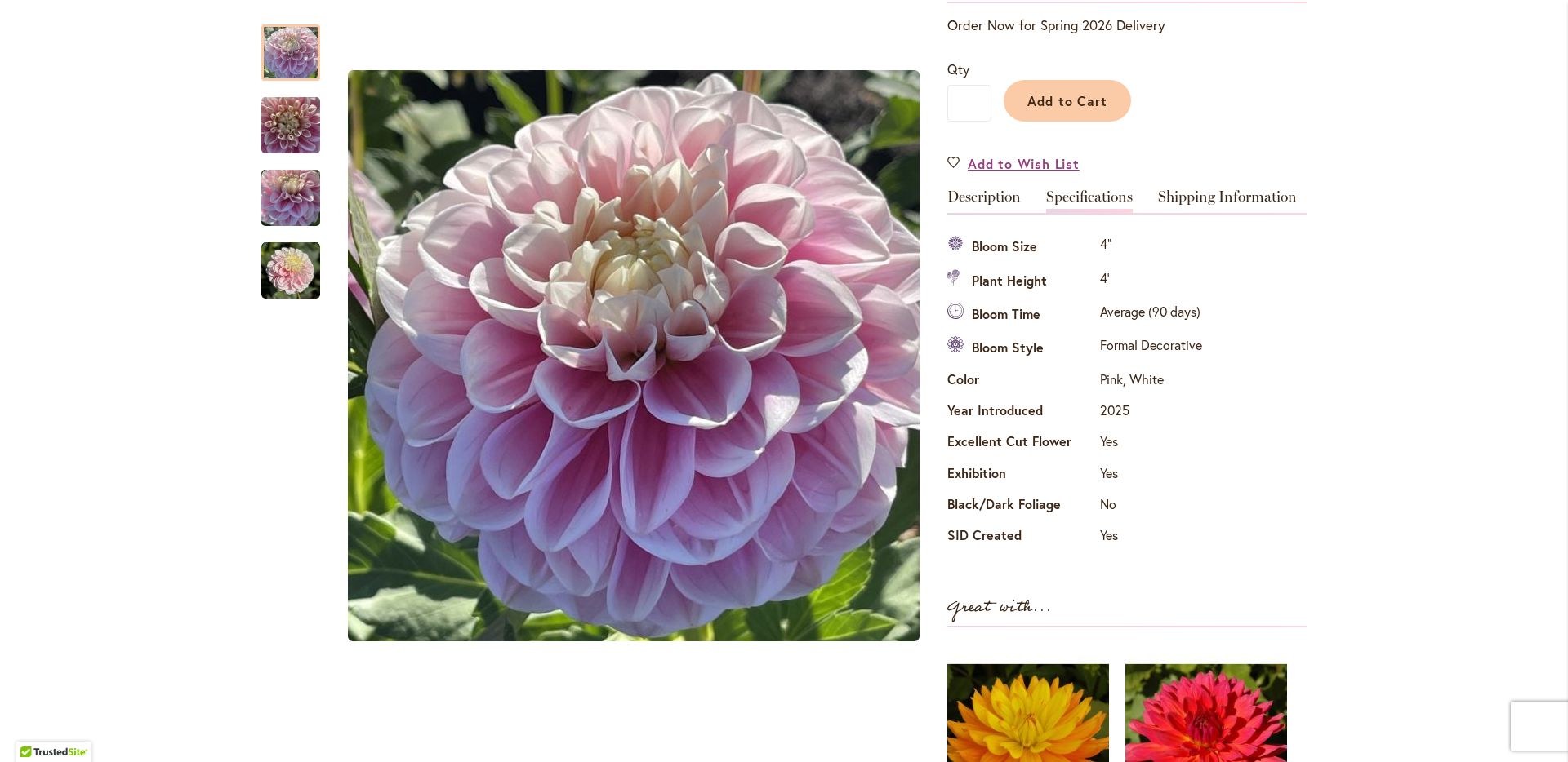
scroll to position [0, 0]
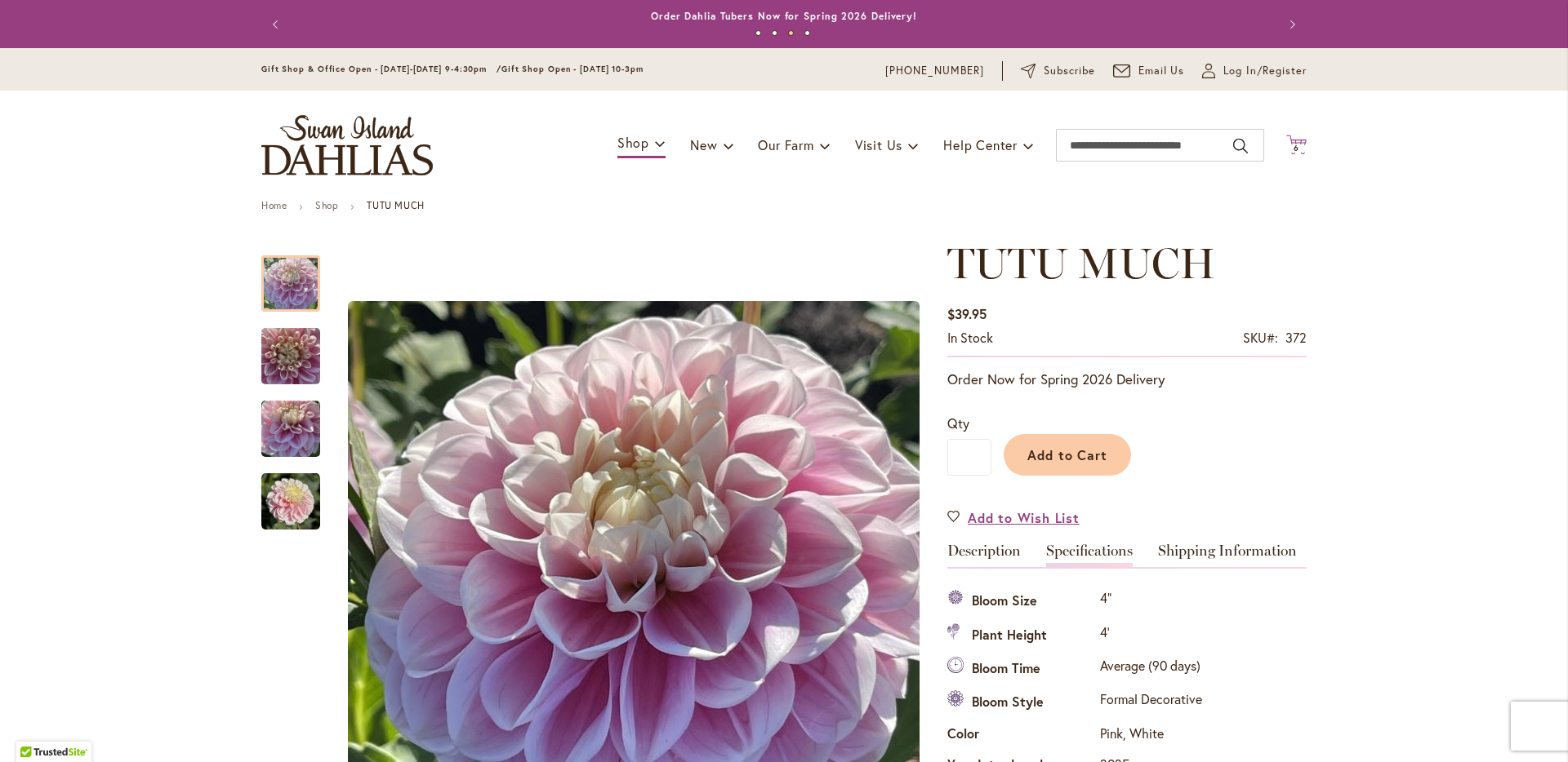
click at [1294, 147] on span "6" at bounding box center [1297, 148] width 6 height 11
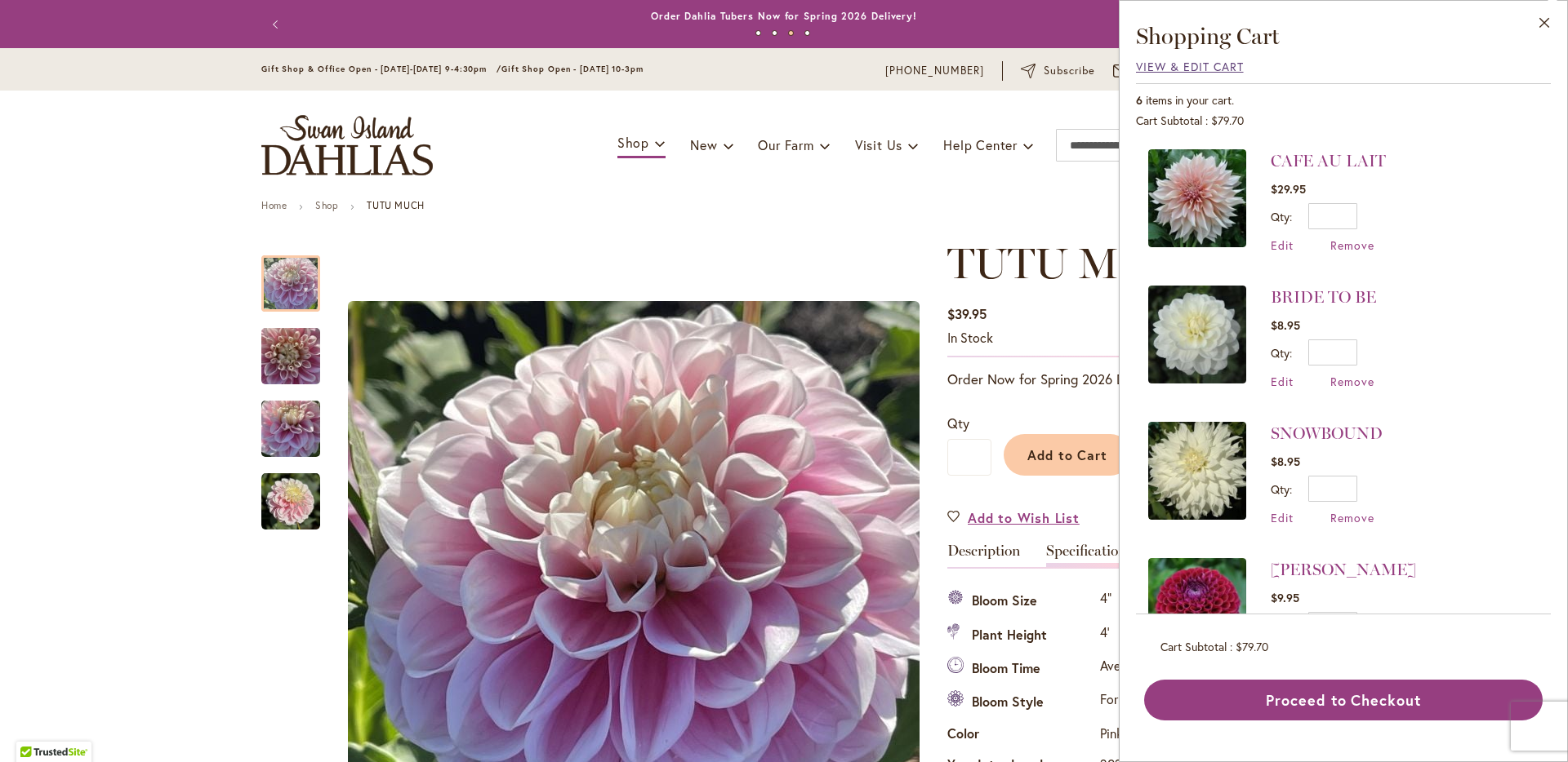
click at [1207, 68] on span "View & Edit Cart" at bounding box center [1190, 67] width 108 height 16
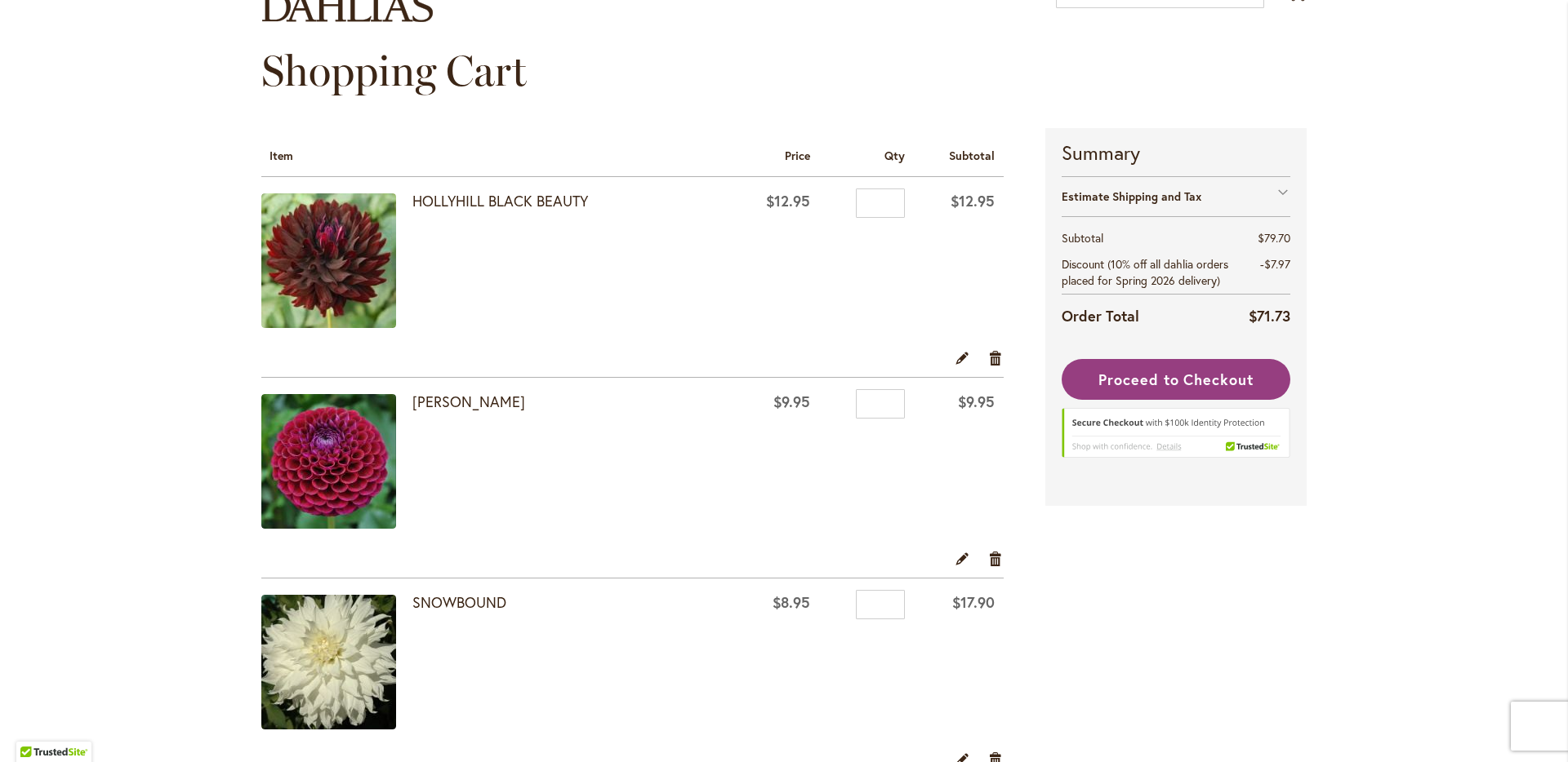
scroll to position [211, 0]
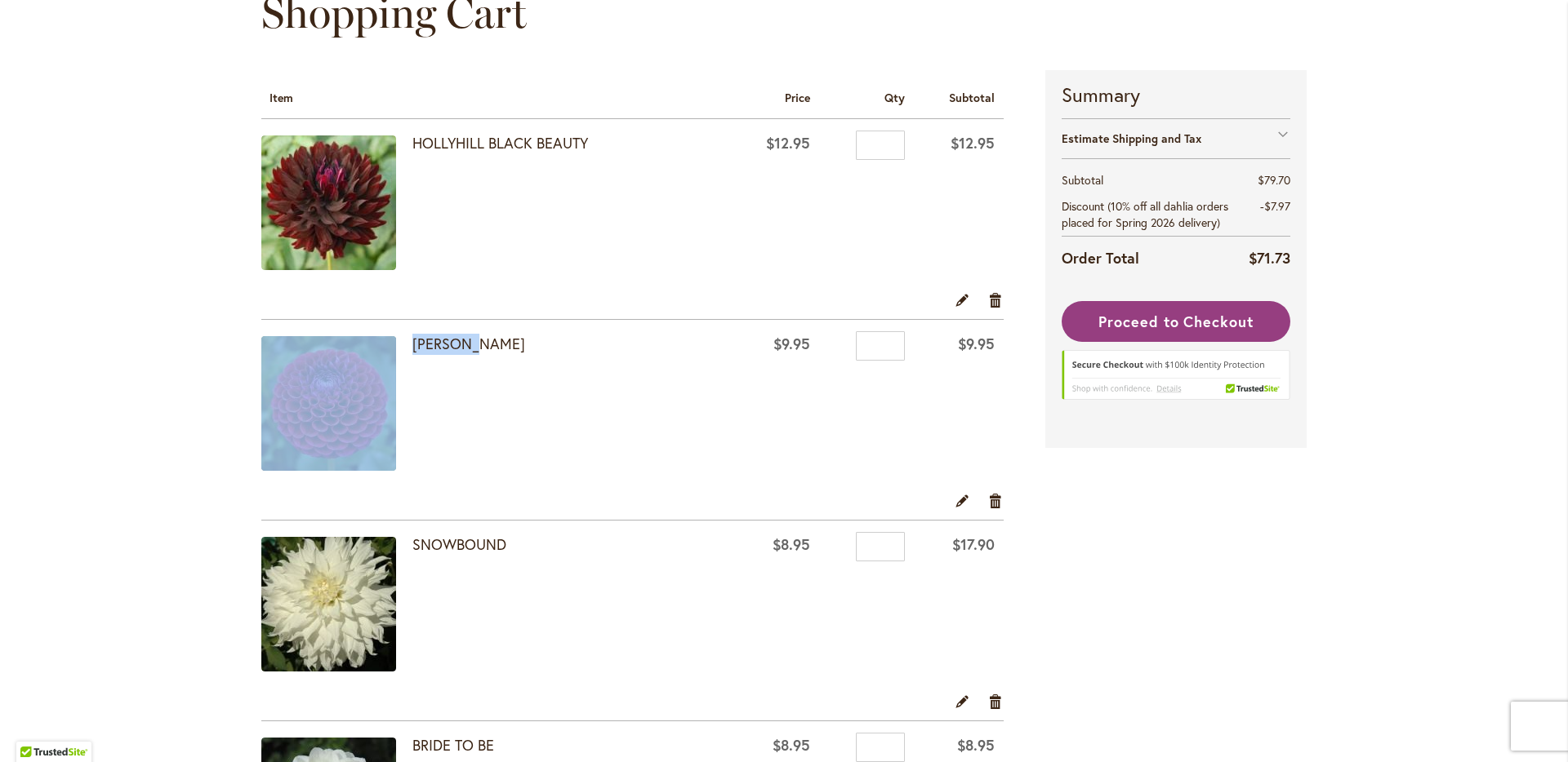
drag, startPoint x: 431, startPoint y: 343, endPoint x: 402, endPoint y: 341, distance: 29.1
click at [402, 341] on td "[PERSON_NAME]" at bounding box center [496, 405] width 470 height 171
copy td "[PERSON_NAME]"
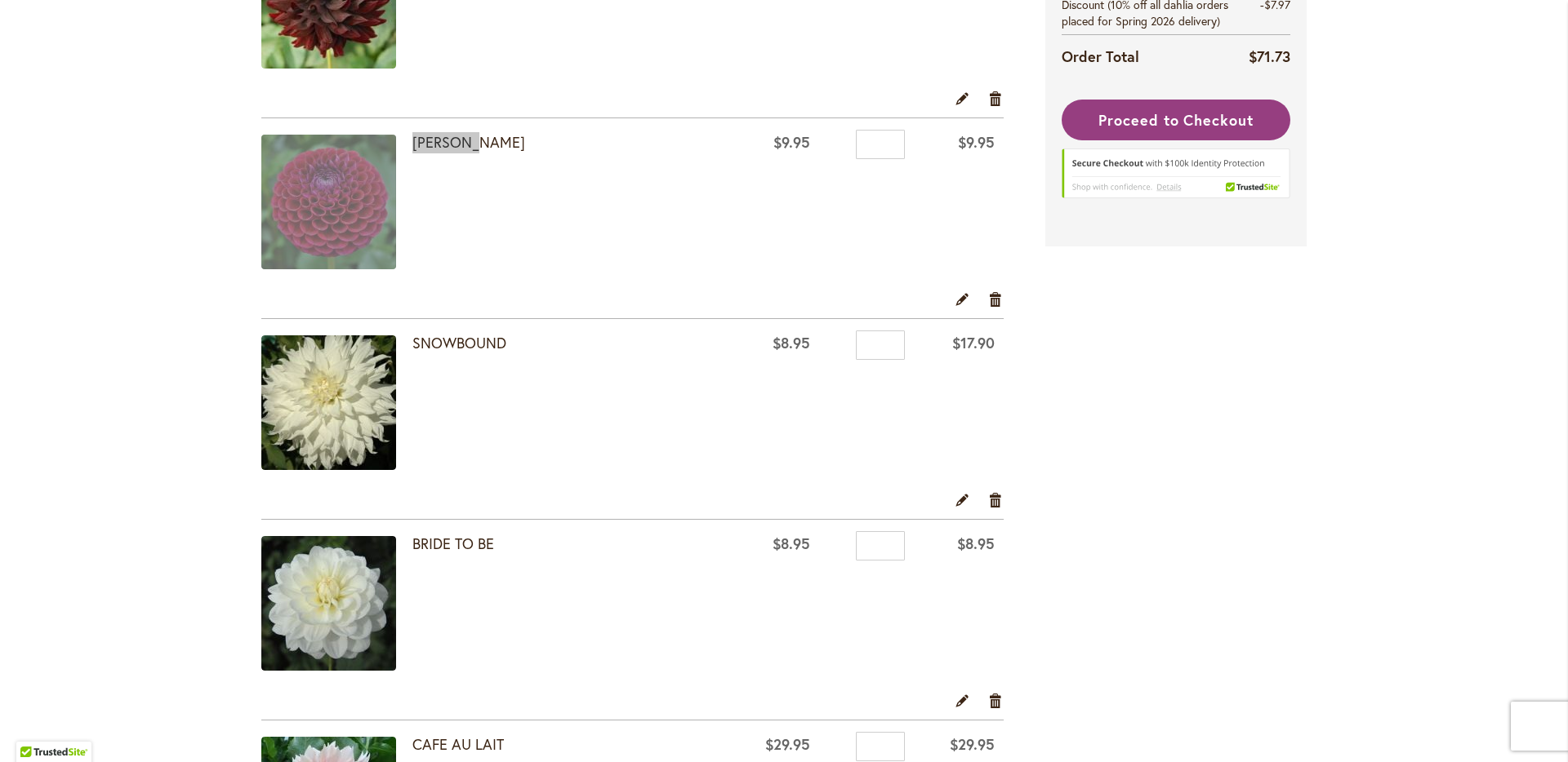
scroll to position [443, 0]
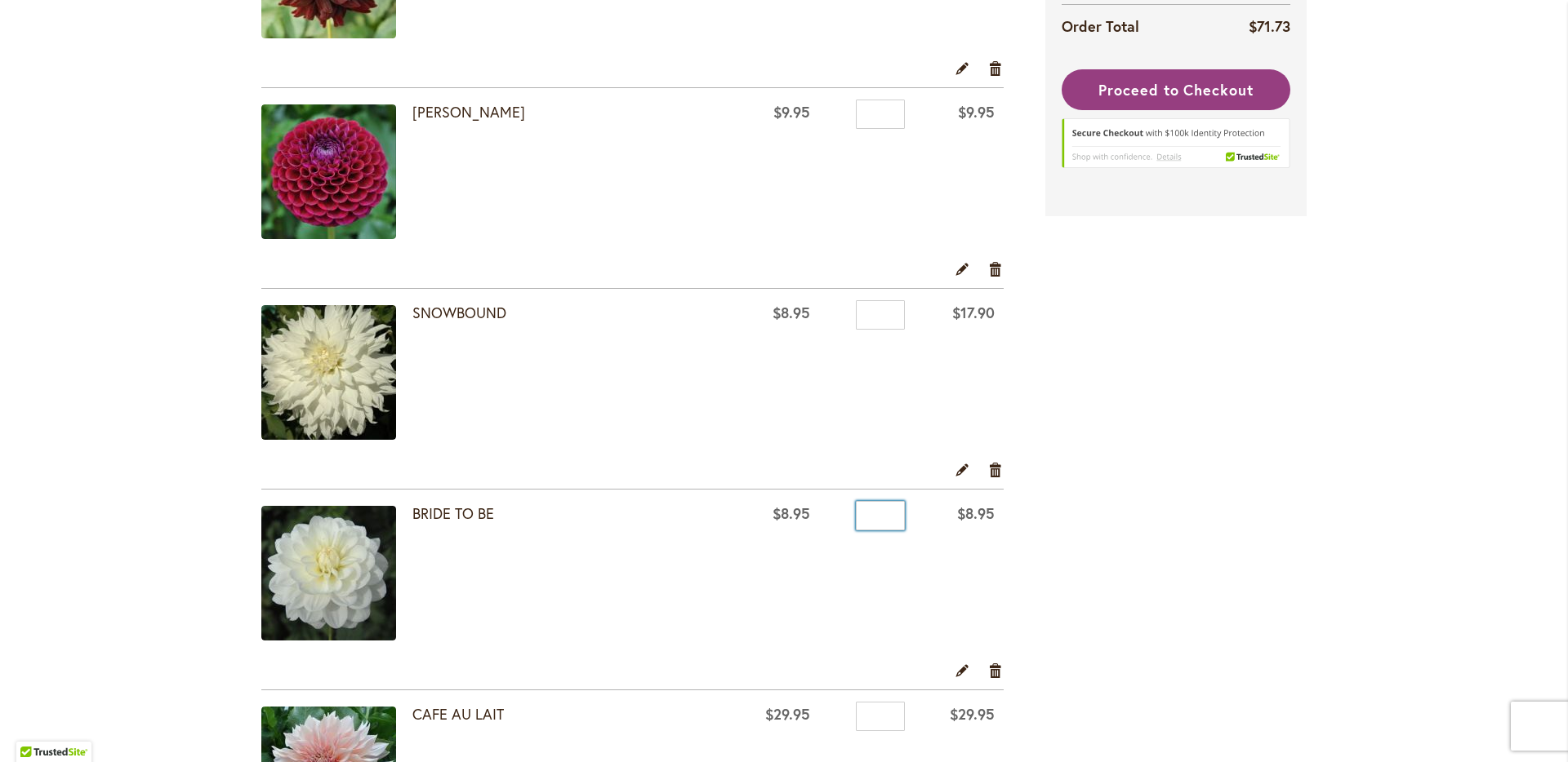
click at [888, 518] on input "*" at bounding box center [881, 515] width 49 height 29
type input "*"
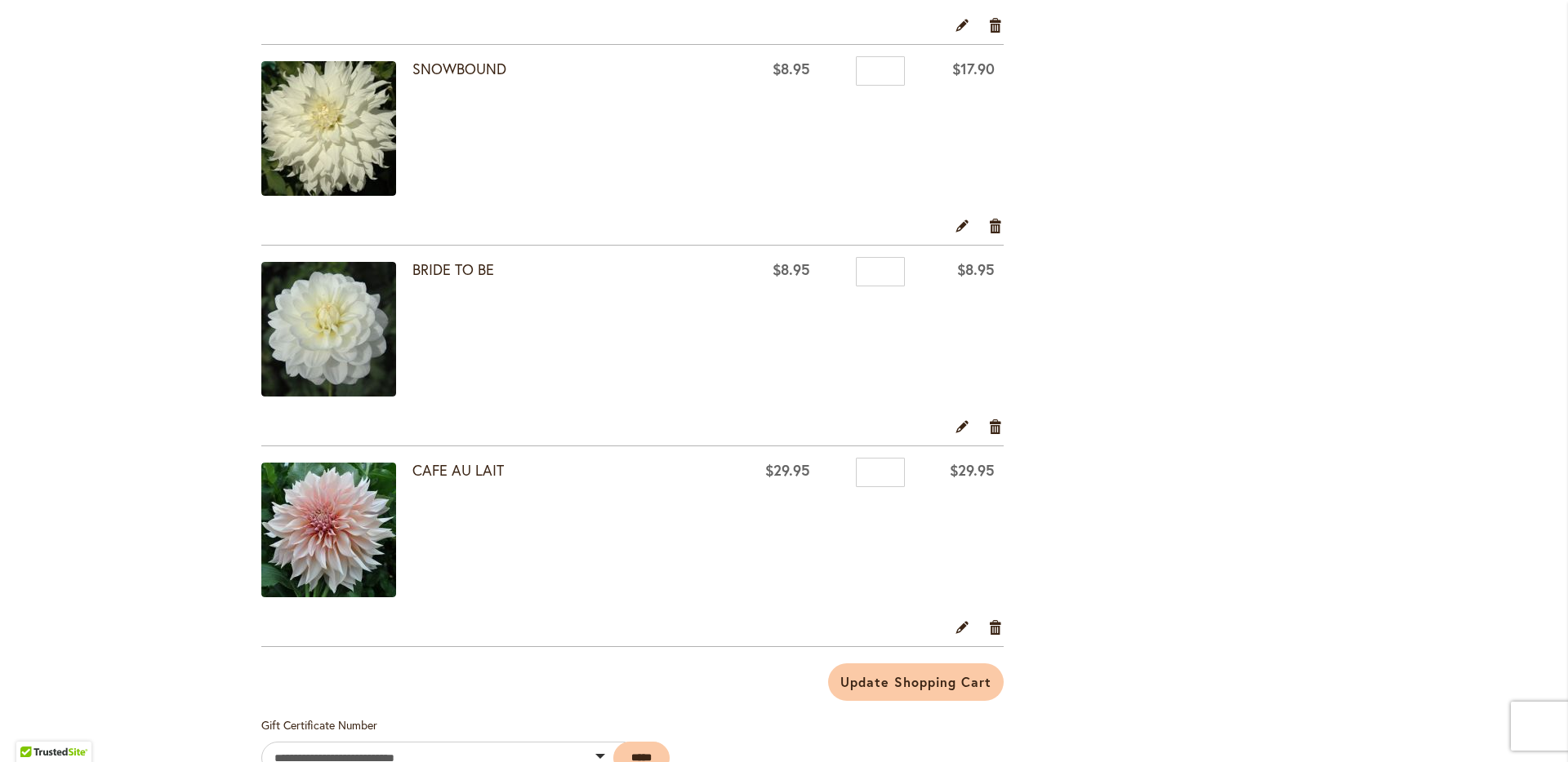
scroll to position [700, 0]
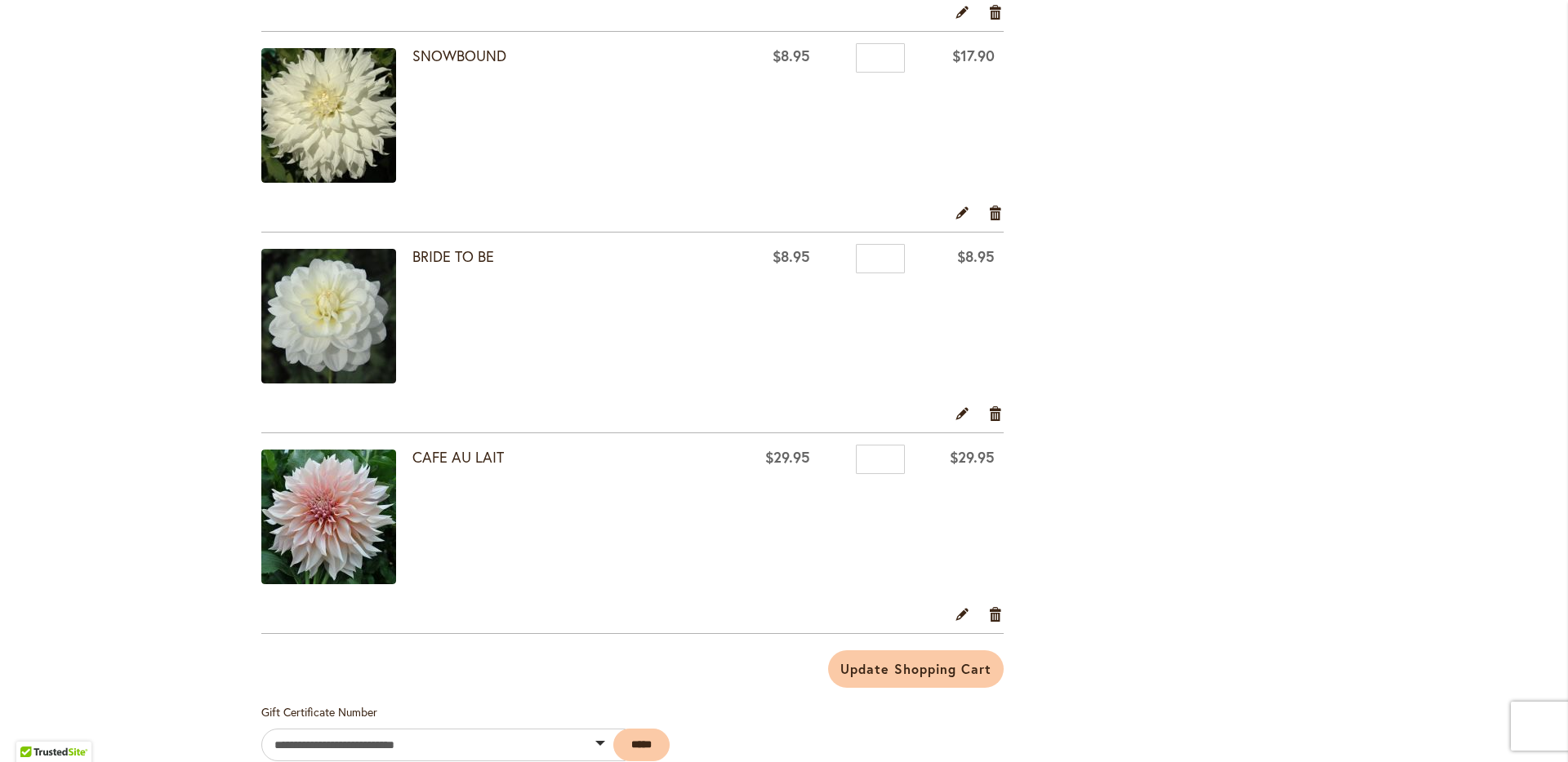
click at [991, 623] on div "Edit Remove item" at bounding box center [632, 618] width 743 height 28
click at [992, 618] on link "Remove item" at bounding box center [996, 613] width 16 height 18
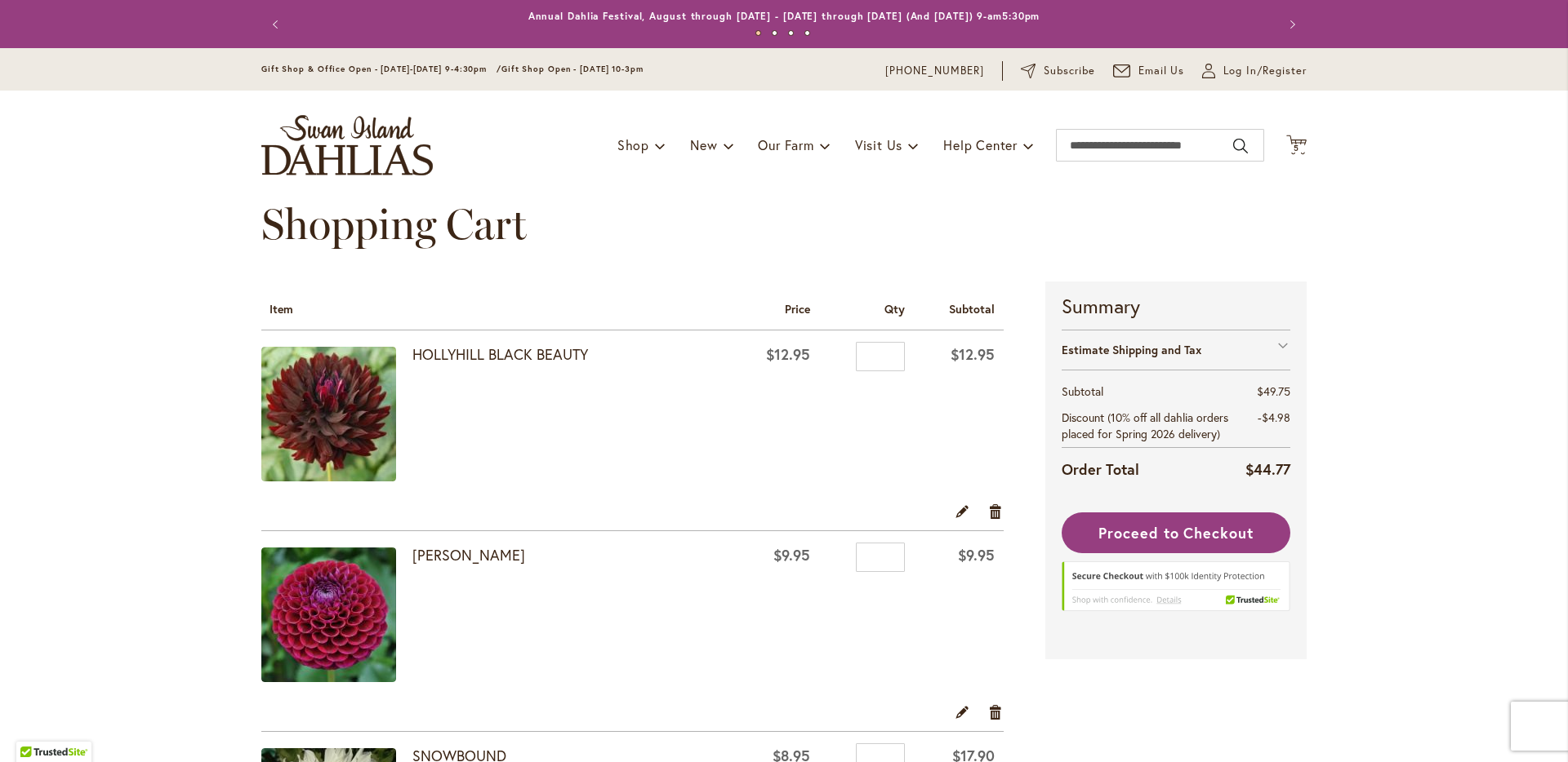
click at [579, 563] on strong "[PERSON_NAME]" at bounding box center [569, 556] width 313 height 22
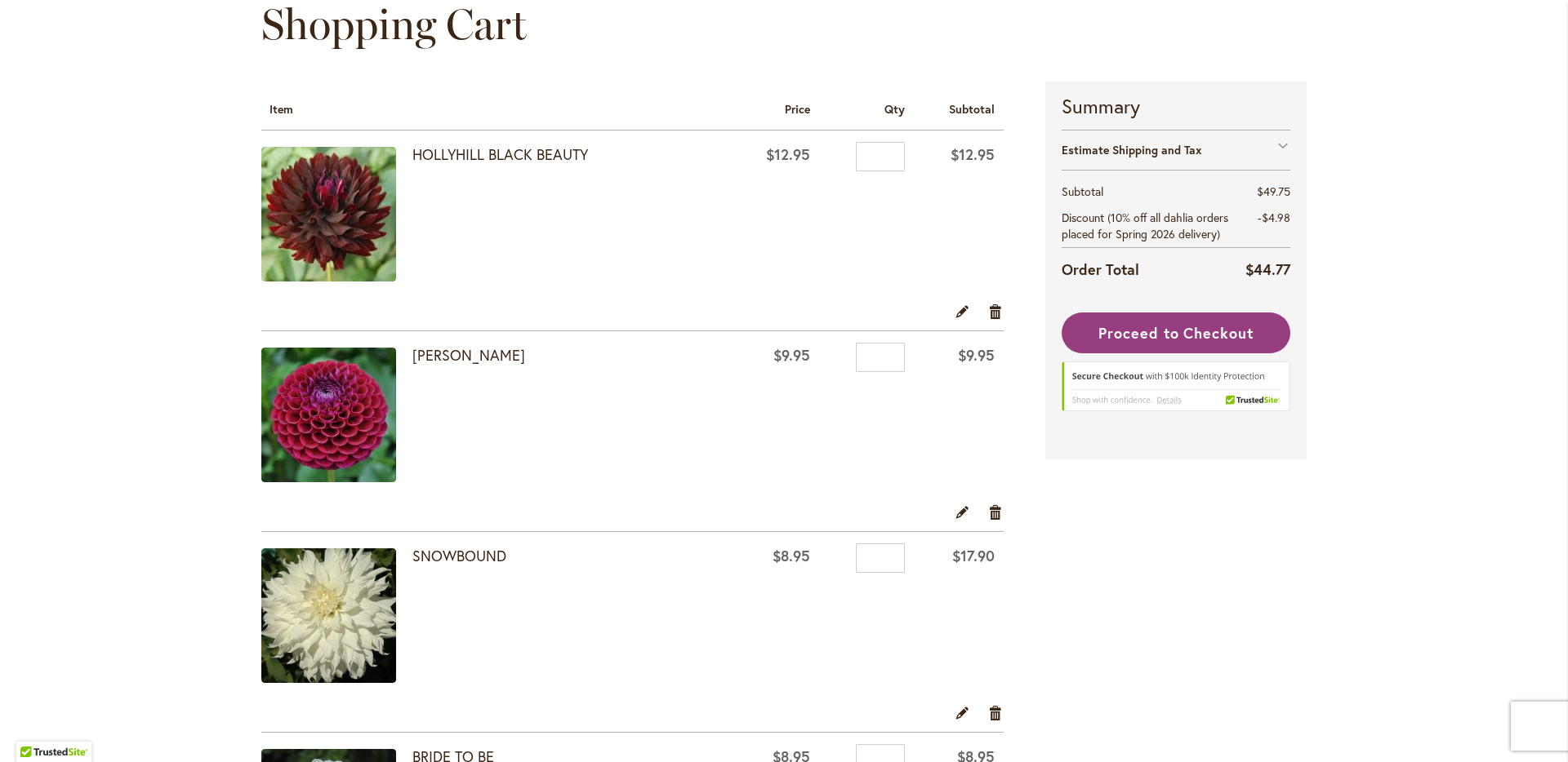
scroll to position [186, 0]
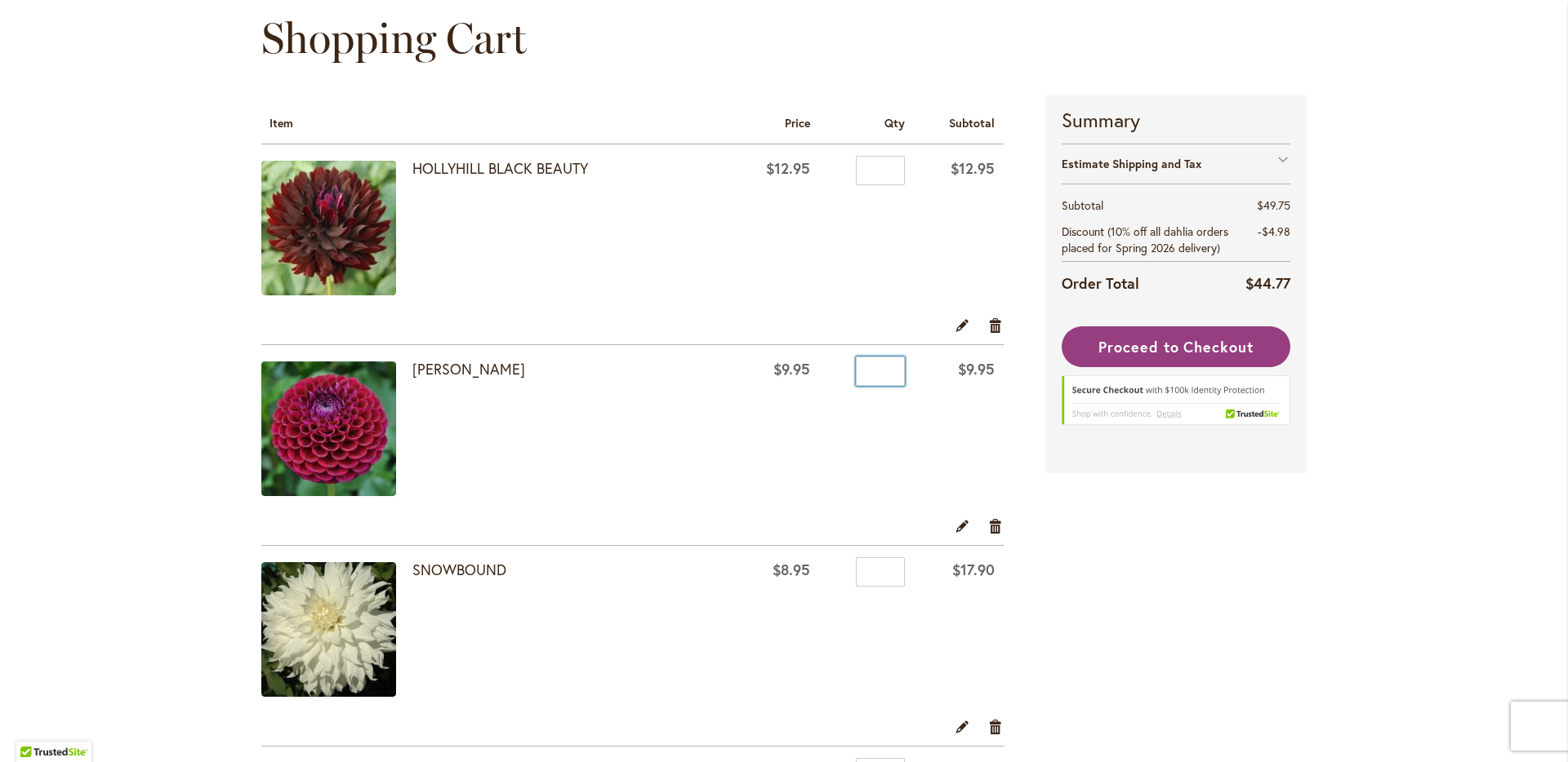
click at [878, 383] on input "*" at bounding box center [881, 372] width 49 height 29
type input "*"
click at [741, 272] on td "$12.95" at bounding box center [775, 230] width 87 height 171
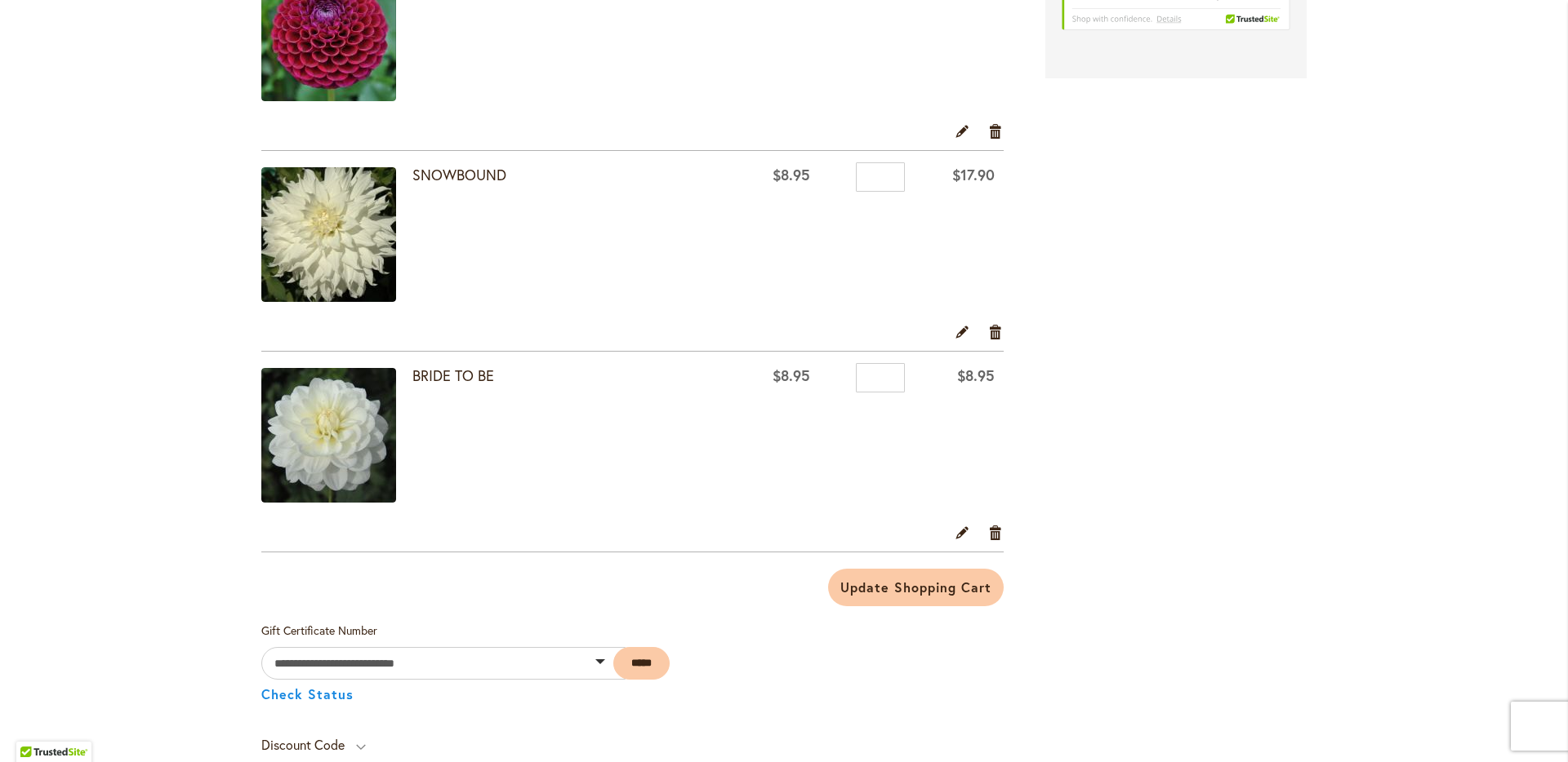
scroll to position [585, 0]
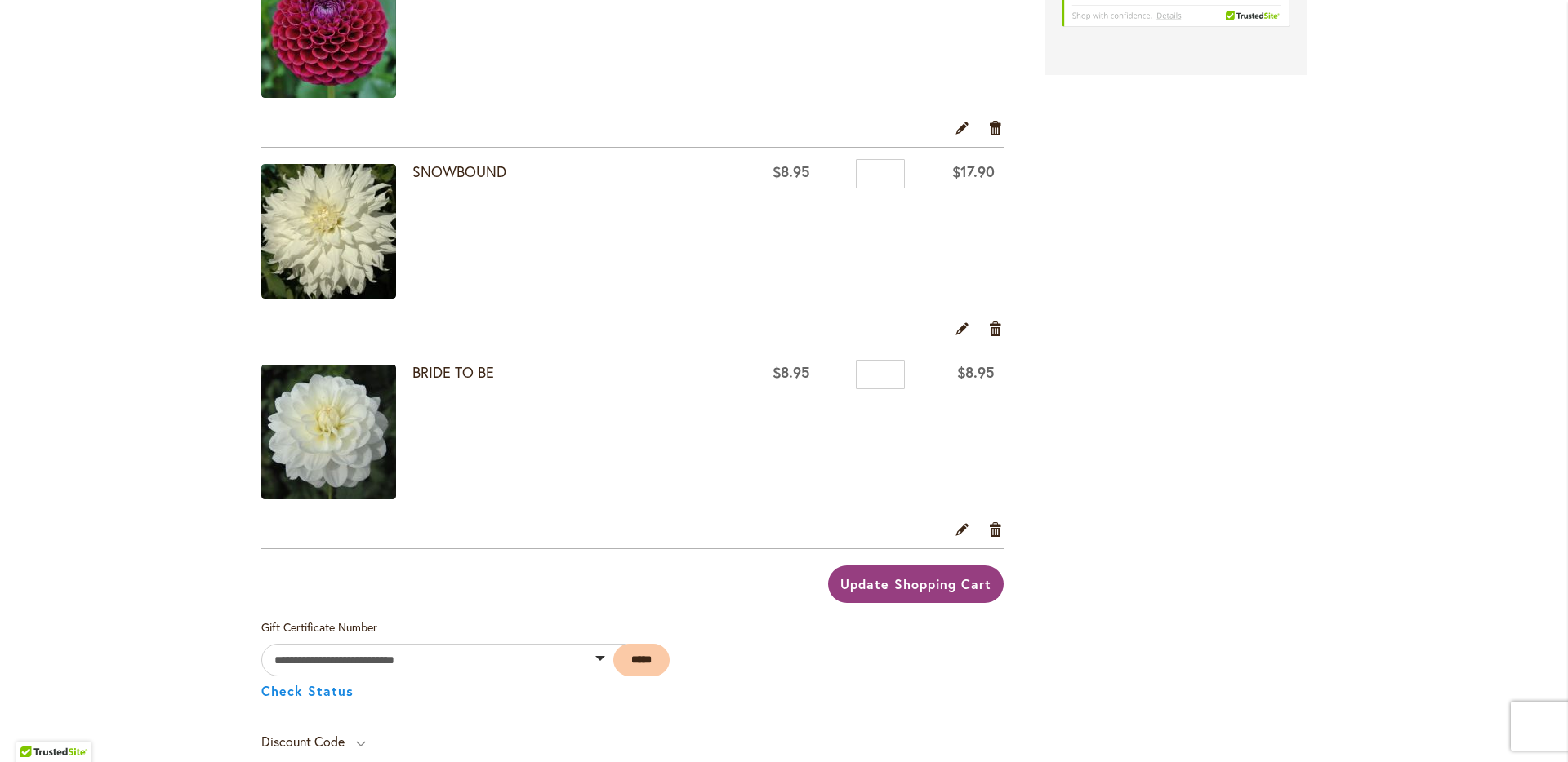
click at [941, 575] on span "Update Shopping Cart" at bounding box center [916, 584] width 151 height 18
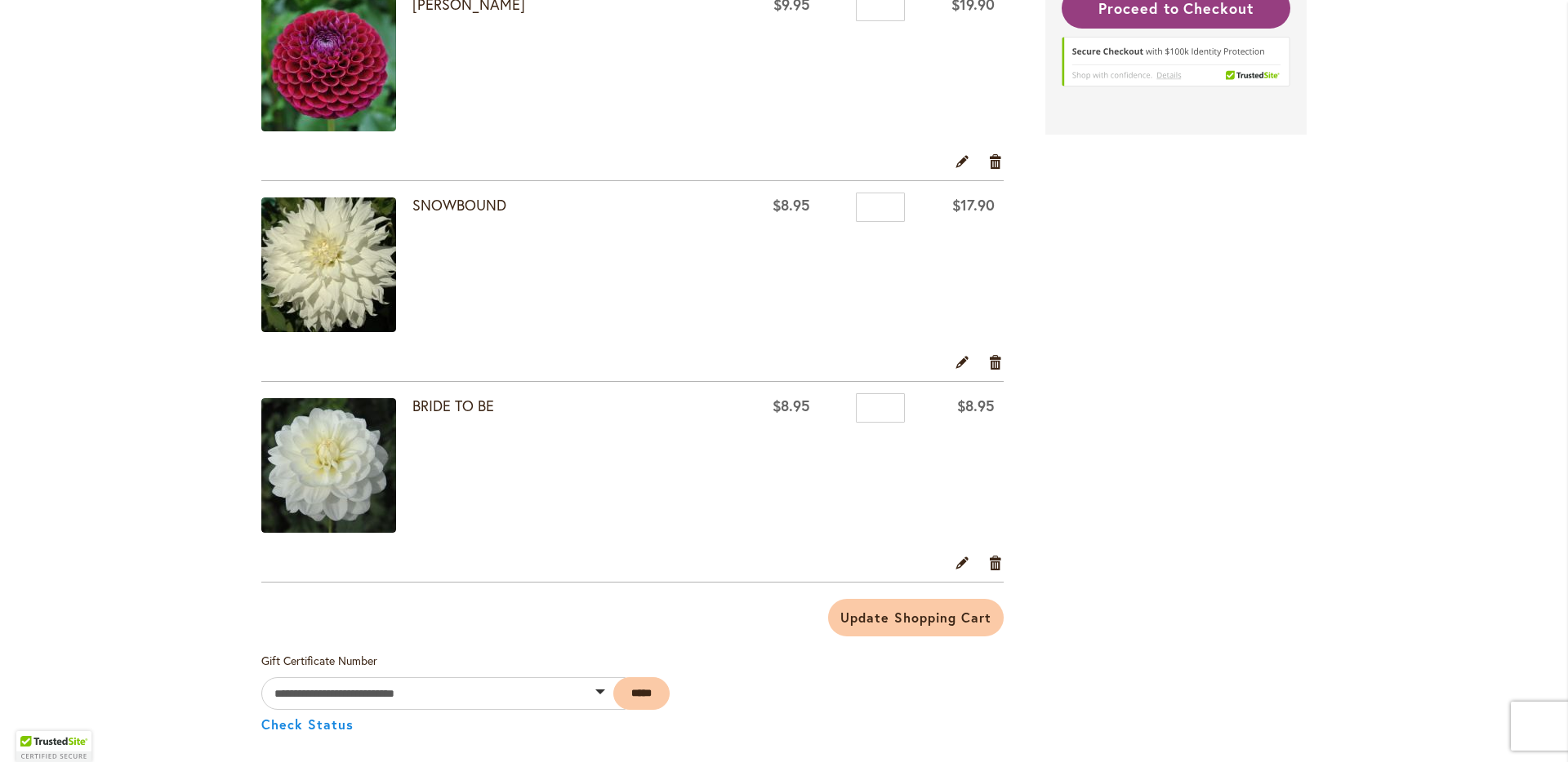
scroll to position [553, 0]
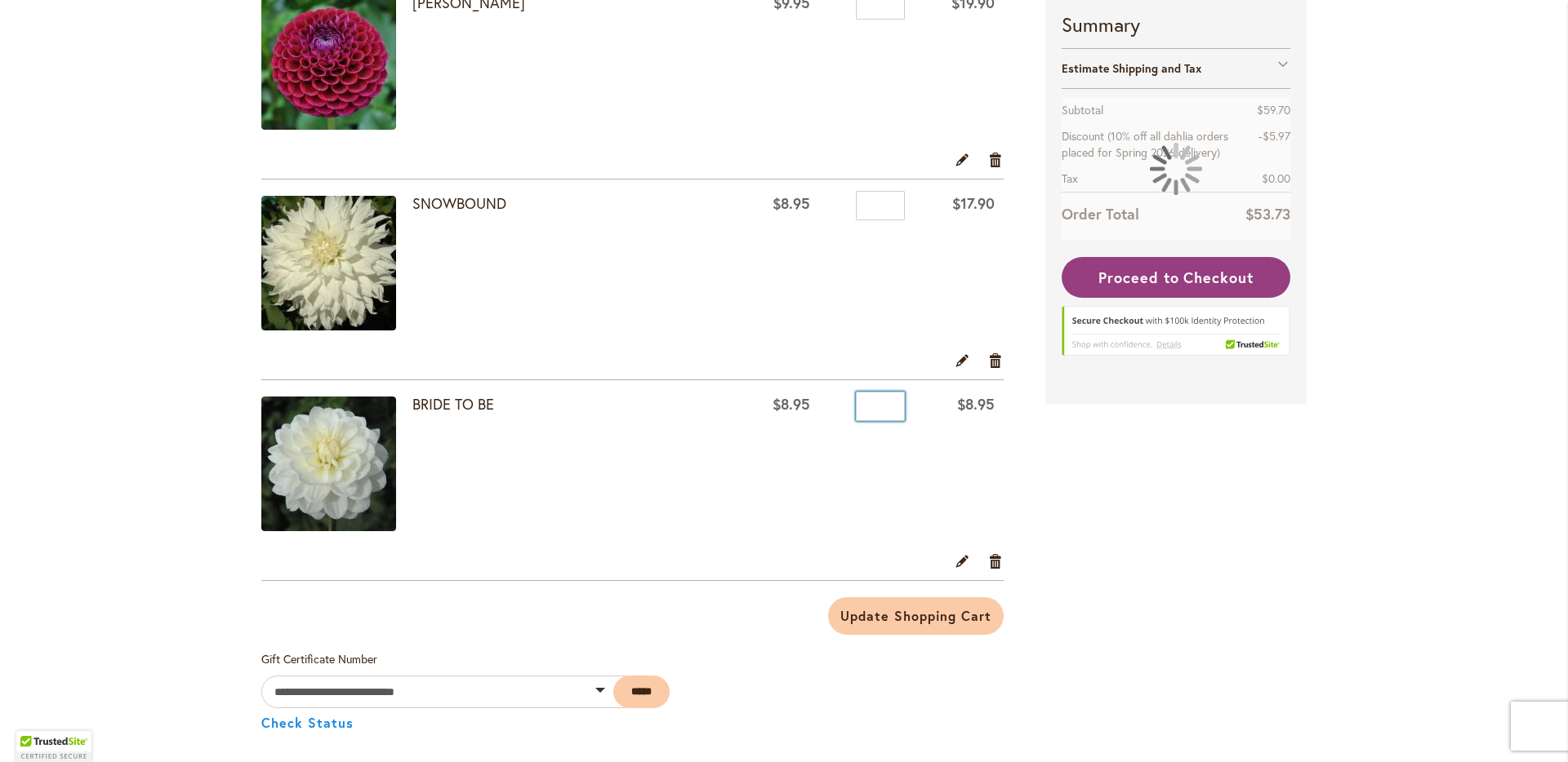
drag, startPoint x: 893, startPoint y: 408, endPoint x: 866, endPoint y: 402, distance: 27.7
click at [866, 402] on input "*" at bounding box center [881, 407] width 49 height 29
type input "*"
click at [911, 615] on span "Update Shopping Cart" at bounding box center [916, 616] width 151 height 18
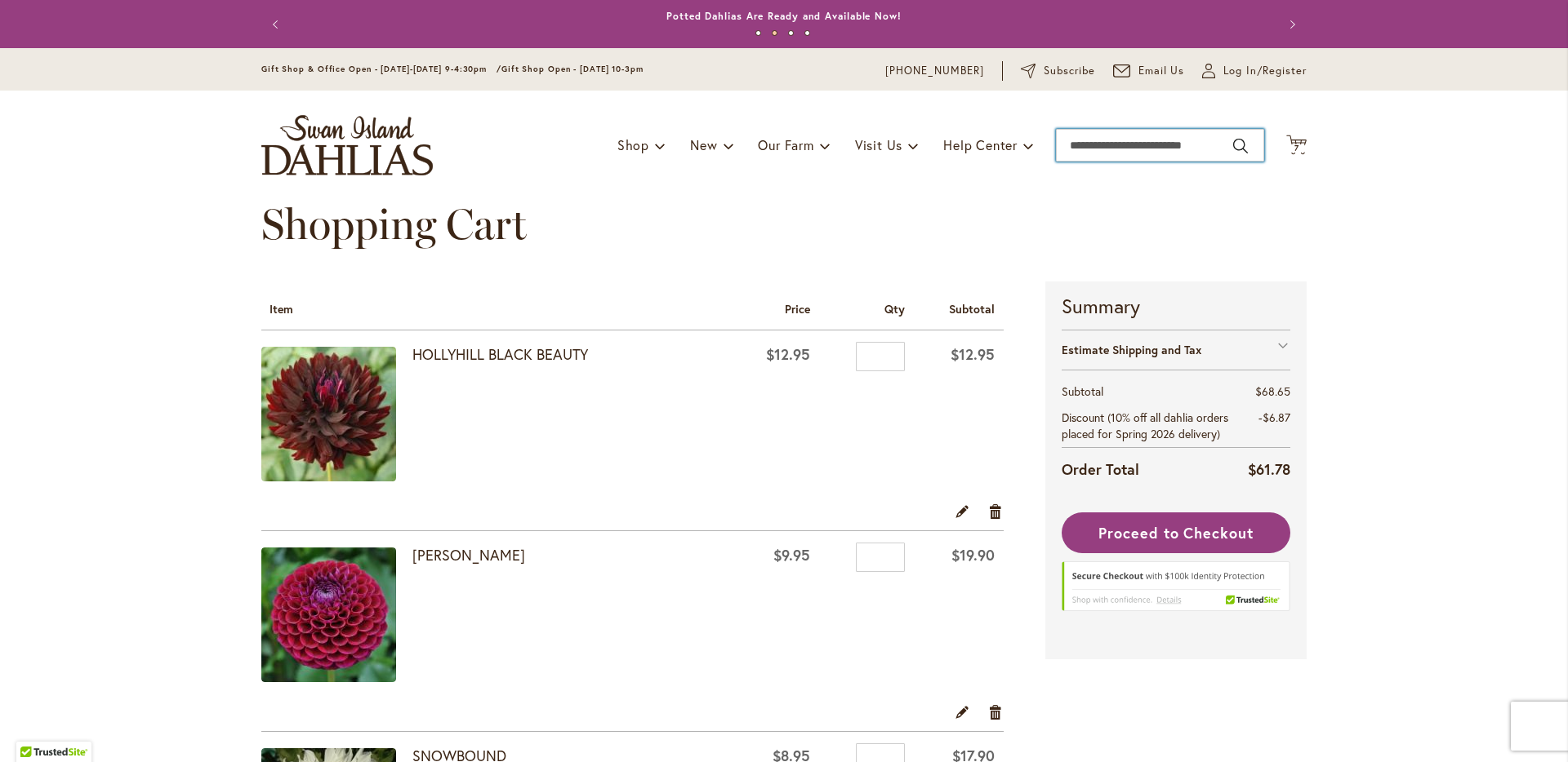
click at [1079, 141] on input "Search" at bounding box center [1160, 145] width 208 height 32
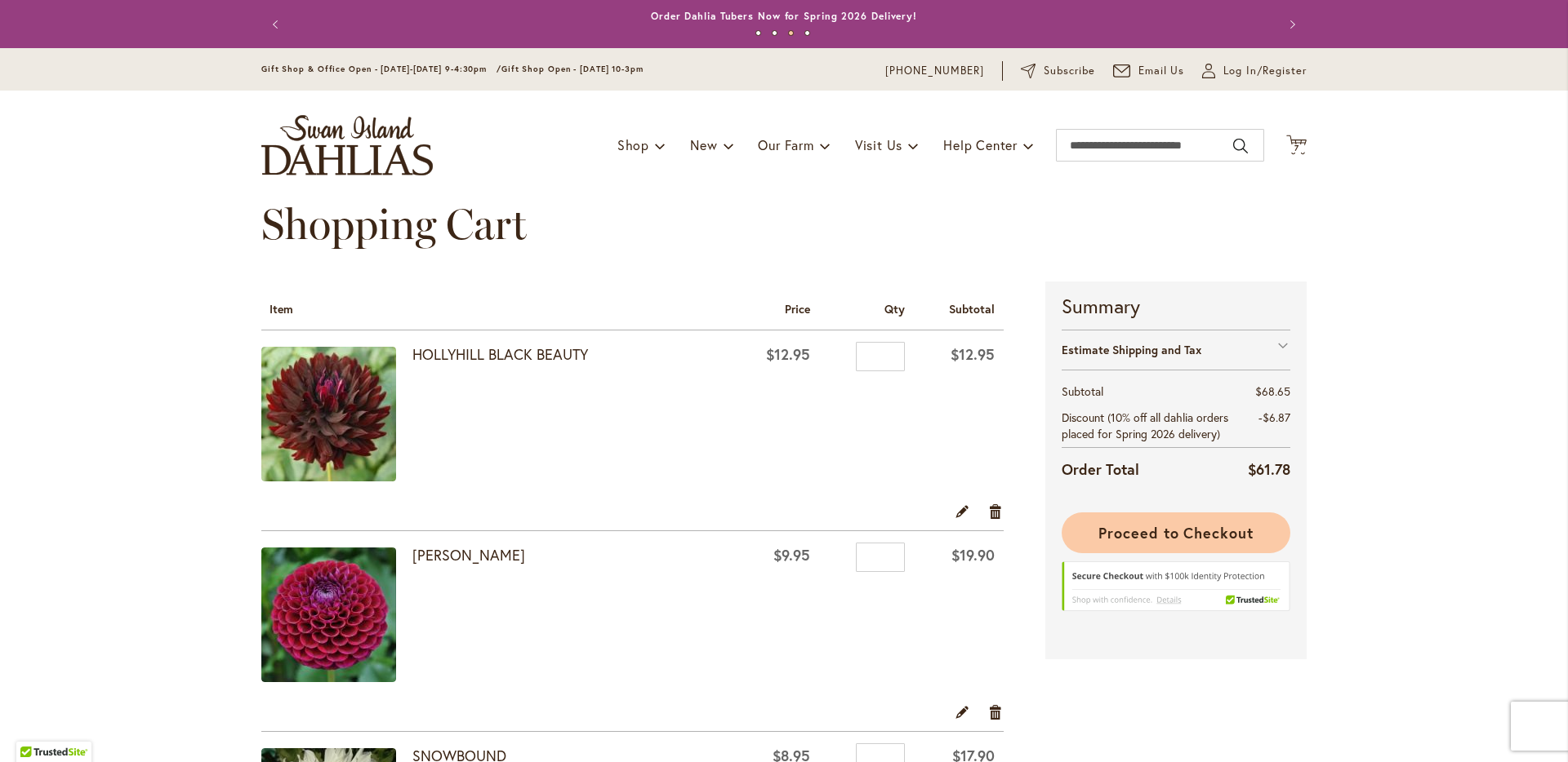
click at [1164, 527] on span "Proceed to Checkout" at bounding box center [1176, 533] width 156 height 20
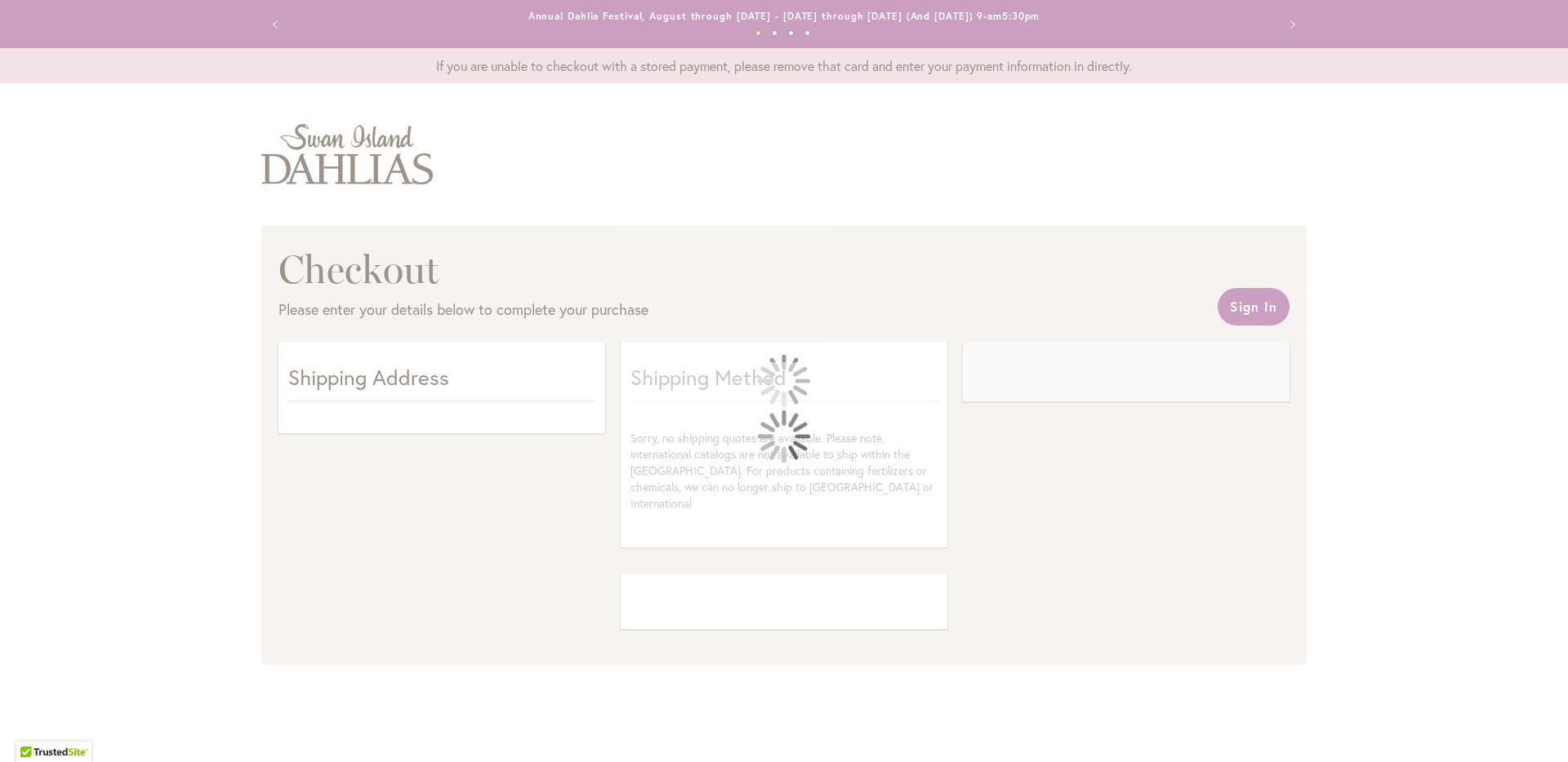
select select "**"
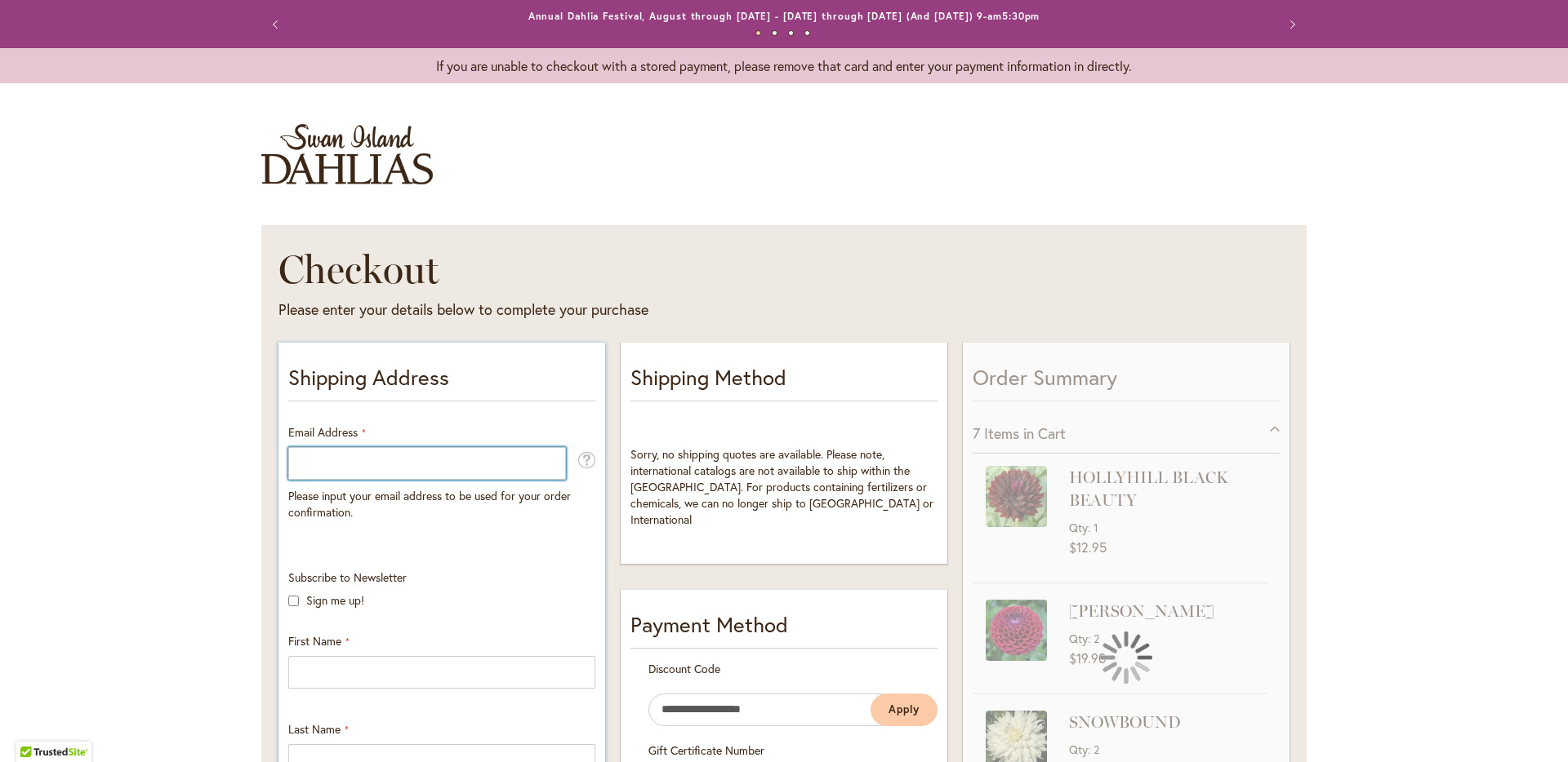
click at [412, 469] on input "Email Address" at bounding box center [428, 463] width 278 height 32
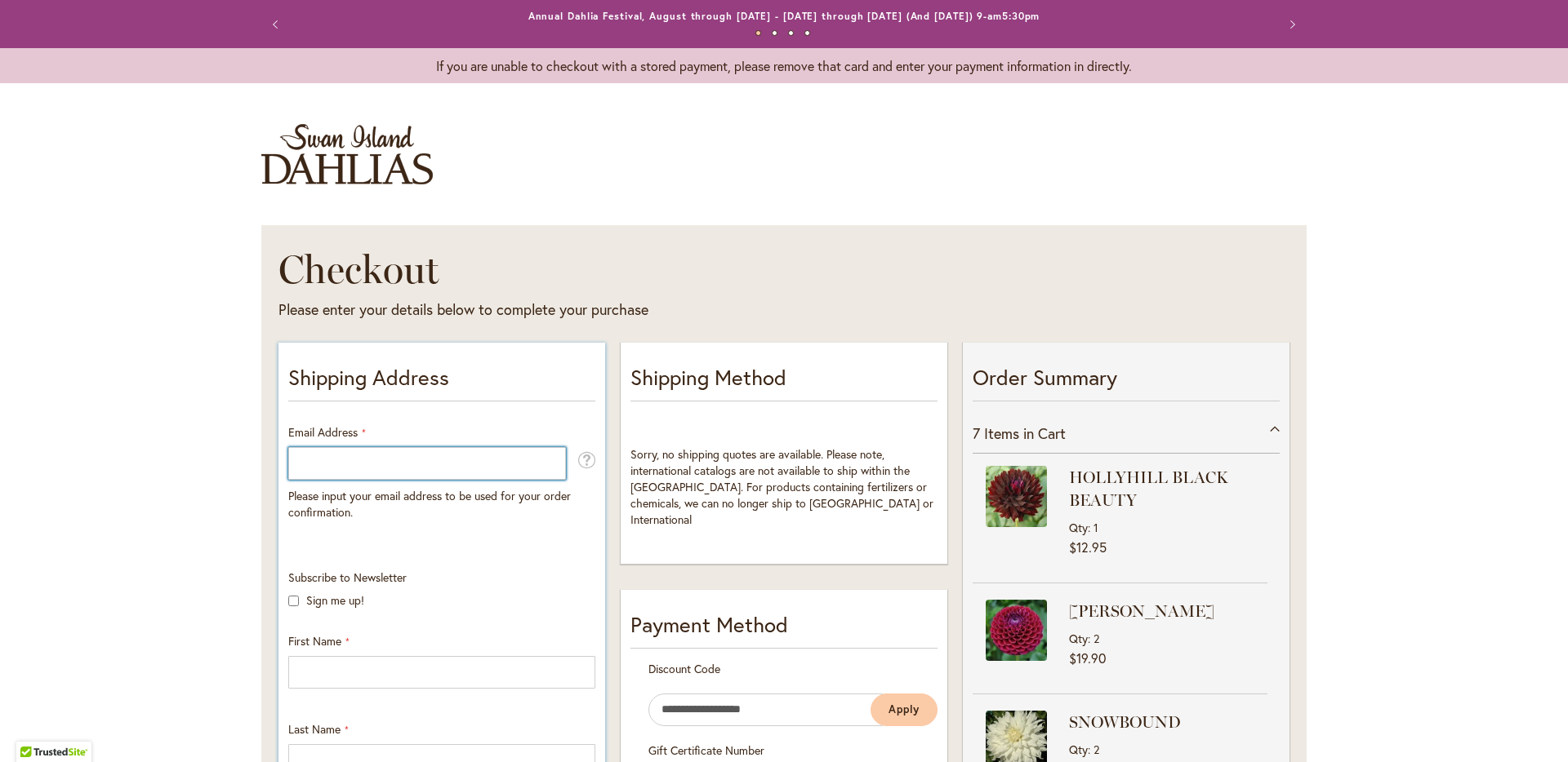
type input "**********"
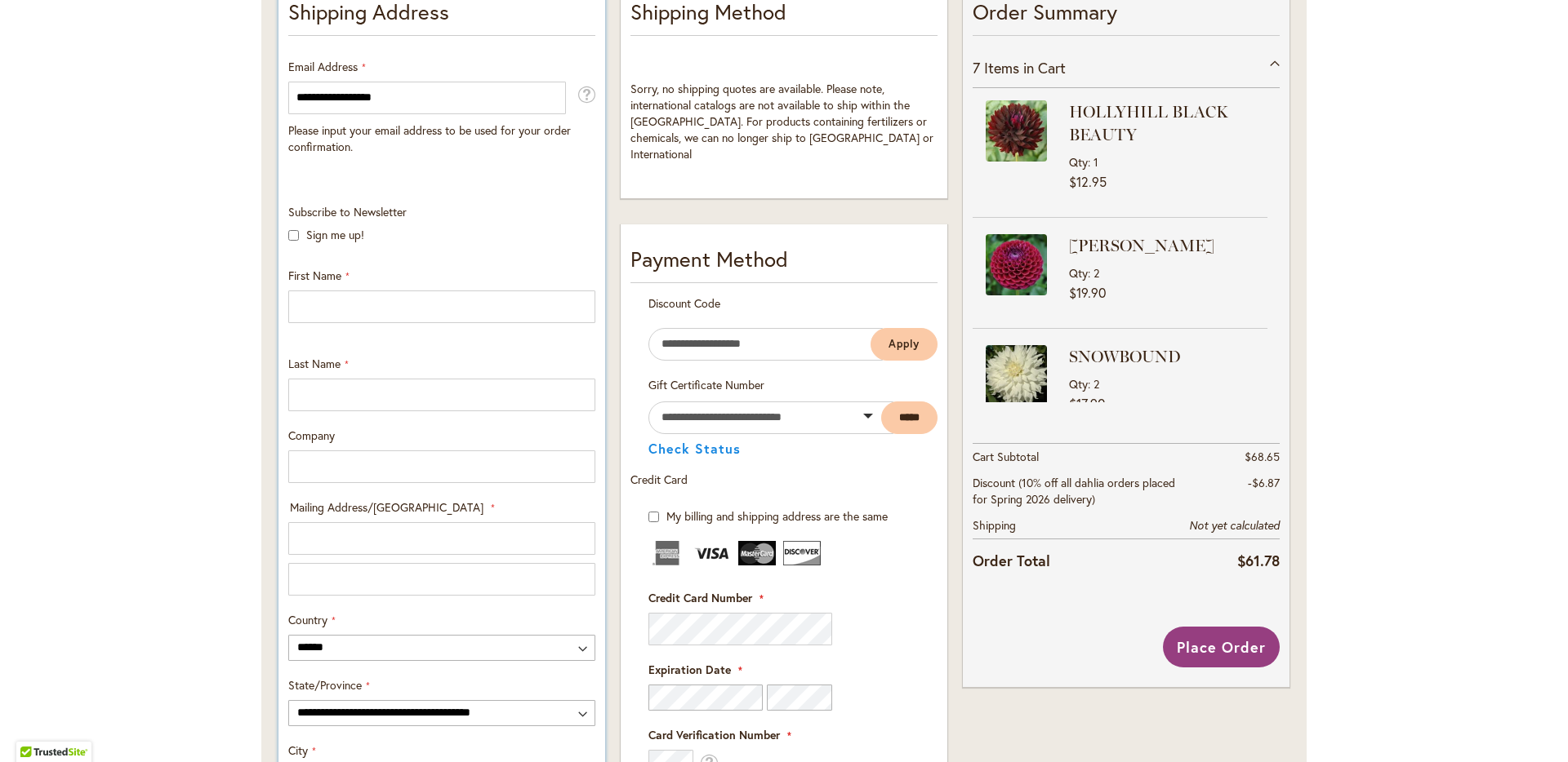
scroll to position [387, 0]
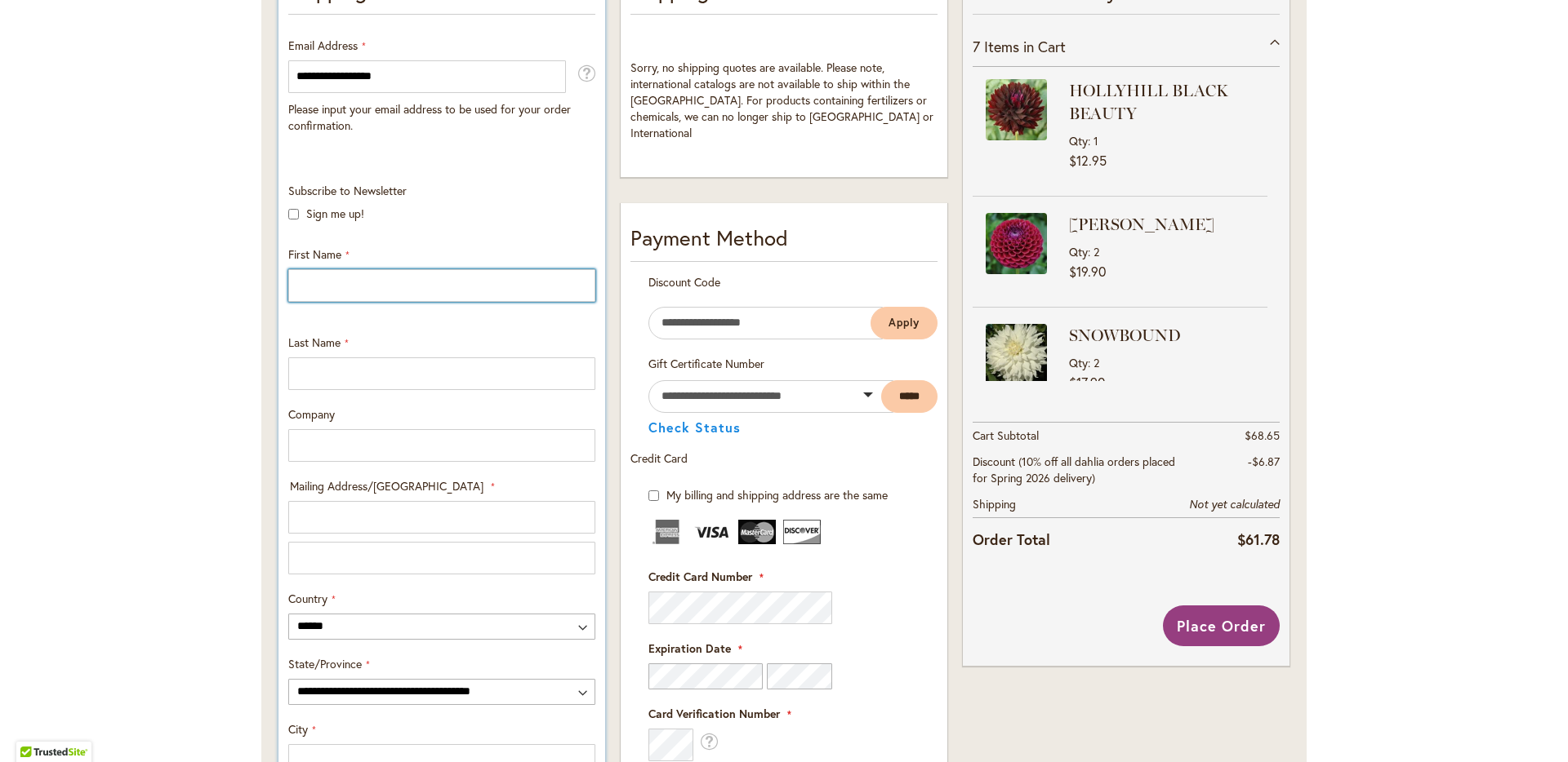
click at [405, 269] on input "First Name" at bounding box center [442, 285] width 307 height 32
type input "*****"
type input "*******"
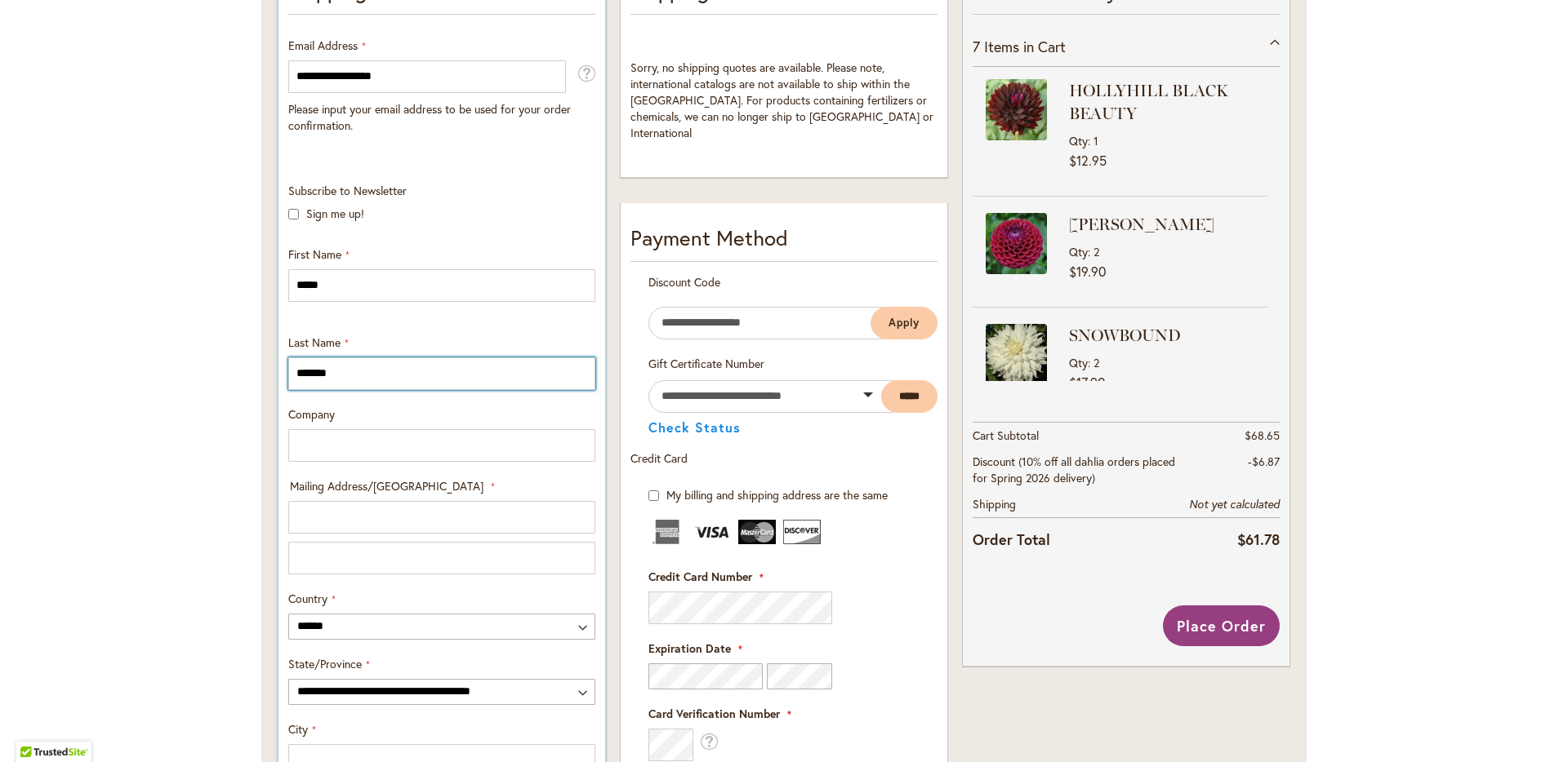
type input "**********"
select select "**"
type input "*********"
type input "*****"
type input "**********"
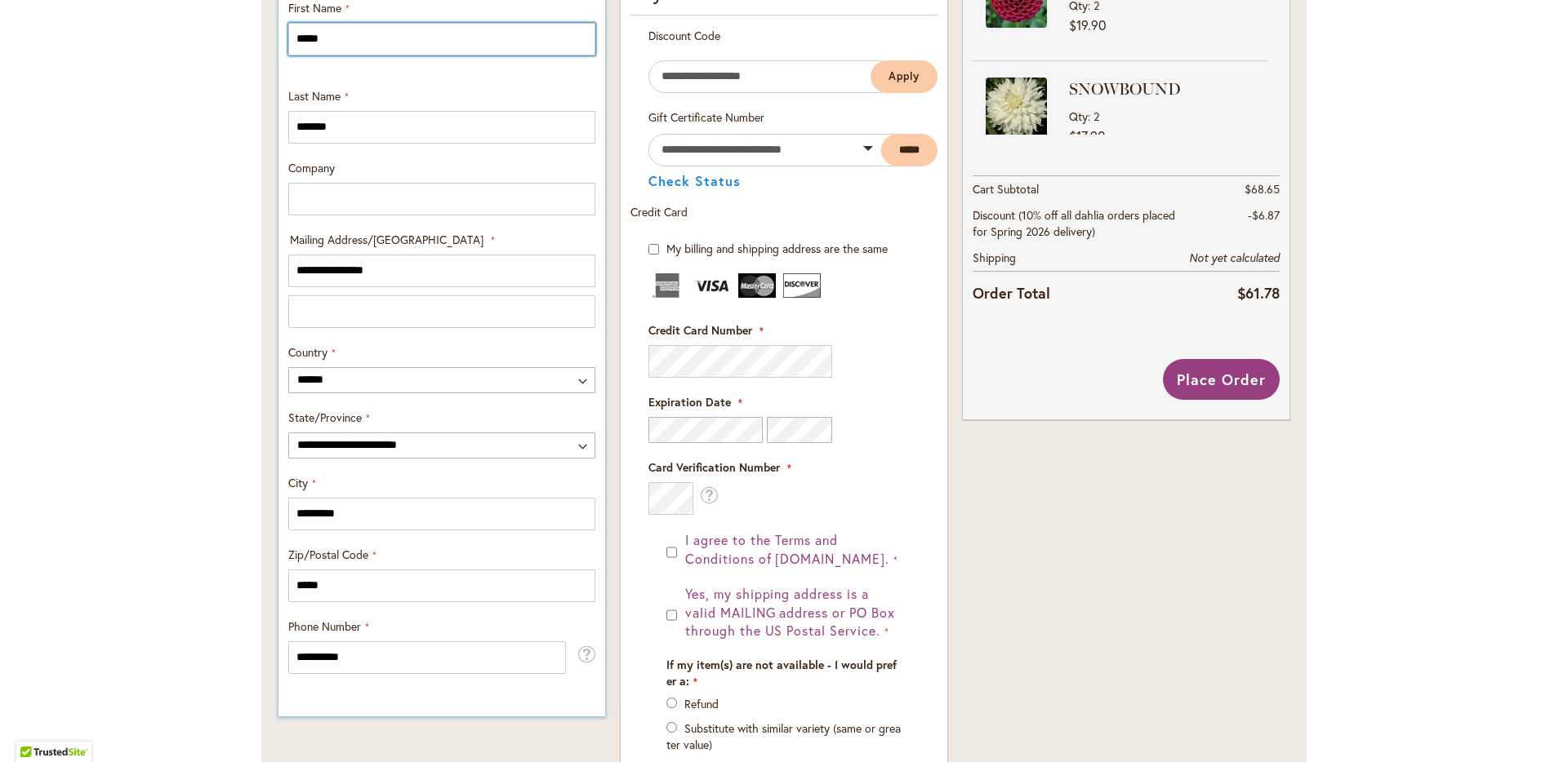
scroll to position [786, 0]
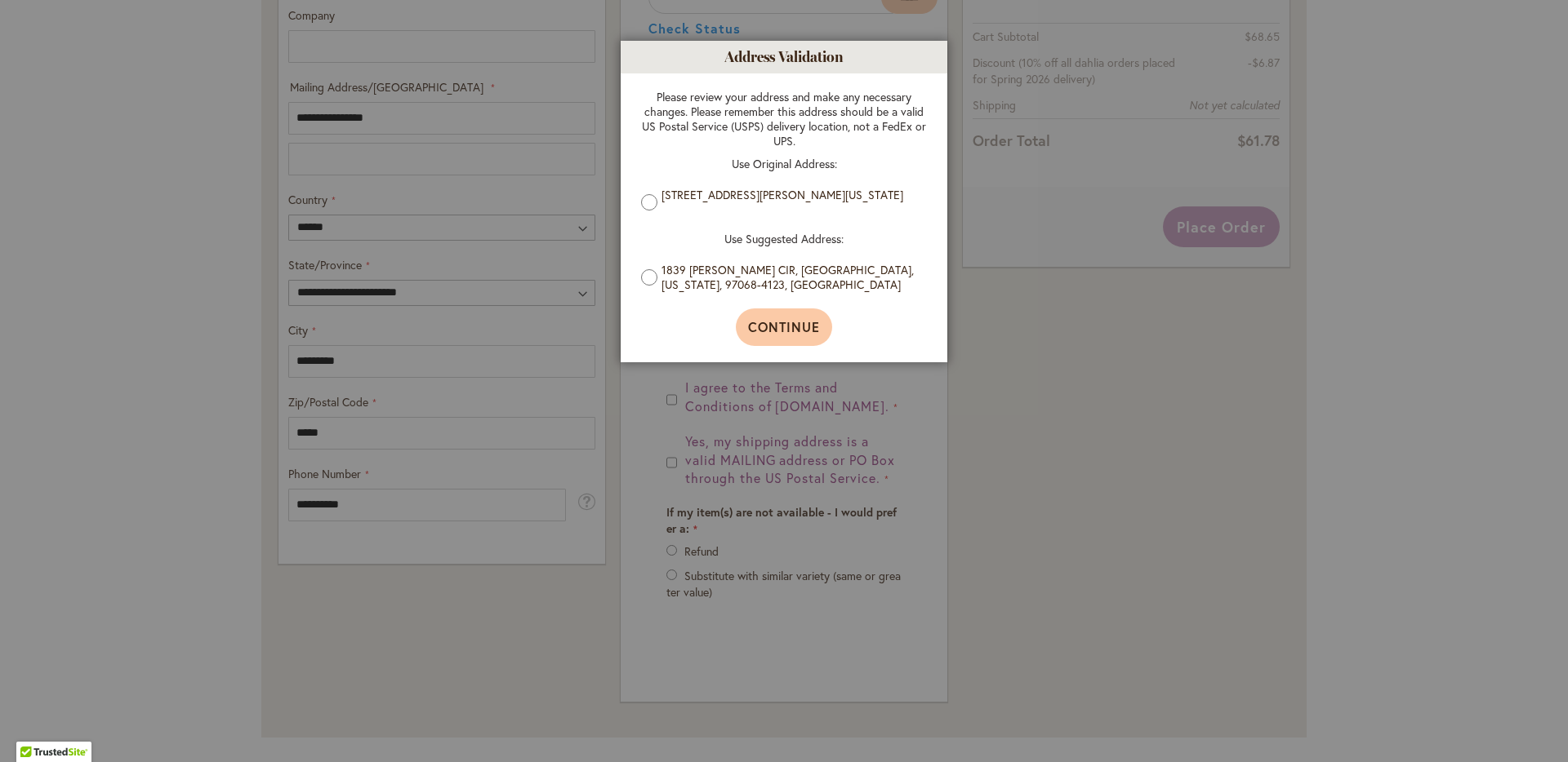
click at [767, 327] on span "Continue" at bounding box center [784, 327] width 72 height 18
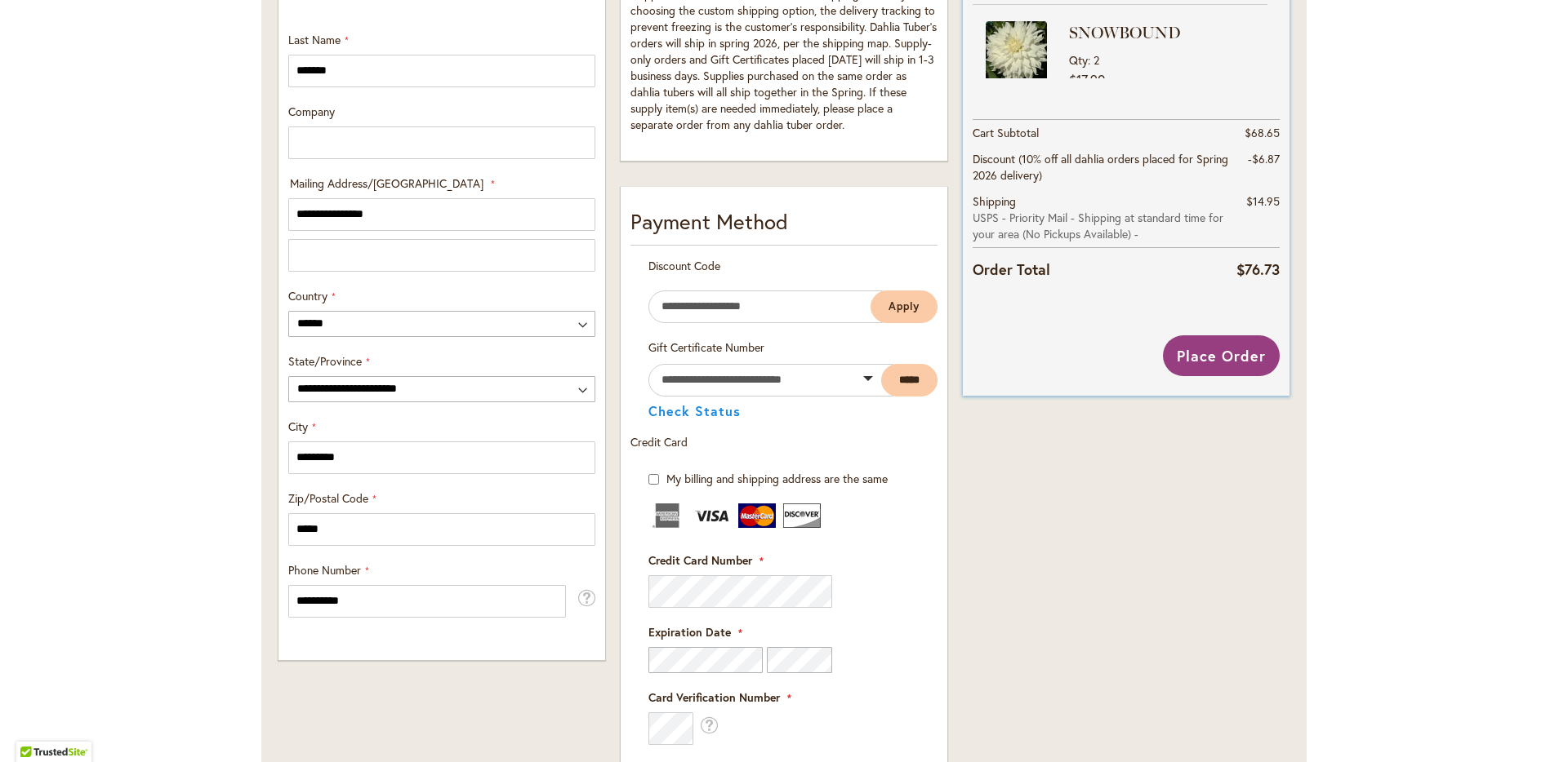
scroll to position [679, 0]
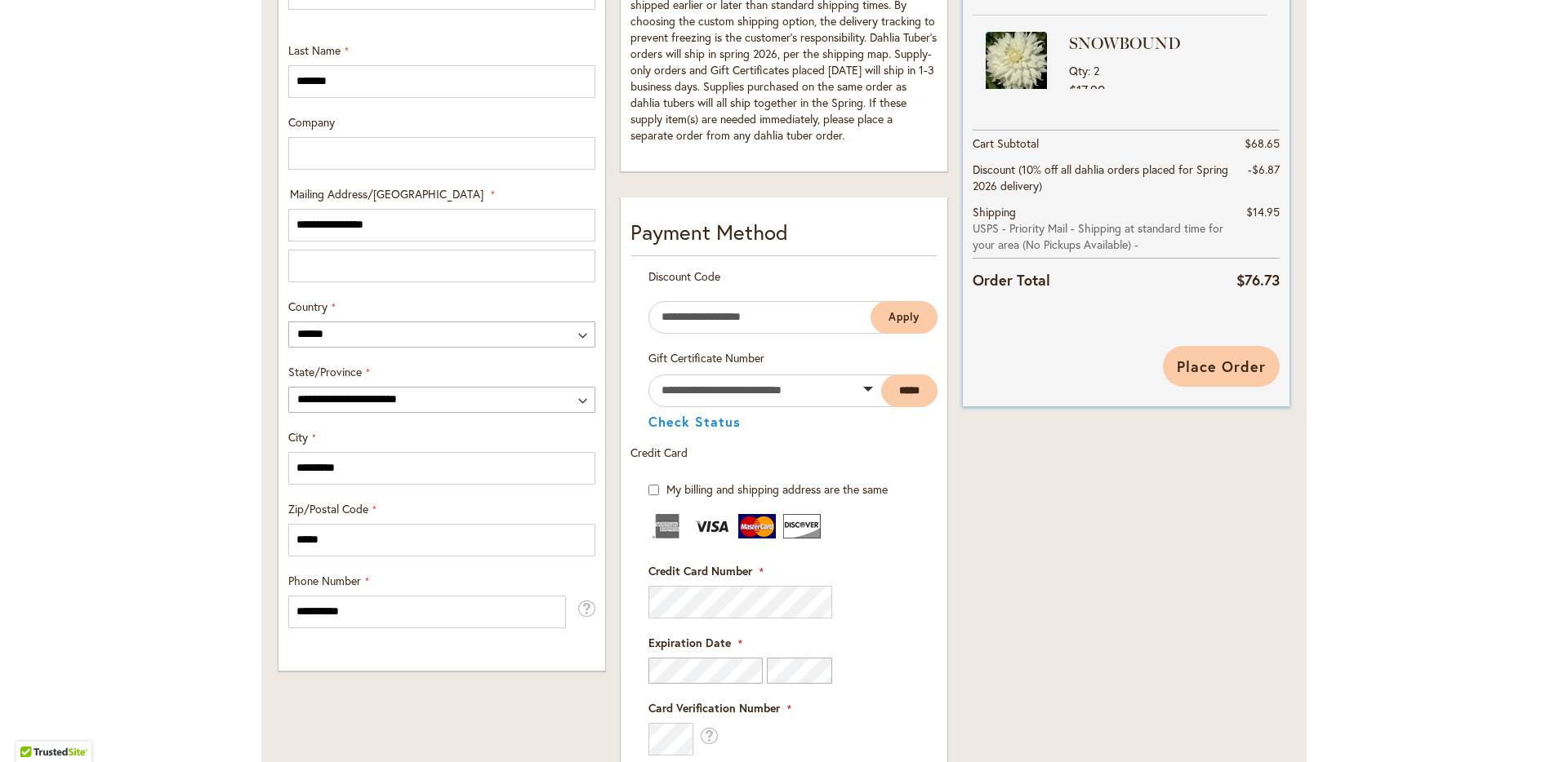
click at [1212, 361] on span "Place Order" at bounding box center [1222, 367] width 89 height 20
